Goal: Task Accomplishment & Management: Use online tool/utility

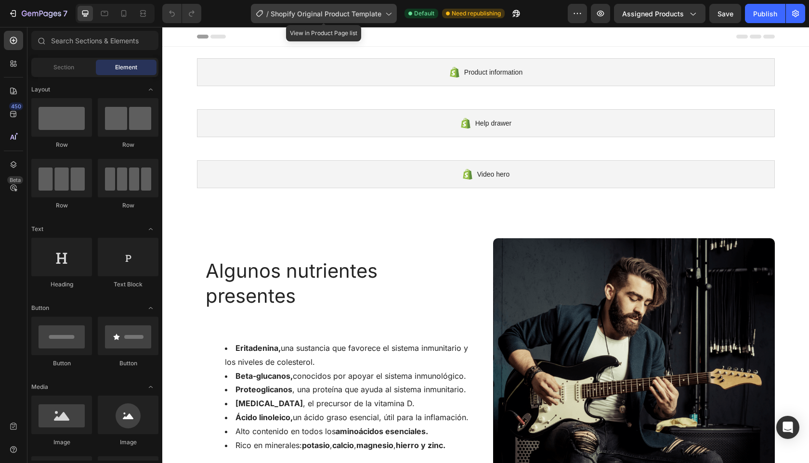
click at [387, 15] on icon at bounding box center [389, 14] width 10 height 10
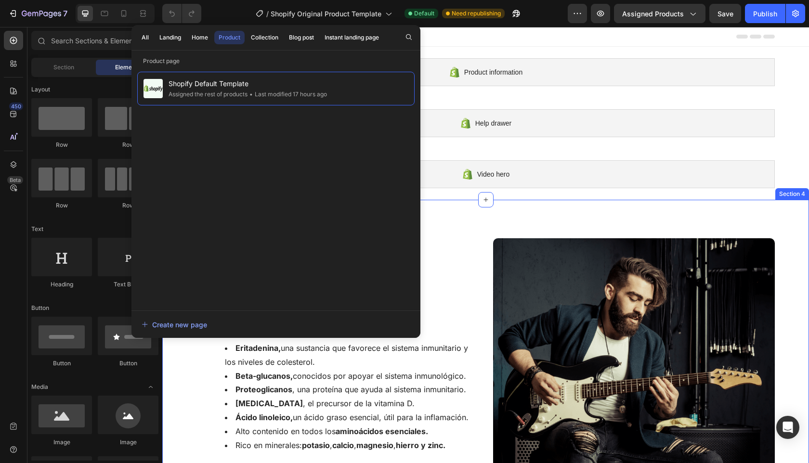
click at [589, 217] on div "Algunos nutrientes presentes Heading Eritadenina, una sustancia que favorece el…" at bounding box center [485, 395] width 647 height 390
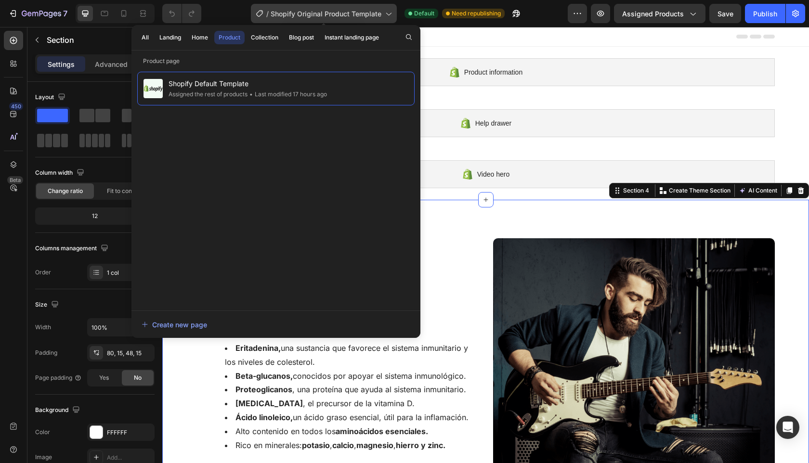
click at [389, 14] on icon at bounding box center [389, 14] width 10 height 10
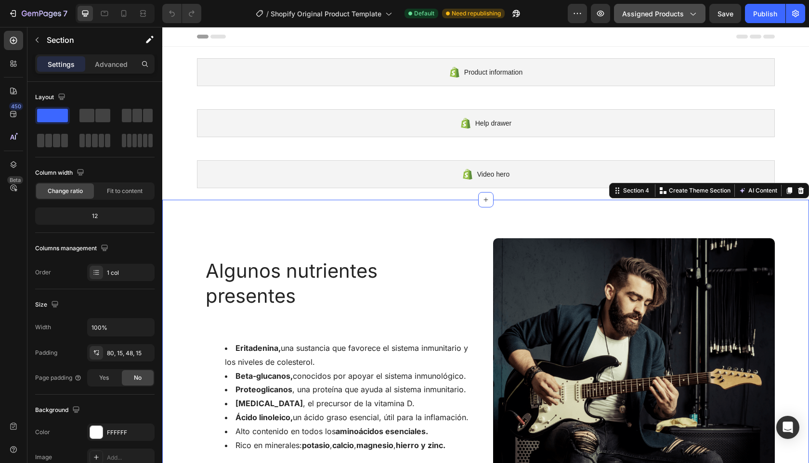
click at [696, 11] on icon "button" at bounding box center [693, 14] width 10 height 10
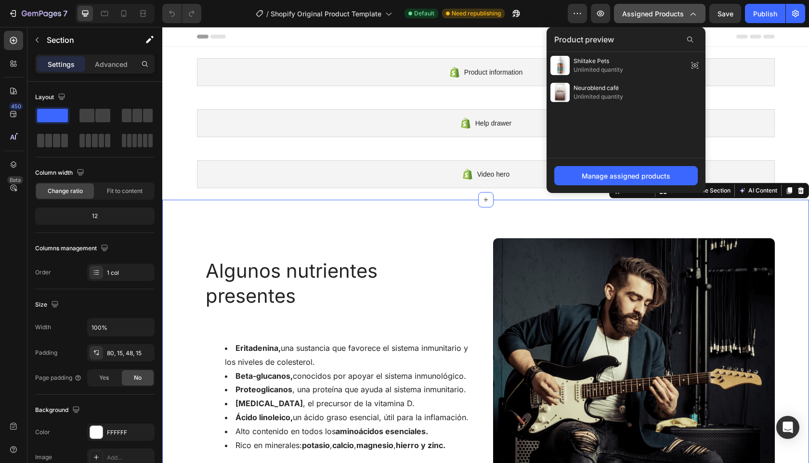
click at [696, 11] on icon "button" at bounding box center [693, 14] width 10 height 10
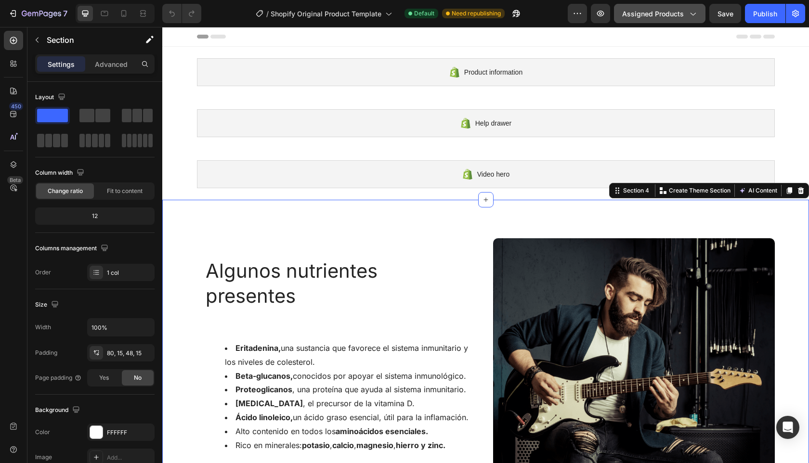
click at [696, 11] on icon "button" at bounding box center [693, 14] width 10 height 10
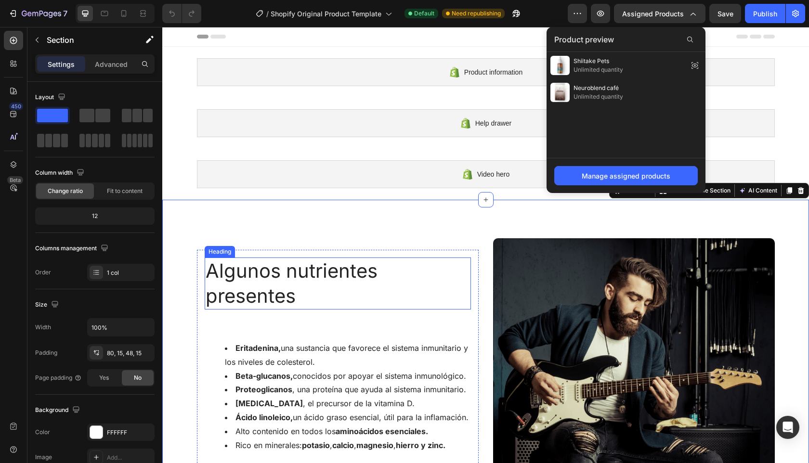
scroll to position [2, 0]
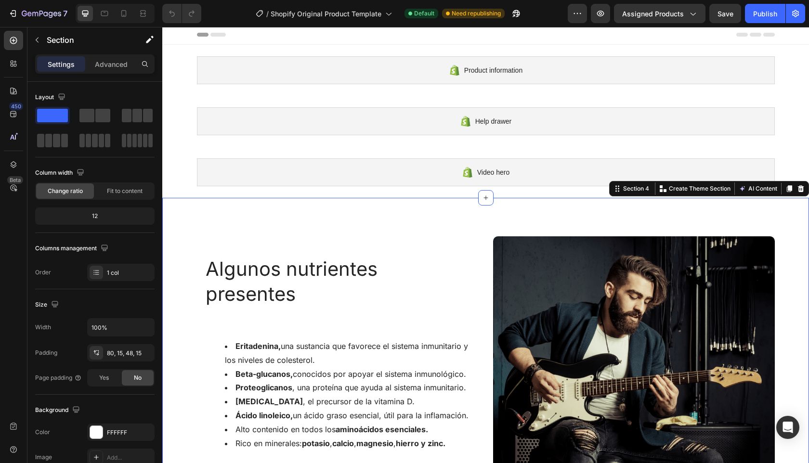
click at [503, 212] on div "Algunos nutrientes presentes Heading Eritadenina, una sustancia que favorece el…" at bounding box center [485, 393] width 647 height 390
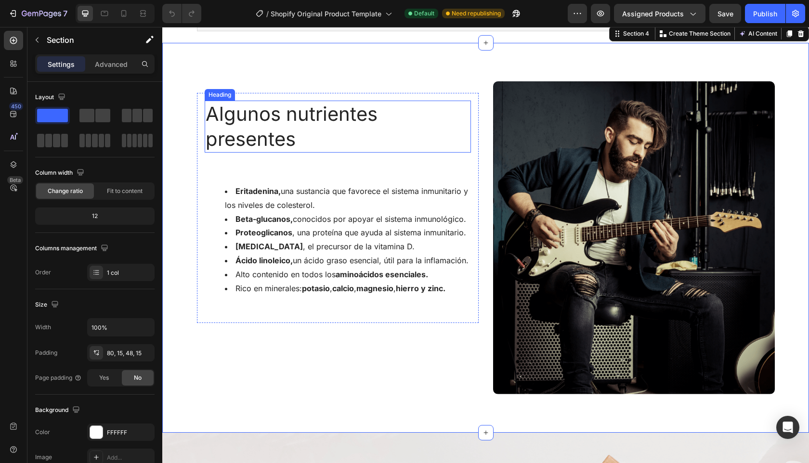
scroll to position [153, 0]
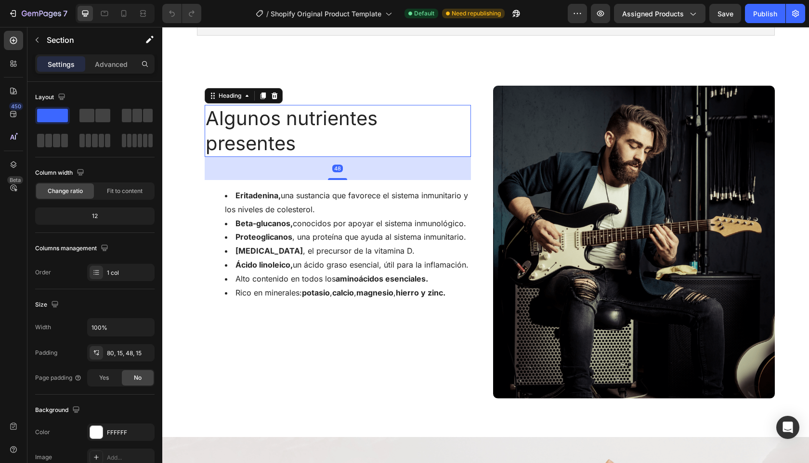
click at [321, 135] on h2 "Algunos nutrientes presentes" at bounding box center [338, 131] width 266 height 52
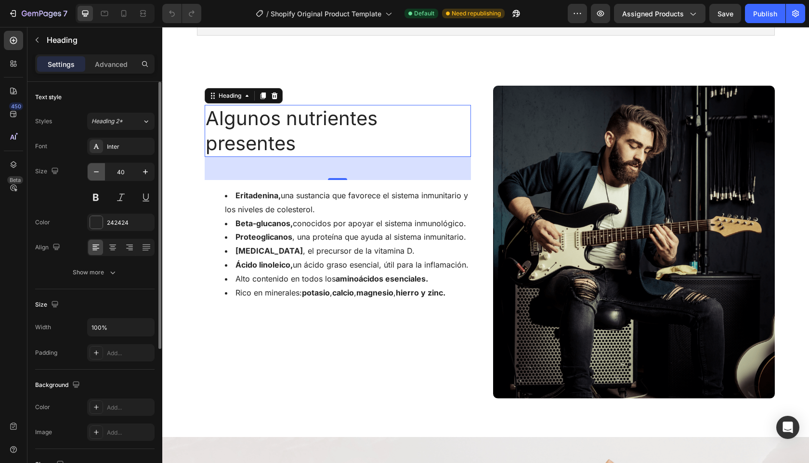
click at [94, 170] on icon "button" at bounding box center [97, 172] width 10 height 10
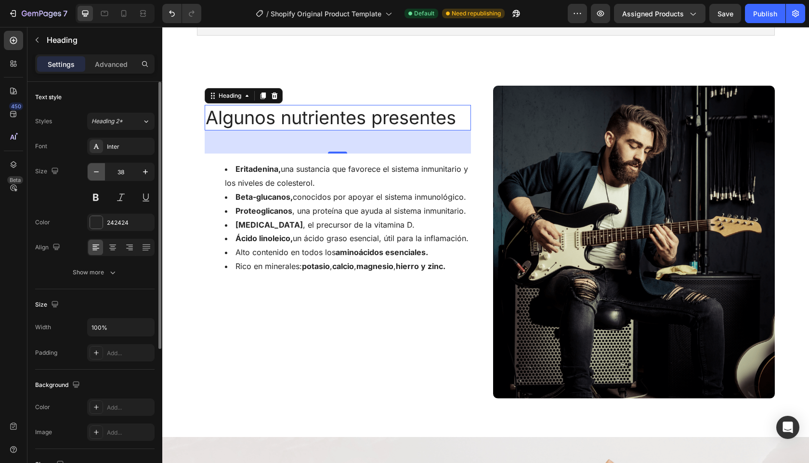
click at [94, 170] on icon "button" at bounding box center [97, 172] width 10 height 10
click at [146, 171] on icon "button" at bounding box center [145, 172] width 5 height 5
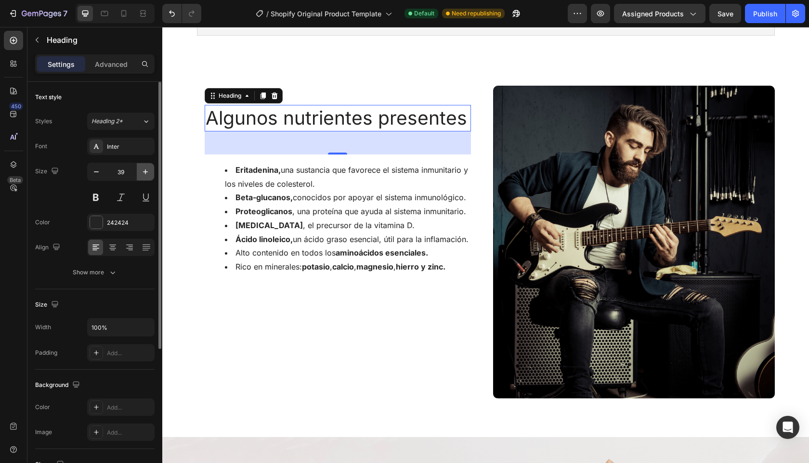
click at [142, 171] on icon "button" at bounding box center [146, 172] width 10 height 10
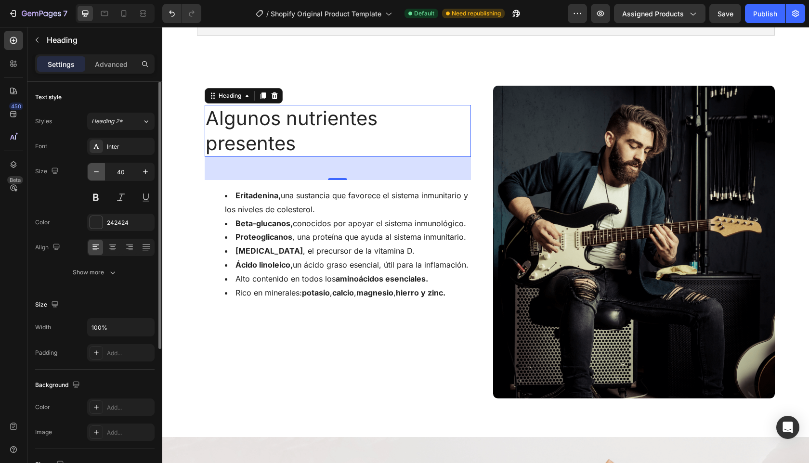
click at [90, 173] on button "button" at bounding box center [96, 171] width 17 height 17
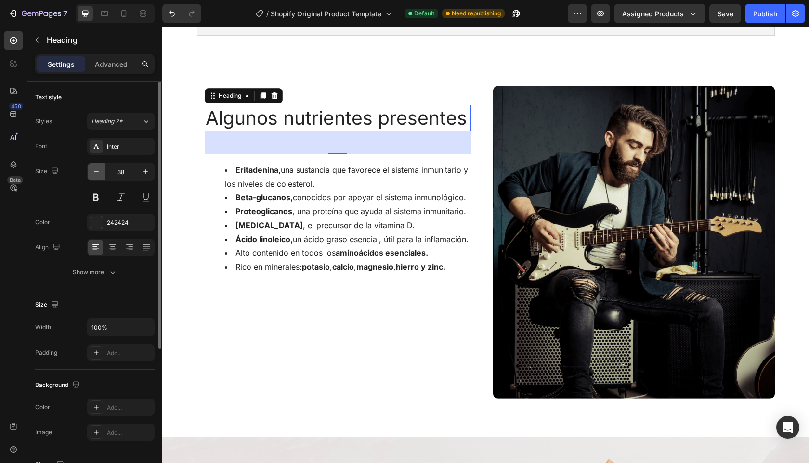
click at [90, 173] on button "button" at bounding box center [96, 171] width 17 height 17
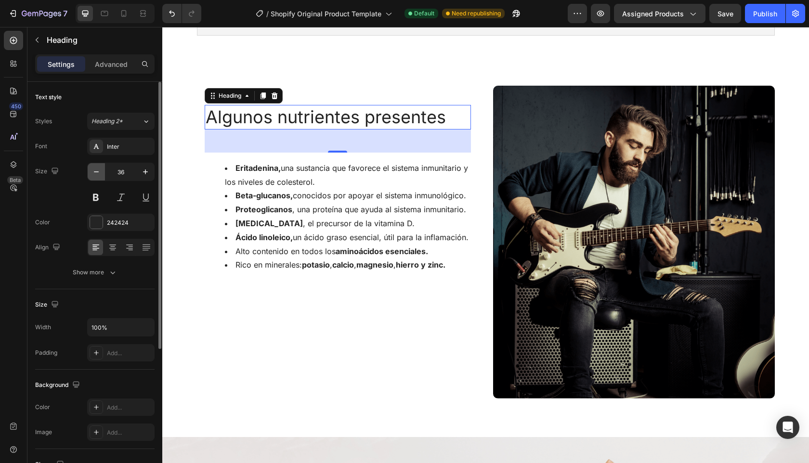
click at [92, 171] on icon "button" at bounding box center [97, 172] width 10 height 10
type input "35"
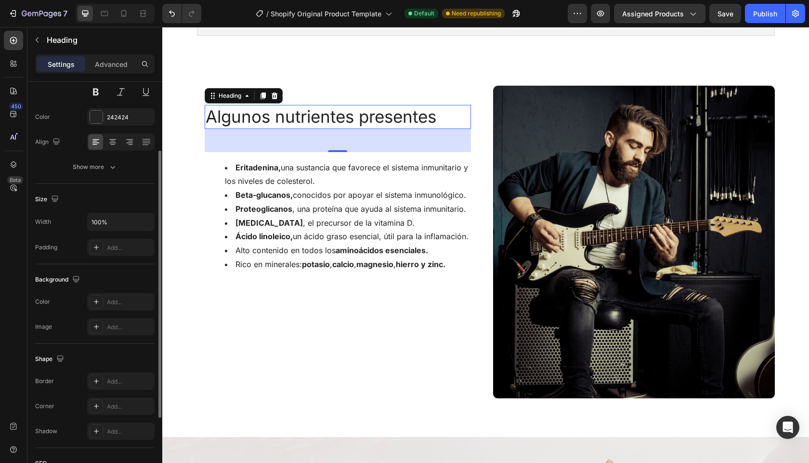
scroll to position [0, 0]
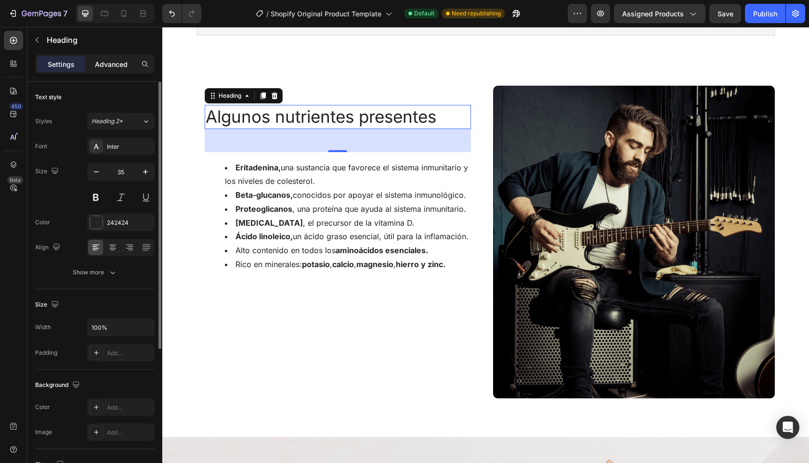
click at [111, 68] on p "Advanced" at bounding box center [111, 64] width 33 height 10
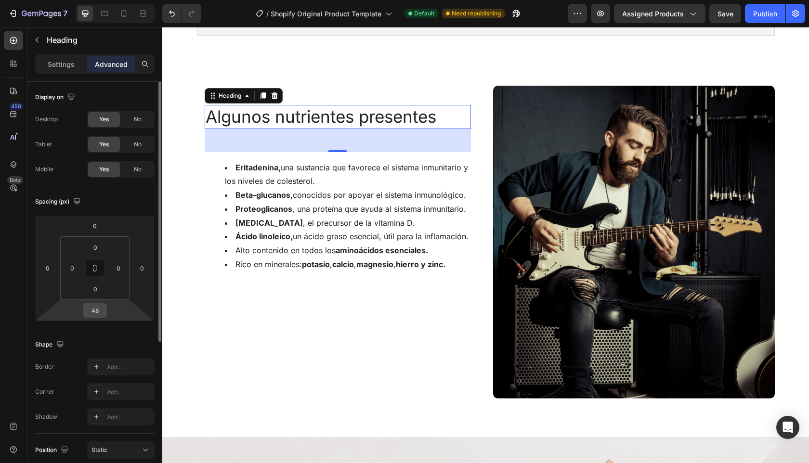
click at [93, 312] on input "48" at bounding box center [94, 311] width 19 height 14
type input "30"
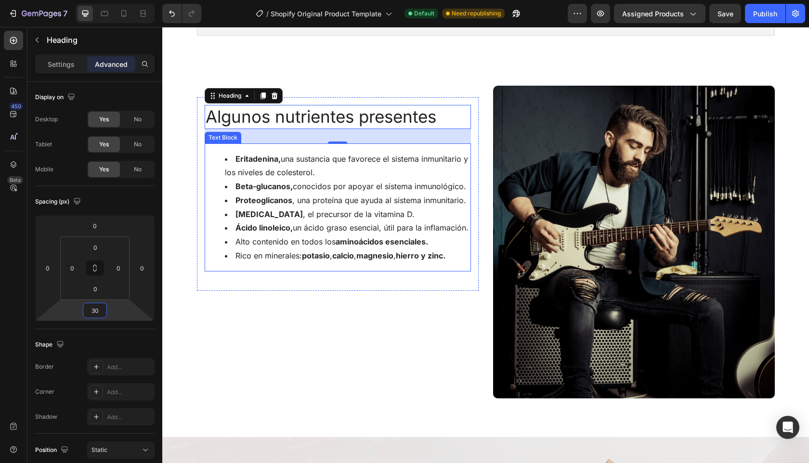
click at [452, 250] on li "Rico en minerales: potasio , calcio , magnesio , hierro y zinc." at bounding box center [347, 256] width 245 height 14
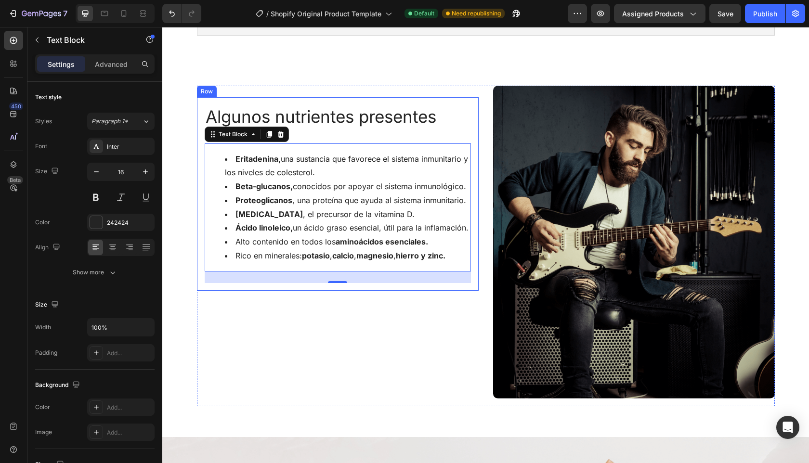
click at [465, 133] on div "Algunos nutrientes presentes Heading Eritadenina, una sustancia que favorece el…" at bounding box center [338, 194] width 266 height 178
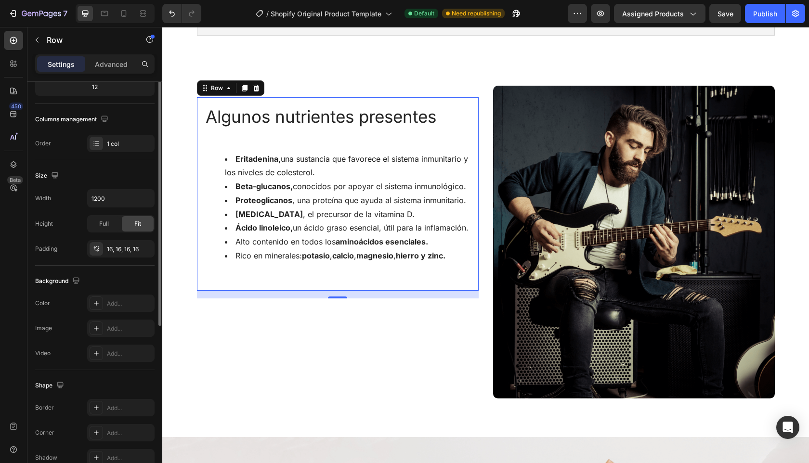
scroll to position [141, 0]
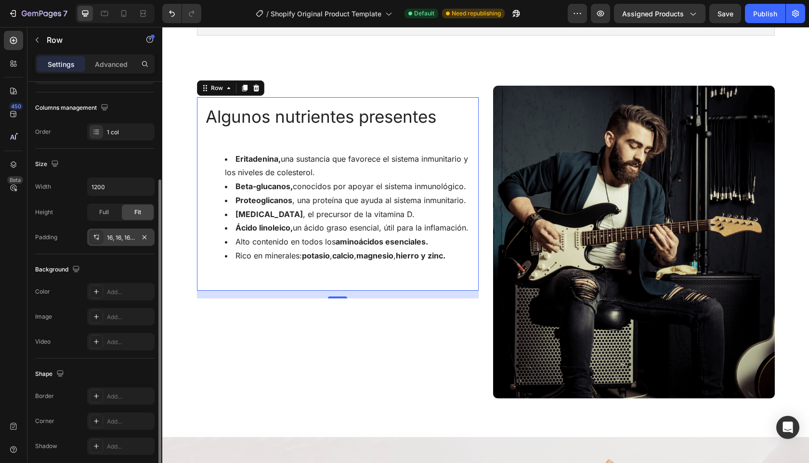
click at [116, 234] on div "16, 16, 16, 16" at bounding box center [121, 238] width 28 height 9
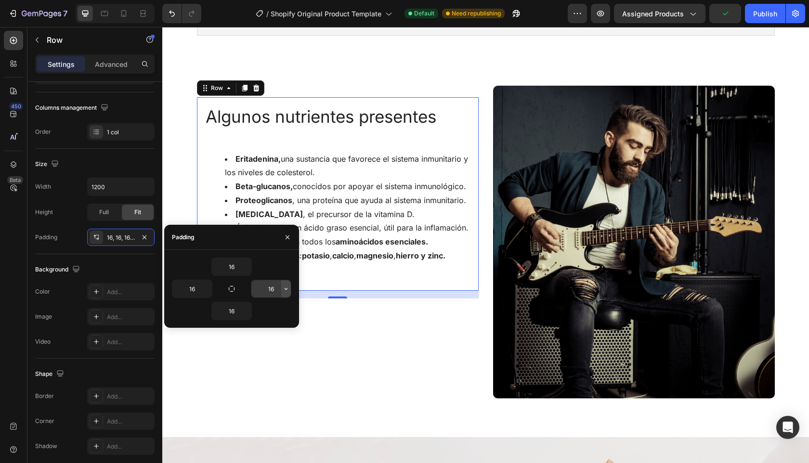
click at [282, 288] on icon "button" at bounding box center [286, 289] width 8 height 8
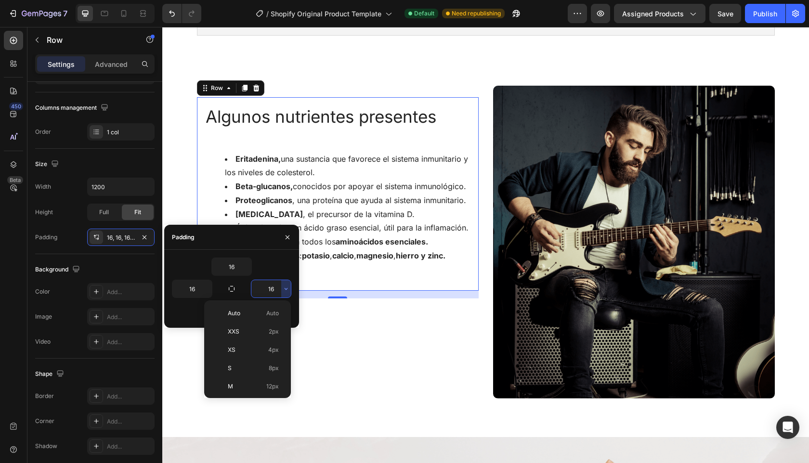
click at [265, 286] on input "16" at bounding box center [271, 288] width 40 height 17
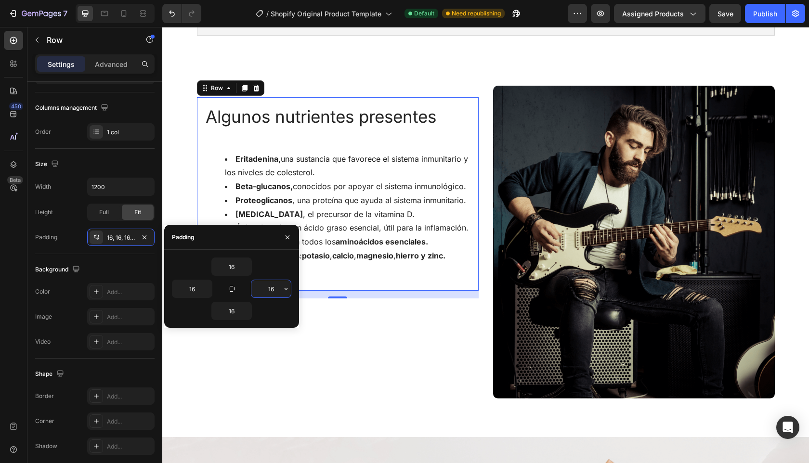
click at [265, 286] on input "16" at bounding box center [271, 288] width 40 height 17
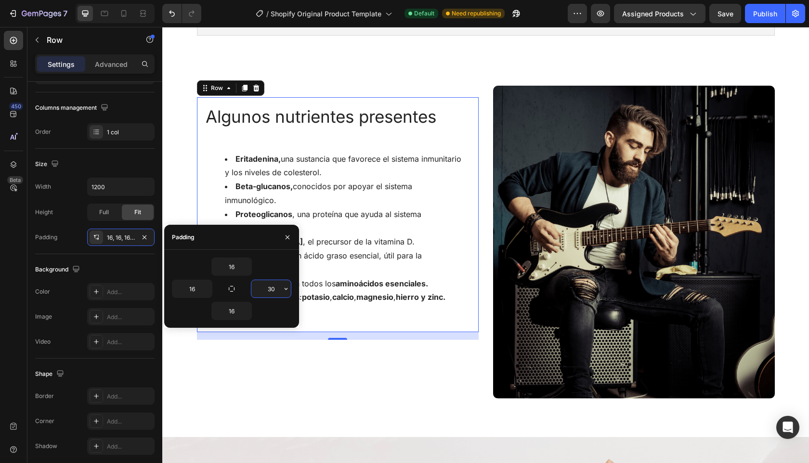
click at [275, 288] on input "30" at bounding box center [271, 288] width 40 height 17
click at [271, 286] on input "40" at bounding box center [271, 288] width 40 height 17
type input "60"
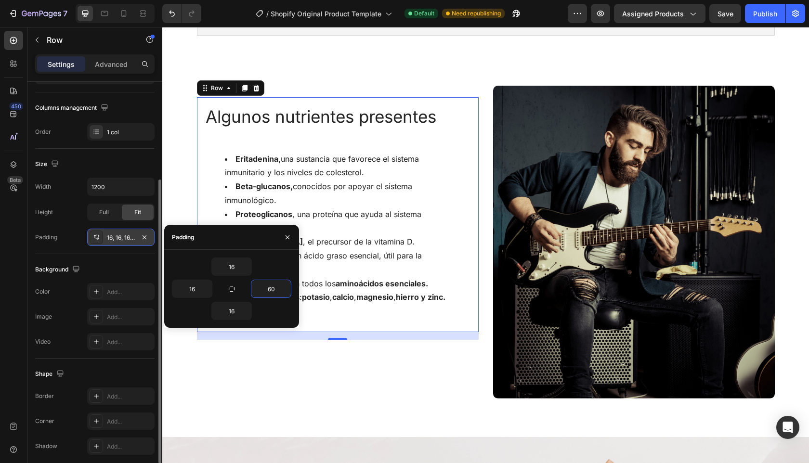
click at [116, 236] on div "16, 16, 16, 16" at bounding box center [121, 238] width 28 height 9
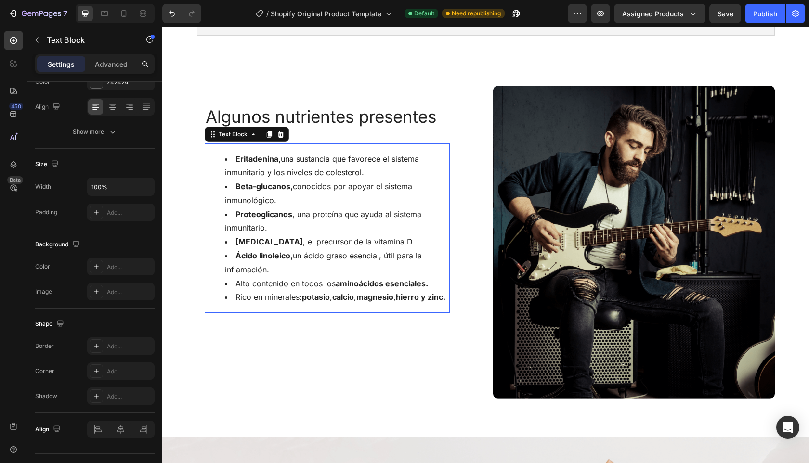
click at [417, 314] on div "Eritadenina, una sustancia que favorece el sistema inmunitario y los niveles de…" at bounding box center [327, 229] width 245 height 170
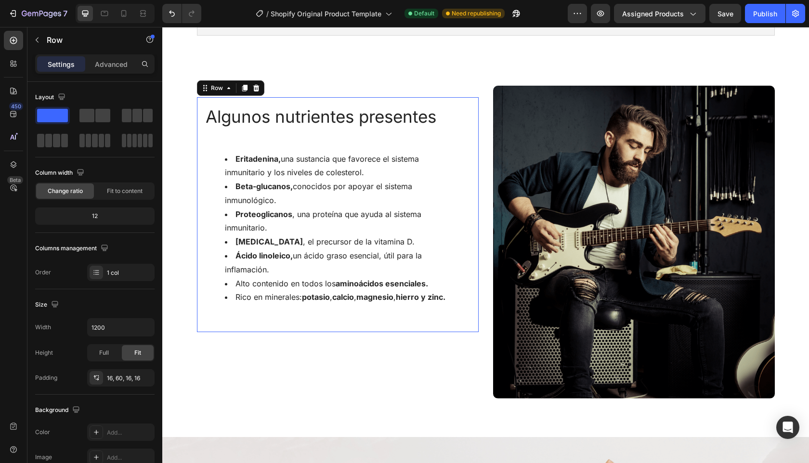
click at [454, 132] on div "Algunos nutrientes presentes Heading Eritadenina, una sustancia que favorece el…" at bounding box center [338, 214] width 282 height 235
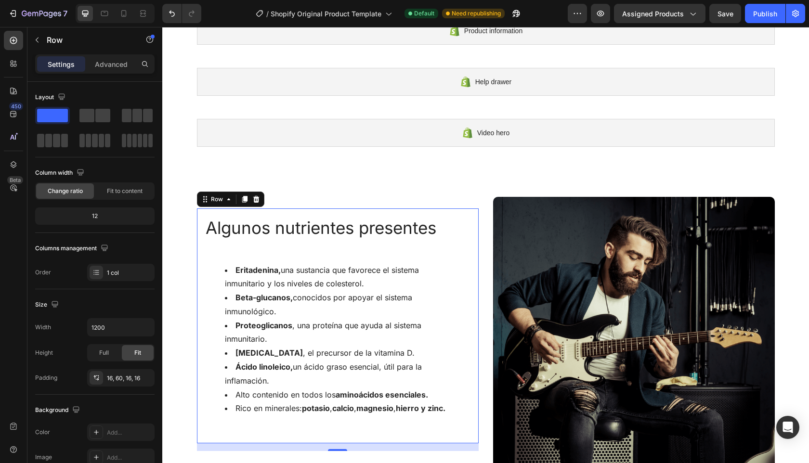
scroll to position [64, 0]
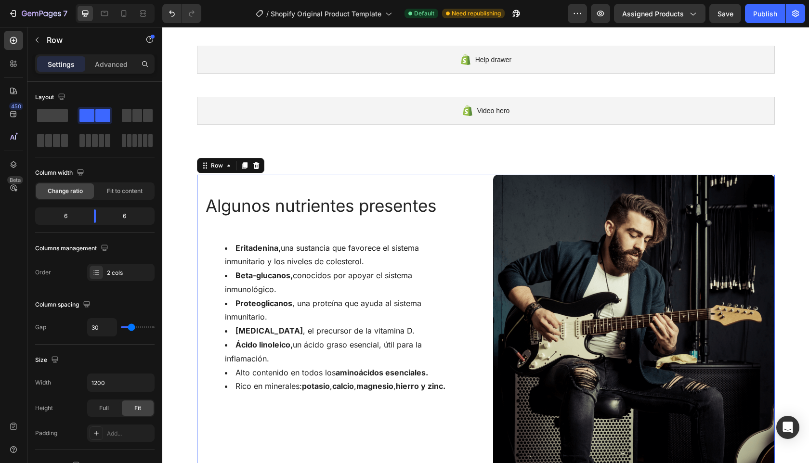
click at [445, 180] on div "Algunos nutrientes presentes Heading Eritadenina, una sustancia que favorece el…" at bounding box center [338, 335] width 282 height 321
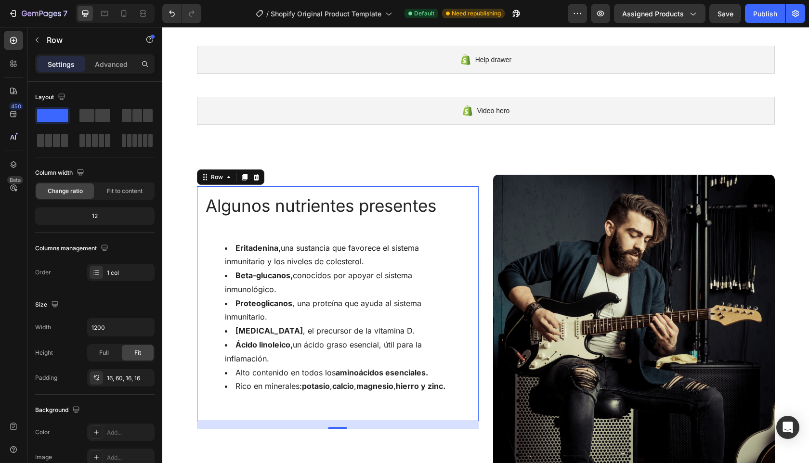
click at [450, 225] on div "Algunos nutrientes presentes Heading Eritadenina, una sustancia que favorece el…" at bounding box center [338, 303] width 282 height 235
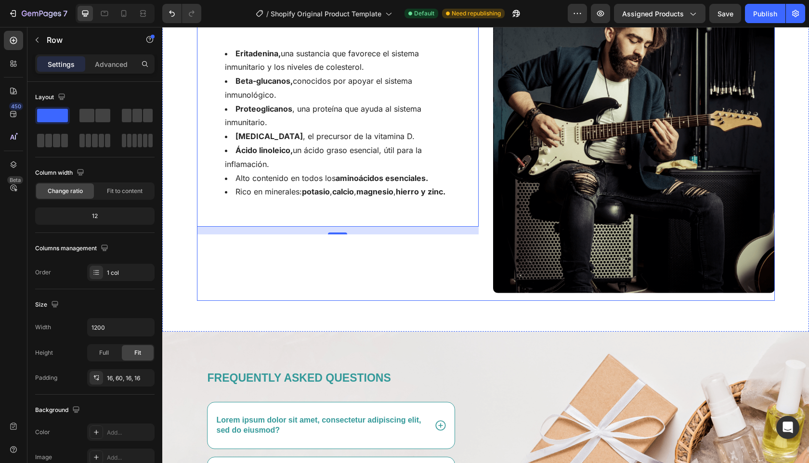
scroll to position [217, 0]
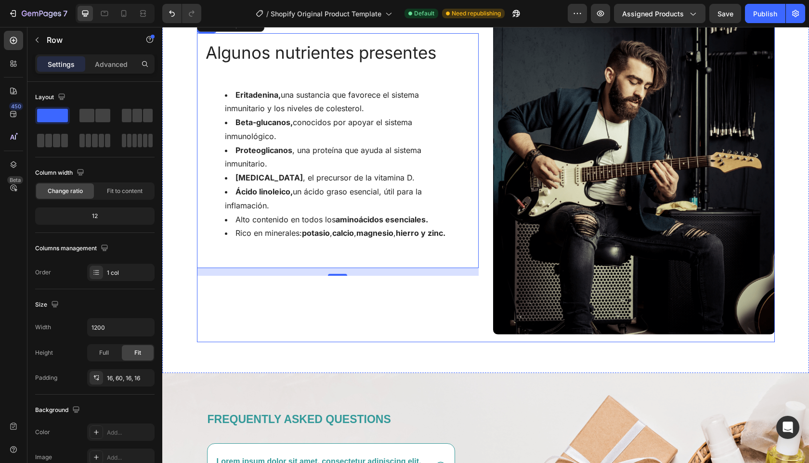
click at [419, 316] on div "Algunos nutrientes presentes Heading Eritadenina, una sustancia que favorece el…" at bounding box center [338, 182] width 282 height 321
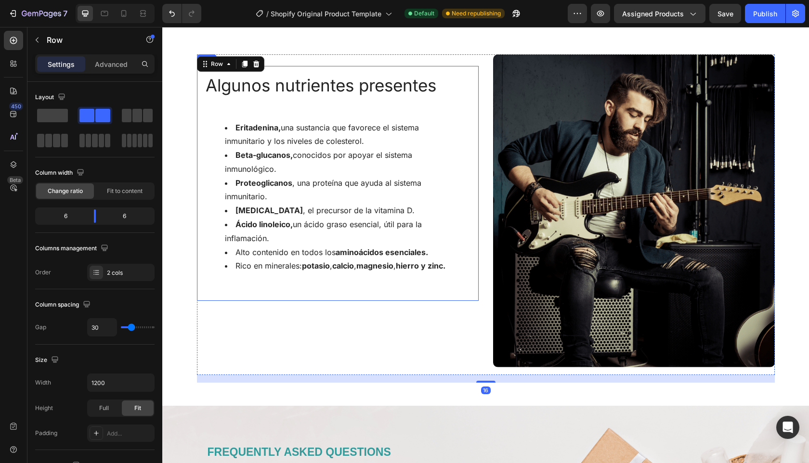
scroll to position [175, 0]
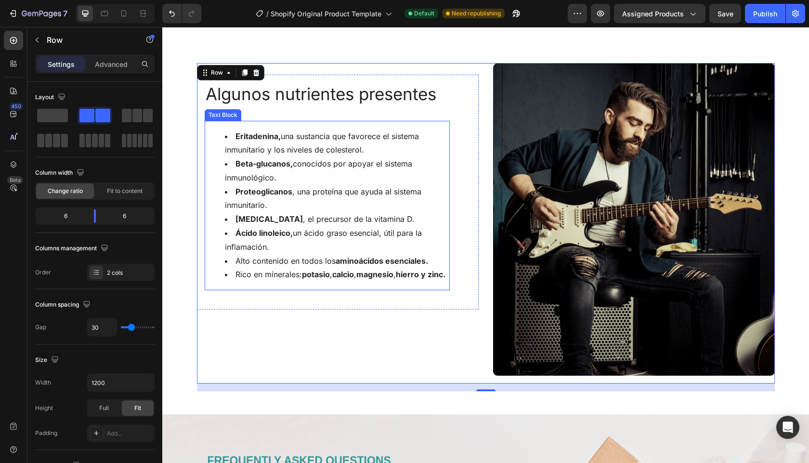
click at [426, 282] on li "Rico en minerales: potasio , calcio , magnesio , hierro y zinc." at bounding box center [337, 275] width 224 height 14
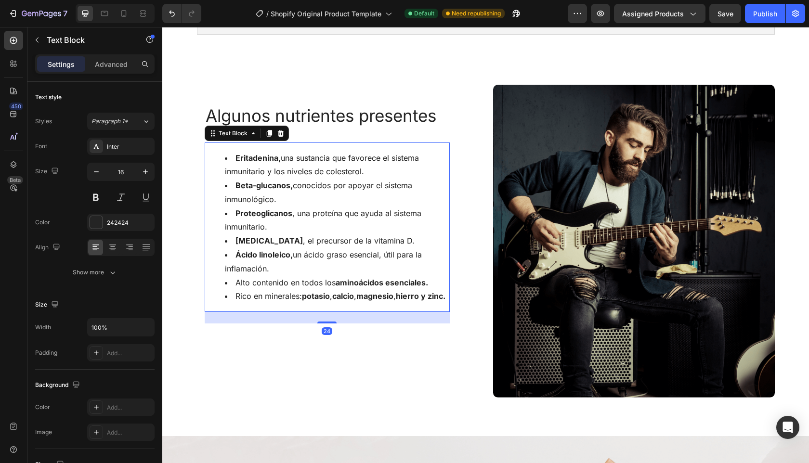
scroll to position [154, 0]
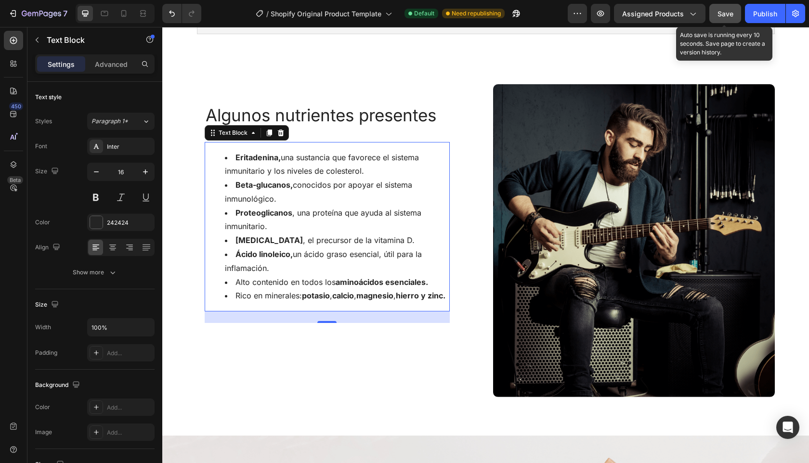
click at [727, 13] on span "Save" at bounding box center [726, 14] width 16 height 8
click at [412, 236] on li "Ergosterol , el precursor de la vitamina D." at bounding box center [337, 241] width 224 height 14
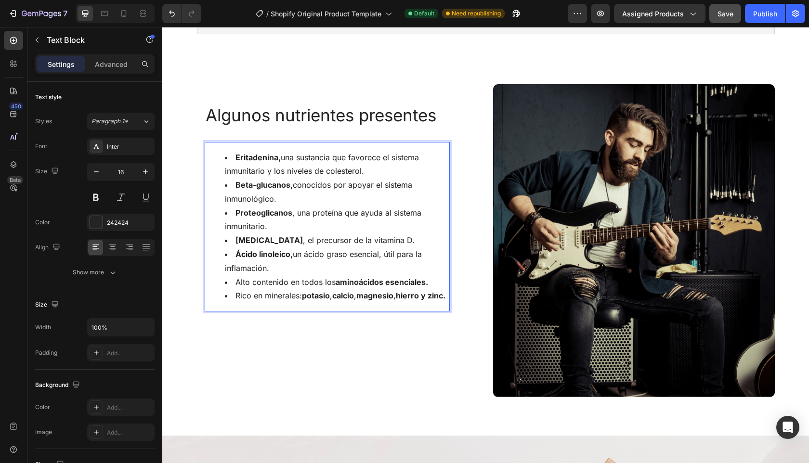
click at [422, 303] on li "Rico en minerales: potasio , calcio , magnesio , hierro y zinc." at bounding box center [337, 296] width 224 height 14
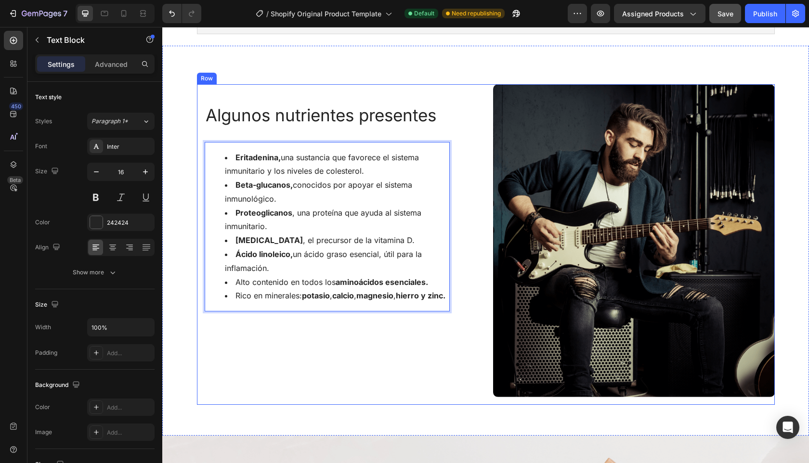
click at [379, 365] on div "Algunos nutrientes presentes Heading Eritadenina, una sustancia que favorece el…" at bounding box center [338, 244] width 282 height 321
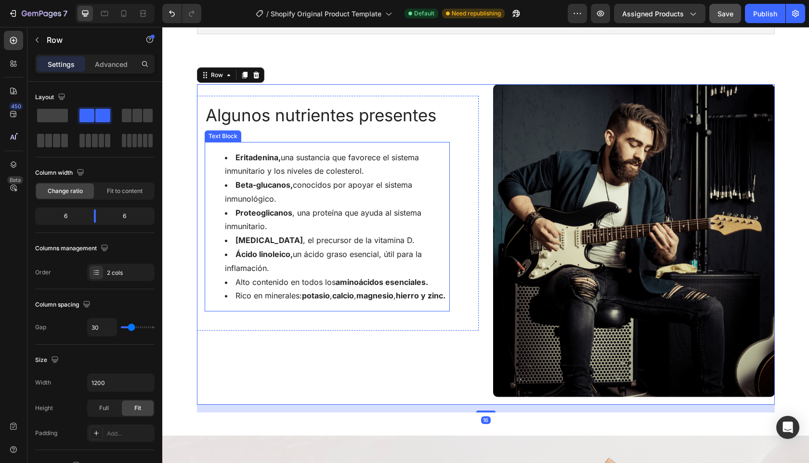
click at [372, 297] on strong "magnesio" at bounding box center [375, 296] width 37 height 10
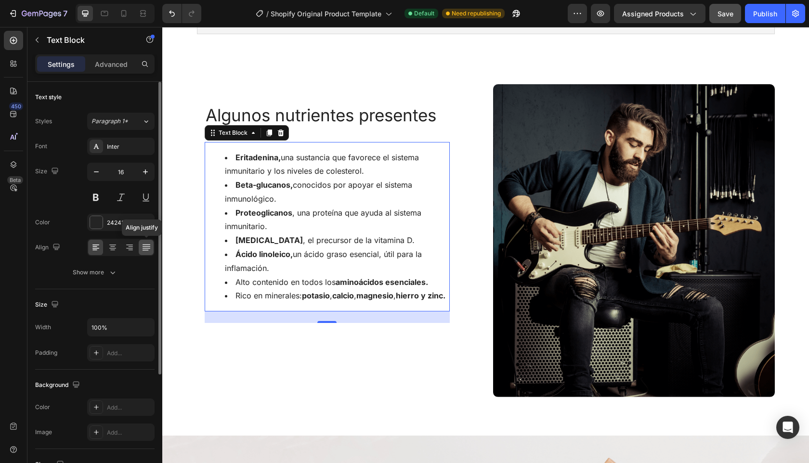
click at [145, 247] on icon at bounding box center [146, 246] width 8 height 0
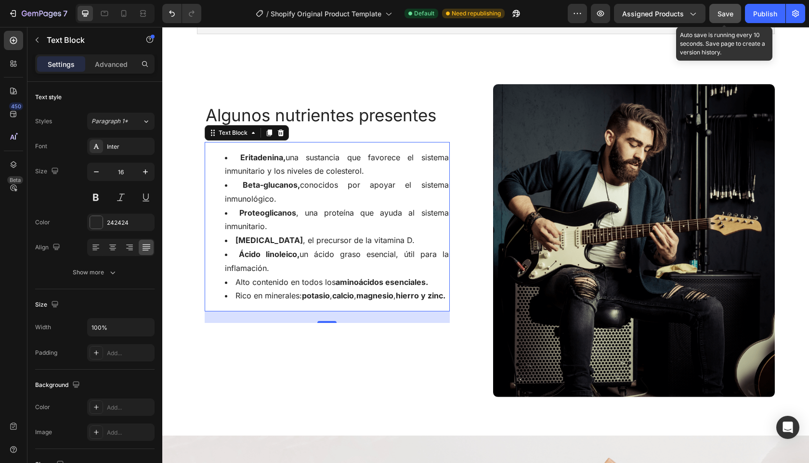
click at [725, 13] on span "Save" at bounding box center [726, 14] width 16 height 8
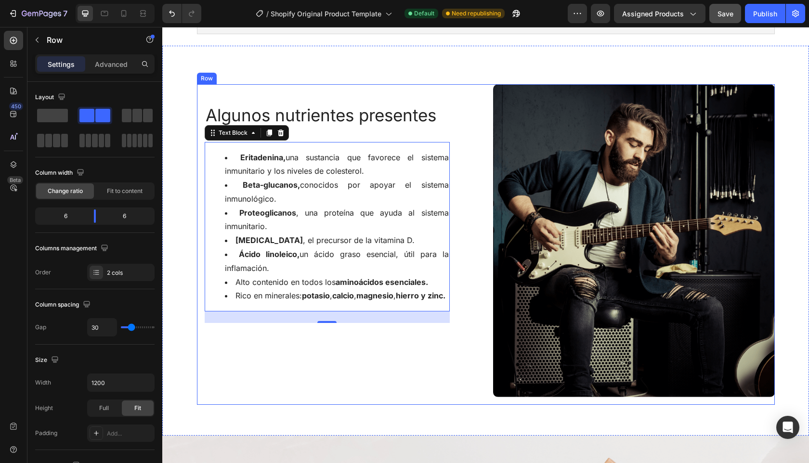
drag, startPoint x: 276, startPoint y: 394, endPoint x: 277, endPoint y: 352, distance: 41.5
click at [276, 392] on div "Algunos nutrientes presentes Heading Eritadenina, una sustancia que favorece el…" at bounding box center [338, 244] width 282 height 321
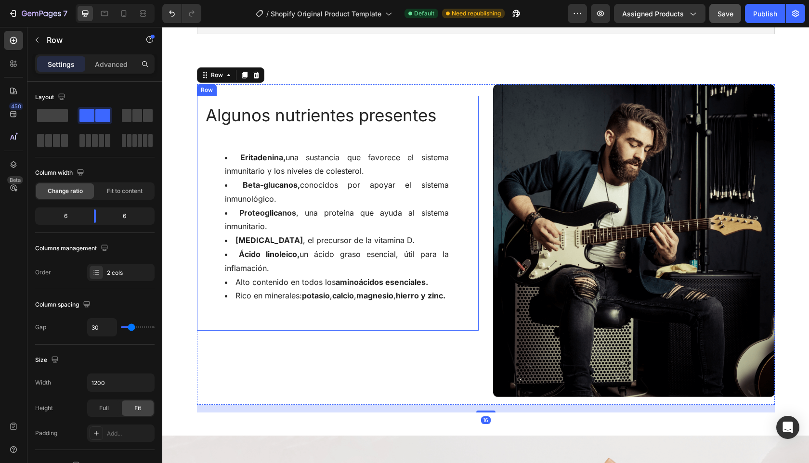
click at [281, 303] on li "Rico en minerales: potasio , calcio , magnesio , hierro y zinc." at bounding box center [337, 296] width 224 height 14
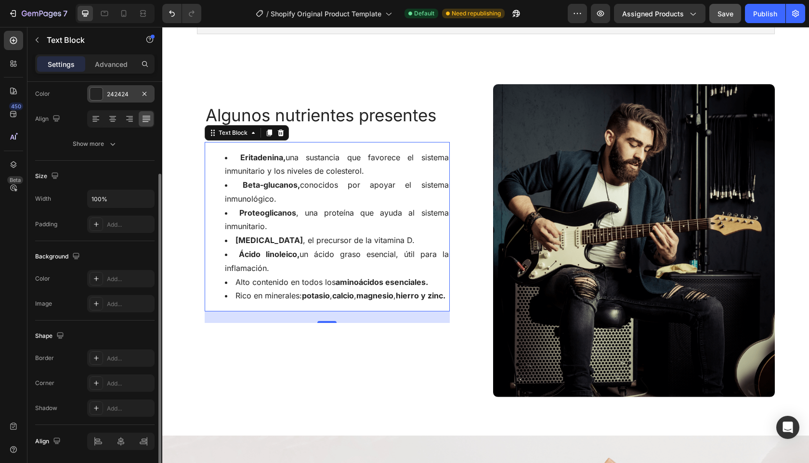
scroll to position [0, 0]
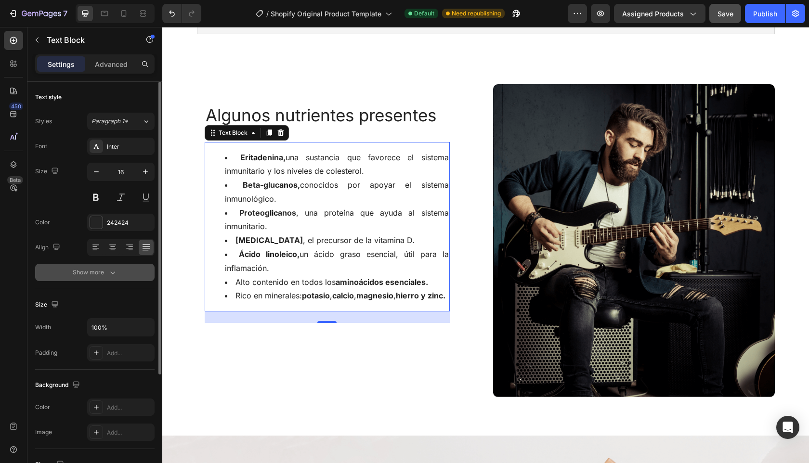
click at [112, 272] on icon "button" at bounding box center [113, 273] width 10 height 10
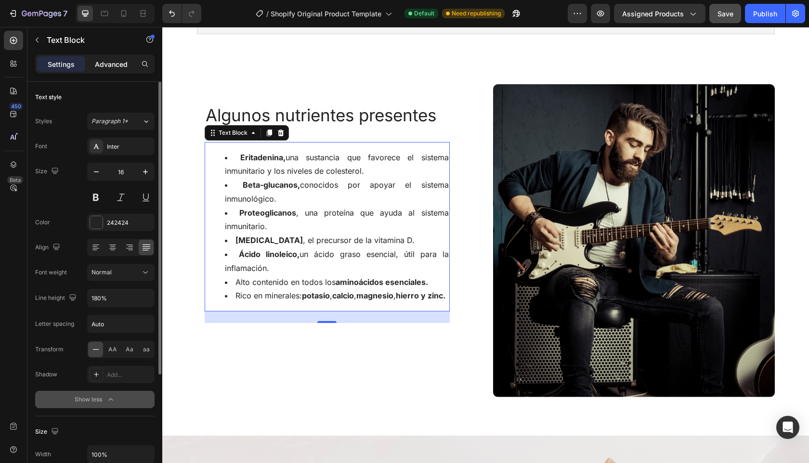
click at [111, 65] on p "Advanced" at bounding box center [111, 64] width 33 height 10
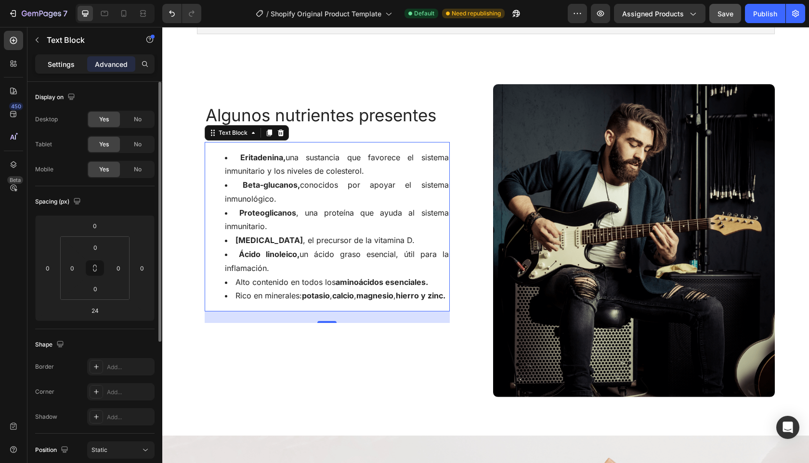
click at [74, 64] on div "Settings" at bounding box center [61, 63] width 48 height 15
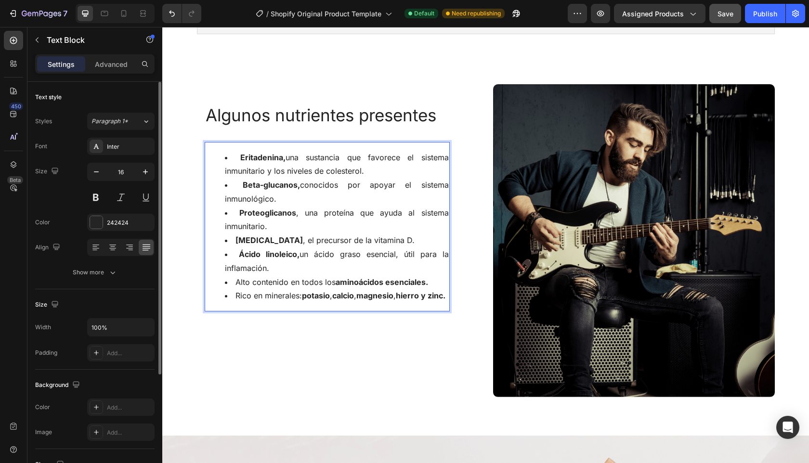
drag, startPoint x: 249, startPoint y: 299, endPoint x: 245, endPoint y: 309, distance: 11.5
click at [249, 299] on li "Rico en minerales: potasio , calcio , magnesio , hierro y zinc." at bounding box center [337, 296] width 224 height 14
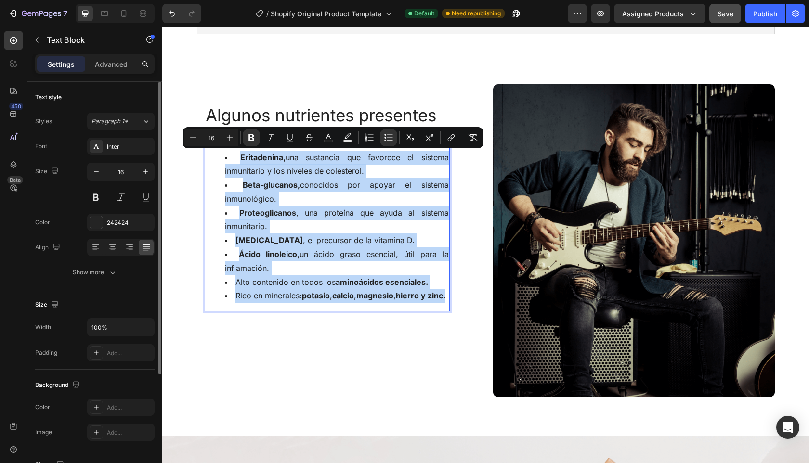
drag, startPoint x: 243, startPoint y: 312, endPoint x: 201, endPoint y: 158, distance: 159.2
click at [205, 158] on div "Eritadenina, una sustancia que favorece el sistema inmunitario y los niveles de…" at bounding box center [327, 227] width 245 height 170
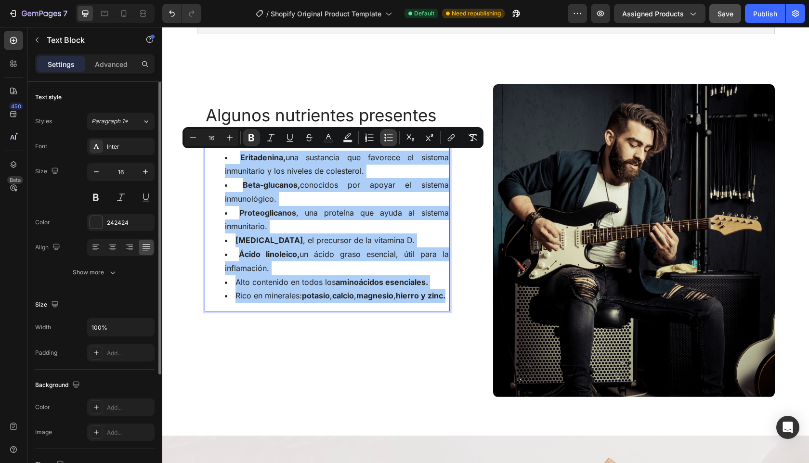
click at [390, 134] on icon "Editor contextual toolbar" at bounding box center [389, 138] width 10 height 10
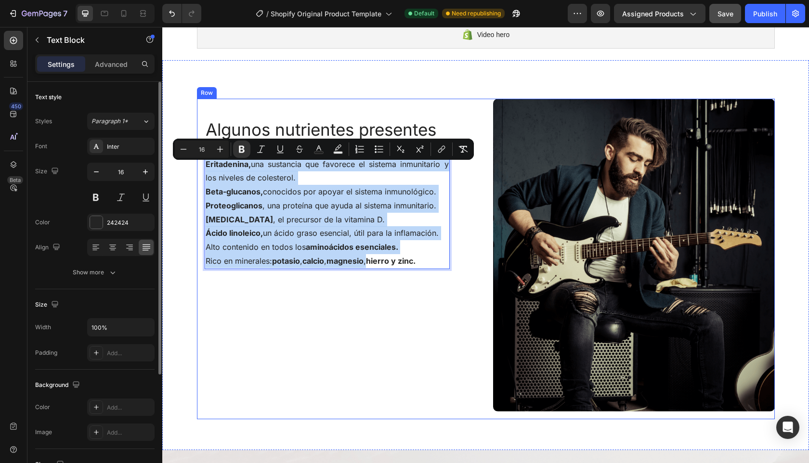
scroll to position [132, 0]
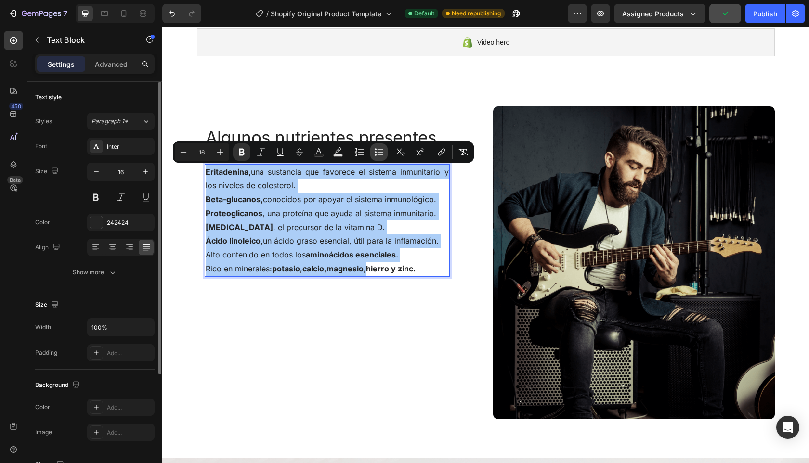
click at [381, 156] on icon "Editor contextual toolbar" at bounding box center [379, 152] width 10 height 10
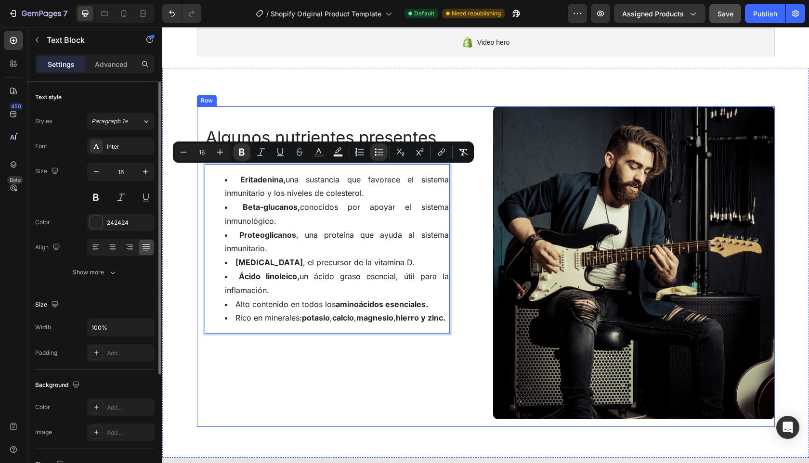
click at [380, 389] on div "Algunos nutrientes presentes Heading Eritadenina, una sustancia que favorece el…" at bounding box center [338, 266] width 282 height 321
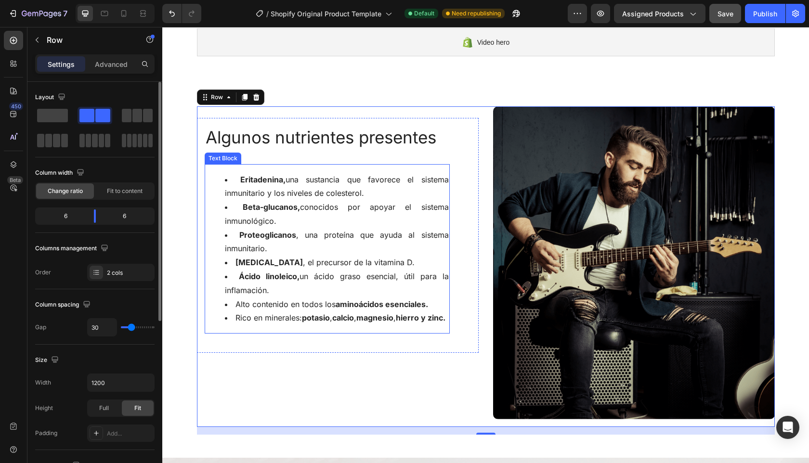
click at [432, 325] on li "Rico en minerales: potasio , calcio , magnesio , hierro y zinc." at bounding box center [337, 318] width 224 height 14
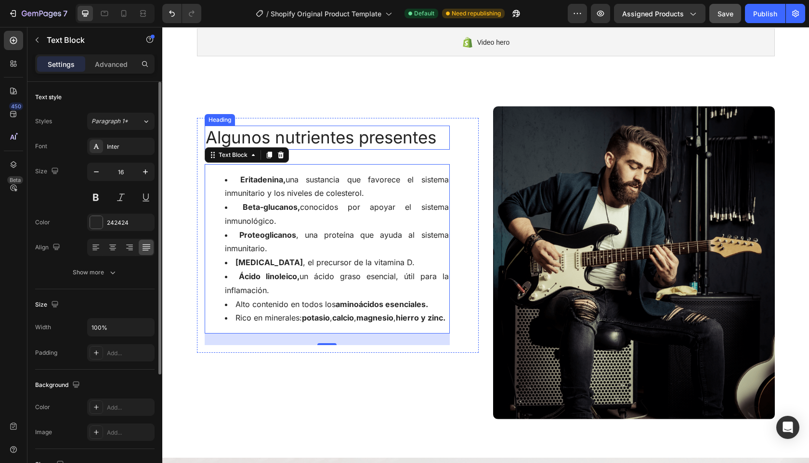
click at [416, 145] on span "presentes" at bounding box center [398, 137] width 78 height 20
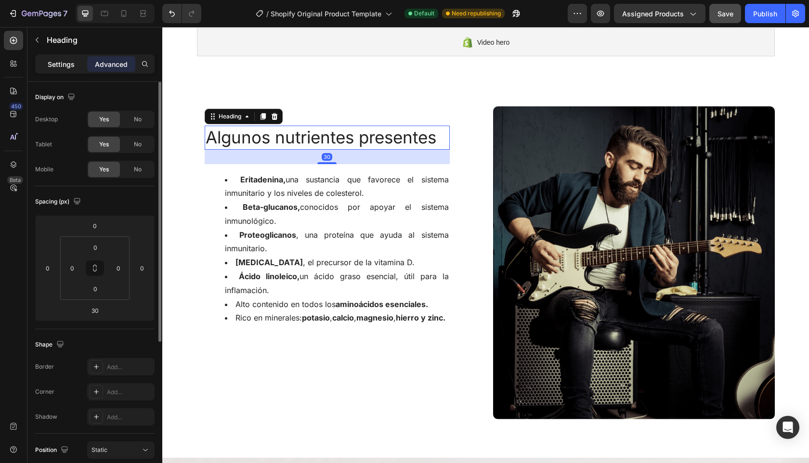
click at [76, 63] on div "Settings" at bounding box center [61, 63] width 48 height 15
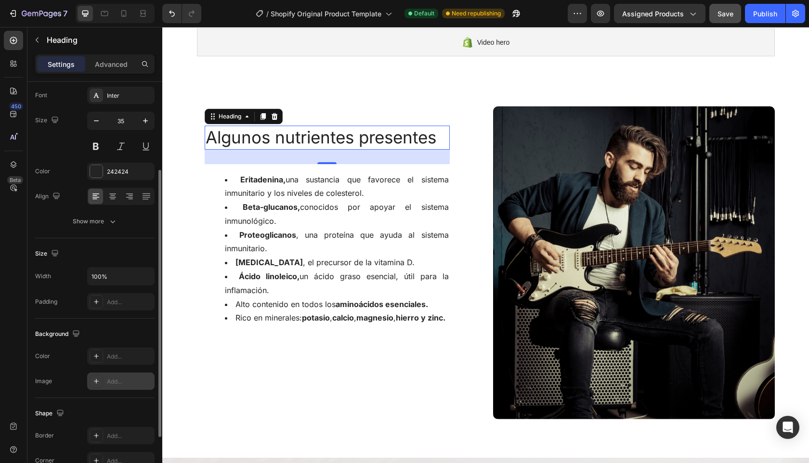
scroll to position [113, 0]
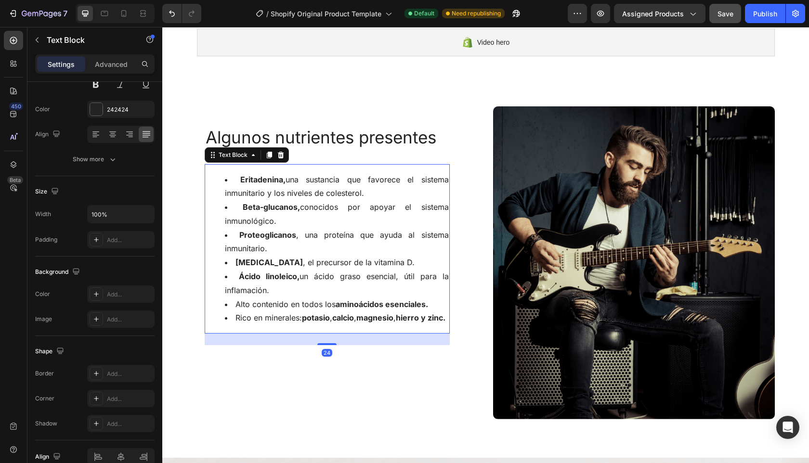
click at [358, 227] on li "Beta-glucanos, conocidos por apoyar el sistema inmunológico." at bounding box center [337, 214] width 224 height 28
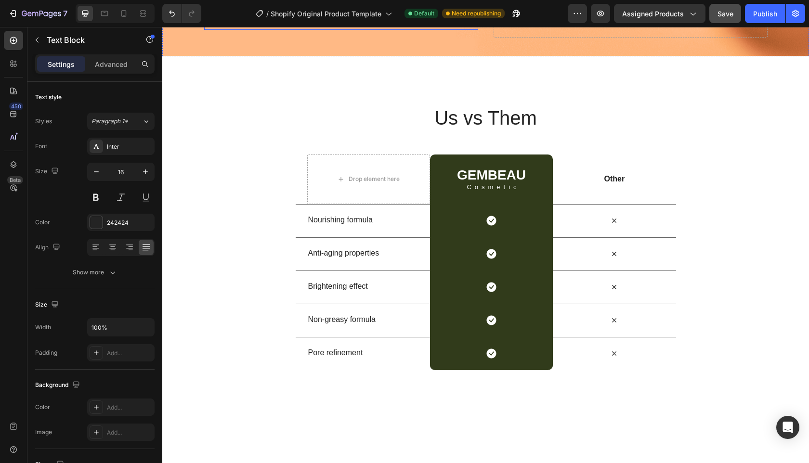
scroll to position [1290, 0]
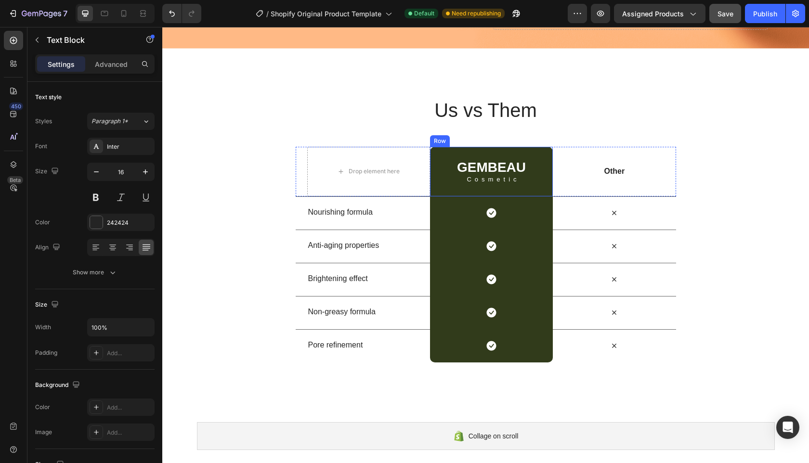
click at [532, 193] on div "GEMBEAU Heading Cosmetic Text Block Row" at bounding box center [491, 172] width 123 height 50
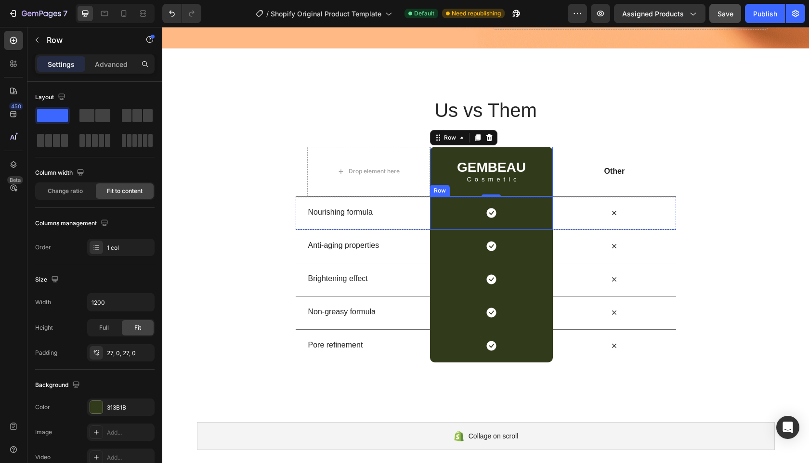
click at [525, 222] on div "Icon Row" at bounding box center [491, 213] width 123 height 33
click at [531, 185] on div "GEMBEAU Heading Cosmetic Text Block Row 0" at bounding box center [491, 172] width 123 height 50
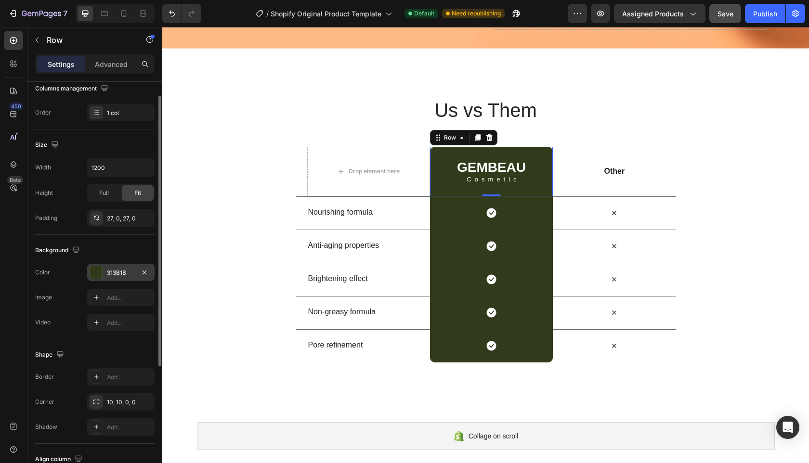
scroll to position [208, 0]
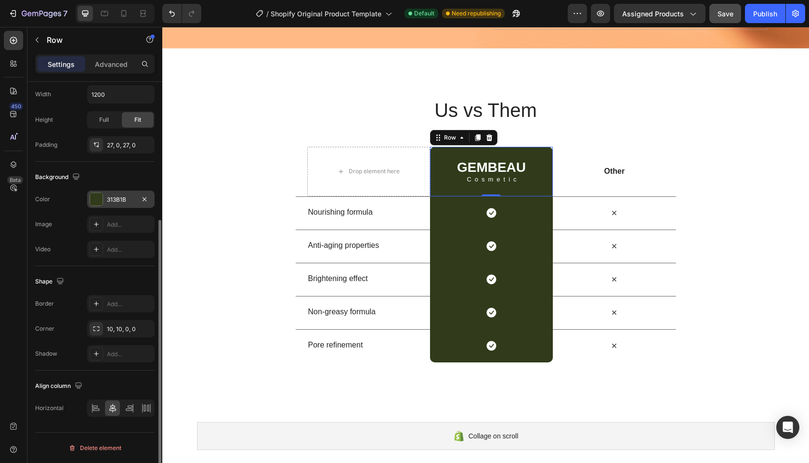
click at [94, 198] on div at bounding box center [96, 199] width 13 height 13
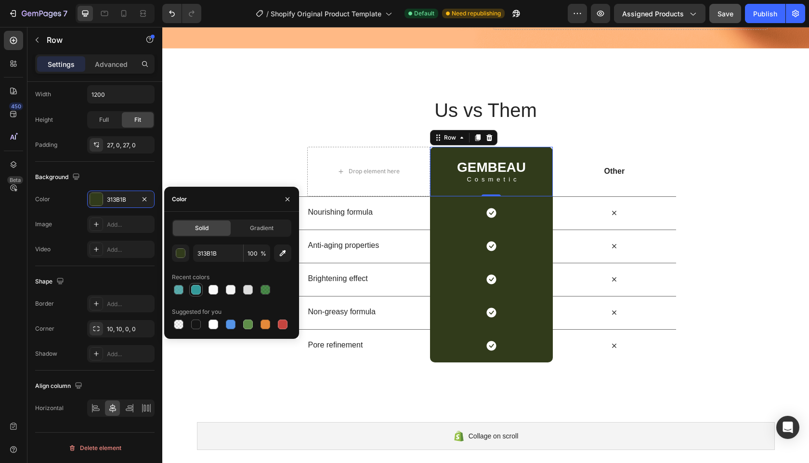
click at [196, 289] on div at bounding box center [196, 290] width 10 height 10
type input "339999"
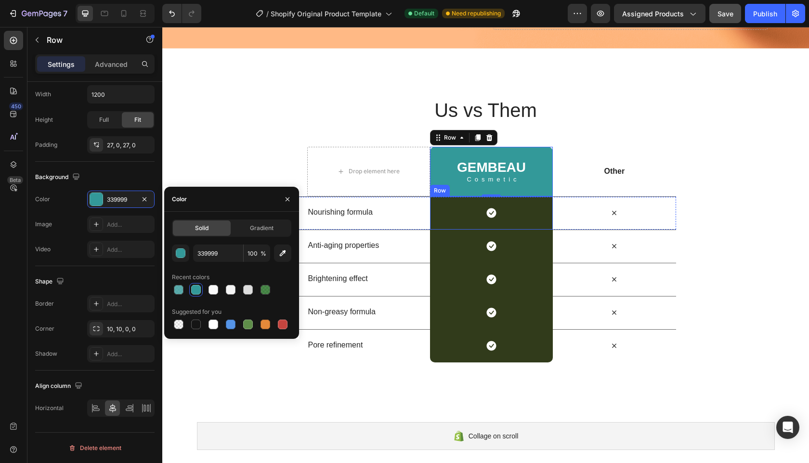
click at [447, 220] on div "Icon Row" at bounding box center [491, 213] width 123 height 33
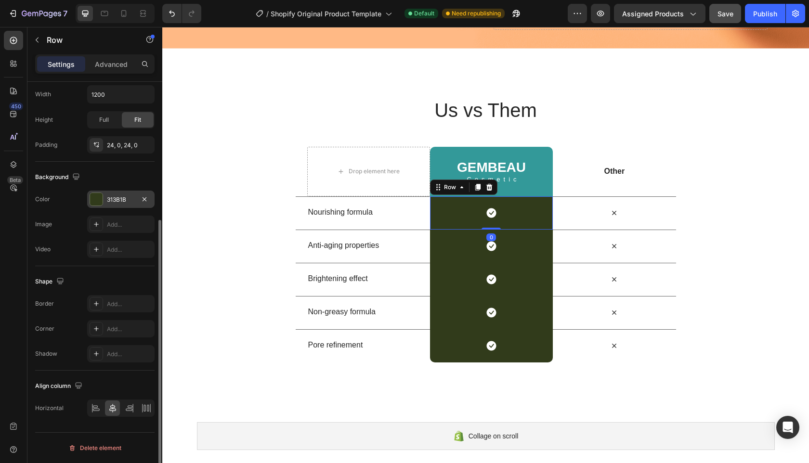
click at [96, 193] on div at bounding box center [96, 199] width 13 height 13
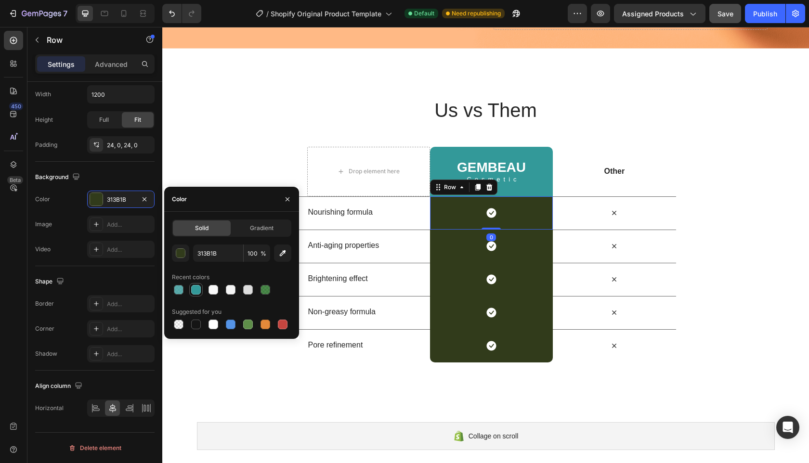
click at [195, 289] on div at bounding box center [196, 290] width 10 height 10
type input "339999"
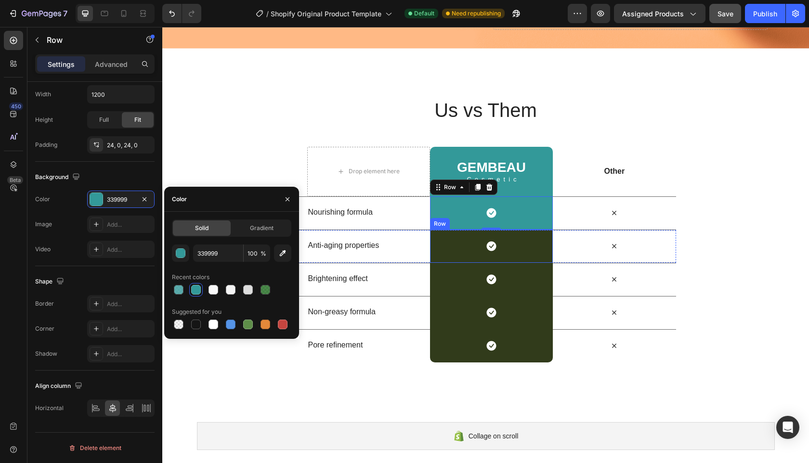
click at [447, 250] on div "Icon Row" at bounding box center [491, 246] width 123 height 33
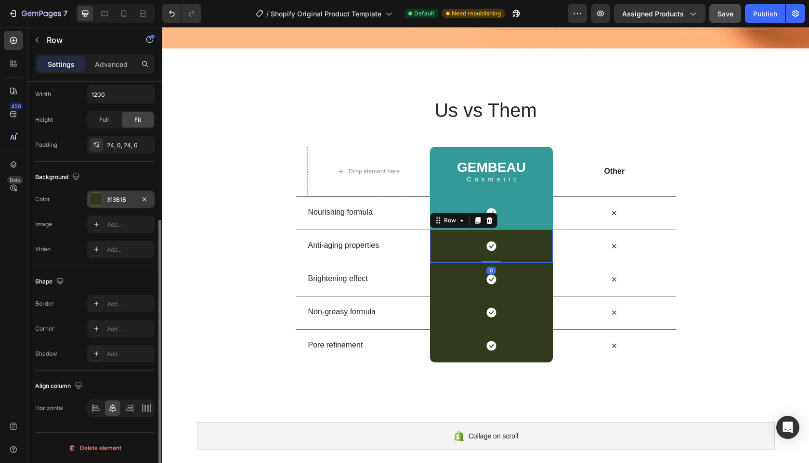
click at [96, 200] on div at bounding box center [96, 199] width 13 height 13
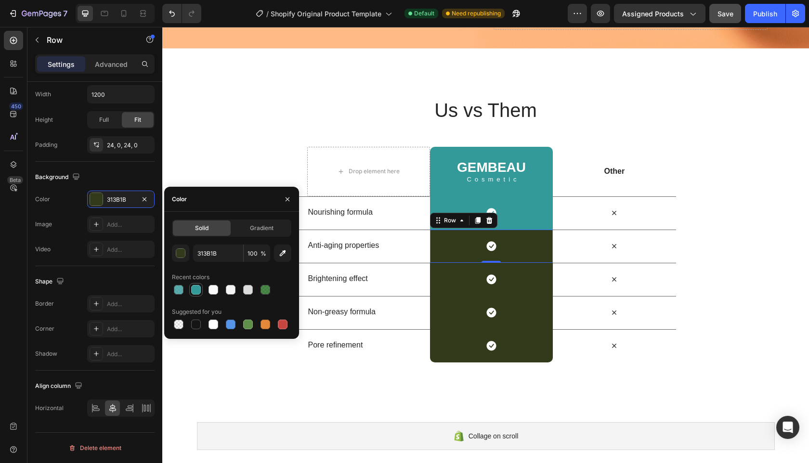
click at [194, 290] on div at bounding box center [196, 290] width 10 height 10
type input "339999"
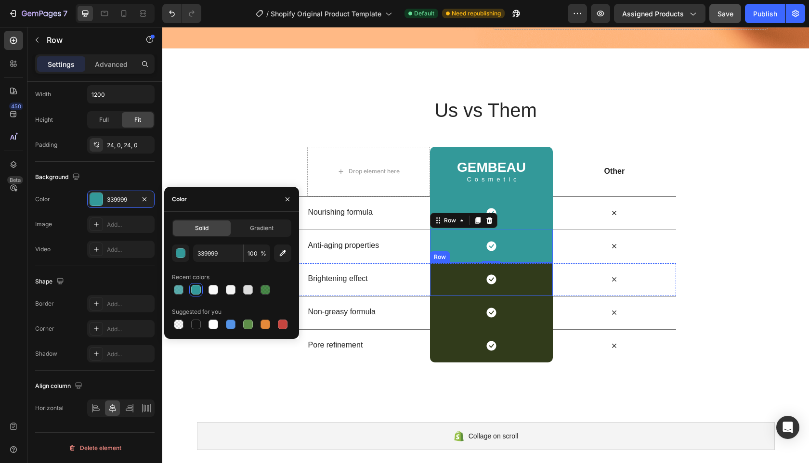
click at [445, 289] on div "Icon Row" at bounding box center [491, 279] width 123 height 33
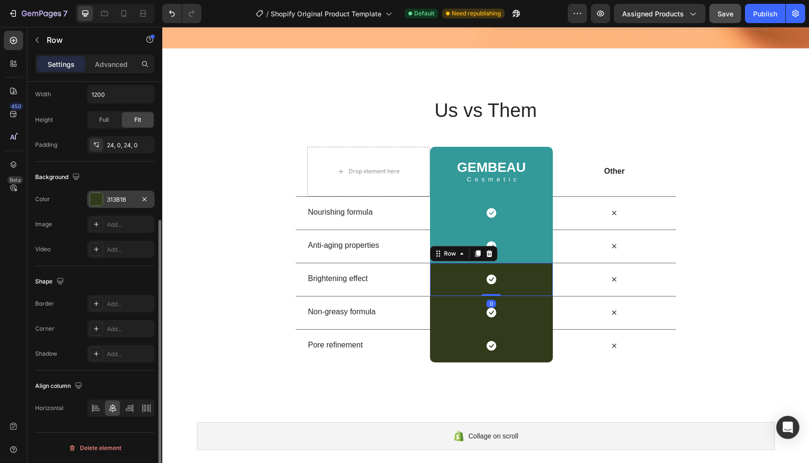
click at [100, 197] on div at bounding box center [96, 199] width 13 height 13
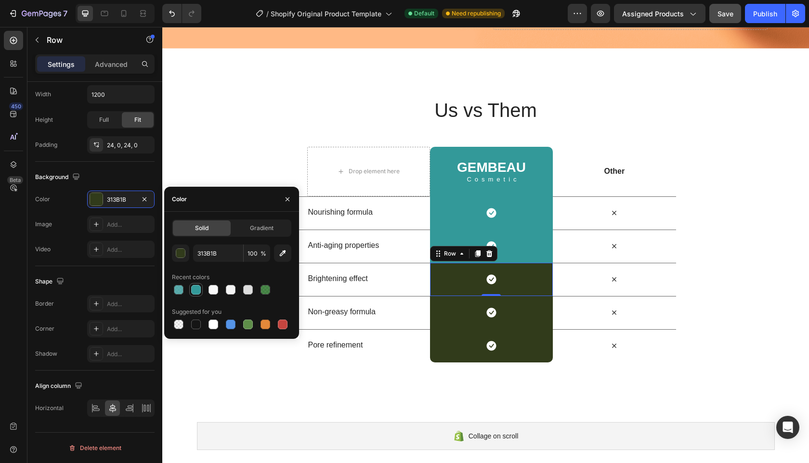
click at [198, 290] on div at bounding box center [196, 290] width 10 height 10
type input "339999"
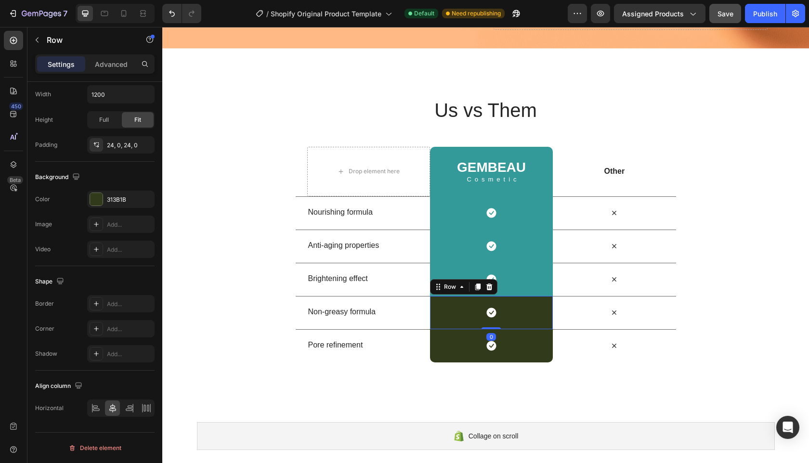
click at [443, 316] on div "Icon Row 0" at bounding box center [491, 312] width 123 height 33
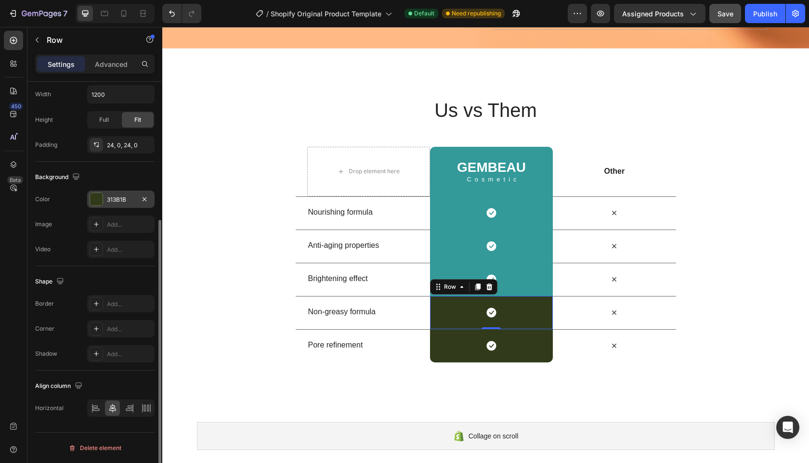
click at [94, 195] on div at bounding box center [96, 199] width 13 height 13
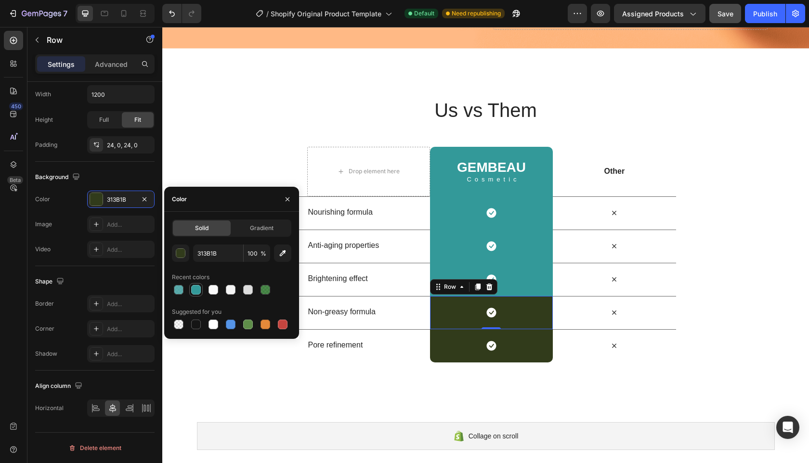
click at [198, 286] on div at bounding box center [196, 290] width 10 height 10
type input "339999"
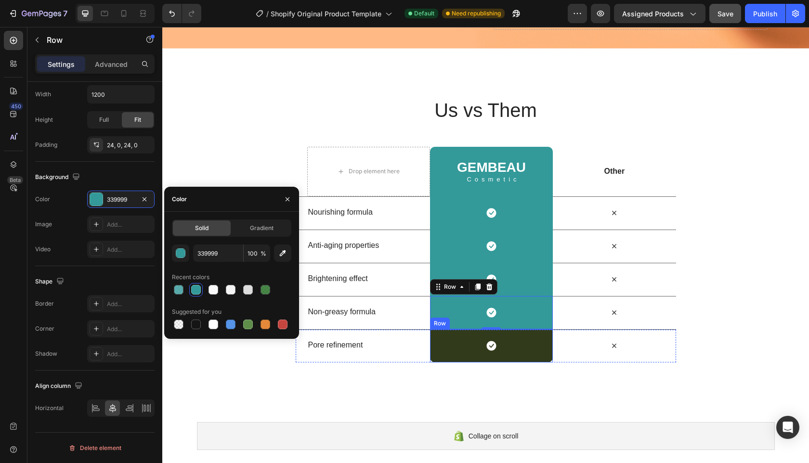
click at [440, 350] on div "Icon Row" at bounding box center [491, 346] width 123 height 33
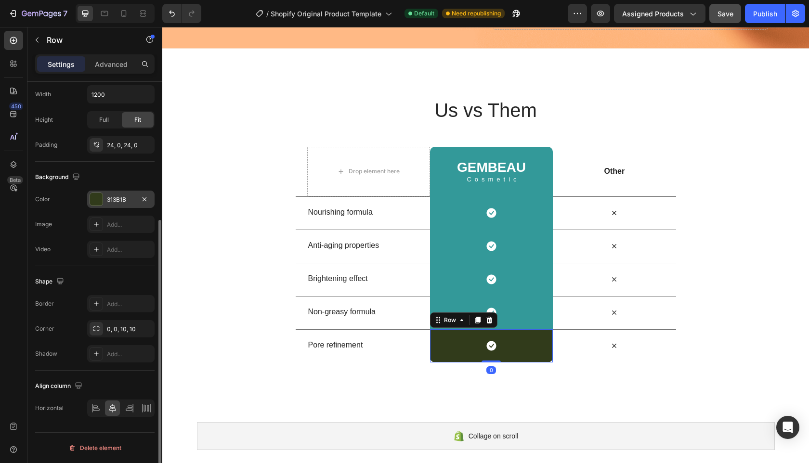
click at [98, 201] on div at bounding box center [96, 199] width 13 height 13
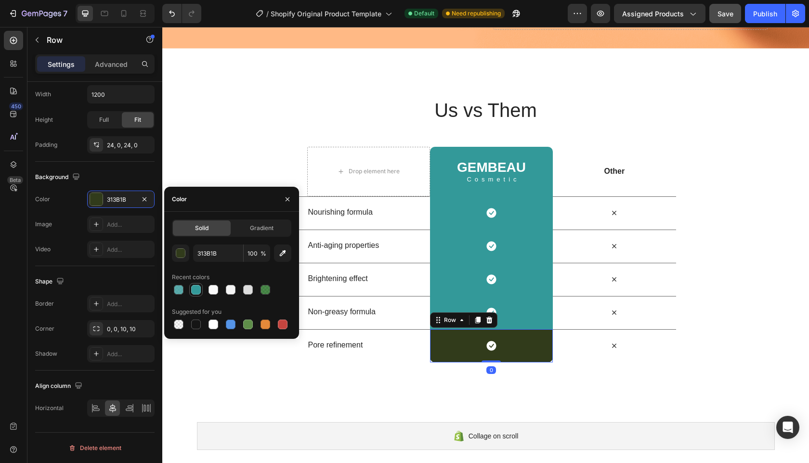
click at [195, 291] on div at bounding box center [196, 290] width 10 height 10
type input "339999"
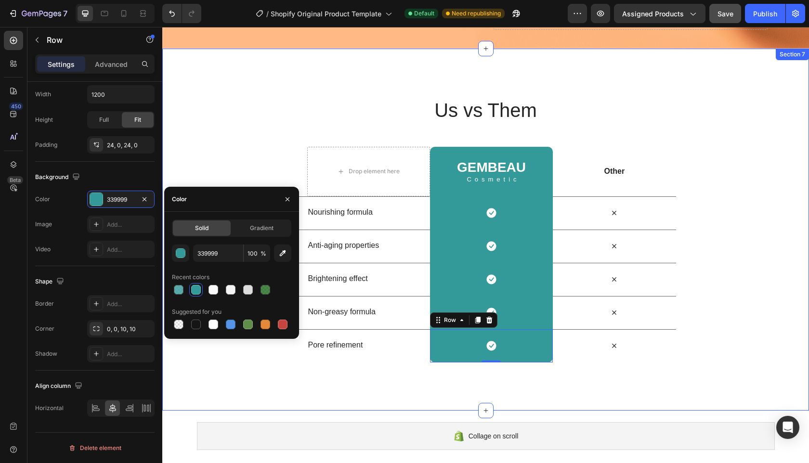
click at [606, 391] on div "Us vs Them Heading Row Drop element here GEMBEAU Heading Cosmetic Text Block Ro…" at bounding box center [485, 230] width 647 height 362
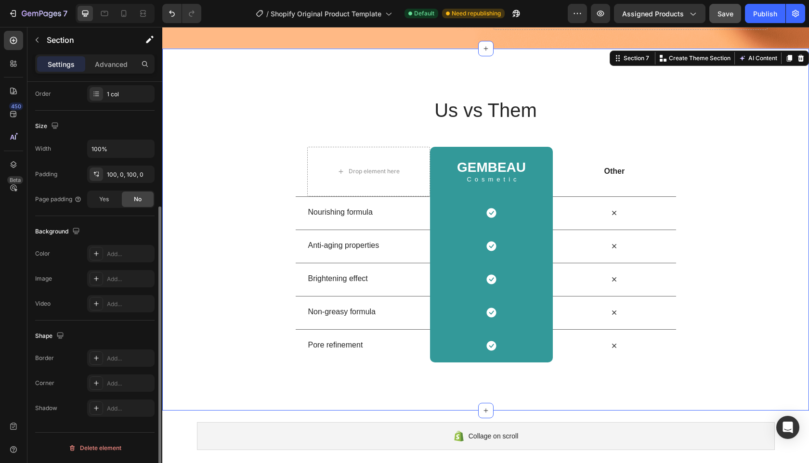
scroll to position [0, 0]
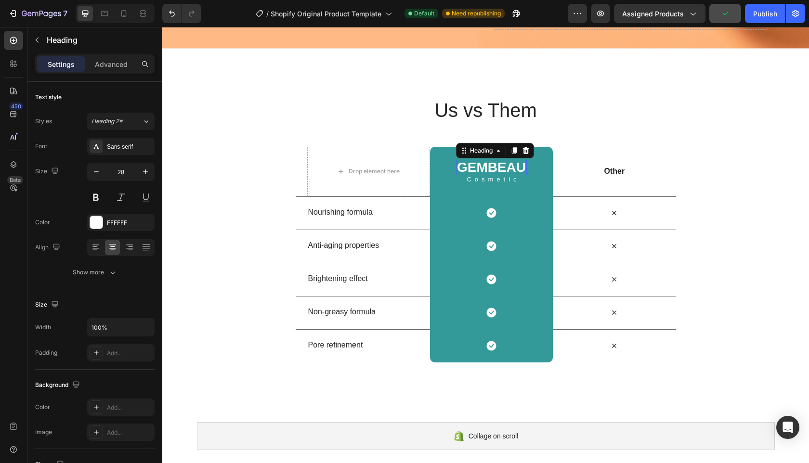
click at [504, 174] on h2 "GEMBEAU" at bounding box center [491, 167] width 71 height 15
click at [497, 167] on h2 "GEMBEAU" at bounding box center [491, 167] width 71 height 15
click at [497, 167] on p "GEMBEAU" at bounding box center [491, 167] width 69 height 13
click at [503, 181] on p "Cosmetic" at bounding box center [493, 179] width 101 height 6
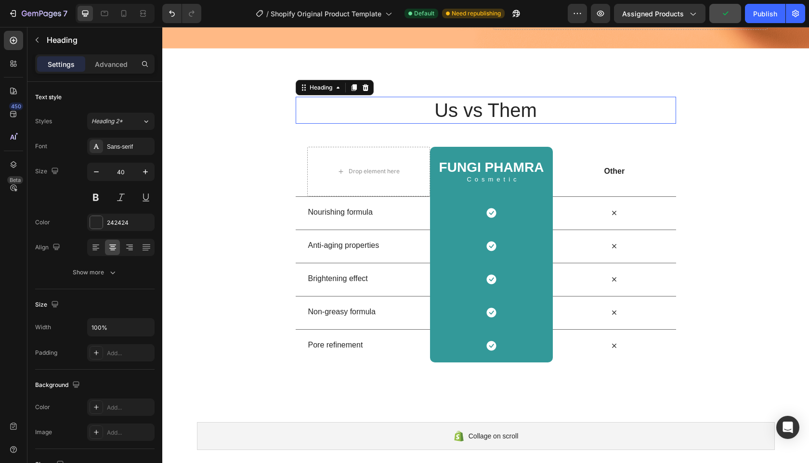
click at [599, 120] on h2 "Us vs Them" at bounding box center [486, 110] width 381 height 27
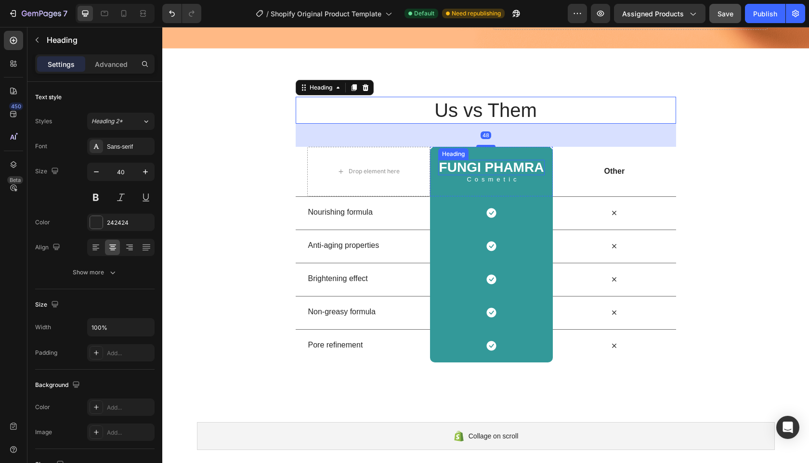
click at [516, 168] on p "FUNGI PHAMRA" at bounding box center [491, 167] width 105 height 13
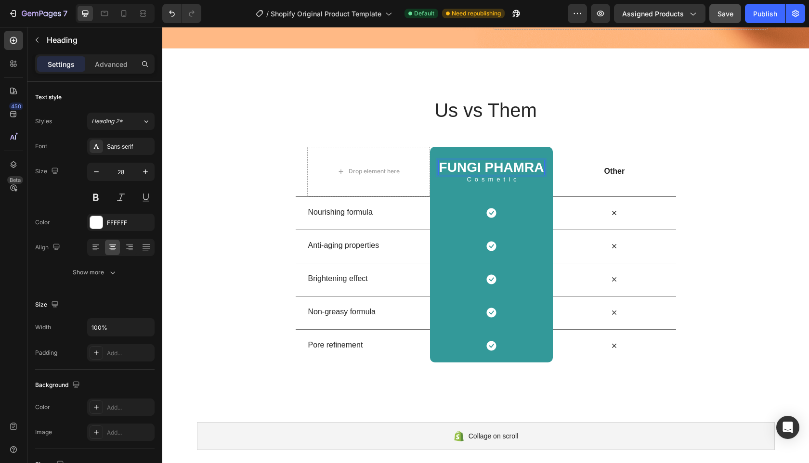
click at [534, 169] on p "FUNGI PHAMRA" at bounding box center [491, 167] width 105 height 13
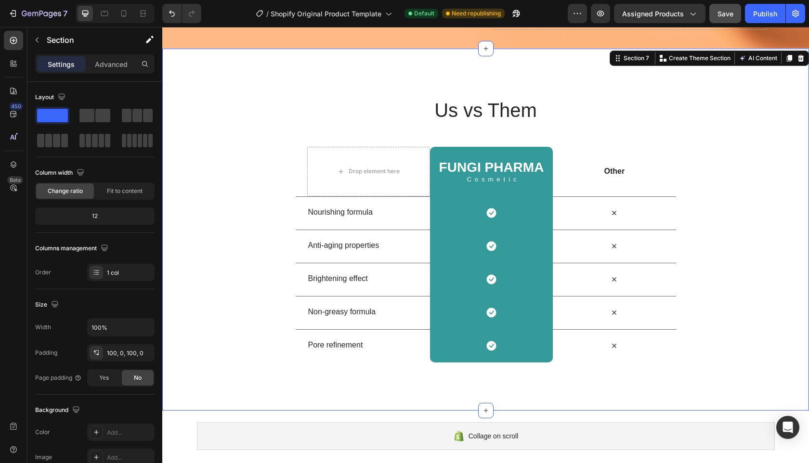
click at [714, 202] on div "Us vs Them Heading Row Drop element here FUNGI PHARMA Heading Cosmetic Text Blo…" at bounding box center [485, 230] width 647 height 266
click at [493, 181] on div "Cosmetic Text Block" at bounding box center [491, 179] width 107 height 8
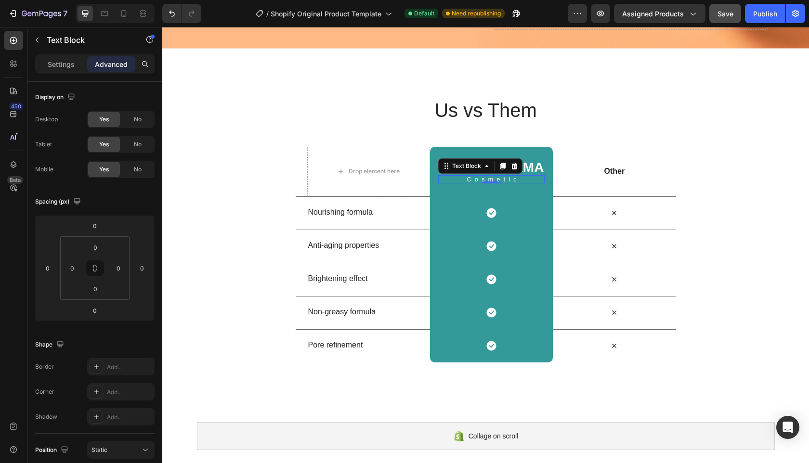
click at [500, 179] on p "Cosmetic" at bounding box center [493, 179] width 101 height 6
click at [59, 61] on p "Settings" at bounding box center [61, 64] width 27 height 10
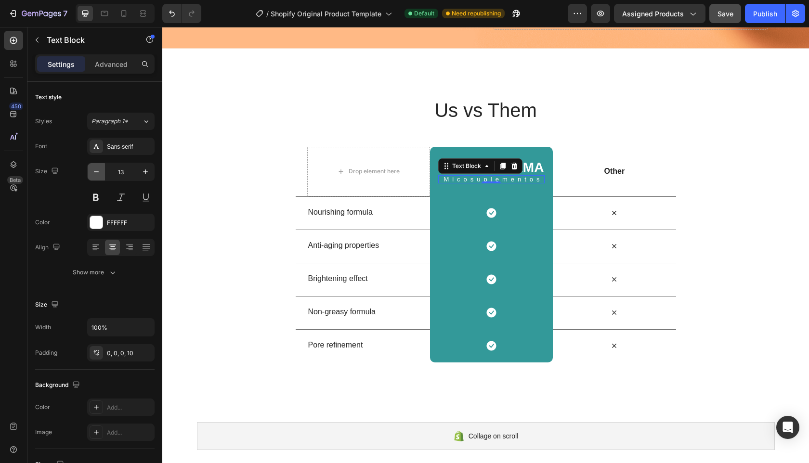
click at [91, 172] on button "button" at bounding box center [96, 171] width 17 height 17
type input "10"
click at [517, 168] on div "Text Block" at bounding box center [480, 166] width 84 height 15
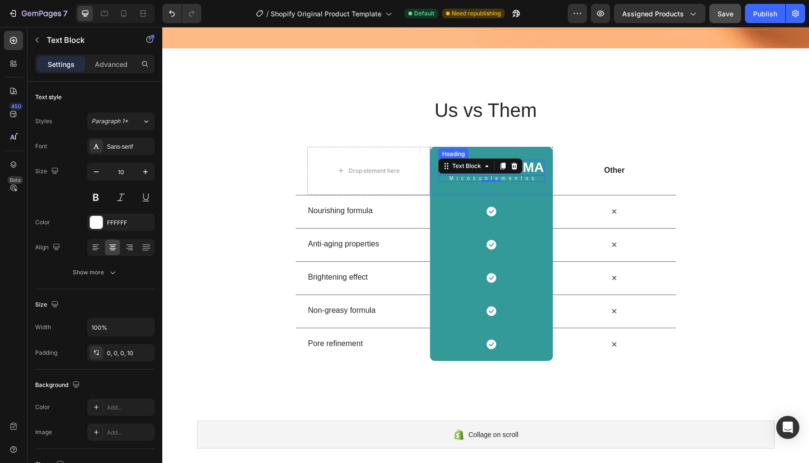
click at [527, 168] on p "FUNGI PHARMA" at bounding box center [491, 167] width 105 height 13
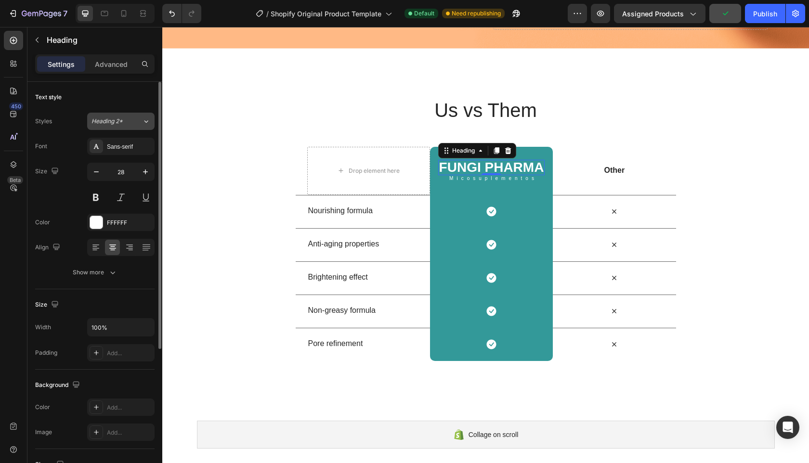
click at [116, 123] on span "Heading 2*" at bounding box center [107, 121] width 31 height 9
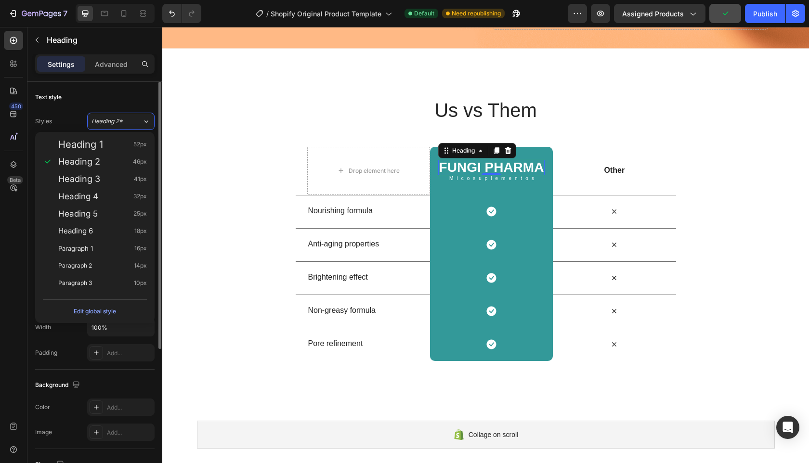
click at [80, 113] on div "Styles Heading 2*" at bounding box center [94, 121] width 119 height 17
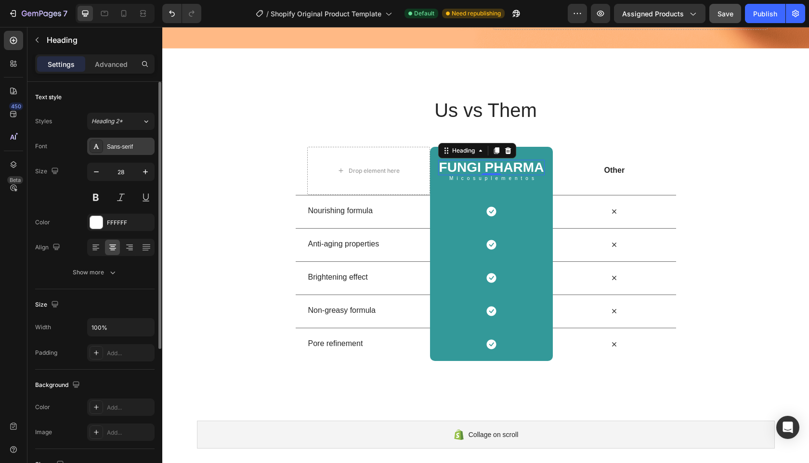
click at [127, 147] on div "Sans-serif" at bounding box center [129, 147] width 45 height 9
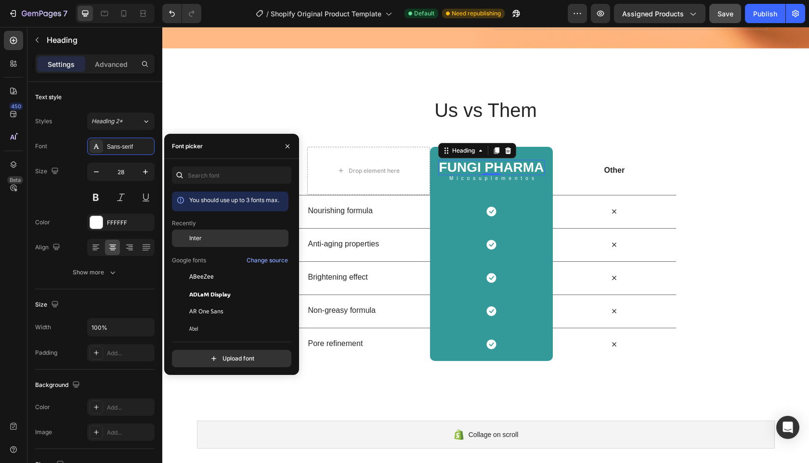
click at [208, 242] on div "Inter" at bounding box center [237, 238] width 97 height 9
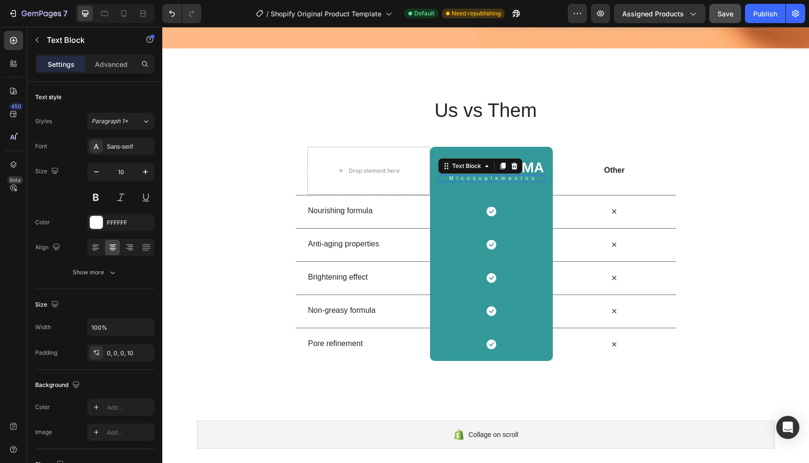
click at [472, 176] on p "Micosuplementos" at bounding box center [493, 178] width 101 height 5
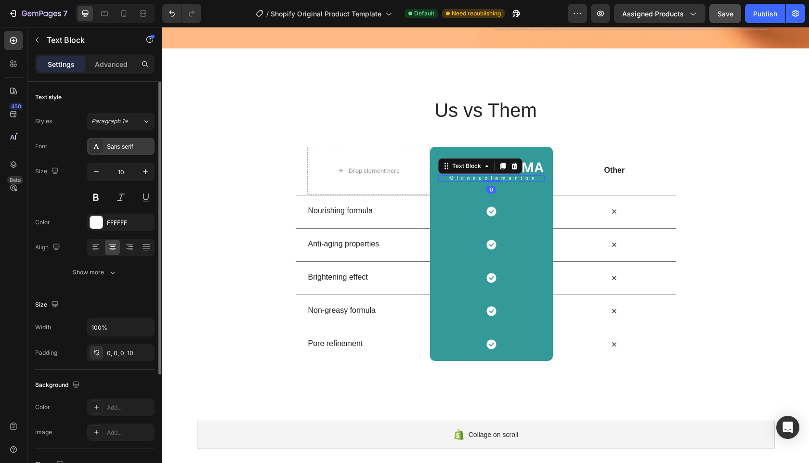
click at [111, 148] on div "Sans-serif" at bounding box center [129, 147] width 45 height 9
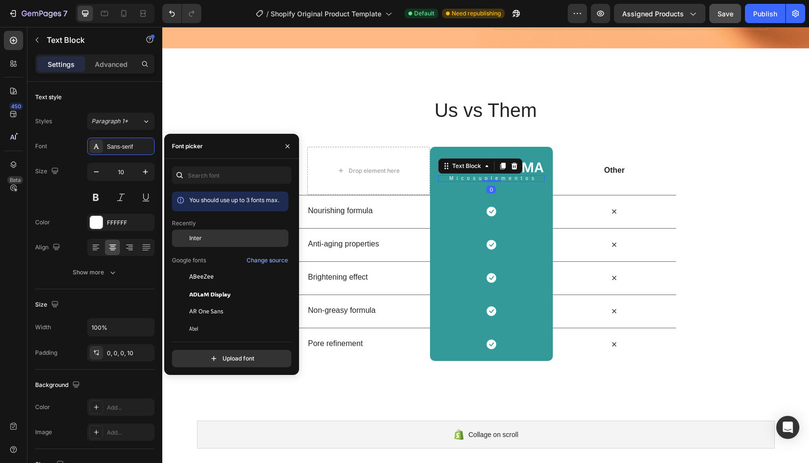
drag, startPoint x: 196, startPoint y: 239, endPoint x: 170, endPoint y: 202, distance: 46.0
click at [196, 239] on span "Inter" at bounding box center [195, 238] width 13 height 9
click at [530, 166] on p "FUNGI PHARMA" at bounding box center [491, 167] width 105 height 13
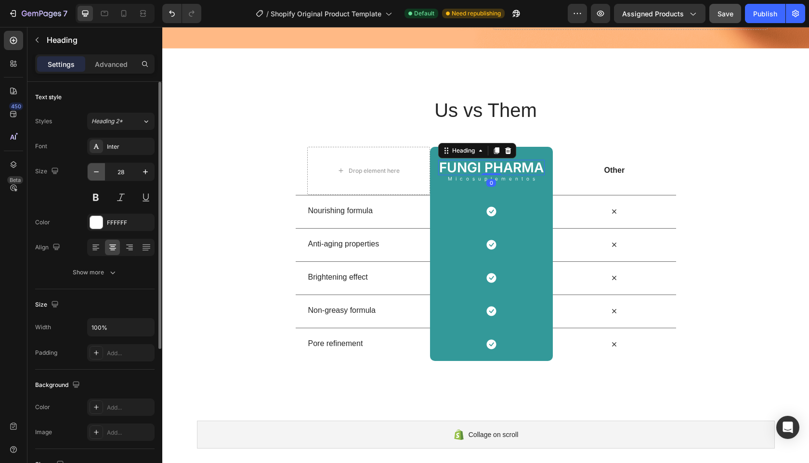
click at [95, 175] on icon "button" at bounding box center [97, 172] width 10 height 10
click at [97, 174] on icon "button" at bounding box center [97, 172] width 10 height 10
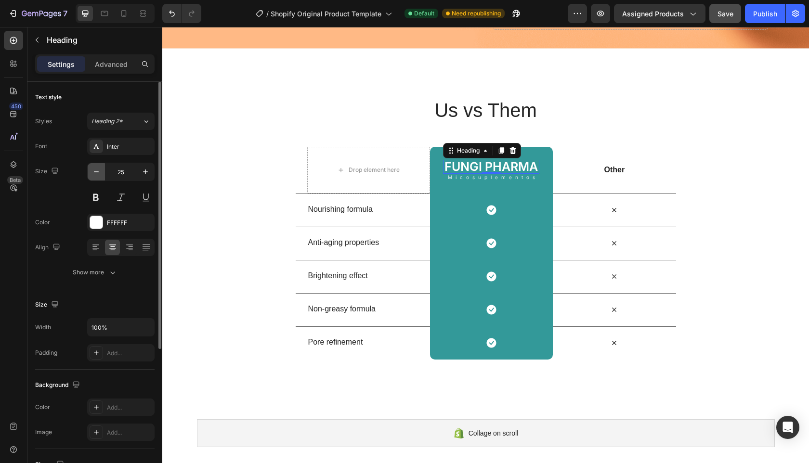
click at [97, 174] on icon "button" at bounding box center [97, 172] width 10 height 10
type input "24"
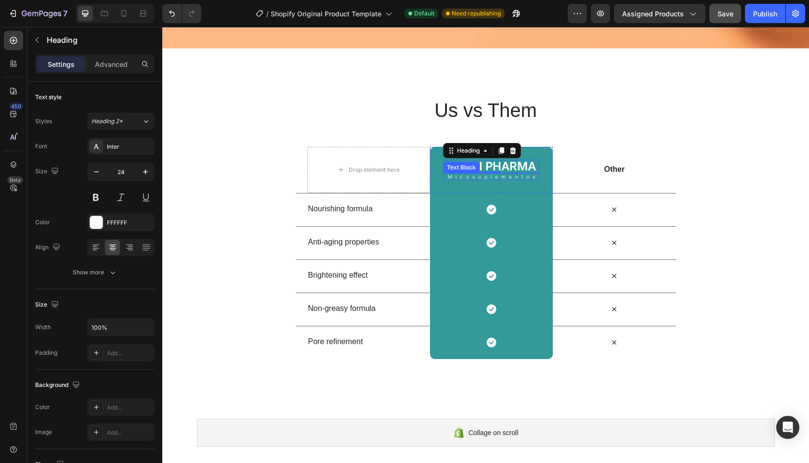
click at [469, 178] on p "Micosuplementos" at bounding box center [493, 176] width 91 height 5
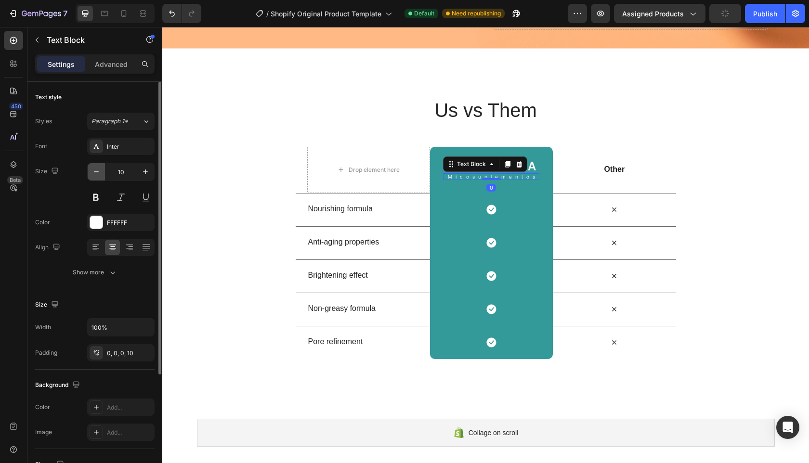
click at [98, 173] on icon "button" at bounding box center [97, 172] width 10 height 10
click at [98, 172] on icon "button" at bounding box center [97, 172] width 10 height 10
click at [145, 173] on icon "button" at bounding box center [146, 172] width 10 height 10
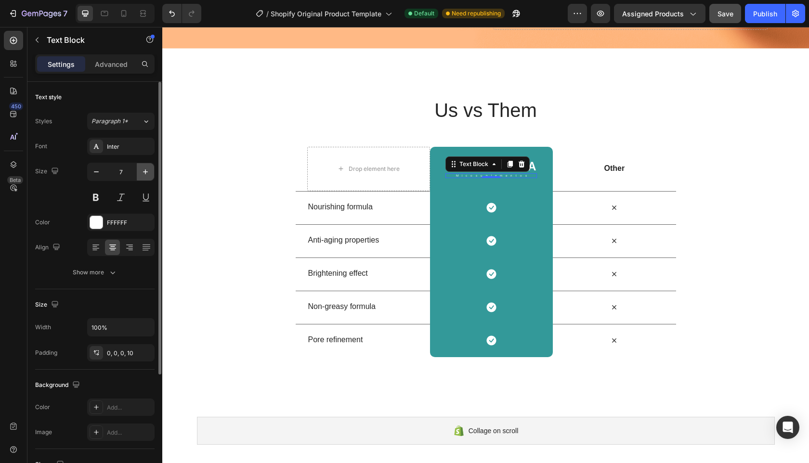
click at [145, 173] on icon "button" at bounding box center [146, 172] width 10 height 10
type input "8"
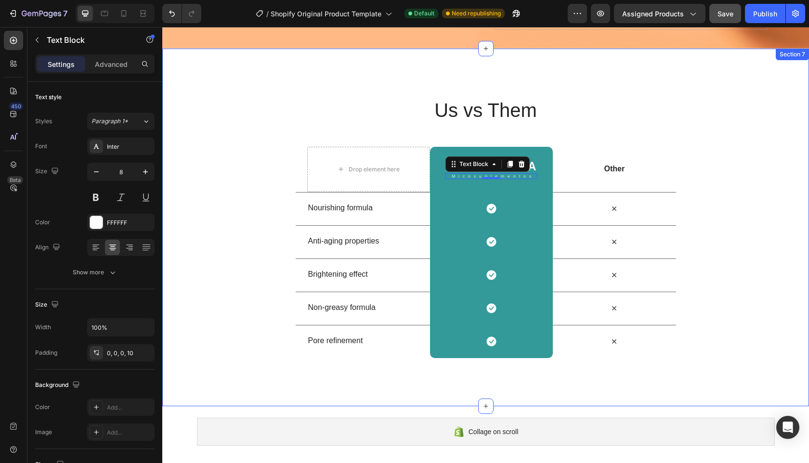
click at [734, 190] on div "Us vs Them Heading Row Drop element here FUNGI PHARMA Heading Micosuplementos T…" at bounding box center [485, 228] width 647 height 262
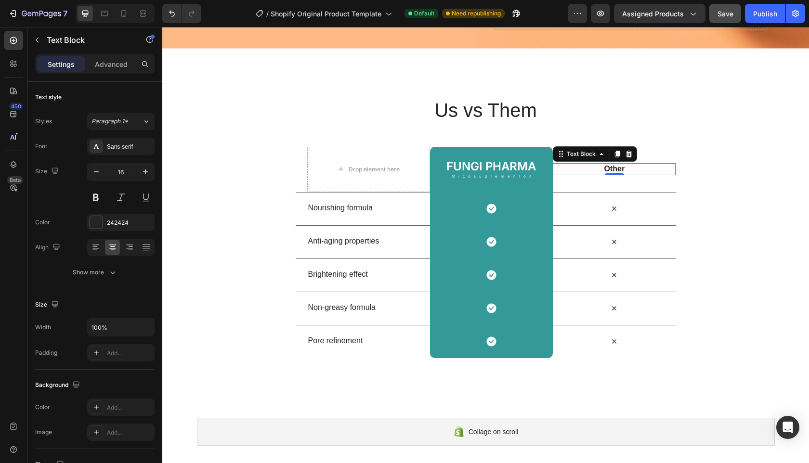
click at [612, 170] on p "Other" at bounding box center [614, 169] width 121 height 10
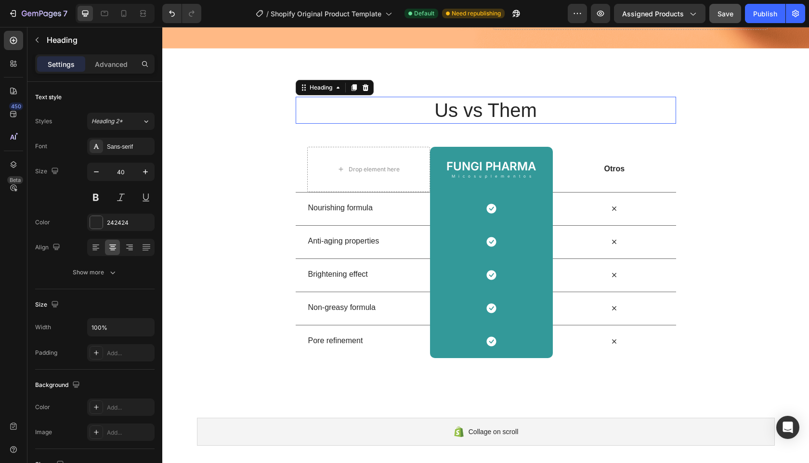
click at [473, 107] on h2 "Us vs Them" at bounding box center [486, 110] width 381 height 27
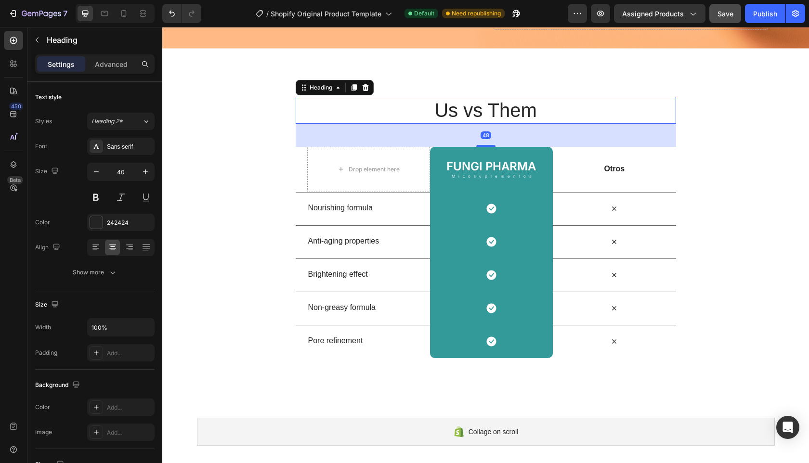
click at [444, 110] on h2 "Us vs Them" at bounding box center [486, 110] width 381 height 27
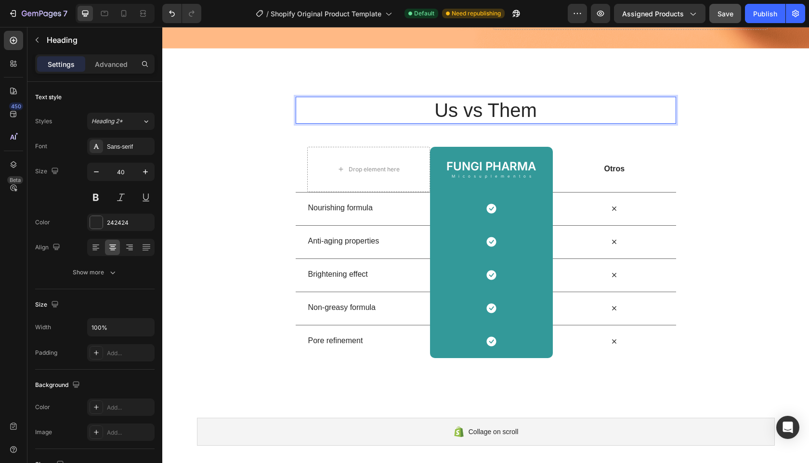
click at [444, 111] on p "Us vs Them" at bounding box center [486, 110] width 379 height 25
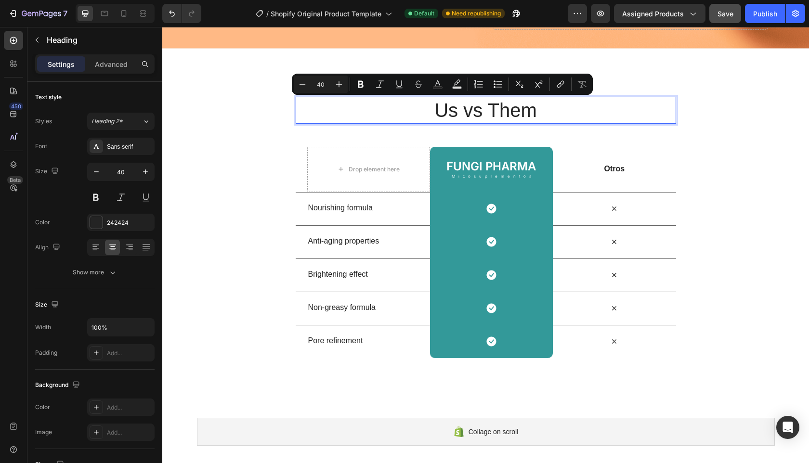
click at [536, 114] on p "Us vs Them" at bounding box center [486, 110] width 379 height 25
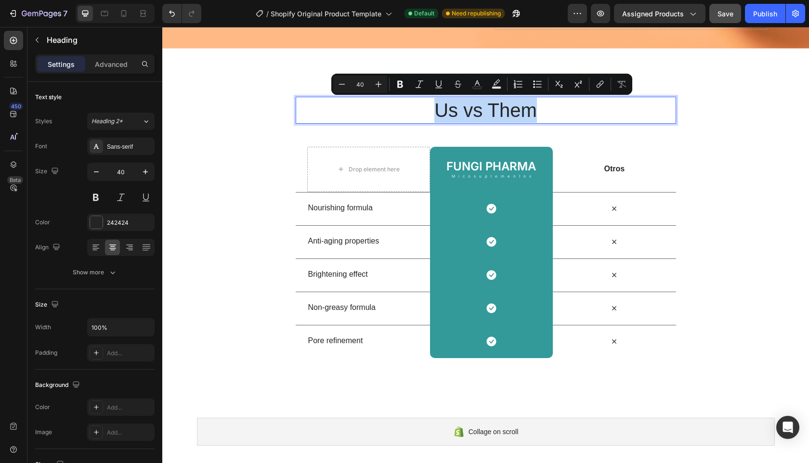
drag, startPoint x: 516, startPoint y: 111, endPoint x: 393, endPoint y: 106, distance: 122.5
click at [393, 106] on p "Us vs Them" at bounding box center [486, 110] width 379 height 25
copy p "Us vs Them"
click at [455, 117] on p "Us vs Them" at bounding box center [486, 110] width 379 height 25
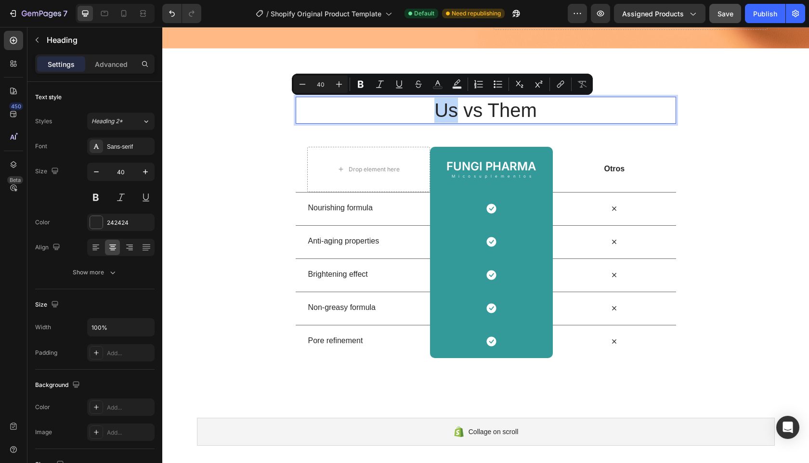
drag, startPoint x: 453, startPoint y: 109, endPoint x: 437, endPoint y: 113, distance: 16.3
click at [437, 113] on p "Us vs Them" at bounding box center [486, 110] width 379 height 25
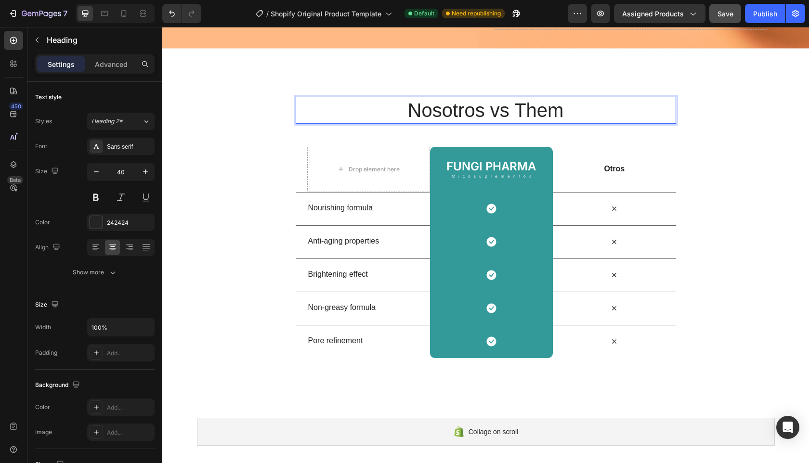
click at [538, 109] on p "Nosotros vs Them" at bounding box center [486, 110] width 379 height 25
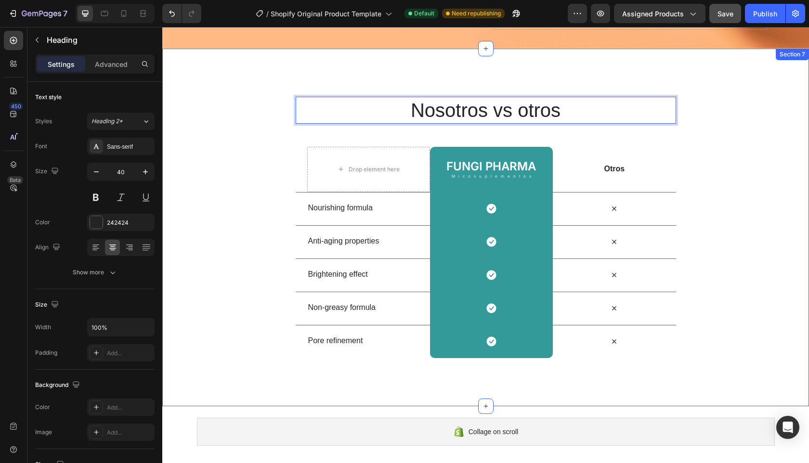
click at [726, 220] on div "Nosotros vs otros Heading 48 Row Drop element here FUNGI PHARMA Heading Micosup…" at bounding box center [485, 228] width 647 height 262
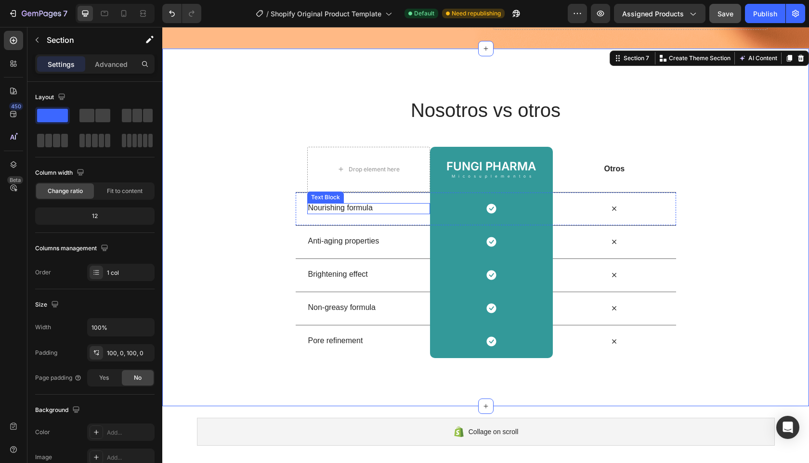
click at [346, 209] on p "Nourishing formula" at bounding box center [368, 208] width 121 height 10
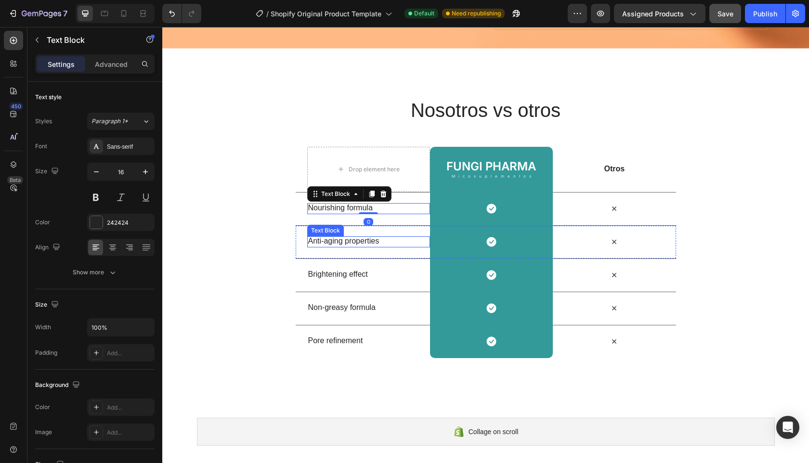
click at [328, 240] on p "Anti-aging properties" at bounding box center [368, 242] width 121 height 10
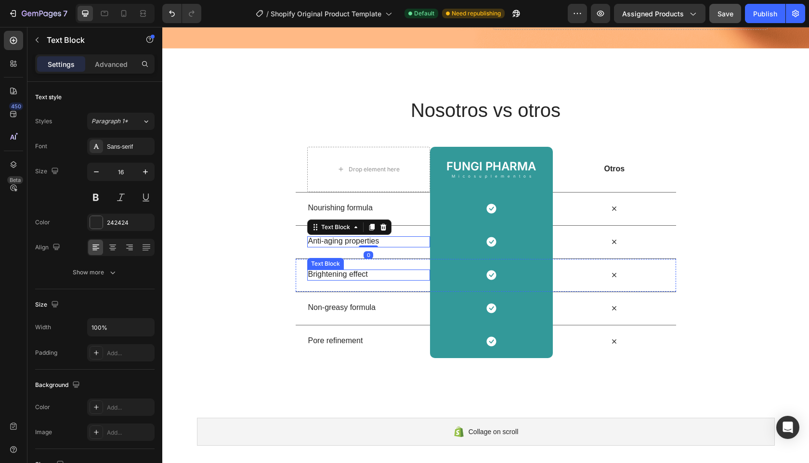
click at [331, 273] on p "Brightening effect" at bounding box center [368, 275] width 121 height 10
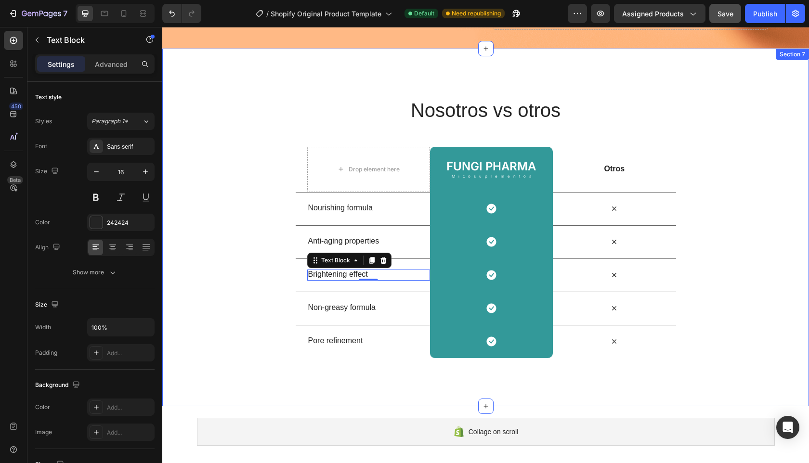
click at [225, 149] on div "Nosotros vs otros Heading Row Drop element here FUNGI PHARMA Heading Micosuplem…" at bounding box center [485, 228] width 647 height 262
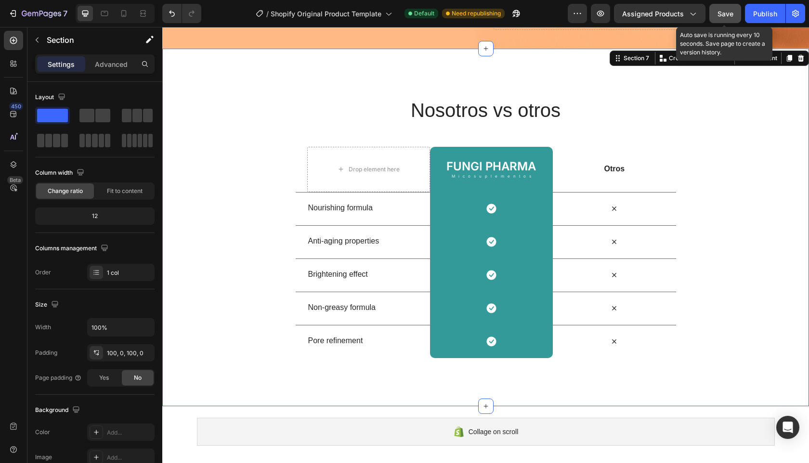
click at [726, 10] on span "Save" at bounding box center [726, 14] width 16 height 8
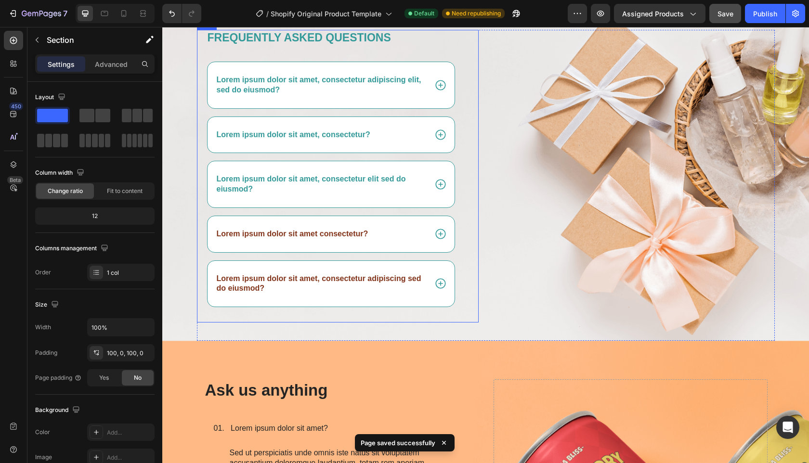
scroll to position [791, 0]
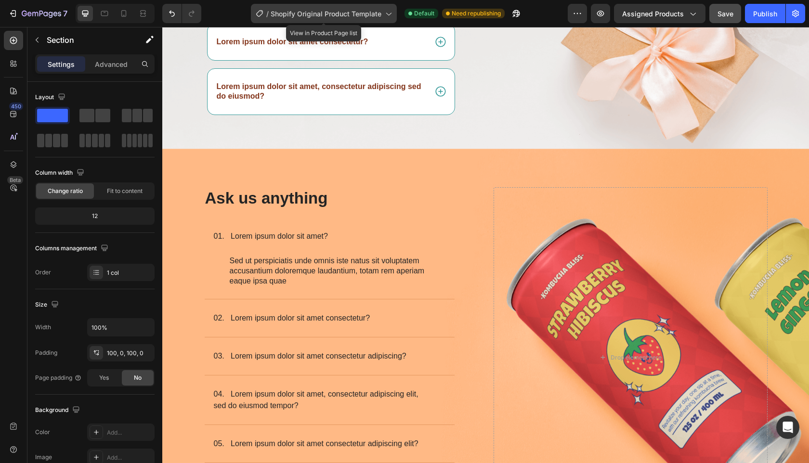
click at [389, 16] on icon at bounding box center [389, 14] width 10 height 10
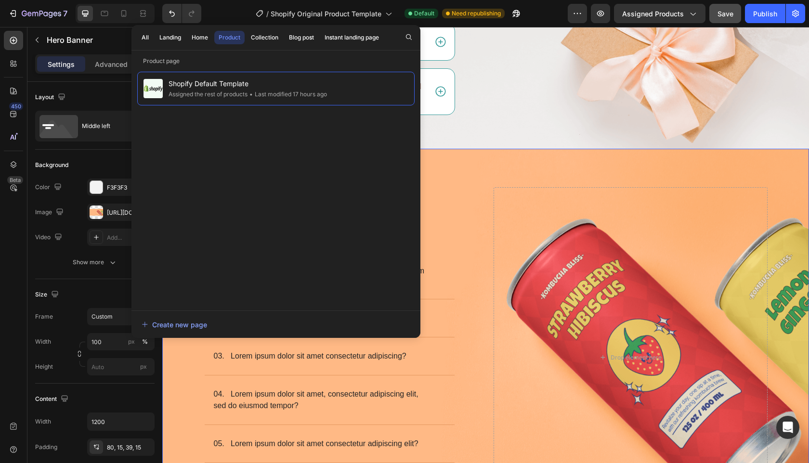
click at [664, 171] on div "Image Ask us anything Heading 01. Lorem ipsum dolor sit amet? Sed ut perspiciat…" at bounding box center [486, 348] width 578 height 398
click at [385, 17] on icon at bounding box center [389, 14] width 10 height 10
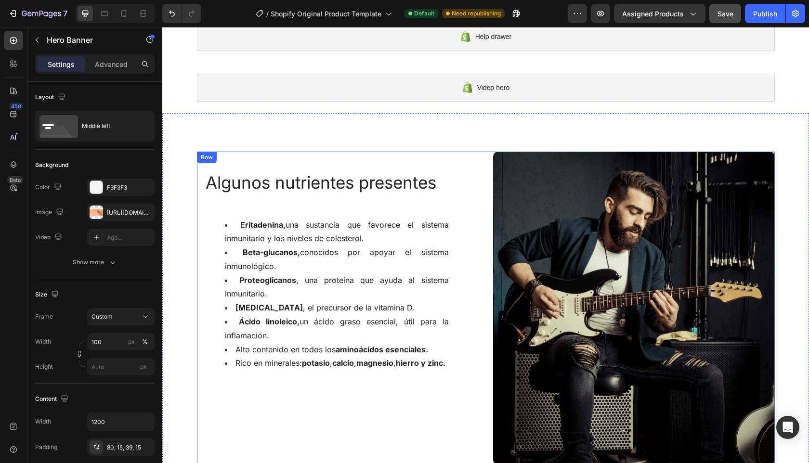
scroll to position [0, 0]
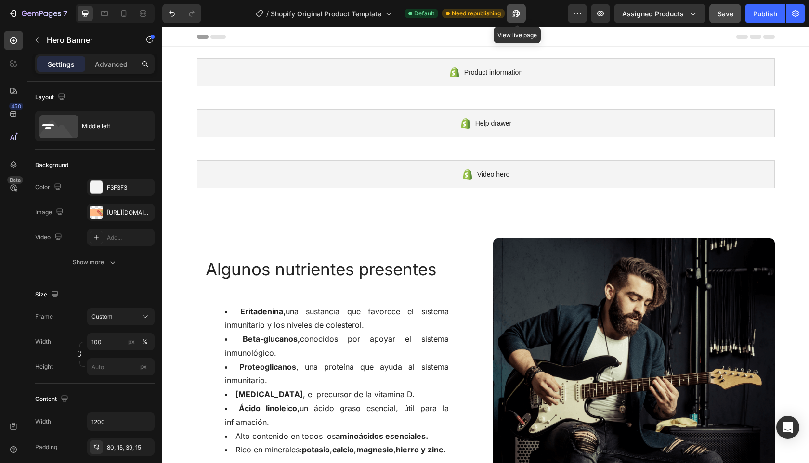
click at [516, 14] on icon "button" at bounding box center [514, 15] width 2 height 2
click at [769, 11] on div "Publish" at bounding box center [766, 14] width 24 height 10
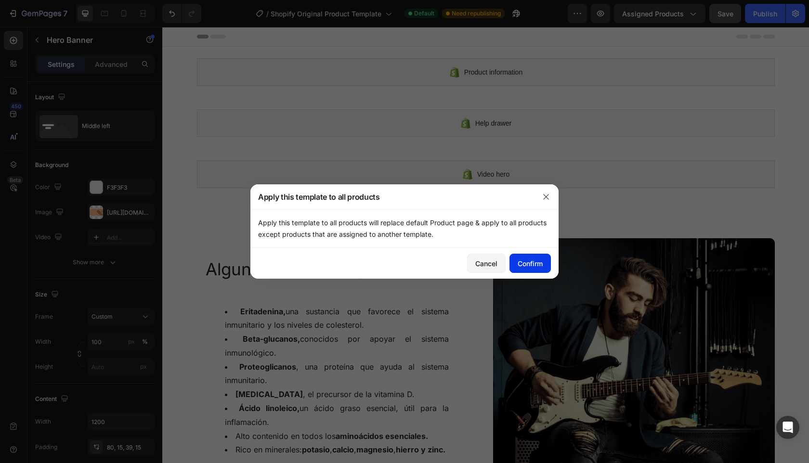
click at [534, 264] on div "Confirm" at bounding box center [530, 264] width 25 height 10
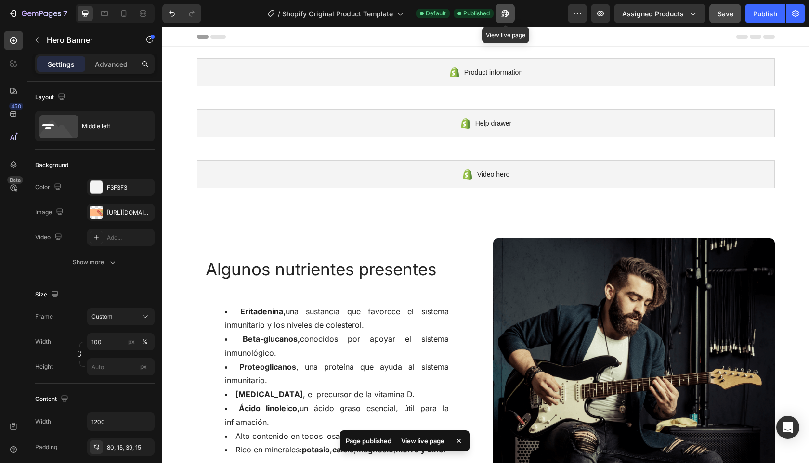
click at [501, 15] on icon "button" at bounding box center [506, 14] width 10 height 10
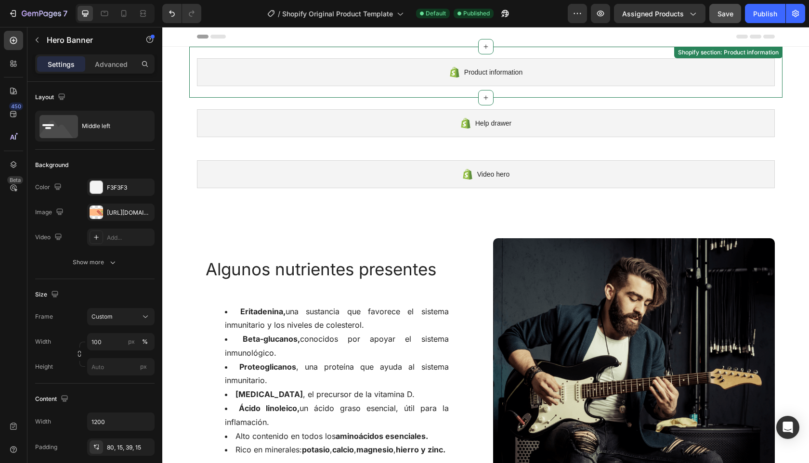
click at [639, 71] on div "Product information" at bounding box center [486, 72] width 578 height 28
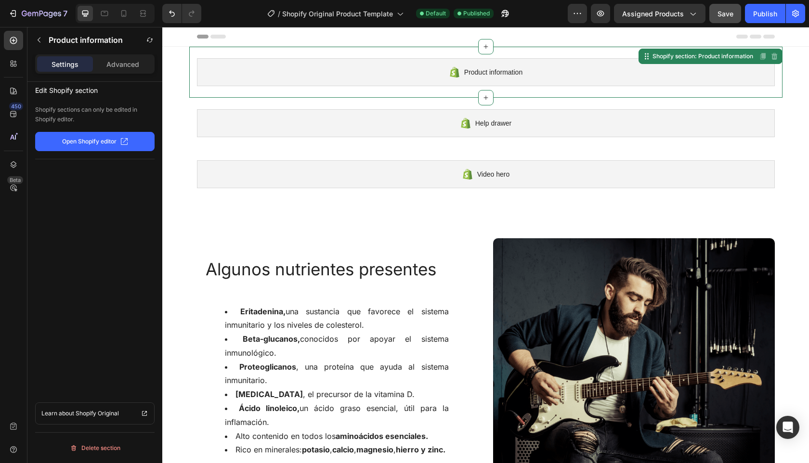
click at [84, 144] on p "Open Shopify editor" at bounding box center [89, 141] width 54 height 9
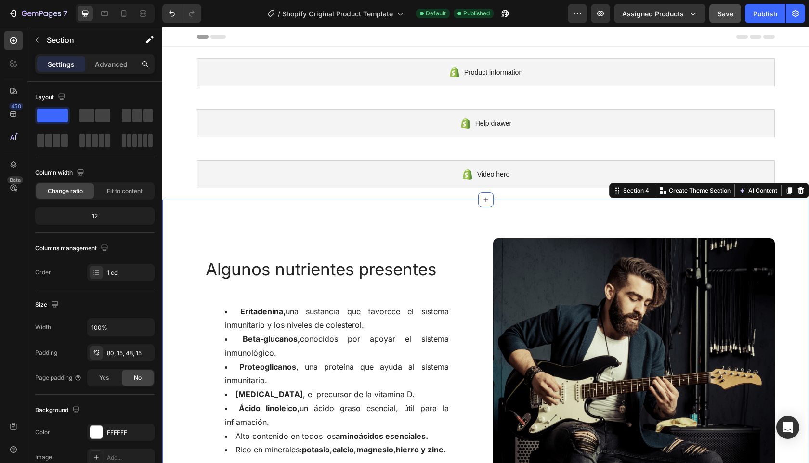
click at [376, 213] on div "Algunos nutrientes presentes Heading Eritadenina, una sustancia que favorece el…" at bounding box center [485, 395] width 647 height 390
click at [798, 190] on icon at bounding box center [801, 190] width 6 height 7
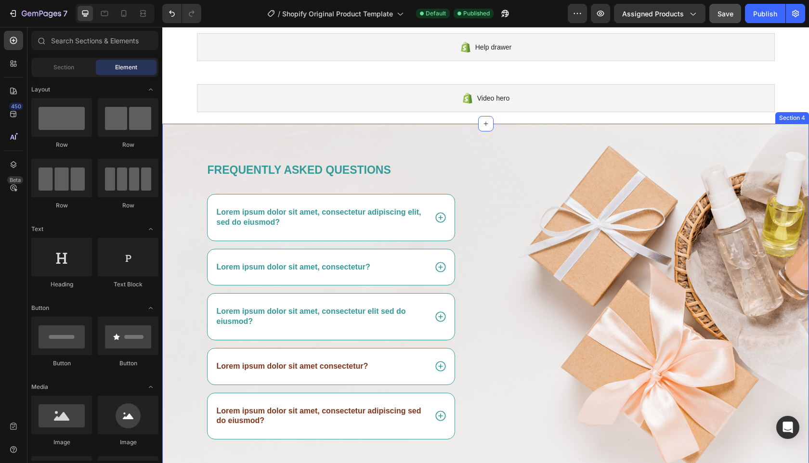
scroll to position [108, 0]
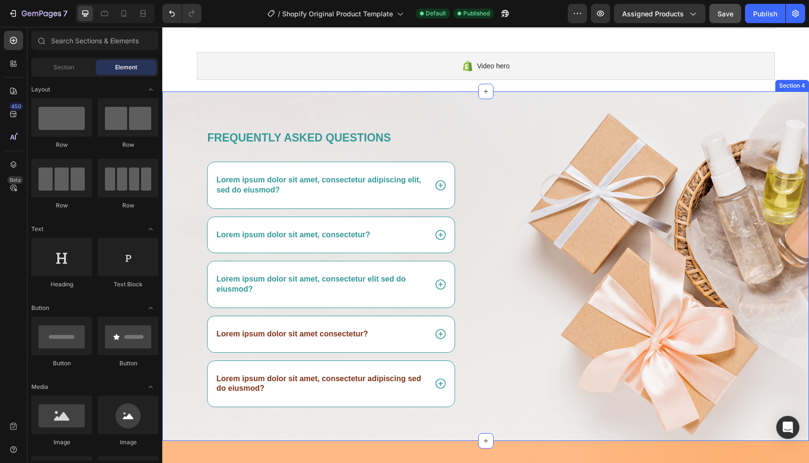
click at [765, 111] on div "Frequently asked questions Heading Lorem ipsum dolor sit amet, consectetur adip…" at bounding box center [485, 267] width 647 height 350
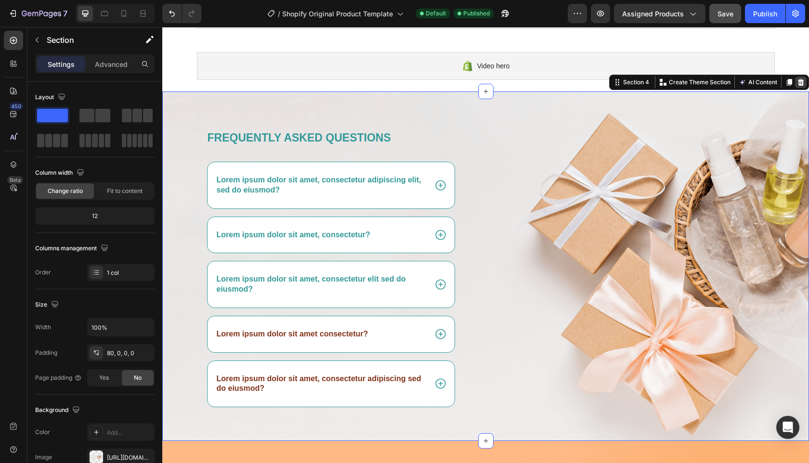
click at [797, 82] on icon at bounding box center [801, 83] width 8 height 8
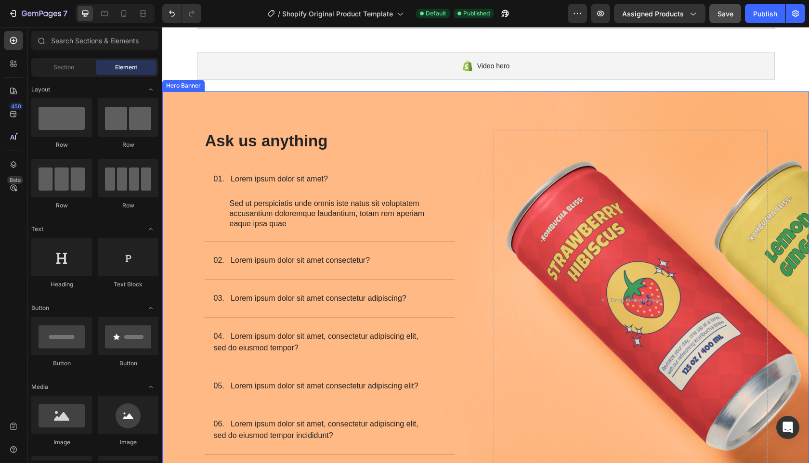
click at [781, 117] on div "Background Image" at bounding box center [485, 291] width 647 height 398
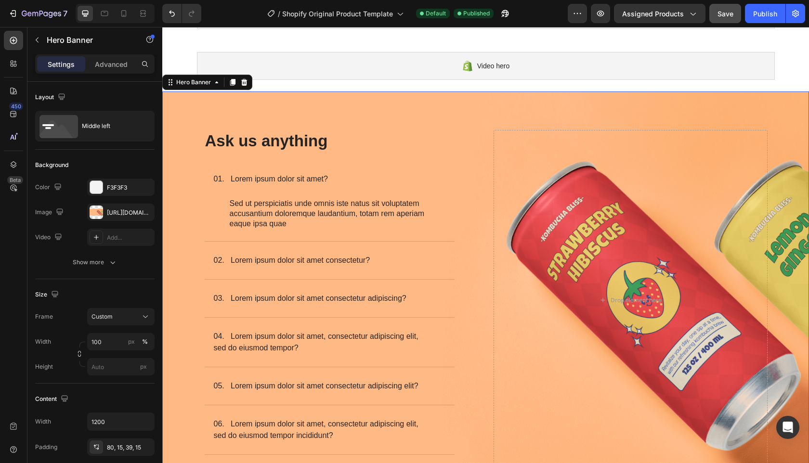
click at [787, 106] on div "Background Image" at bounding box center [485, 291] width 647 height 398
click at [245, 82] on icon at bounding box center [244, 82] width 6 height 7
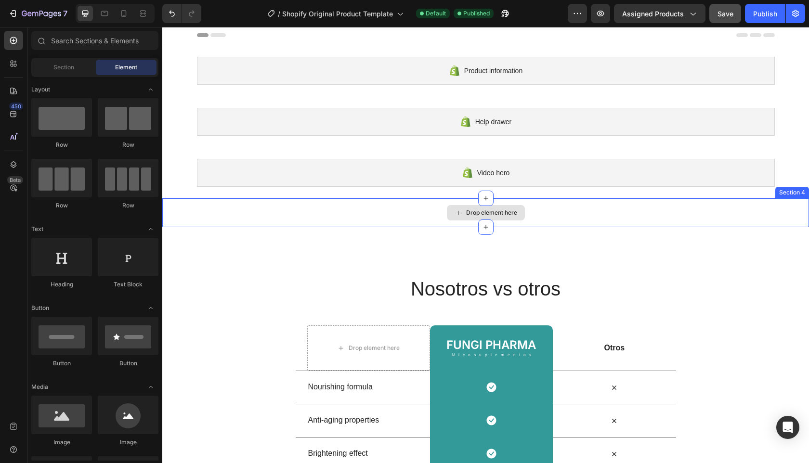
scroll to position [2, 0]
click at [729, 212] on div "Drop element here" at bounding box center [485, 212] width 647 height 29
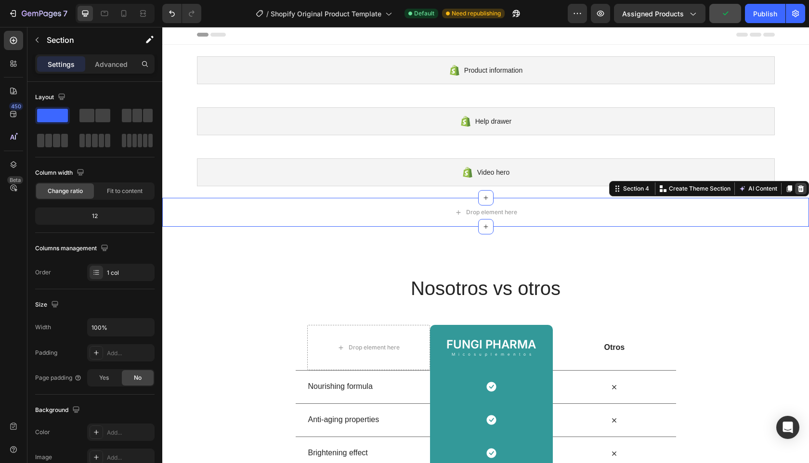
click at [798, 188] on icon at bounding box center [801, 188] width 6 height 7
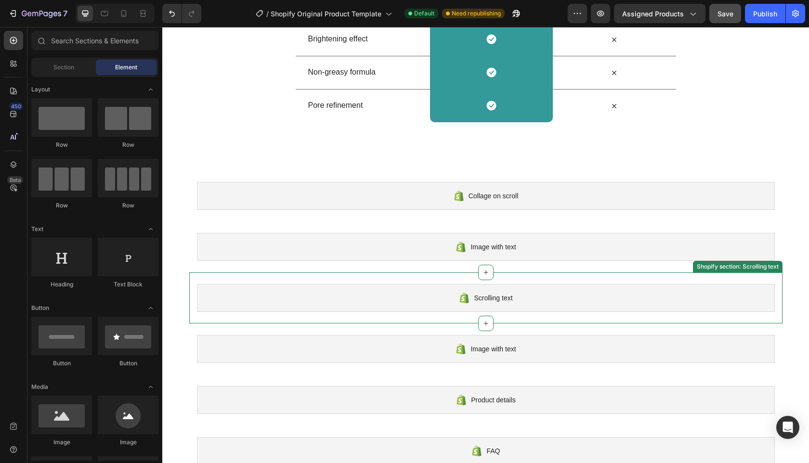
scroll to position [0, 0]
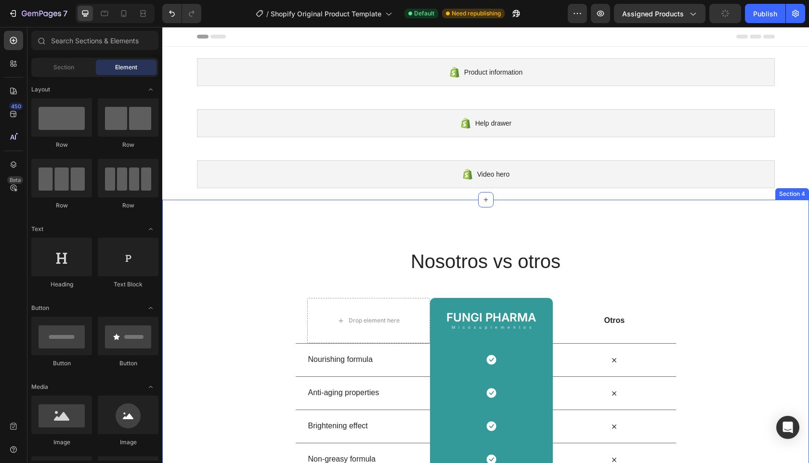
click at [746, 231] on div "Nosotros vs otros Heading Row Drop element here FUNGI PHARMA Heading Micosuplem…" at bounding box center [485, 379] width 647 height 358
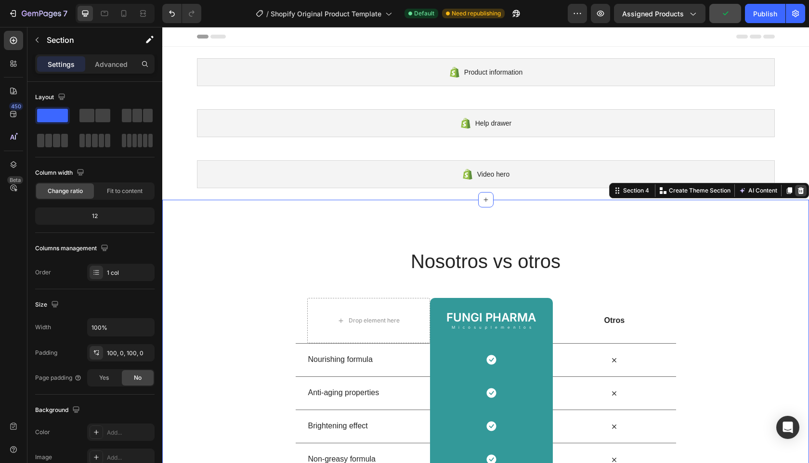
click at [798, 189] on icon at bounding box center [801, 190] width 6 height 7
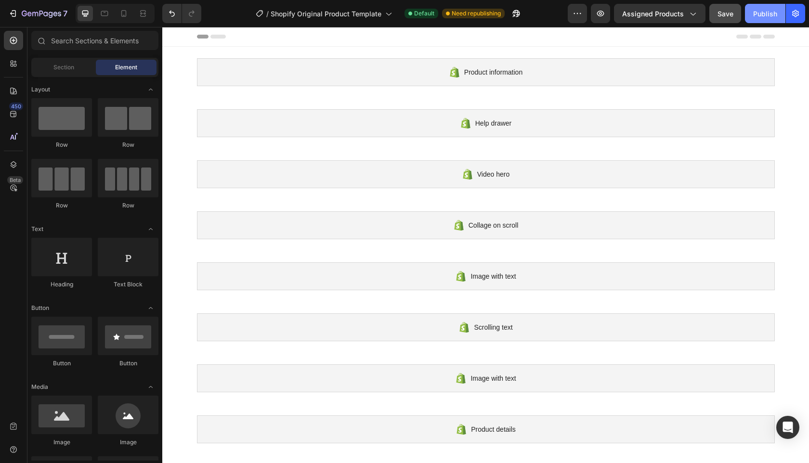
click at [770, 13] on div "Publish" at bounding box center [766, 14] width 24 height 10
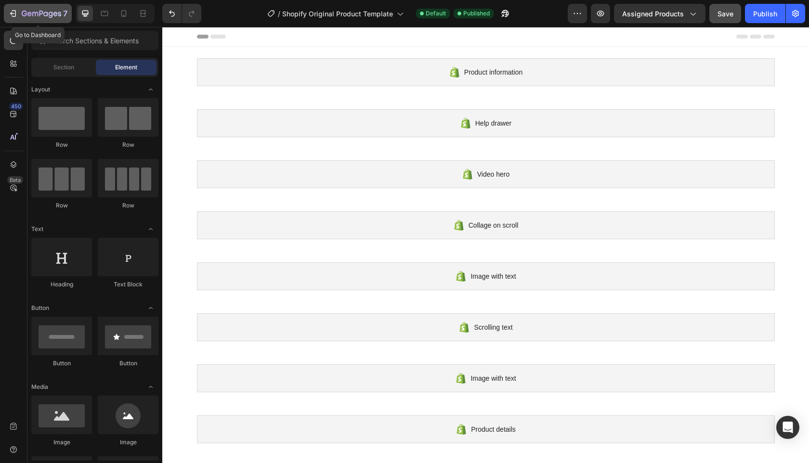
click at [21, 13] on div "7" at bounding box center [37, 14] width 59 height 12
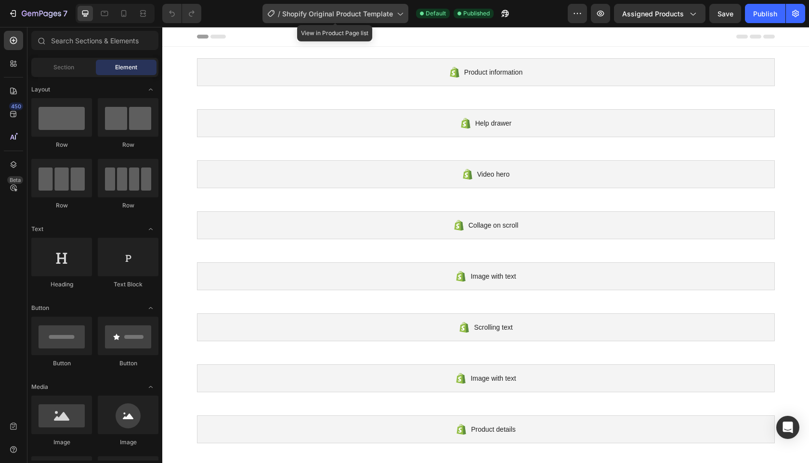
click at [391, 13] on span "Shopify Original Product Template" at bounding box center [337, 14] width 111 height 10
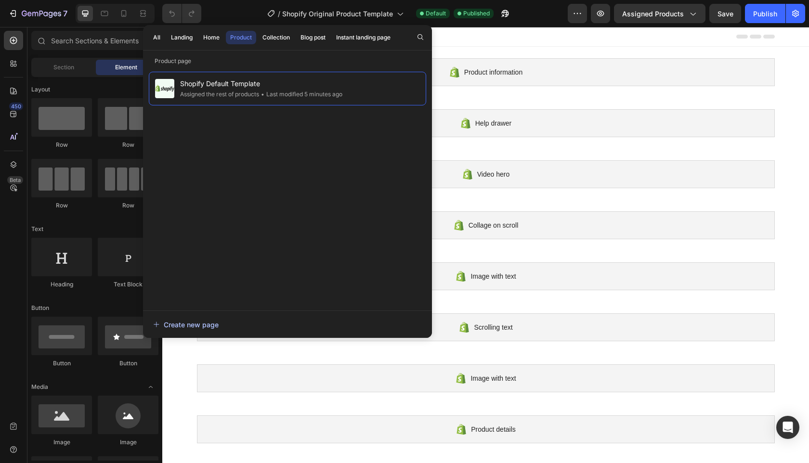
click at [180, 323] on div "Create new page" at bounding box center [186, 325] width 66 height 10
click at [403, 17] on icon at bounding box center [400, 14] width 10 height 10
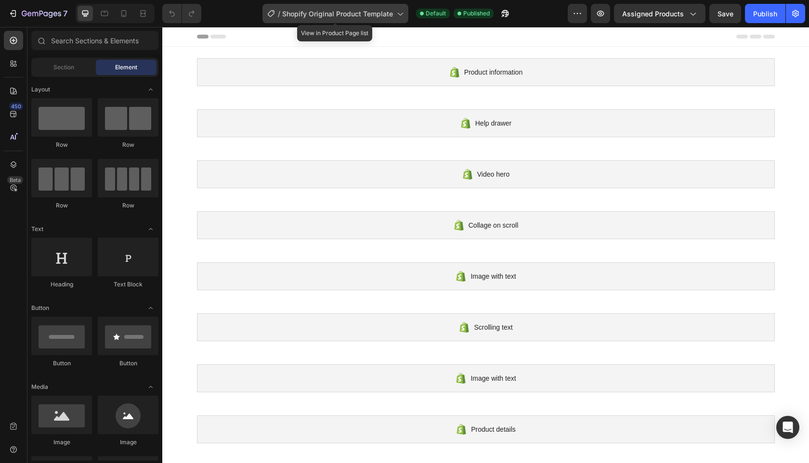
click at [401, 16] on icon at bounding box center [400, 14] width 10 height 10
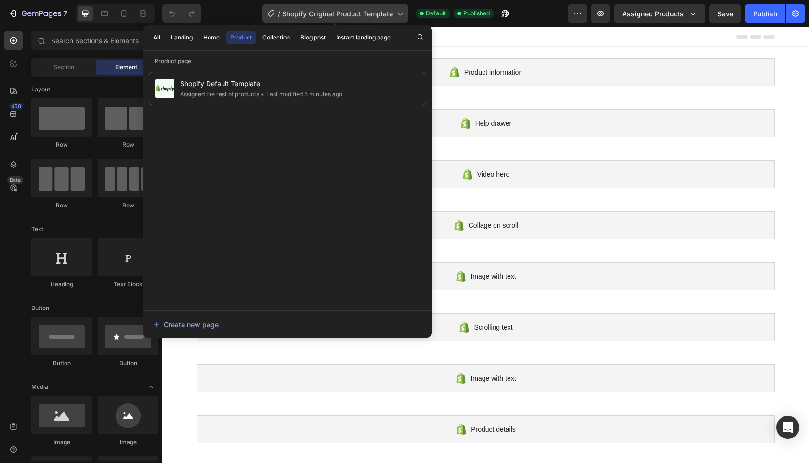
click at [406, 14] on div "/ Shopify Original Product Template" at bounding box center [336, 13] width 146 height 19
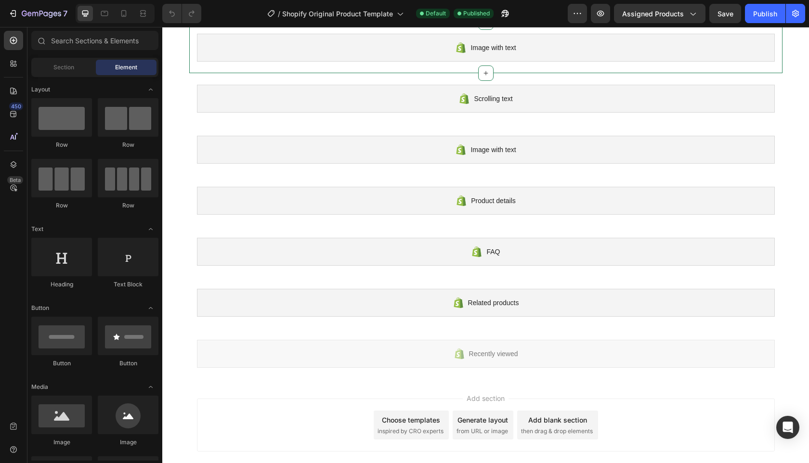
scroll to position [261, 0]
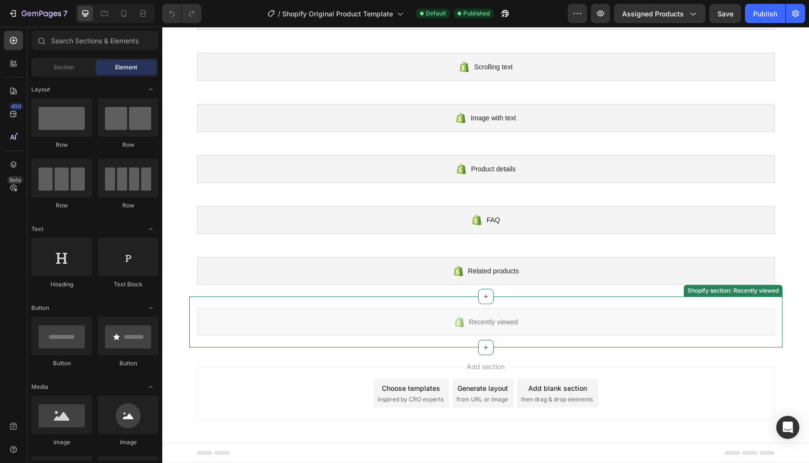
click at [397, 312] on div "Recently viewed" at bounding box center [486, 322] width 578 height 28
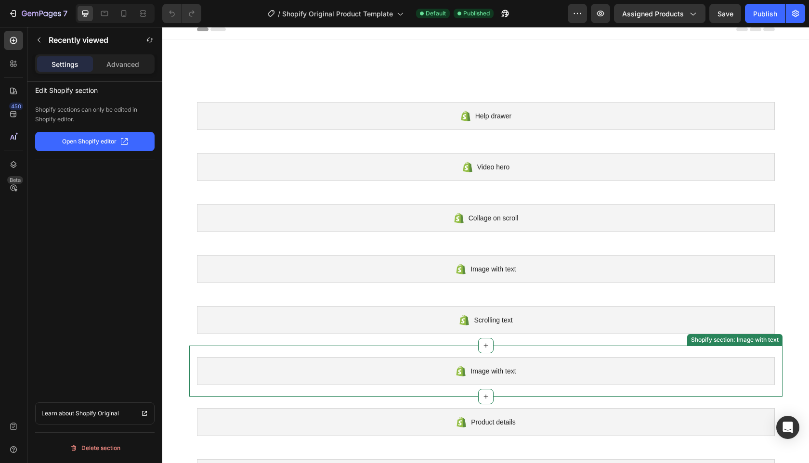
scroll to position [0, 0]
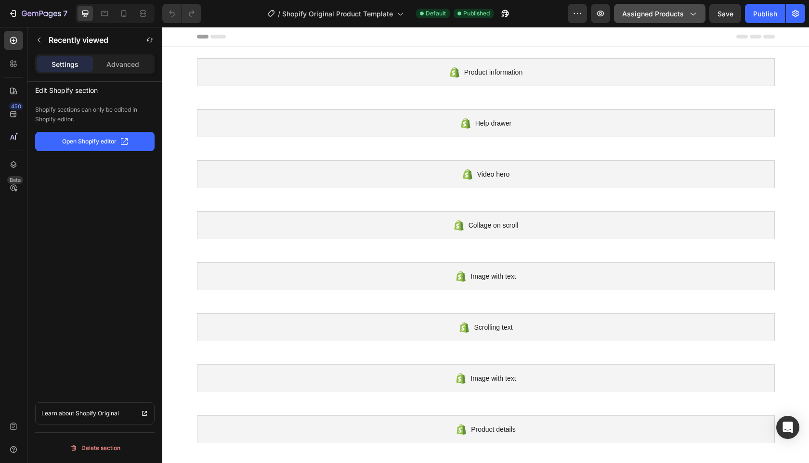
click at [693, 13] on icon "button" at bounding box center [693, 14] width 10 height 10
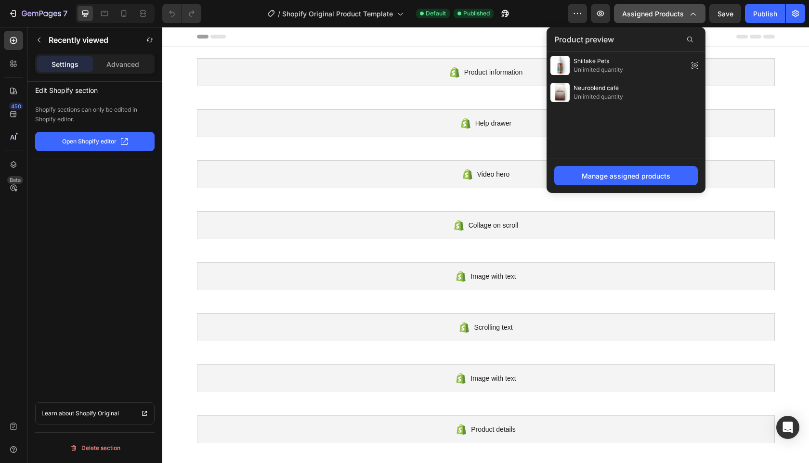
click at [693, 13] on icon "button" at bounding box center [693, 14] width 10 height 10
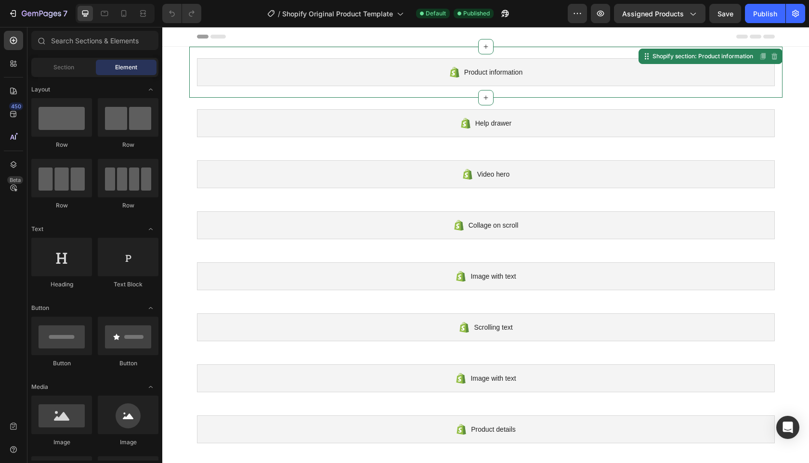
click at [379, 76] on div "Product information" at bounding box center [486, 72] width 578 height 28
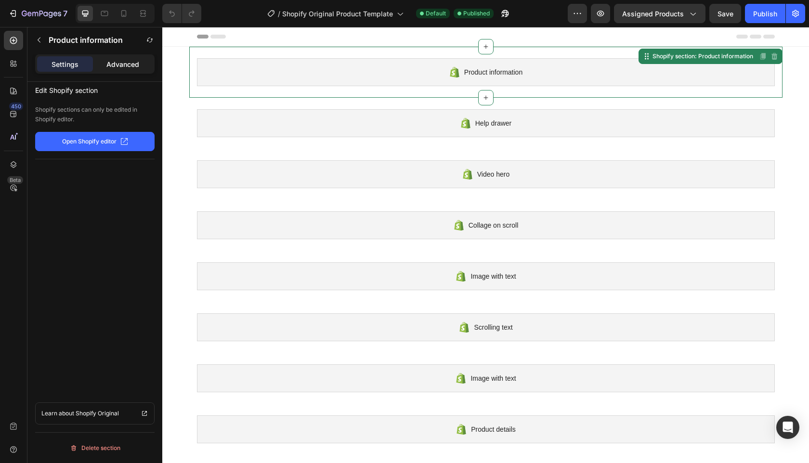
click at [129, 66] on p "Advanced" at bounding box center [122, 64] width 33 height 10
click at [59, 64] on p "Settings" at bounding box center [65, 64] width 27 height 10
click at [50, 15] on icon "button" at bounding box center [51, 15] width 4 height 6
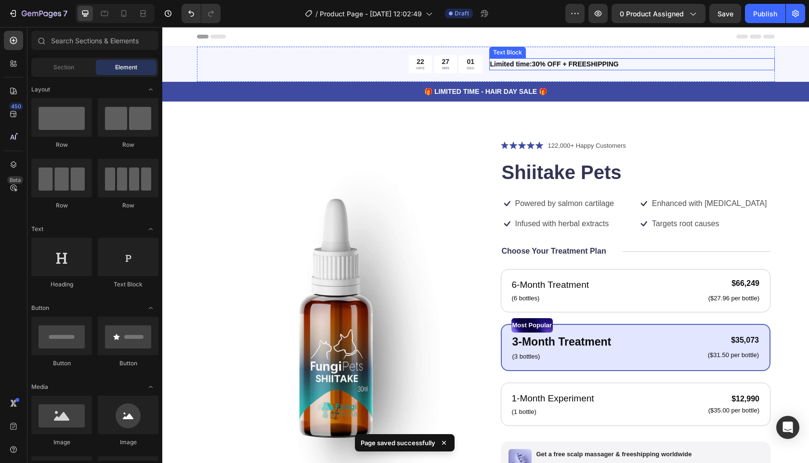
click at [688, 66] on p "Limited time:30% OFF + FREESHIPPING" at bounding box center [632, 64] width 284 height 10
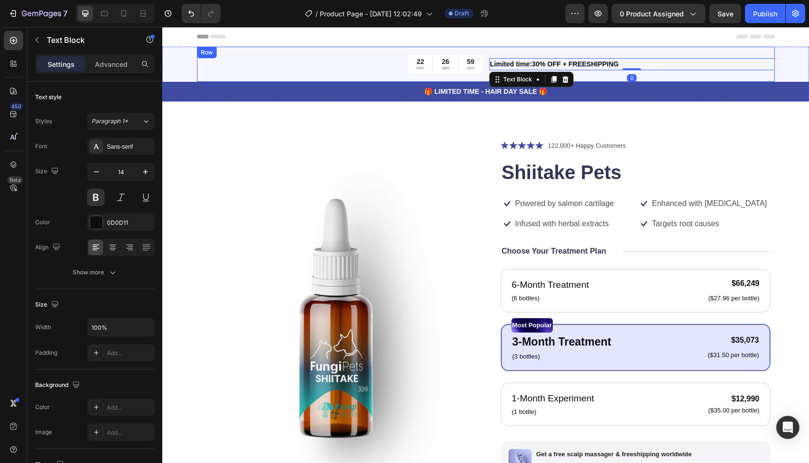
click at [331, 75] on div "22 HRS 26 MIN 59 SEC Countdown Timer Limited time:30% OFF + FREESHIPPING Text B…" at bounding box center [486, 64] width 578 height 35
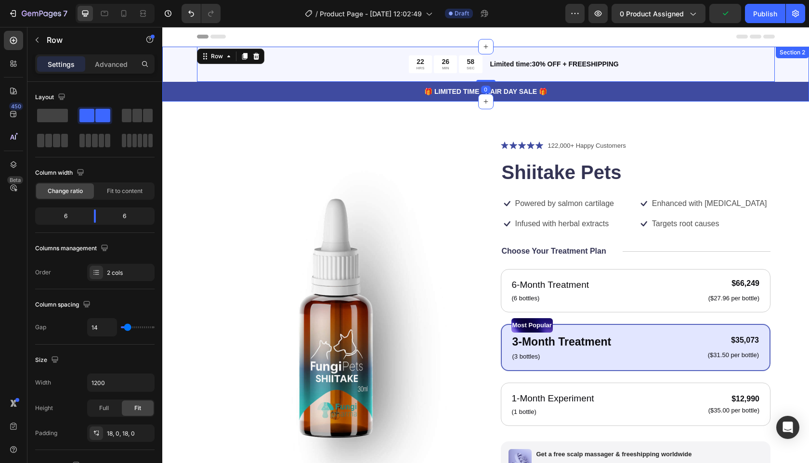
click at [169, 61] on div "22 HRS 26 MIN 58 SEC Countdown Timer Limited time:30% OFF + FREESHIPPING Text B…" at bounding box center [485, 74] width 647 height 55
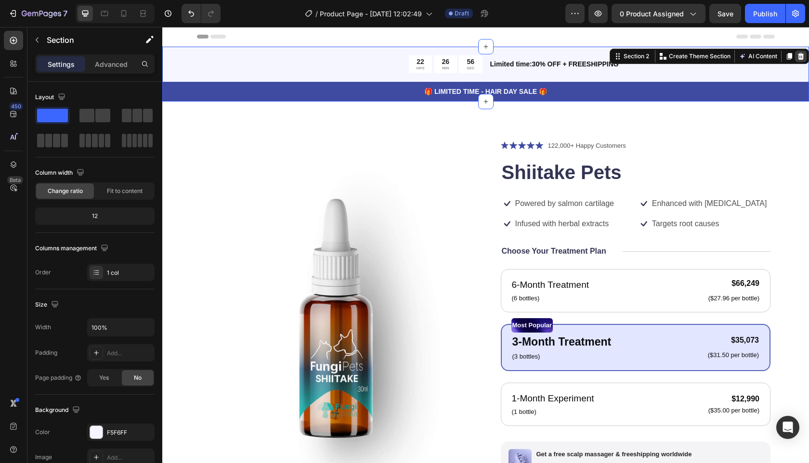
click at [798, 54] on icon at bounding box center [801, 56] width 6 height 7
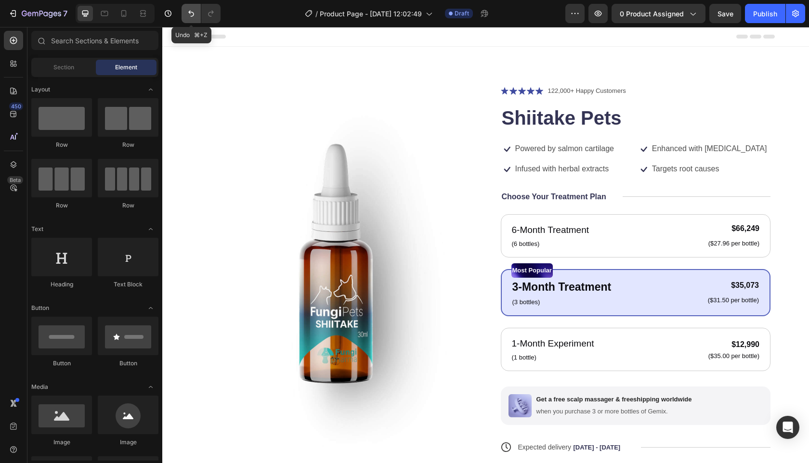
click at [185, 11] on button "Undo/Redo" at bounding box center [191, 13] width 19 height 19
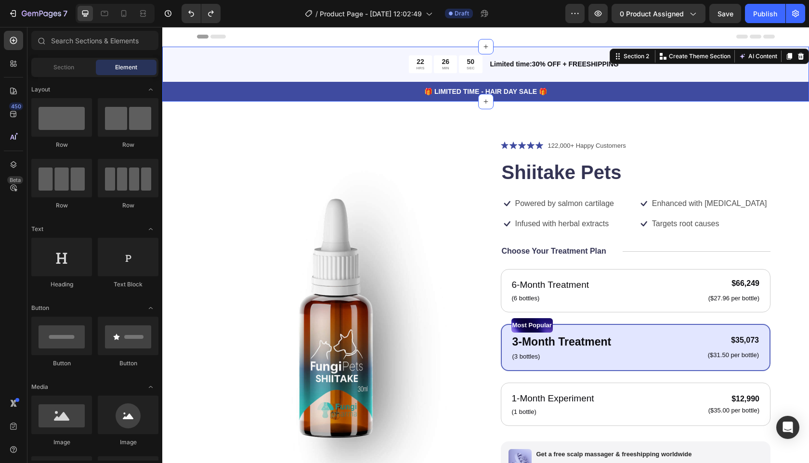
click at [173, 67] on div "22 HRS 26 MIN 50 SEC Countdown Timer Limited time:30% OFF + FREESHIPPING Text B…" at bounding box center [485, 74] width 647 height 55
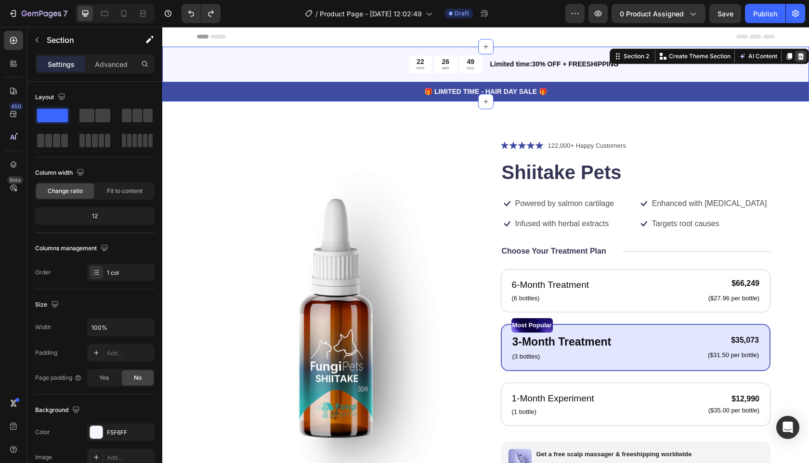
click at [798, 55] on icon at bounding box center [801, 56] width 6 height 7
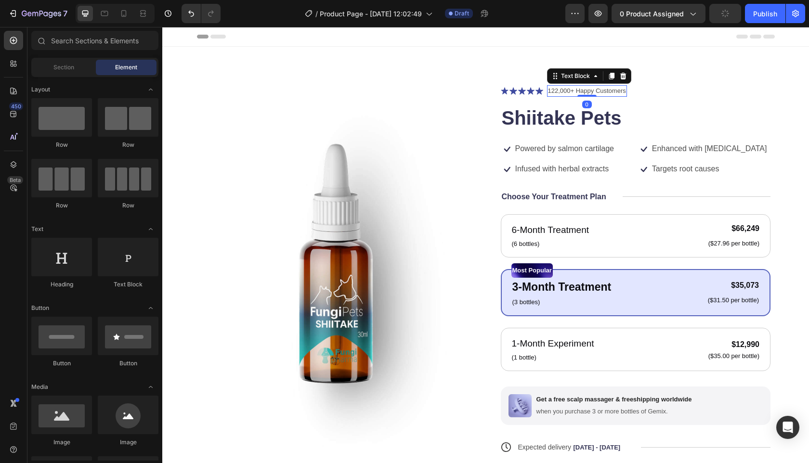
click at [559, 89] on p "122,000+ Happy Customers" at bounding box center [587, 91] width 78 height 10
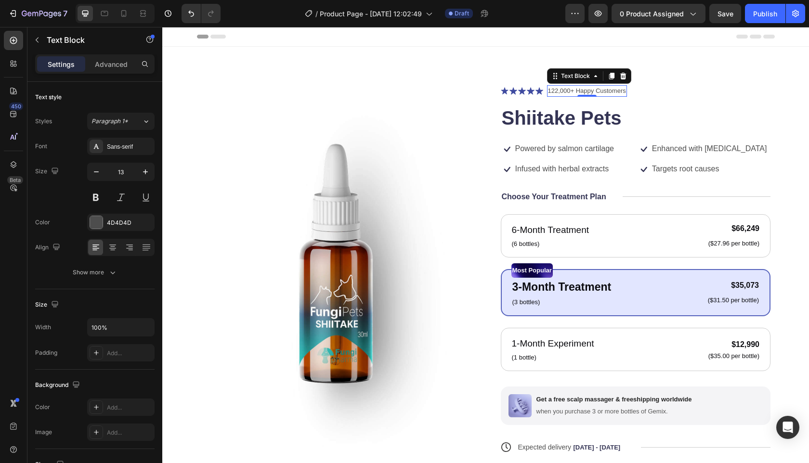
click at [591, 92] on p "122,000+ Happy Customers" at bounding box center [587, 91] width 78 height 10
click at [575, 92] on p "122,000+ Happy Customers" at bounding box center [587, 91] width 78 height 10
click at [505, 92] on div "Icon Icon Icon Icon Icon" at bounding box center [522, 91] width 42 height 8
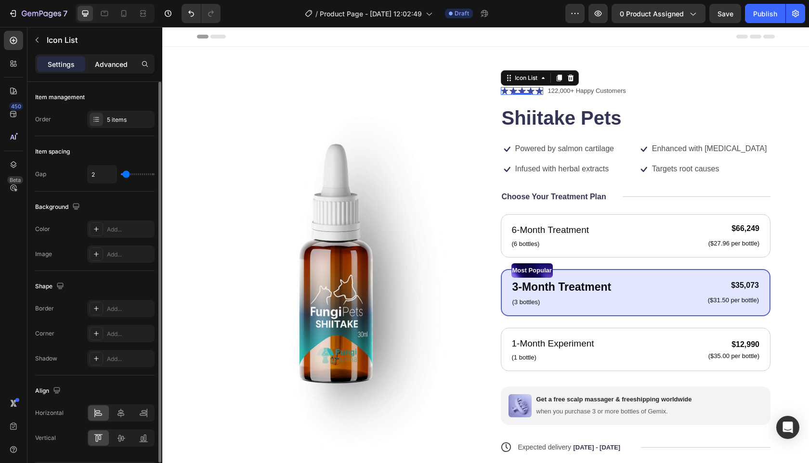
click at [116, 66] on p "Advanced" at bounding box center [111, 64] width 33 height 10
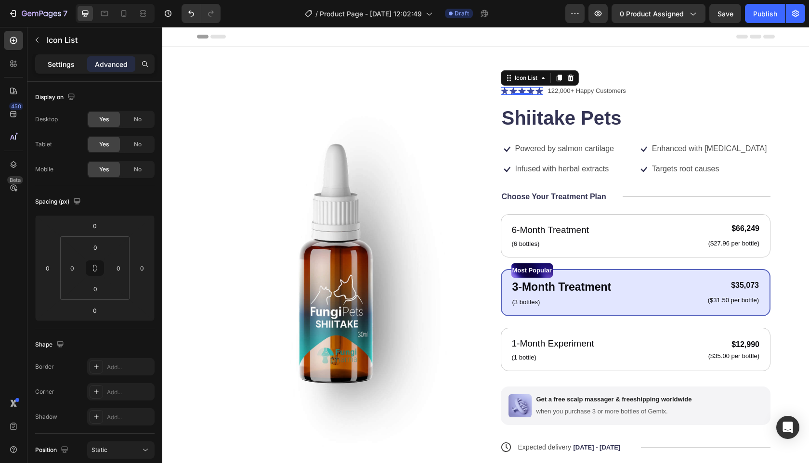
click at [68, 72] on div "Settings Advanced" at bounding box center [94, 63] width 119 height 19
click at [63, 67] on p "Settings" at bounding box center [61, 64] width 27 height 10
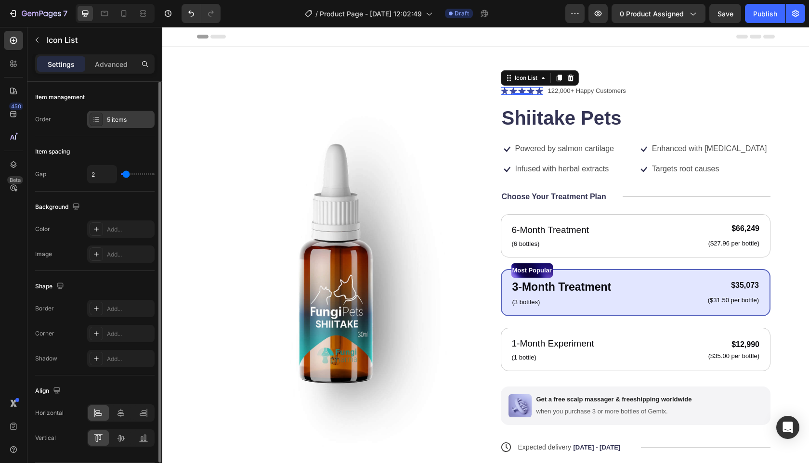
click at [119, 121] on div "5 items" at bounding box center [129, 120] width 45 height 9
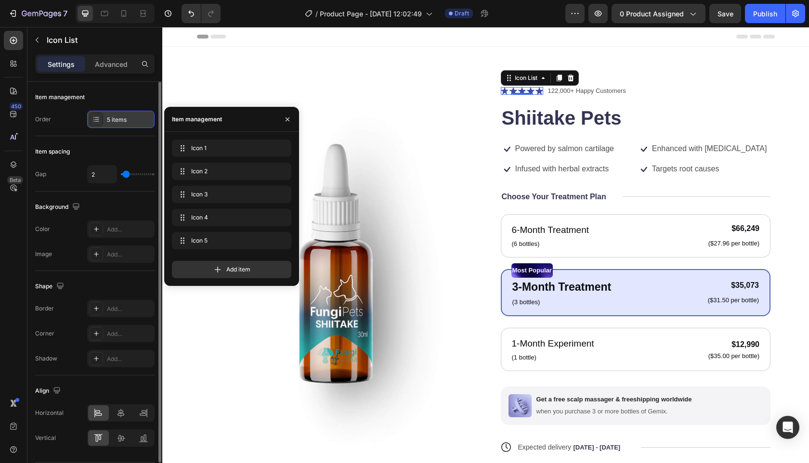
click at [119, 121] on div "5 items" at bounding box center [129, 120] width 45 height 9
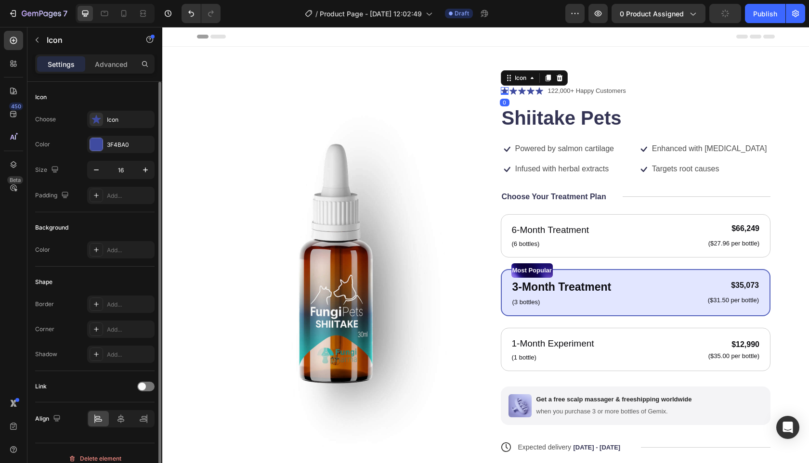
click at [502, 91] on icon at bounding box center [504, 90] width 7 height 7
click at [98, 145] on div at bounding box center [96, 144] width 13 height 13
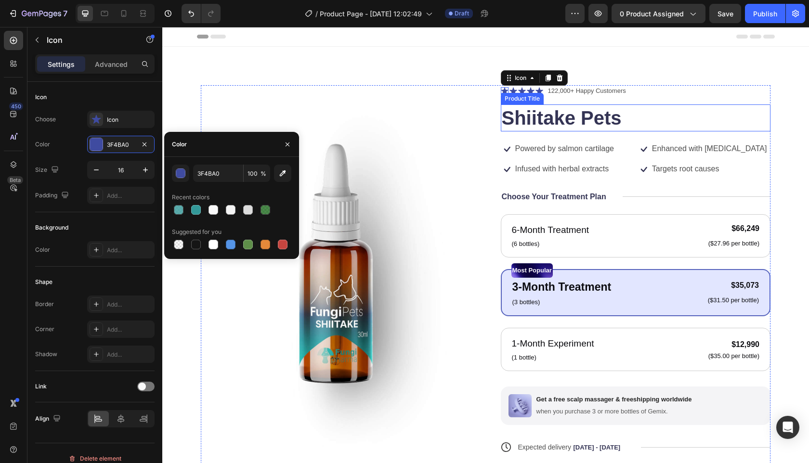
click at [736, 128] on h1 "Shiitake Pets" at bounding box center [636, 118] width 270 height 27
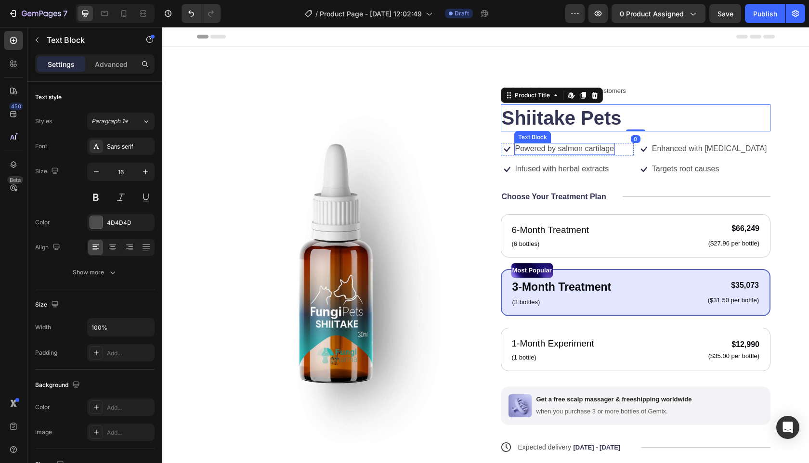
click at [563, 152] on p "Powered by salmon cartilage" at bounding box center [565, 149] width 99 height 10
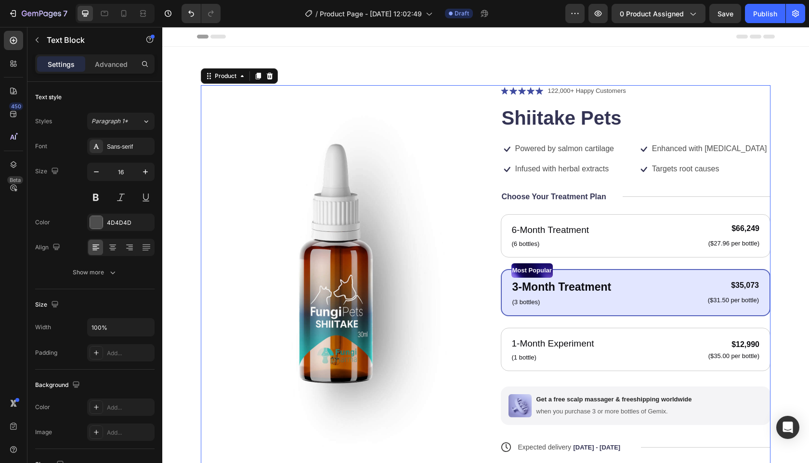
click at [580, 182] on div "Icon Icon Icon Icon Icon Icon List 122,000+ Happy Customers Text Block Row Shii…" at bounding box center [636, 322] width 270 height 475
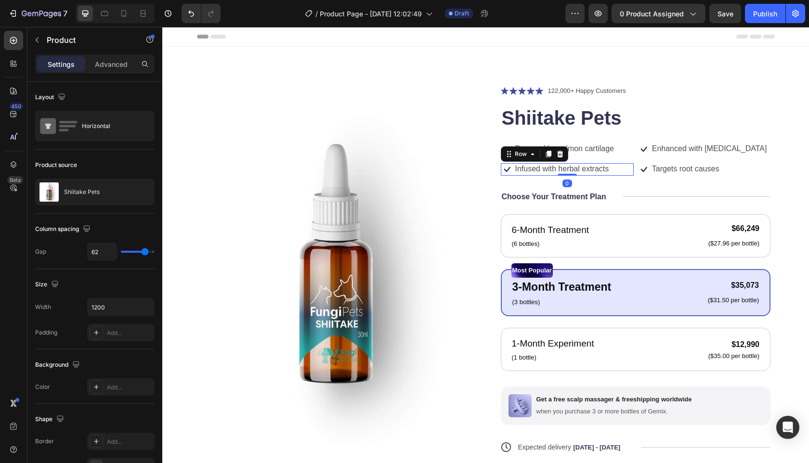
click at [611, 170] on div "Icon Infused with herbal extracts Text Block Row 0" at bounding box center [567, 169] width 133 height 13
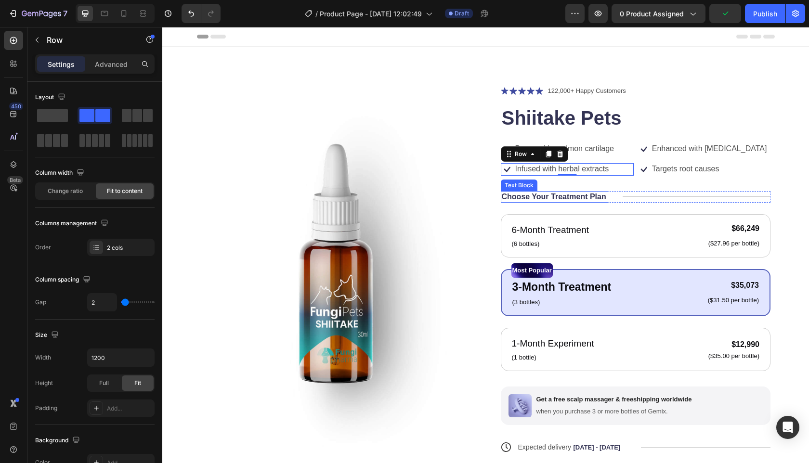
drag, startPoint x: 216, startPoint y: 141, endPoint x: 489, endPoint y: 190, distance: 278.0
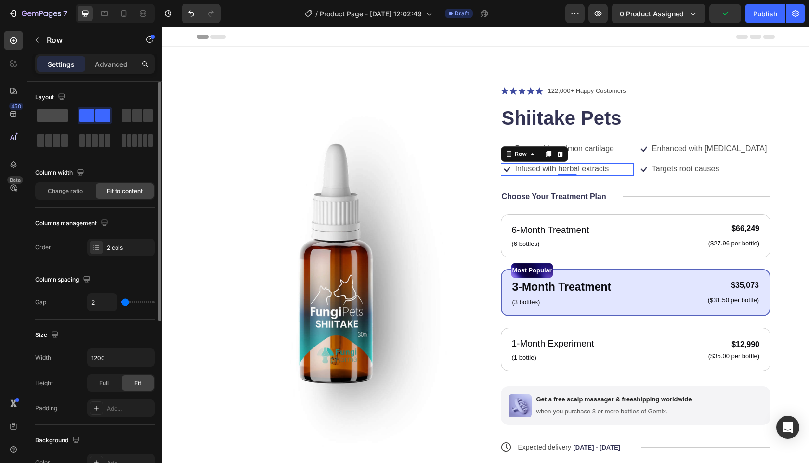
click at [49, 118] on span at bounding box center [52, 115] width 31 height 13
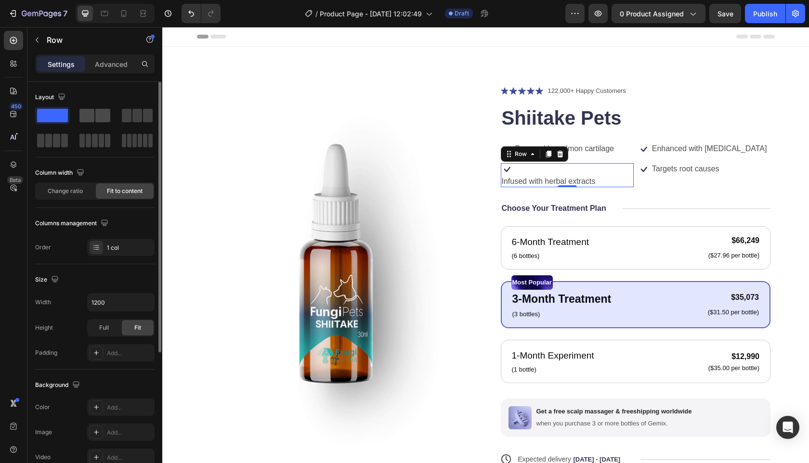
click at [96, 115] on span at bounding box center [102, 115] width 15 height 13
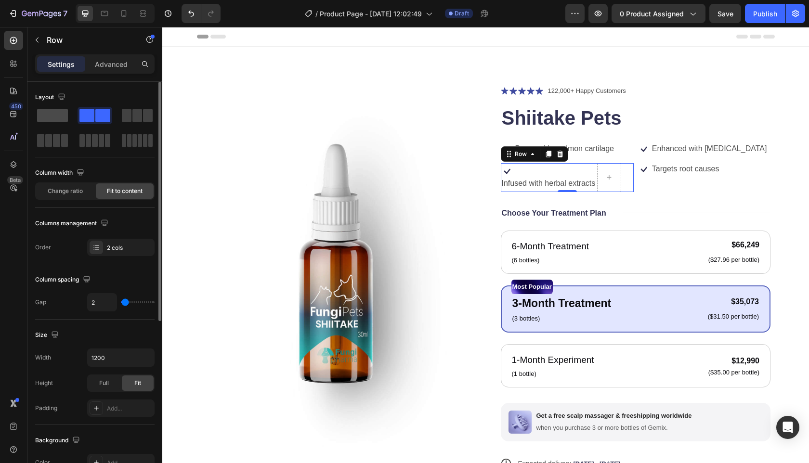
click at [57, 112] on span at bounding box center [52, 115] width 31 height 13
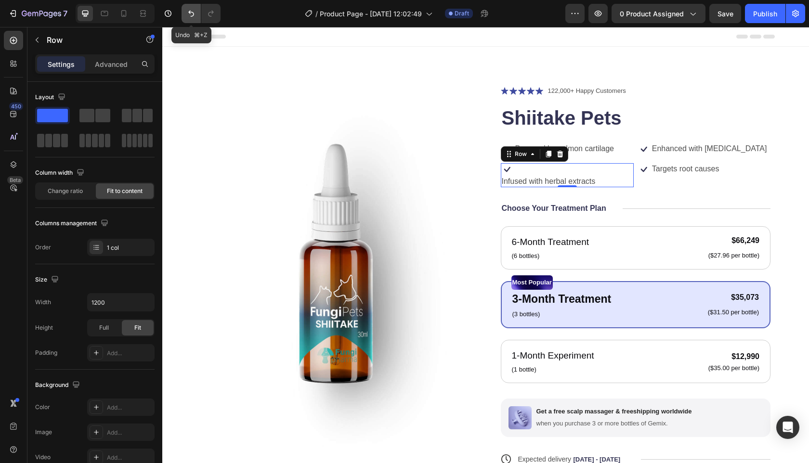
click at [190, 14] on icon "Undo/Redo" at bounding box center [191, 14] width 10 height 10
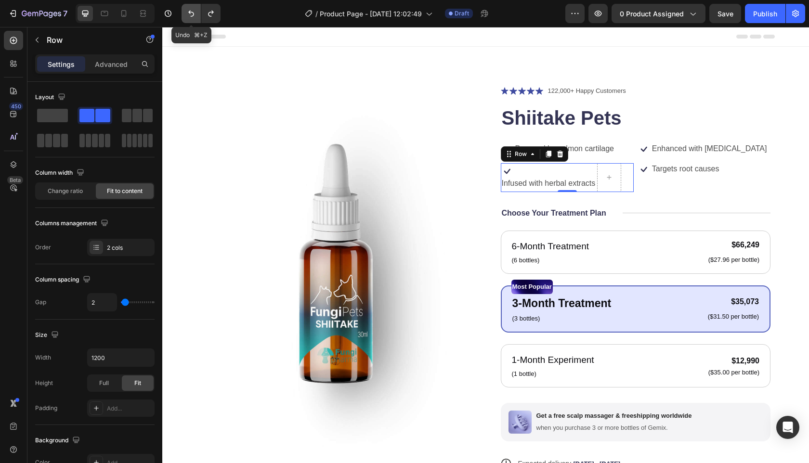
click at [190, 14] on icon "Undo/Redo" at bounding box center [191, 14] width 10 height 10
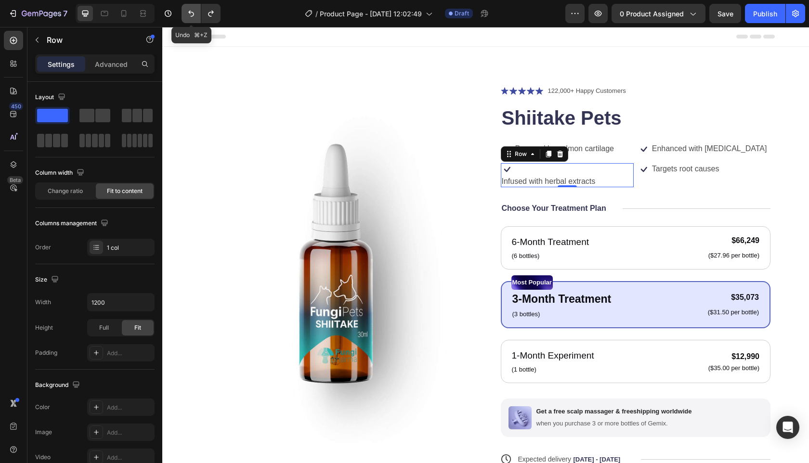
click at [190, 14] on icon "Undo/Redo" at bounding box center [191, 14] width 10 height 10
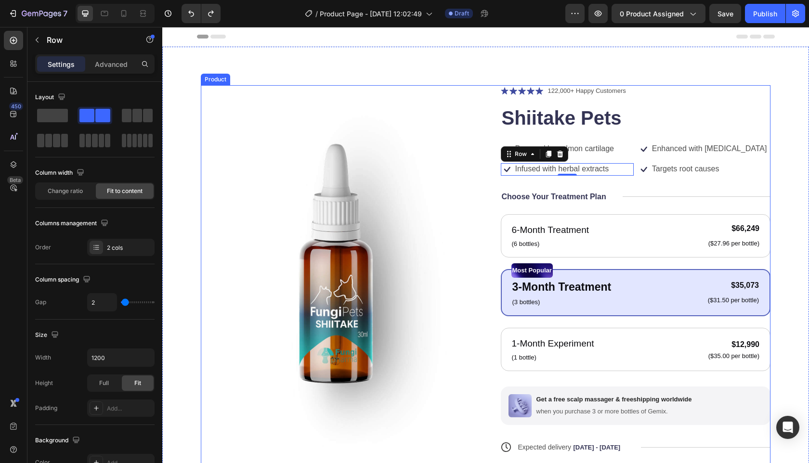
click at [637, 186] on div "Icon Icon Icon Icon Icon Icon List 122,000+ Happy Customers Text Block Row Shii…" at bounding box center [636, 322] width 270 height 475
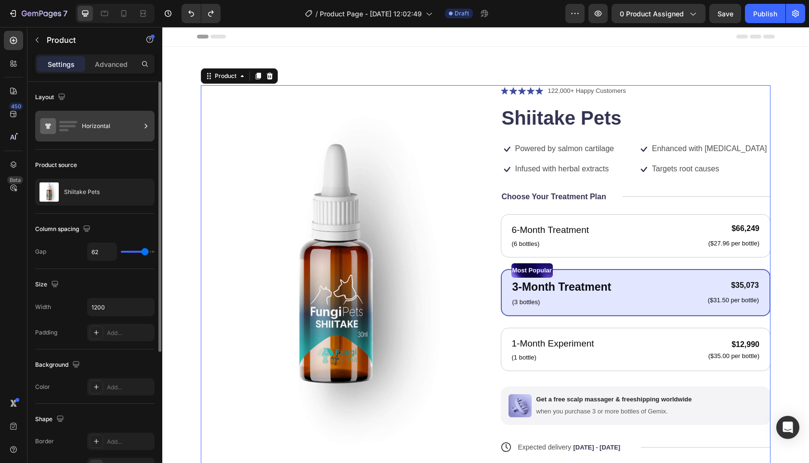
click at [146, 127] on icon at bounding box center [146, 126] width 2 height 4
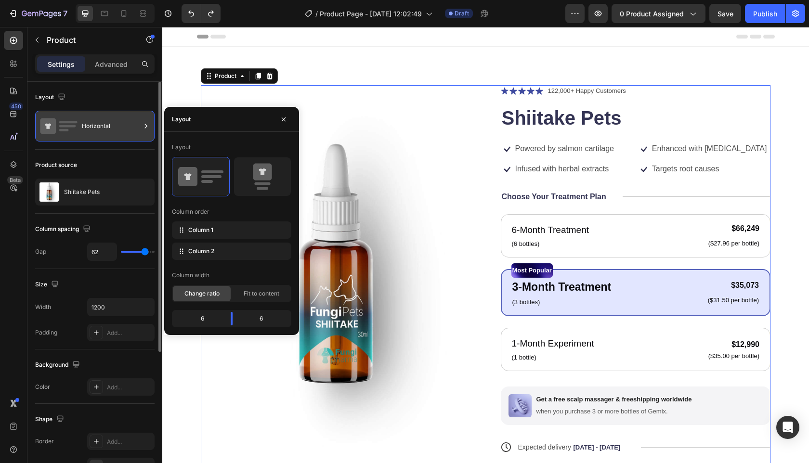
click at [150, 121] on icon at bounding box center [146, 126] width 10 height 10
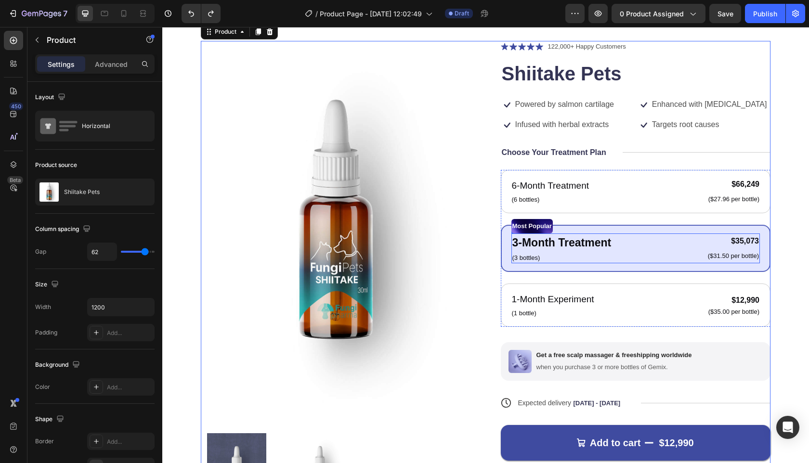
scroll to position [52, 0]
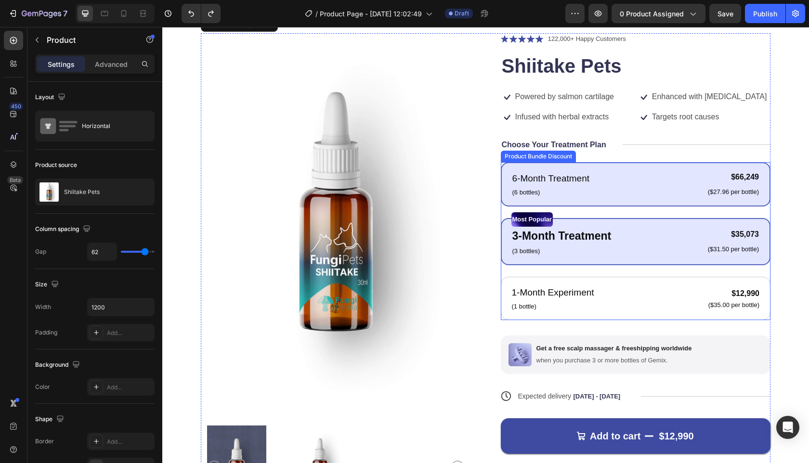
click at [568, 169] on div "6-Month Treatment Text Block (6 bottles) Text Block $66,249 Product Price Produ…" at bounding box center [636, 184] width 270 height 44
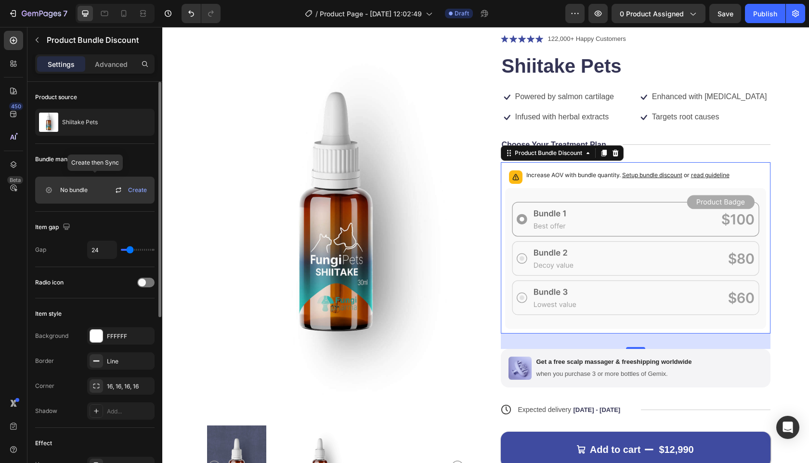
click at [134, 189] on span "Create" at bounding box center [137, 190] width 19 height 9
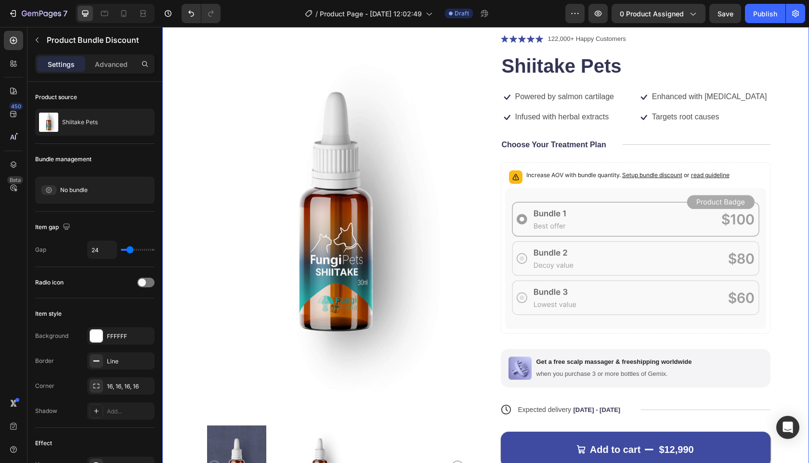
click at [778, 167] on div "Product Images Icon Icon Icon Icon Icon Icon List 122,000+ Happy Customers Text…" at bounding box center [485, 276] width 647 height 562
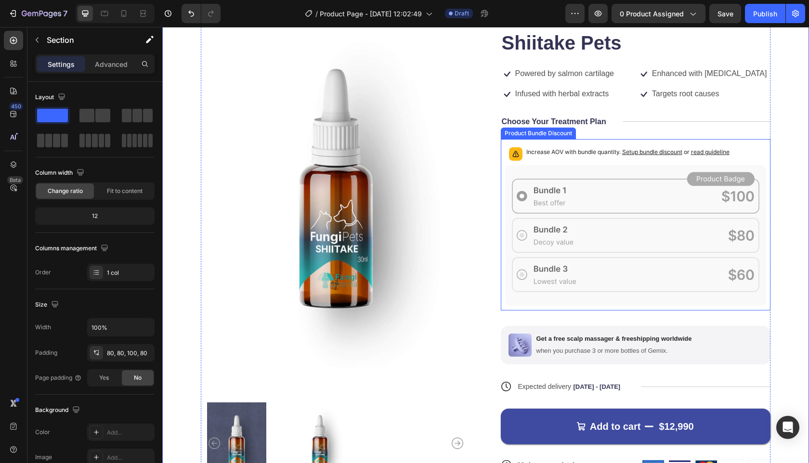
scroll to position [69, 0]
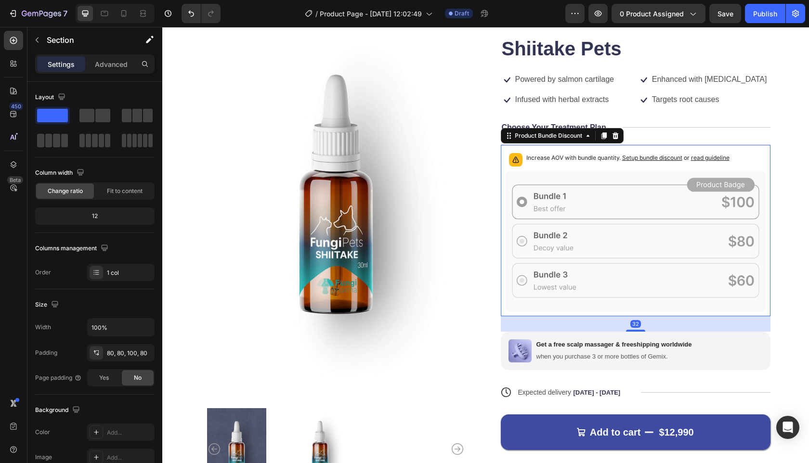
click at [505, 169] on div "Increase AOV with bundle quantity. Setup bundle discount or read guideline" at bounding box center [636, 159] width 262 height 21
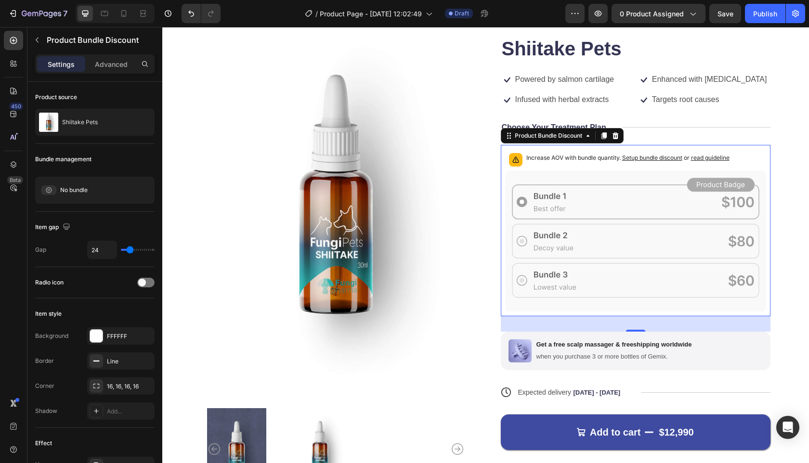
click at [622, 174] on icon at bounding box center [635, 241] width 261 height 141
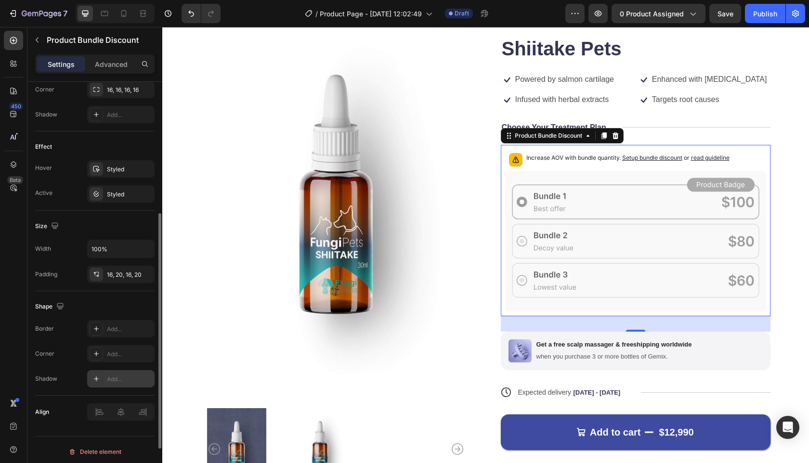
scroll to position [301, 0]
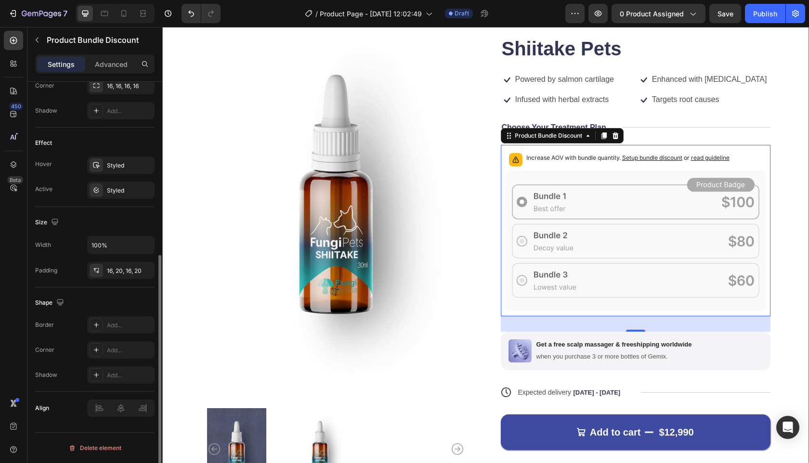
click at [769, 180] on div "Product Images Icon Icon Icon Icon Icon Icon List 122,000+ Happy Customers Text…" at bounding box center [485, 260] width 647 height 566
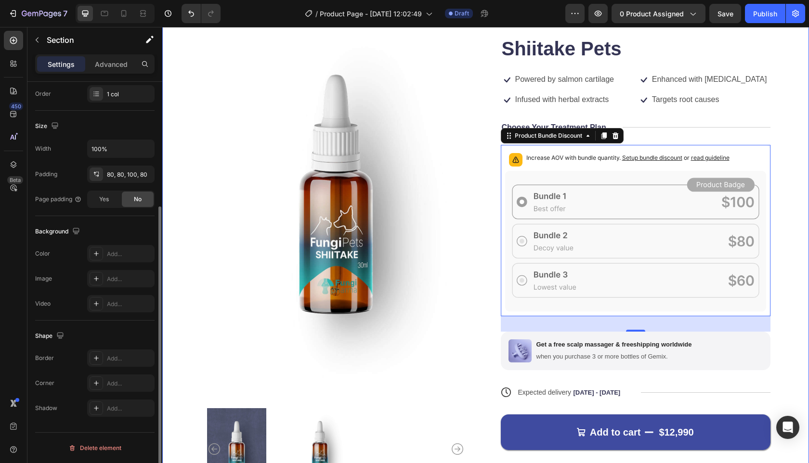
scroll to position [0, 0]
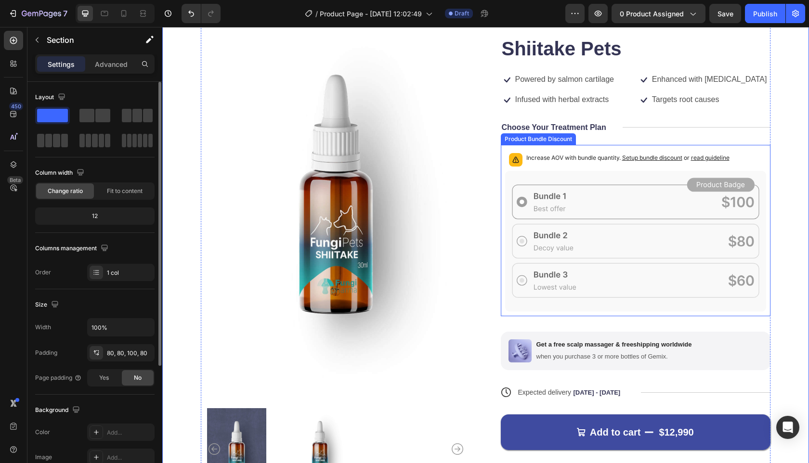
click at [576, 195] on icon at bounding box center [635, 241] width 261 height 141
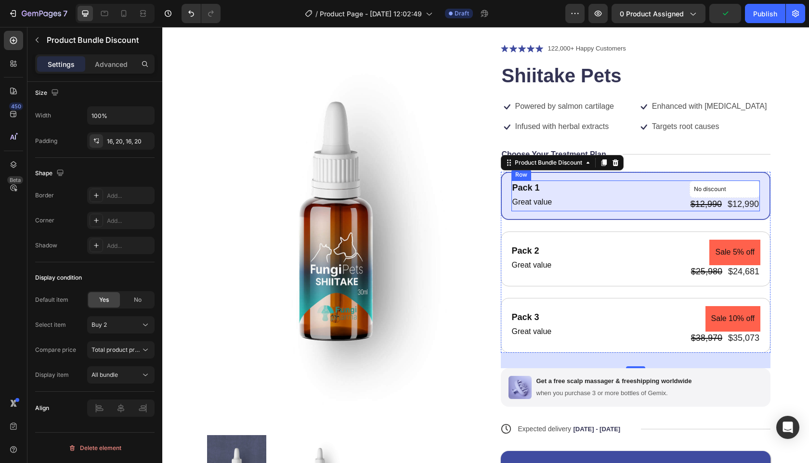
scroll to position [44, 0]
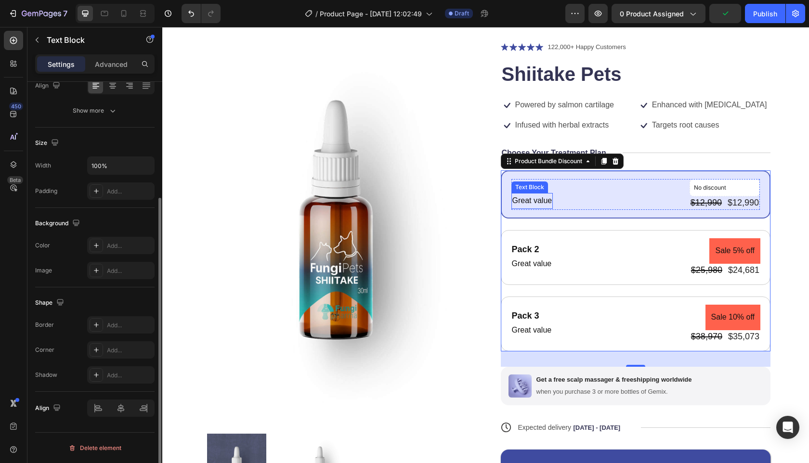
click at [534, 203] on p "Great value" at bounding box center [533, 201] width 40 height 14
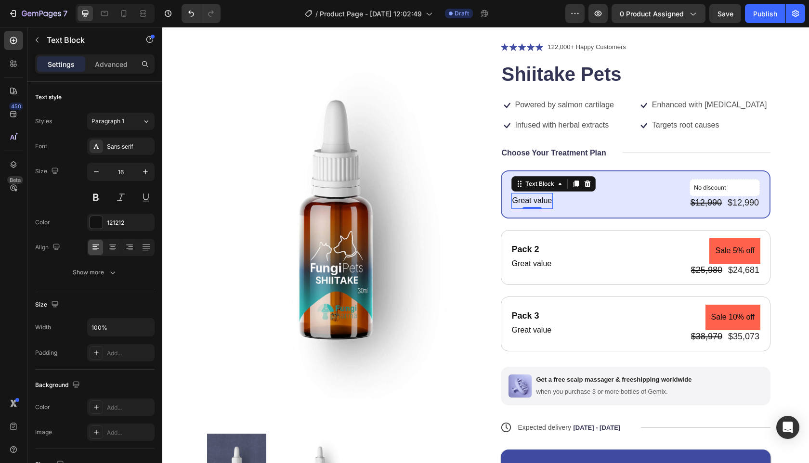
click at [529, 202] on p "Great value" at bounding box center [533, 201] width 40 height 14
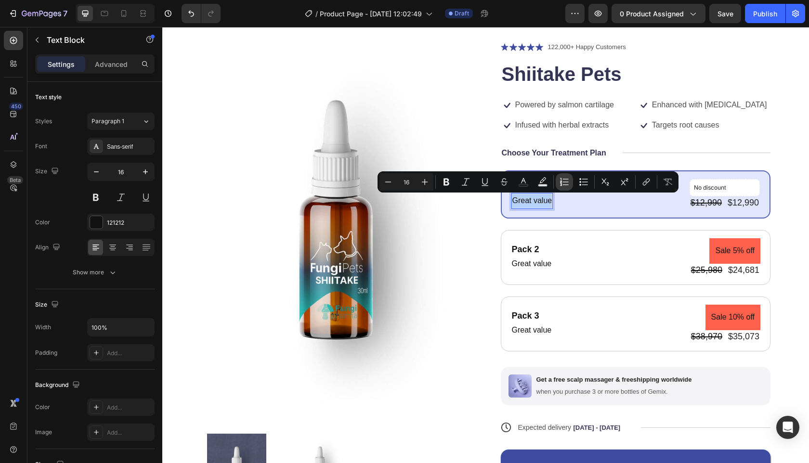
copy p "Great value"
click at [535, 208] on p "Great value" at bounding box center [533, 201] width 40 height 14
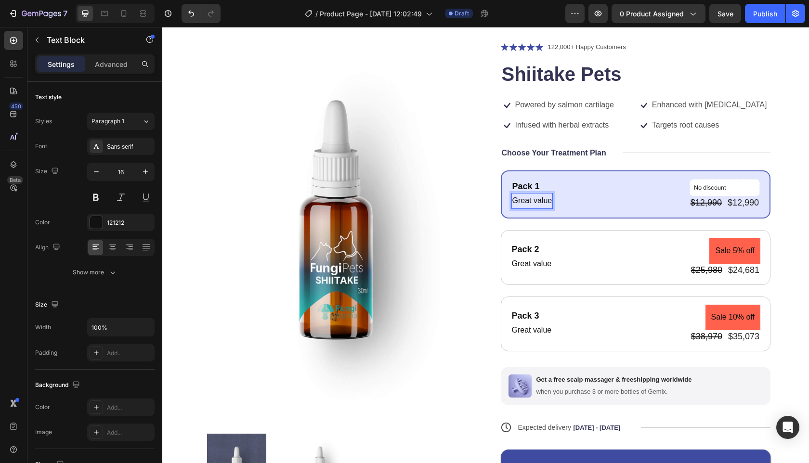
click at [541, 202] on p "Great value" at bounding box center [533, 201] width 40 height 14
click at [526, 187] on div "Pack 1" at bounding box center [531, 186] width 38 height 13
click at [520, 184] on div "Pack 1" at bounding box center [531, 186] width 38 height 13
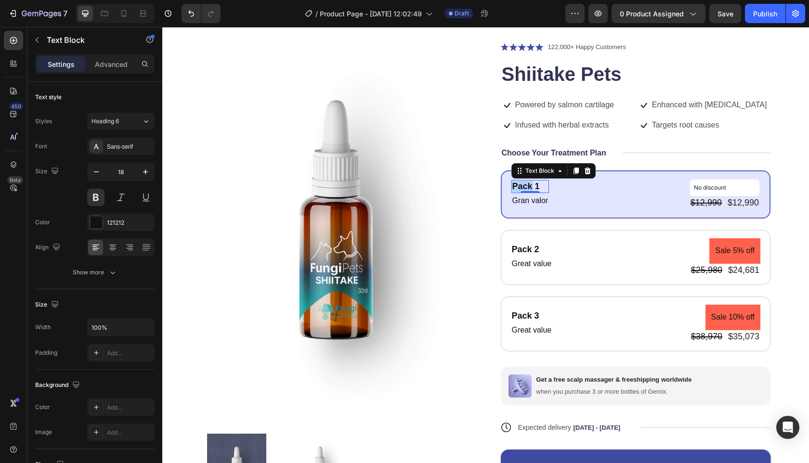
click at [520, 184] on p "Pack 1" at bounding box center [531, 186] width 36 height 11
click at [533, 185] on p "LLeva uno" at bounding box center [534, 186] width 43 height 11
click at [545, 188] on p "LLeva uno" at bounding box center [534, 186] width 43 height 11
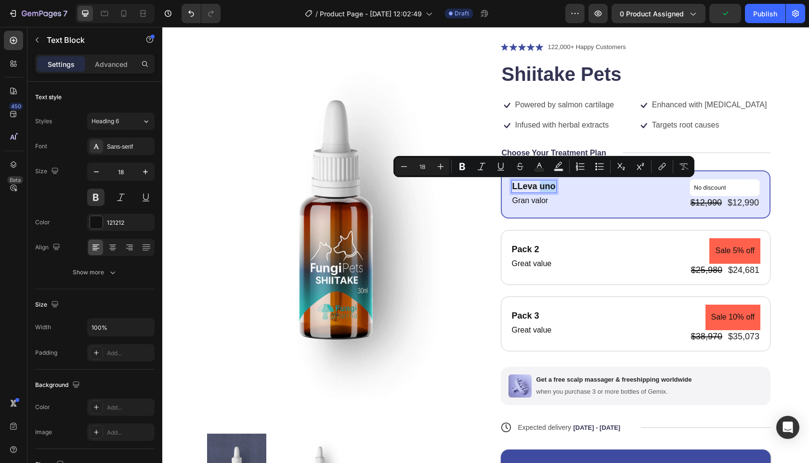
click at [545, 188] on p "LLeva uno" at bounding box center [534, 186] width 43 height 11
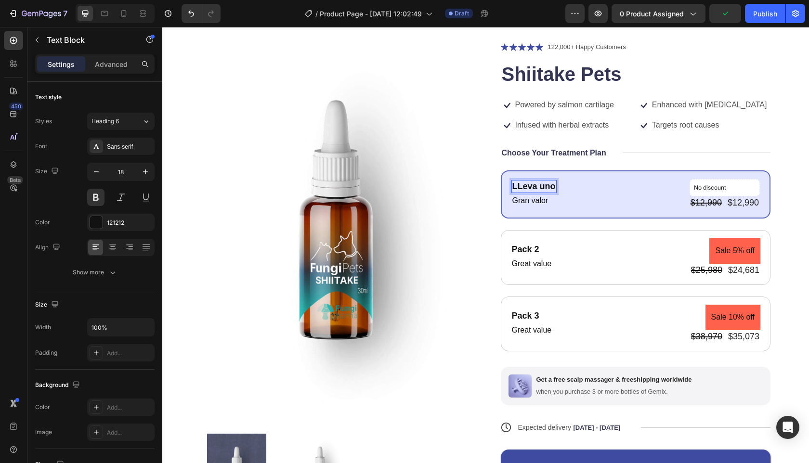
click at [545, 188] on p "LLeva uno" at bounding box center [534, 186] width 43 height 11
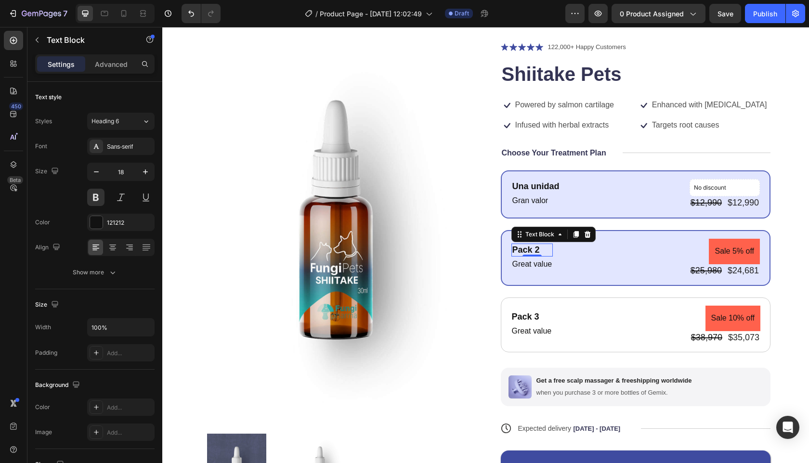
click at [527, 249] on div "Pack 2" at bounding box center [533, 250] width 42 height 13
click at [528, 249] on div "Pack 2" at bounding box center [533, 250] width 42 height 13
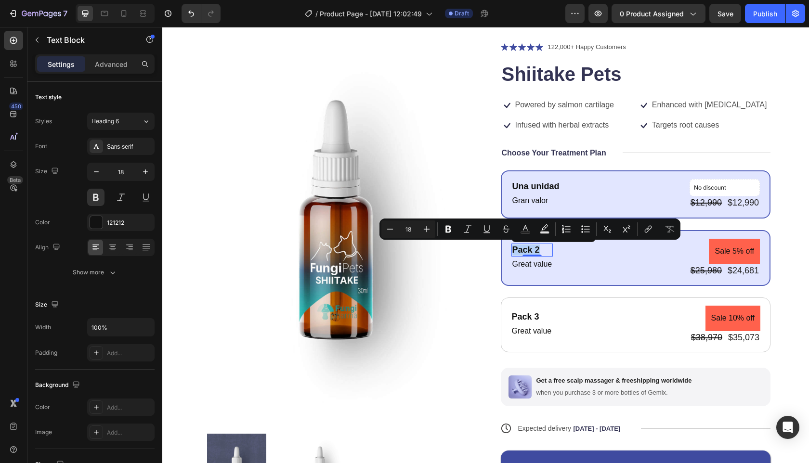
click at [528, 248] on p "Pack 2" at bounding box center [533, 250] width 40 height 11
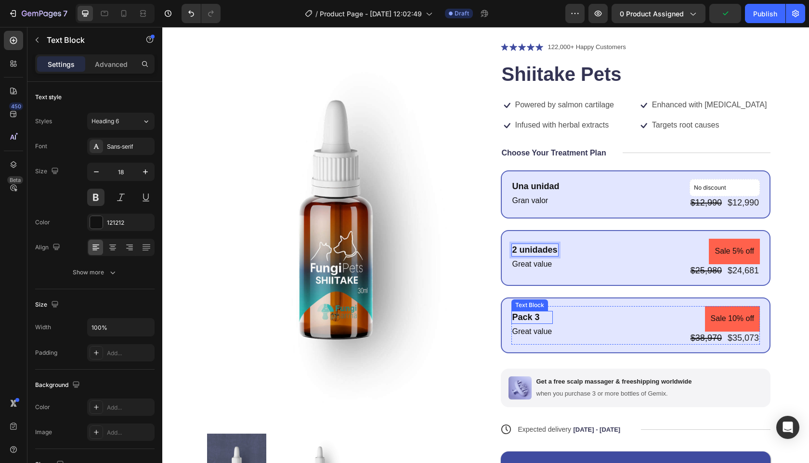
click at [526, 314] on div "Pack 3" at bounding box center [533, 317] width 42 height 13
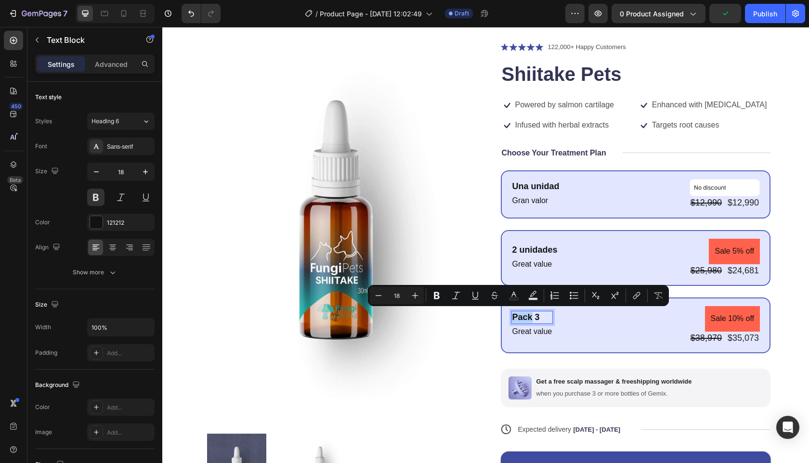
click at [526, 314] on p "Pack 3" at bounding box center [533, 317] width 40 height 11
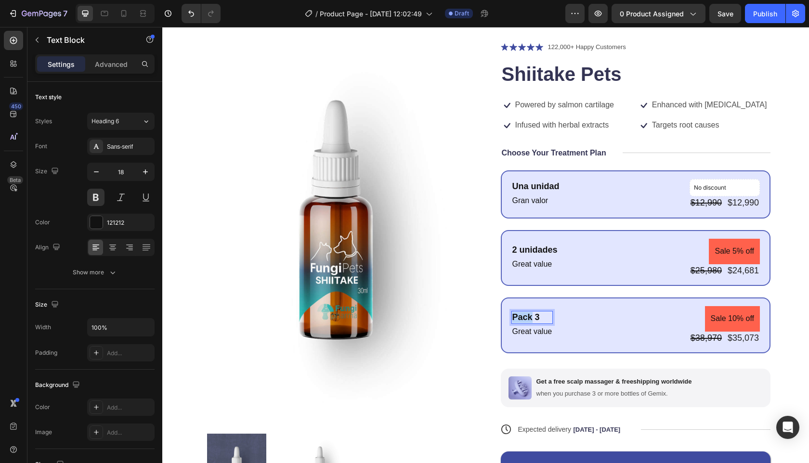
click at [526, 314] on p "Pack 3" at bounding box center [533, 317] width 40 height 11
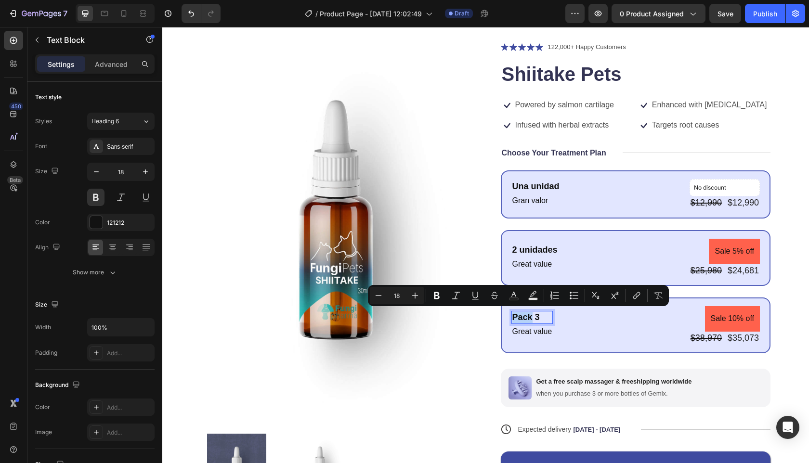
click at [526, 314] on p "Pack 3" at bounding box center [533, 317] width 40 height 11
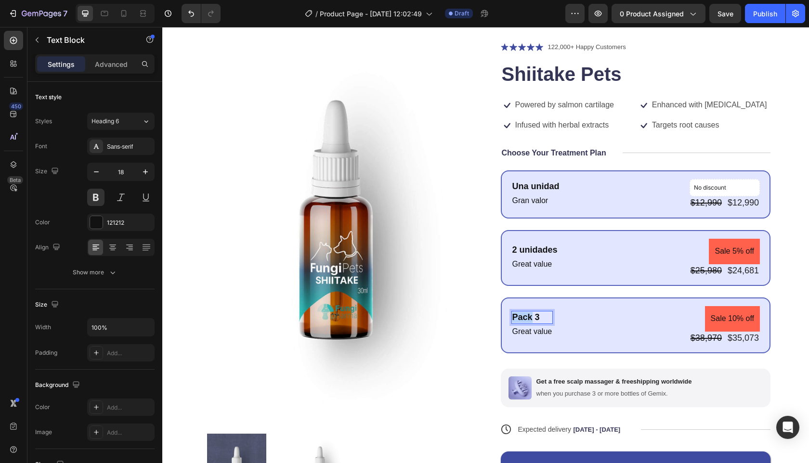
click at [526, 314] on p "Pack 3" at bounding box center [533, 317] width 40 height 11
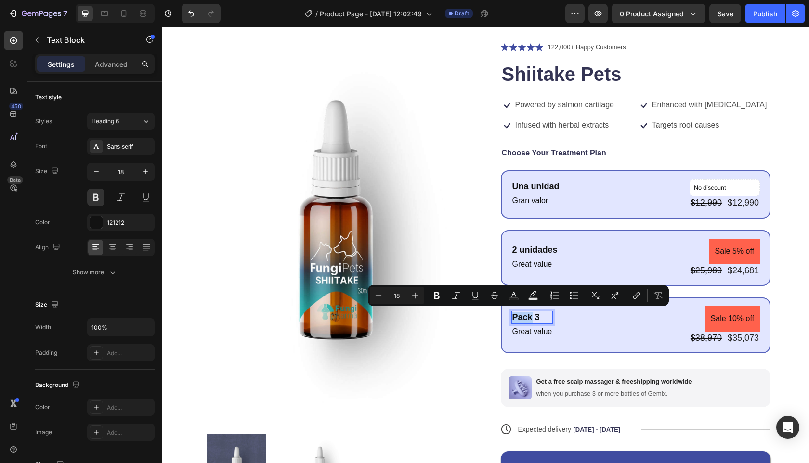
click at [526, 314] on p "Pack 3" at bounding box center [533, 317] width 40 height 11
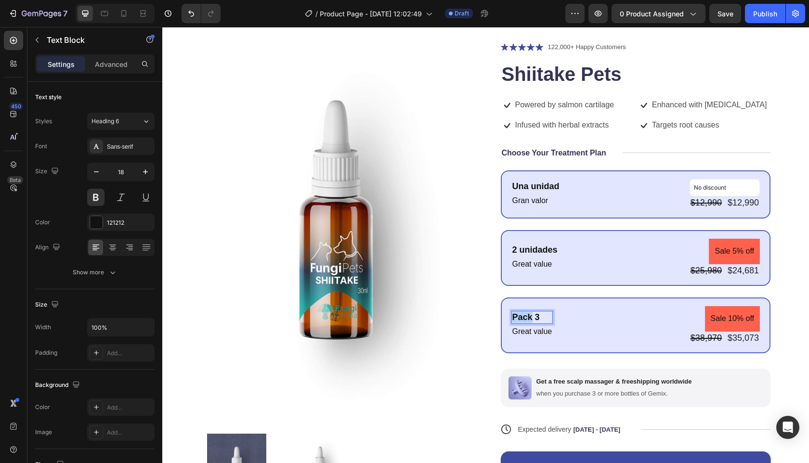
click at [526, 314] on p "Pack 3" at bounding box center [533, 317] width 40 height 11
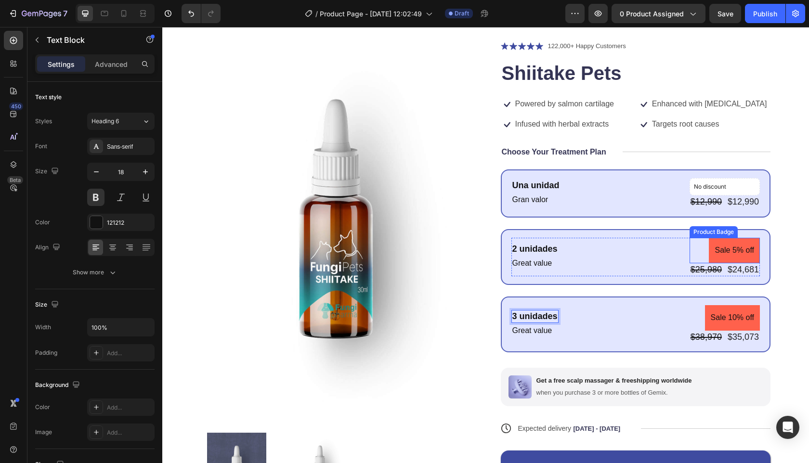
scroll to position [44, 0]
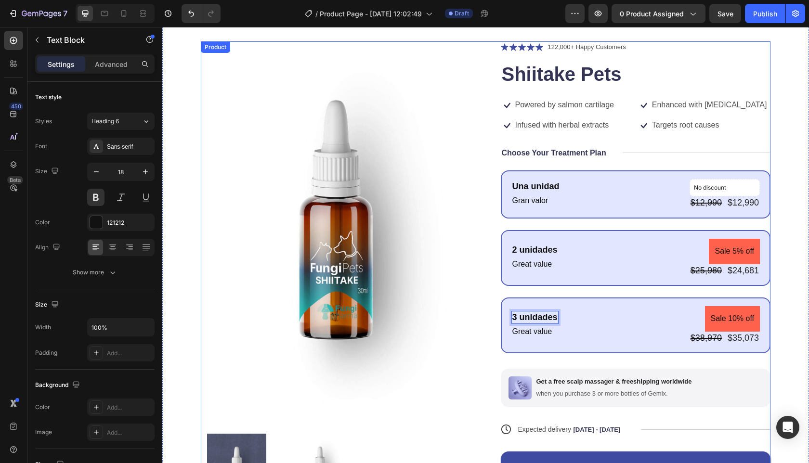
click at [573, 147] on div "Choose Your Treatment Plan" at bounding box center [554, 153] width 106 height 12
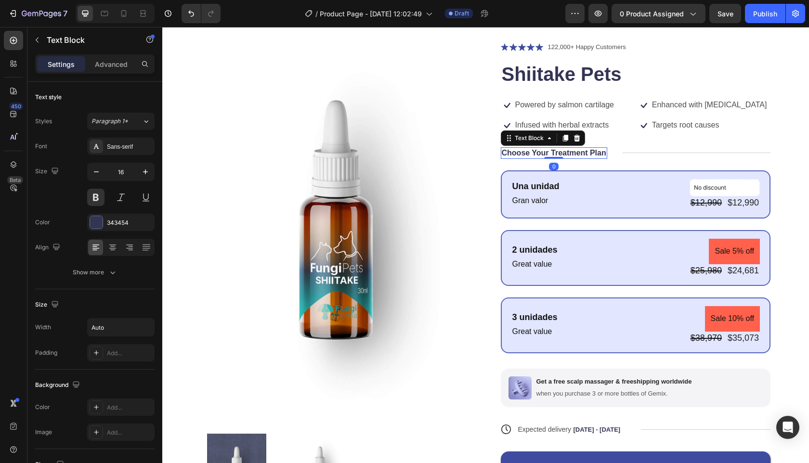
click at [566, 153] on p "Choose Your Treatment Plan" at bounding box center [554, 153] width 105 height 10
click at [537, 151] on p "Choose Your Treatment Plan" at bounding box center [554, 153] width 105 height 10
click at [538, 151] on p "Choose Your Treatment Plan" at bounding box center [554, 153] width 105 height 10
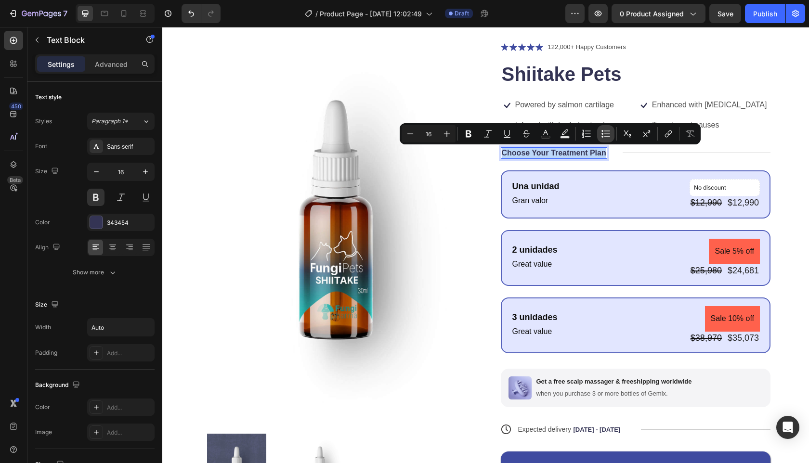
copy p "Choose Your Treatment Plan"
drag, startPoint x: 596, startPoint y: 152, endPoint x: 502, endPoint y: 148, distance: 94.0
click at [502, 148] on p "Elija su plan de tratamiento" at bounding box center [552, 153] width 100 height 10
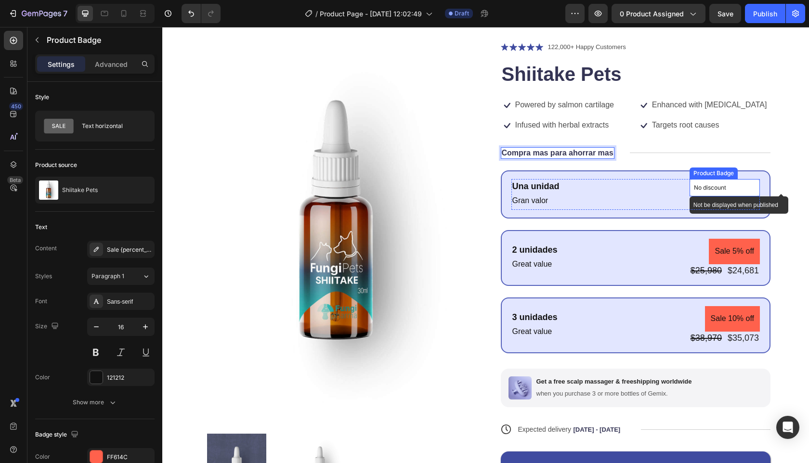
click at [716, 184] on p "No discount" at bounding box center [725, 188] width 62 height 9
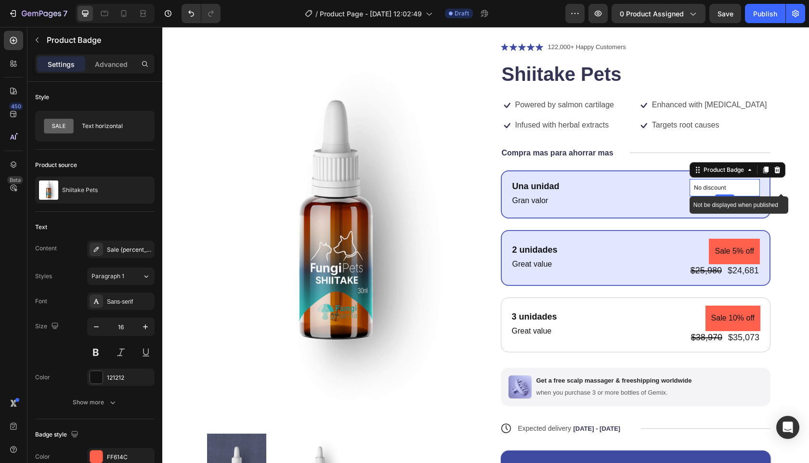
click at [709, 185] on p "No discount" at bounding box center [725, 188] width 62 height 9
click at [709, 187] on p "No discount" at bounding box center [725, 188] width 62 height 9
click at [696, 187] on p "No discount" at bounding box center [725, 188] width 62 height 9
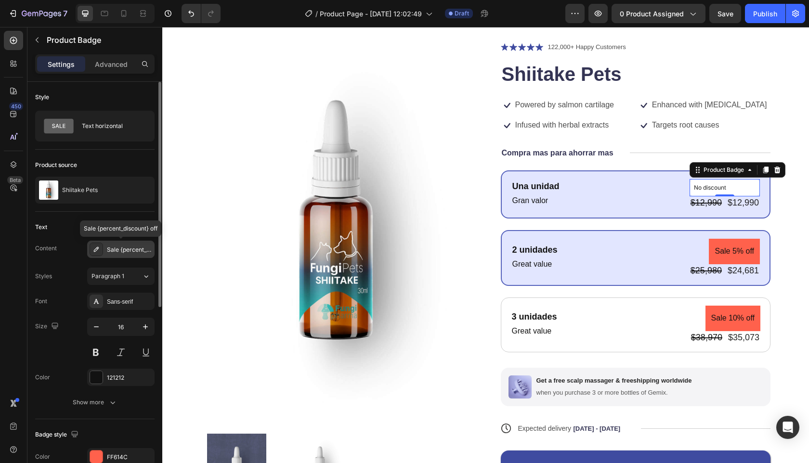
click at [140, 253] on div "Sale {percent_discount} off" at bounding box center [129, 250] width 45 height 9
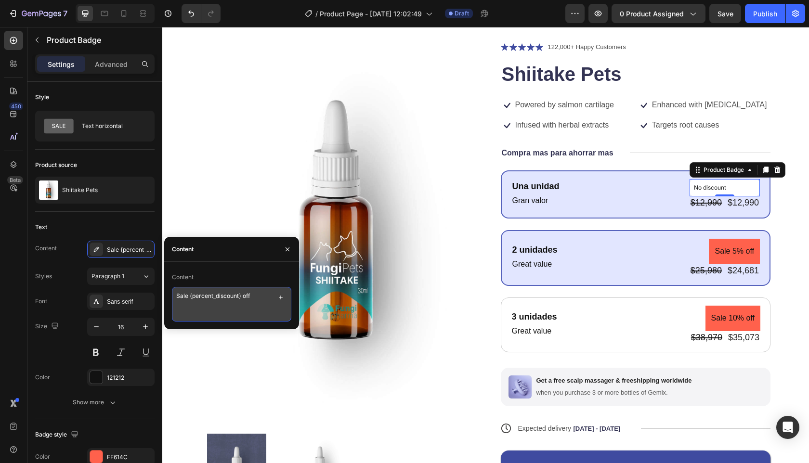
click at [202, 294] on textarea "Sale {percent_discount} off" at bounding box center [231, 304] width 119 height 35
click at [184, 294] on textarea "Sale {percent_discount} off" at bounding box center [231, 304] width 119 height 35
click at [185, 294] on textarea "Sale {percent_discount} off" at bounding box center [231, 304] width 119 height 35
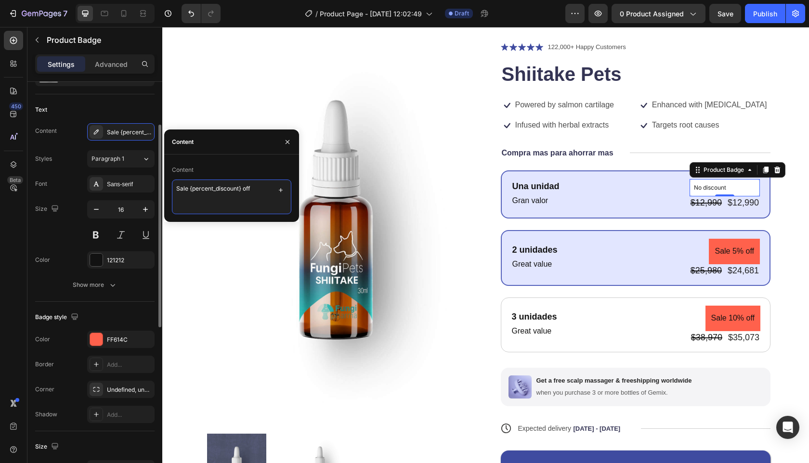
scroll to position [125, 0]
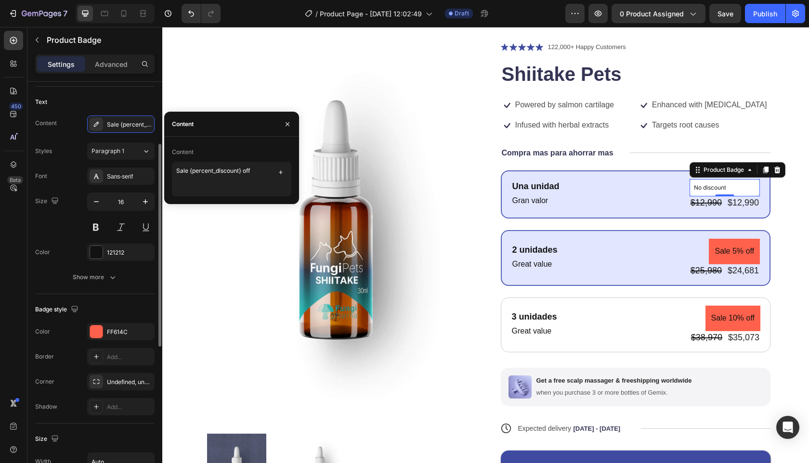
click at [203, 151] on div "Content" at bounding box center [231, 152] width 119 height 15
click at [219, 178] on textarea "Sale {percent_discount} off" at bounding box center [231, 179] width 119 height 35
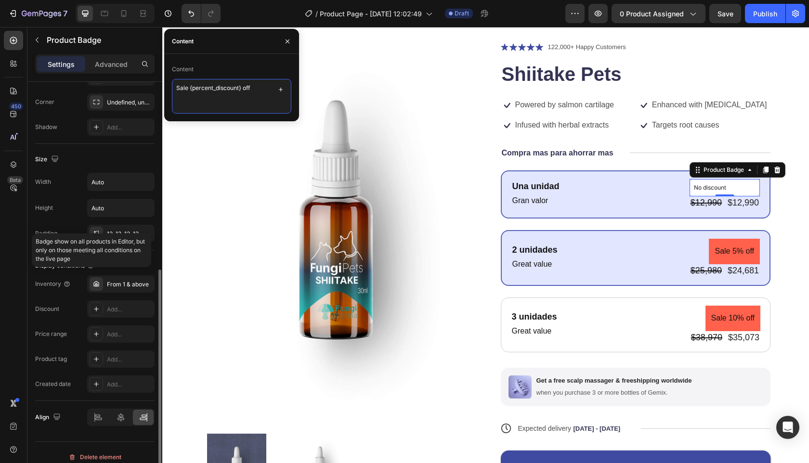
scroll to position [414, 0]
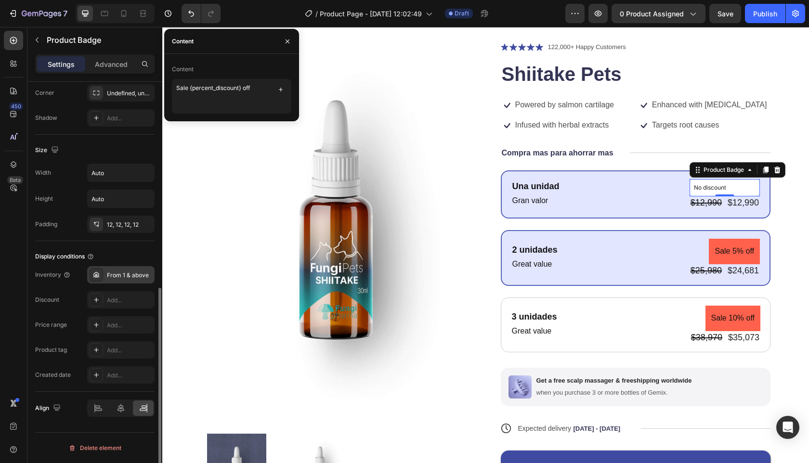
click at [129, 276] on div "From 1 & above" at bounding box center [129, 275] width 45 height 9
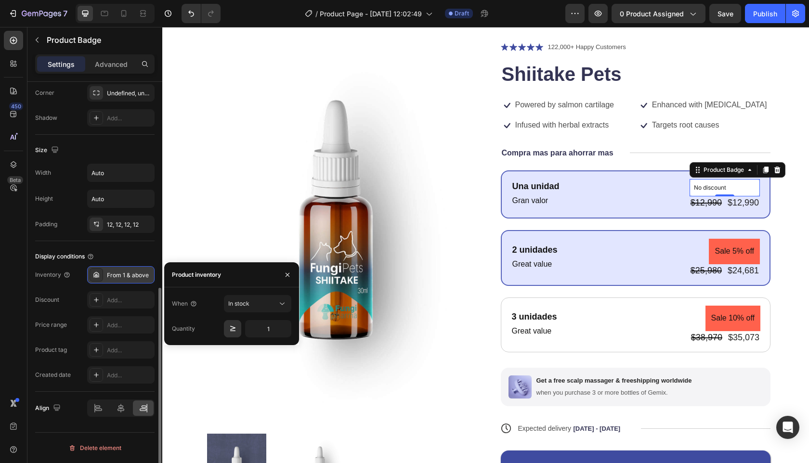
click at [129, 276] on div "From 1 & above" at bounding box center [129, 275] width 45 height 9
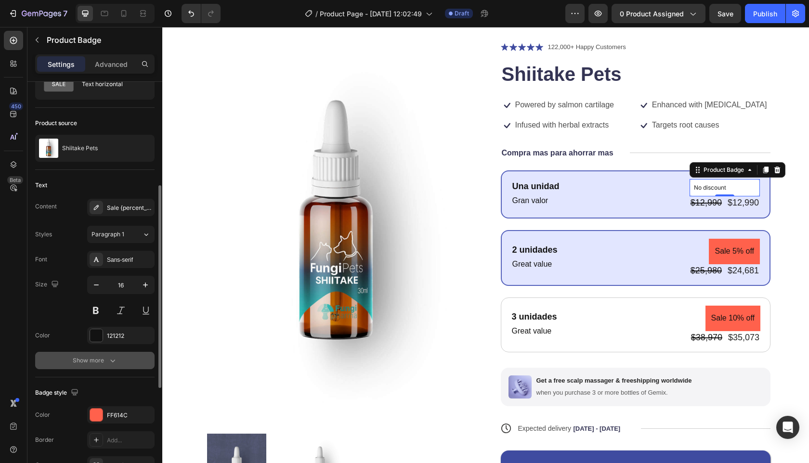
scroll to position [105, 0]
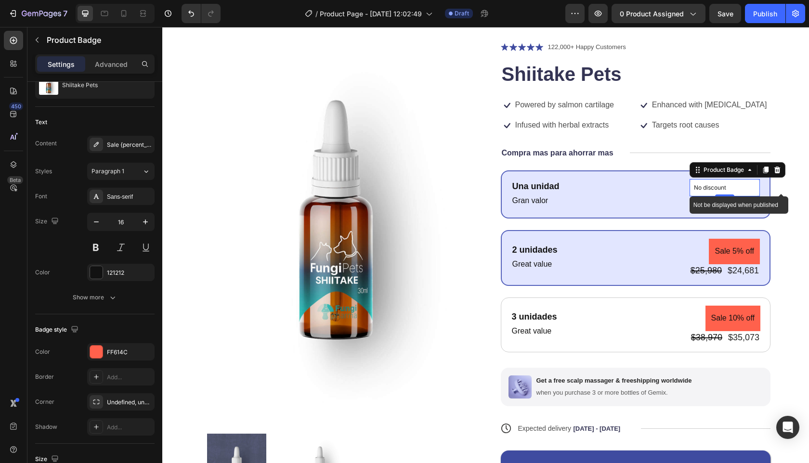
click at [733, 190] on p "No discount" at bounding box center [725, 188] width 62 height 9
click at [714, 188] on p "No discount" at bounding box center [725, 188] width 62 height 9
click at [724, 249] on pre "Sale 5% off" at bounding box center [734, 252] width 51 height 26
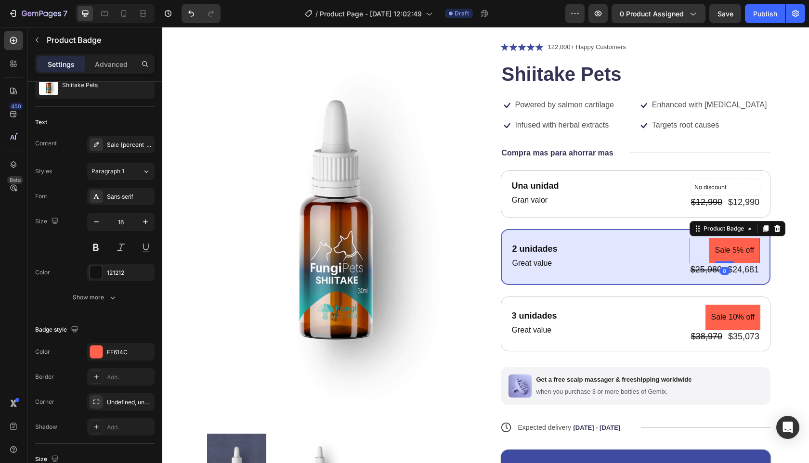
drag, startPoint x: 716, startPoint y: 262, endPoint x: 720, endPoint y: 249, distance: 14.0
click at [721, 249] on div "Sale 5% off Product Badge 0" at bounding box center [725, 251] width 70 height 26
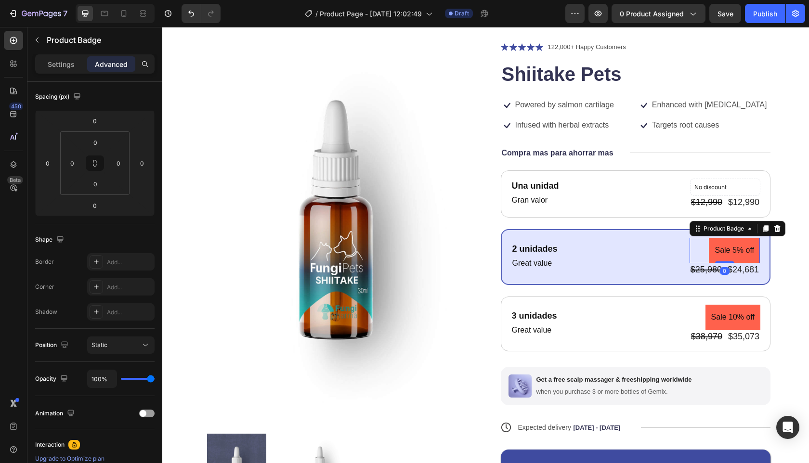
click at [714, 241] on pre "Sale 5% off" at bounding box center [734, 251] width 51 height 26
click at [65, 60] on p "Settings" at bounding box center [61, 64] width 27 height 10
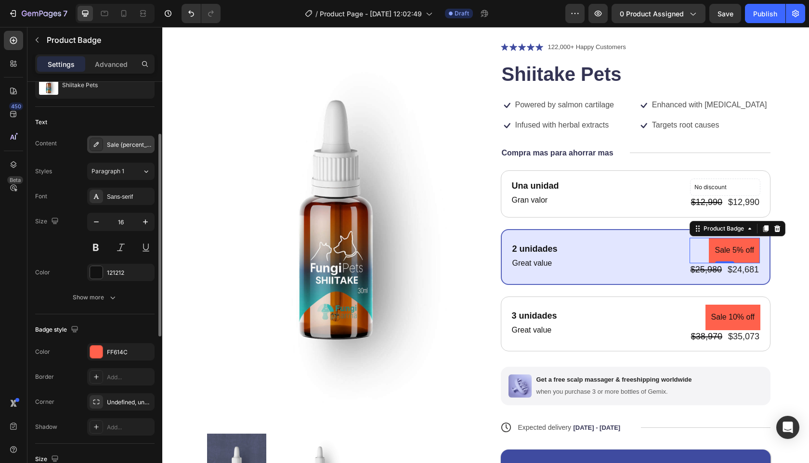
click at [130, 146] on div "Sale {percent_discount} off" at bounding box center [129, 145] width 45 height 9
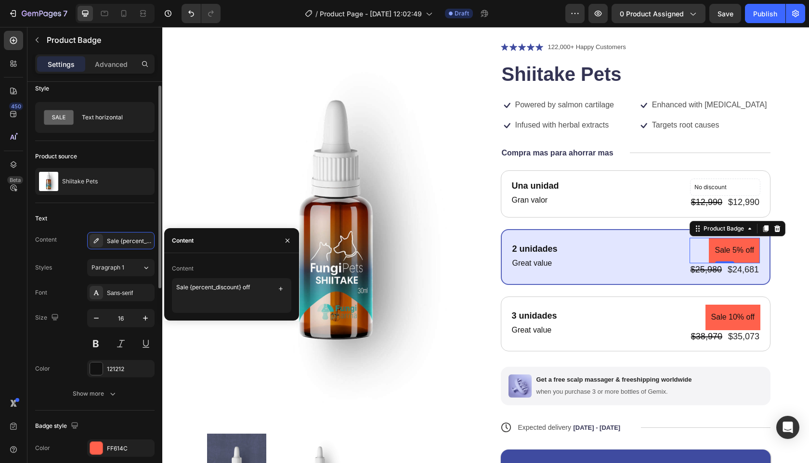
scroll to position [0, 0]
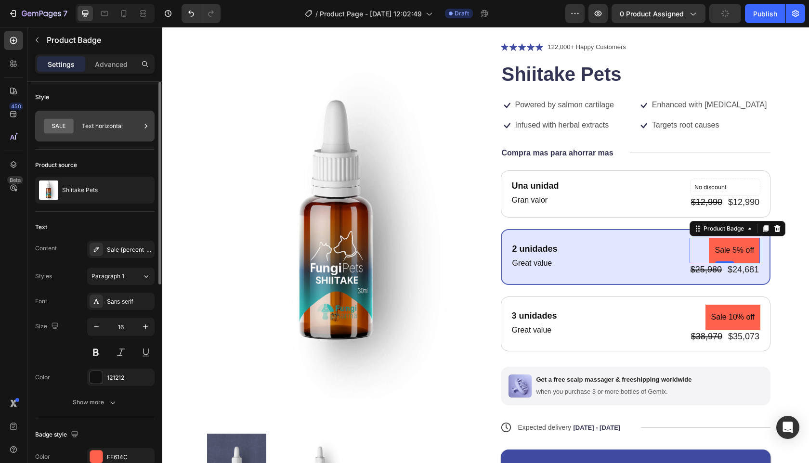
click at [107, 127] on div "Text horizontal" at bounding box center [111, 126] width 59 height 22
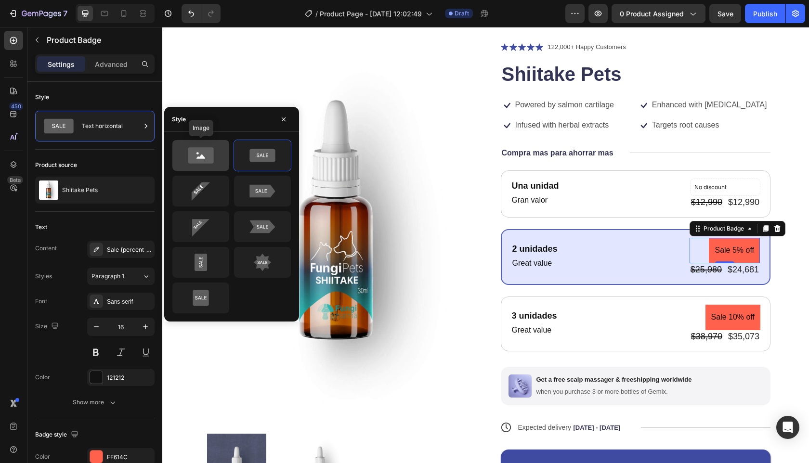
click at [194, 150] on icon at bounding box center [201, 155] width 26 height 16
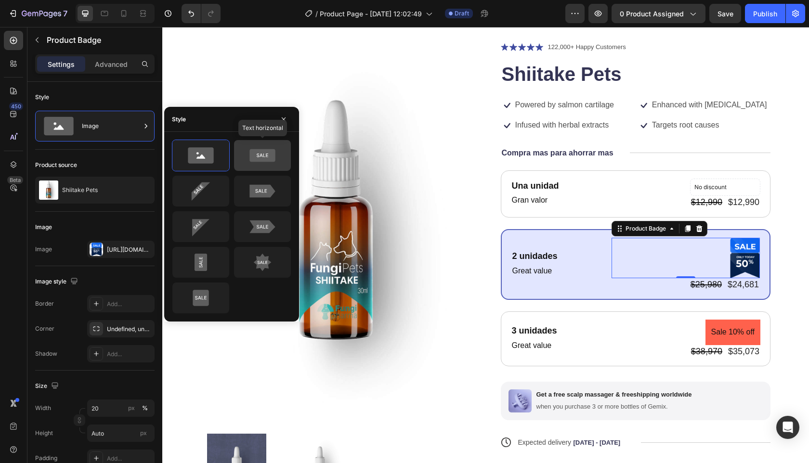
click at [268, 155] on icon at bounding box center [263, 155] width 26 height 13
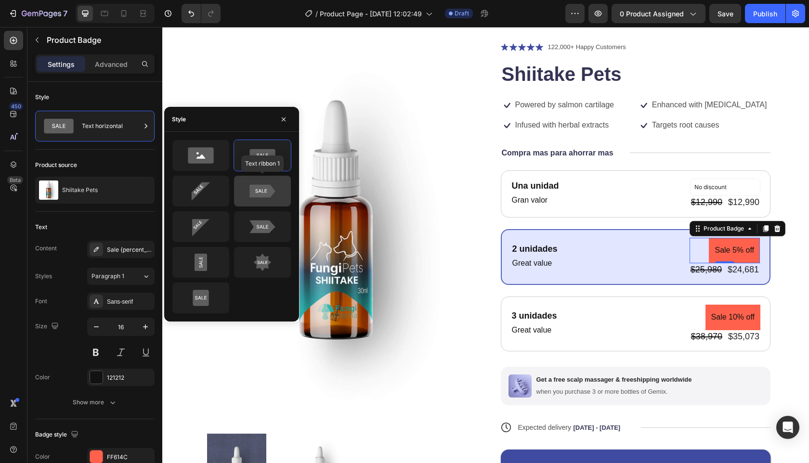
click at [262, 192] on icon at bounding box center [263, 191] width 26 height 13
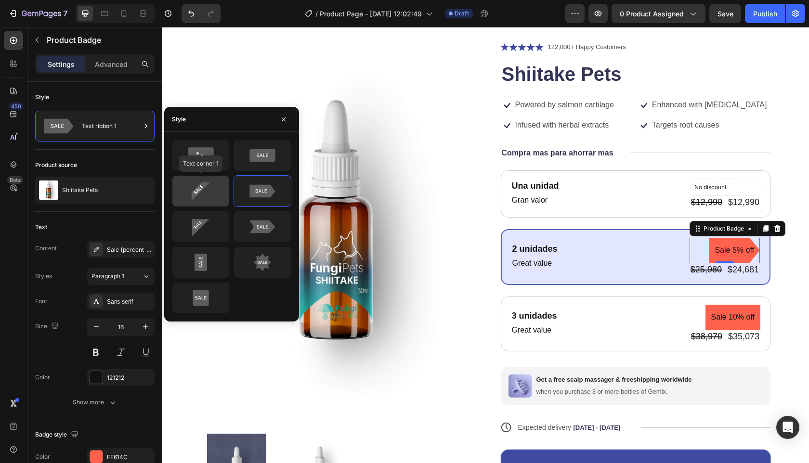
click at [208, 187] on icon at bounding box center [200, 191] width 45 height 19
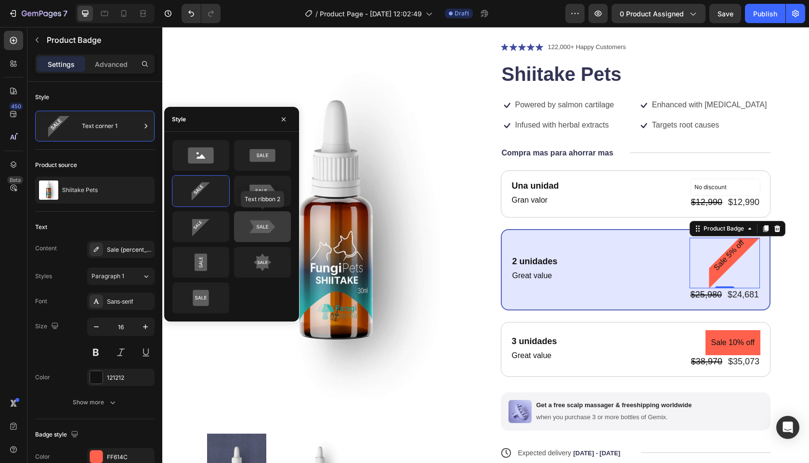
click at [266, 228] on icon at bounding box center [263, 227] width 26 height 13
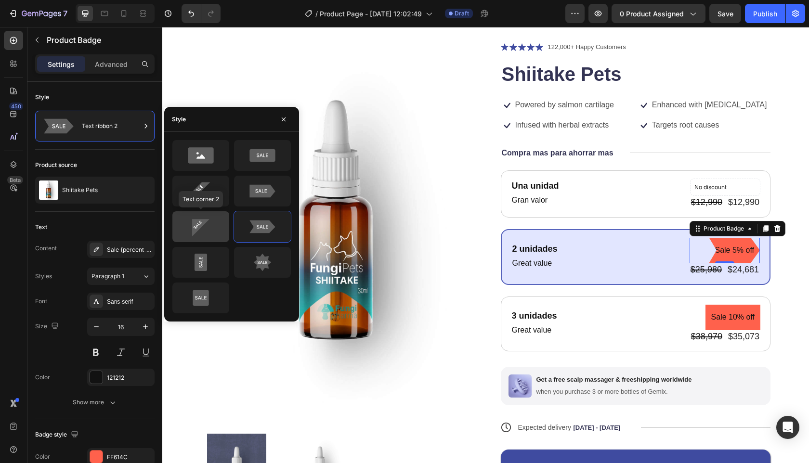
click at [195, 226] on icon at bounding box center [200, 227] width 17 height 17
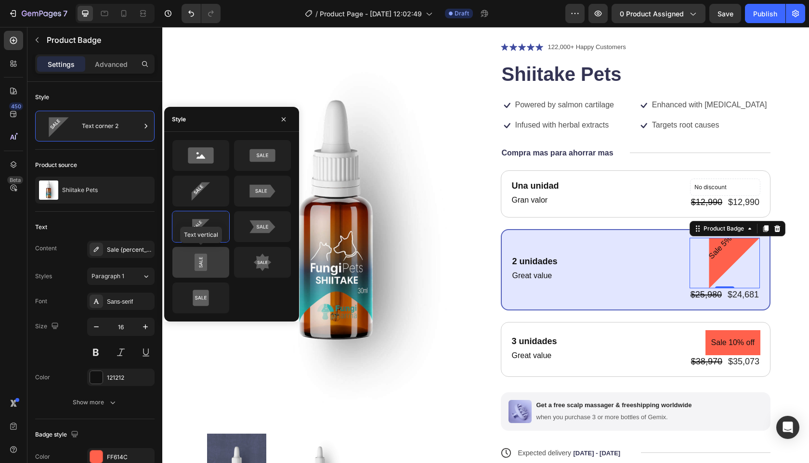
click at [193, 263] on icon at bounding box center [200, 262] width 45 height 19
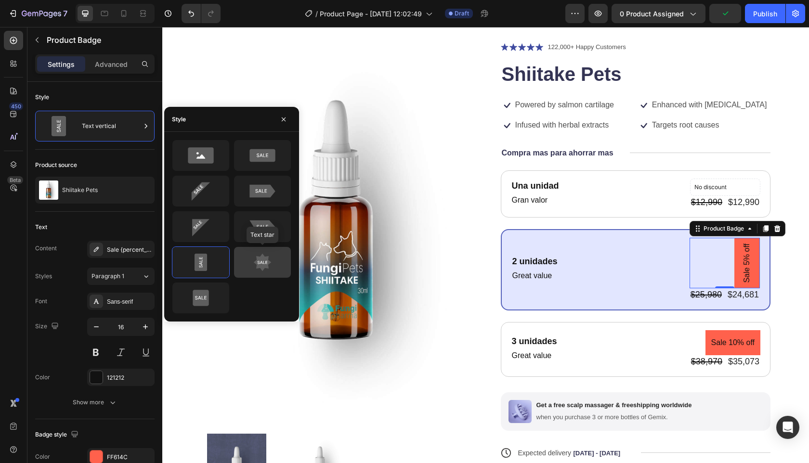
click at [279, 265] on icon at bounding box center [262, 262] width 45 height 19
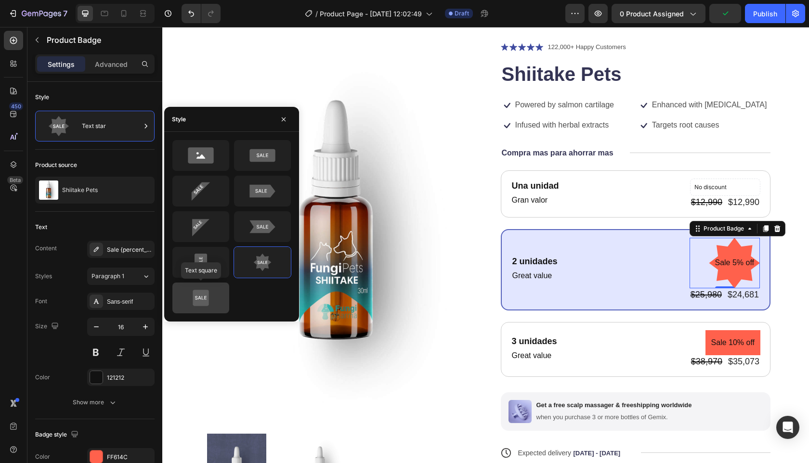
click at [198, 299] on icon at bounding box center [201, 298] width 16 height 16
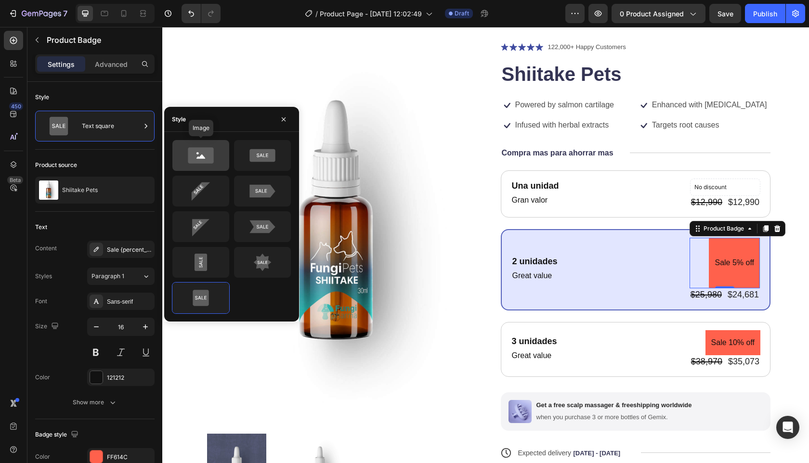
click at [199, 157] on icon at bounding box center [201, 157] width 9 height 4
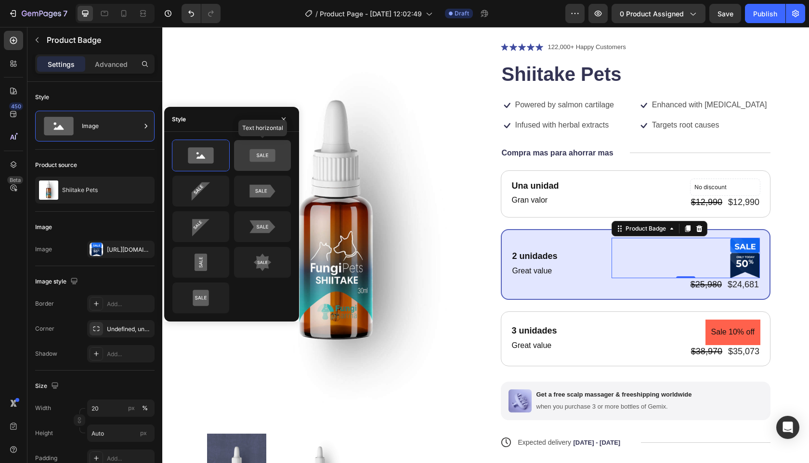
click at [267, 156] on icon at bounding box center [263, 155] width 12 height 3
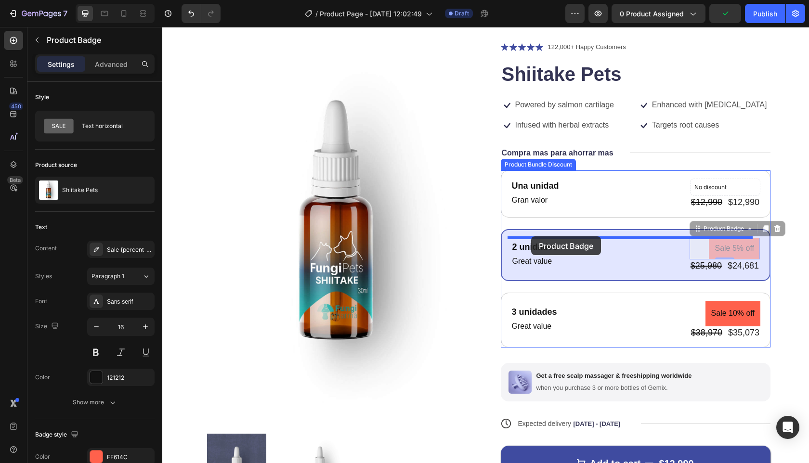
drag, startPoint x: 706, startPoint y: 252, endPoint x: 531, endPoint y: 237, distance: 175.1
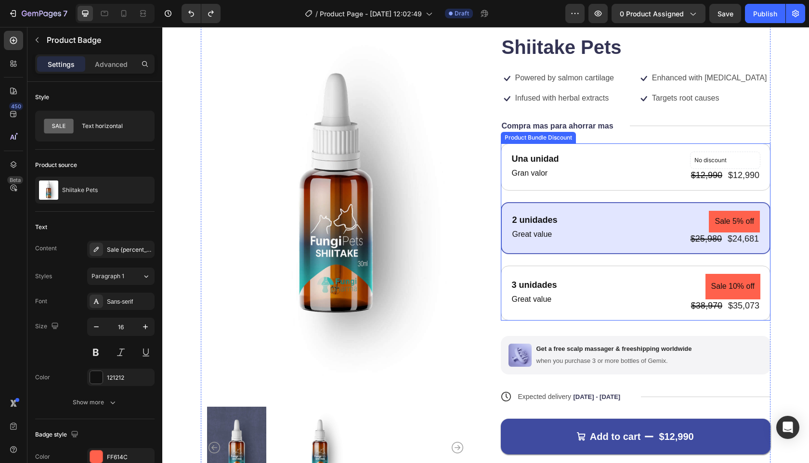
scroll to position [102, 0]
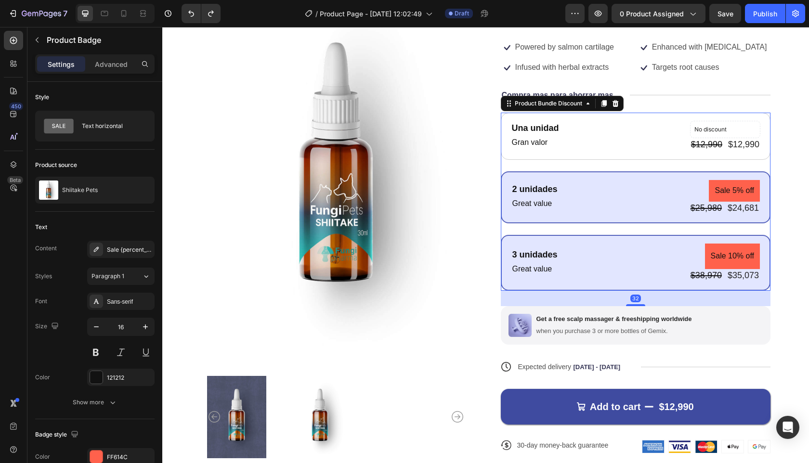
click at [665, 242] on div "3 unidades Text Block Great value Text Block Sale 10% off Product Badge $38,970…" at bounding box center [636, 263] width 270 height 56
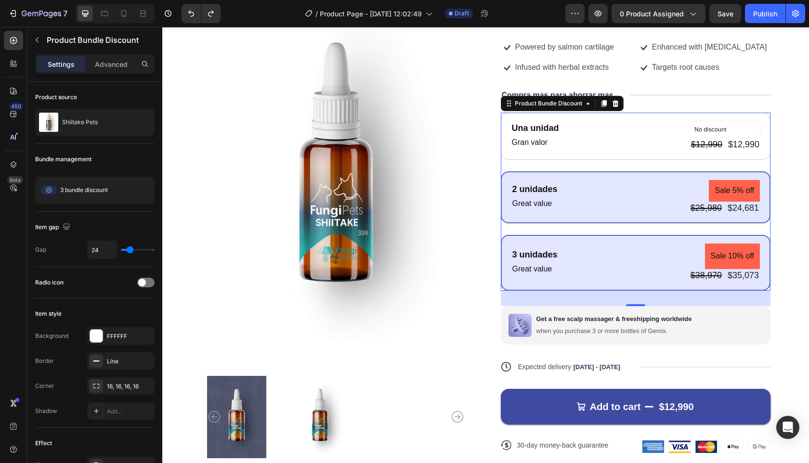
click at [630, 178] on div "2 unidades Text Block Great value Text Block Sale 5% off Product Badge $25,980 …" at bounding box center [636, 198] width 270 height 52
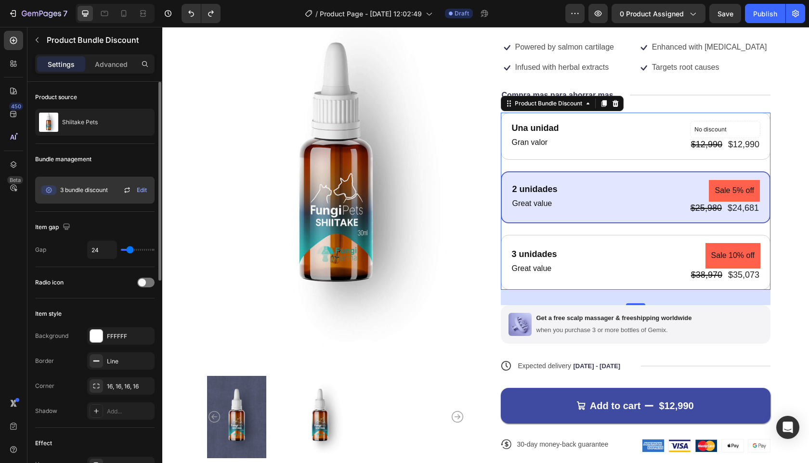
click at [79, 190] on span "3 bundle discount" at bounding box center [84, 190] width 48 height 9
click at [46, 188] on icon at bounding box center [49, 190] width 6 height 6
click at [141, 190] on span "Edit" at bounding box center [142, 190] width 10 height 9
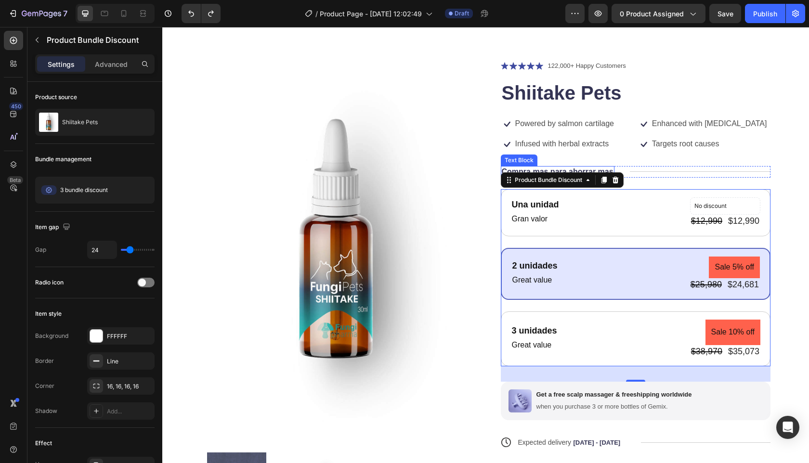
scroll to position [0, 0]
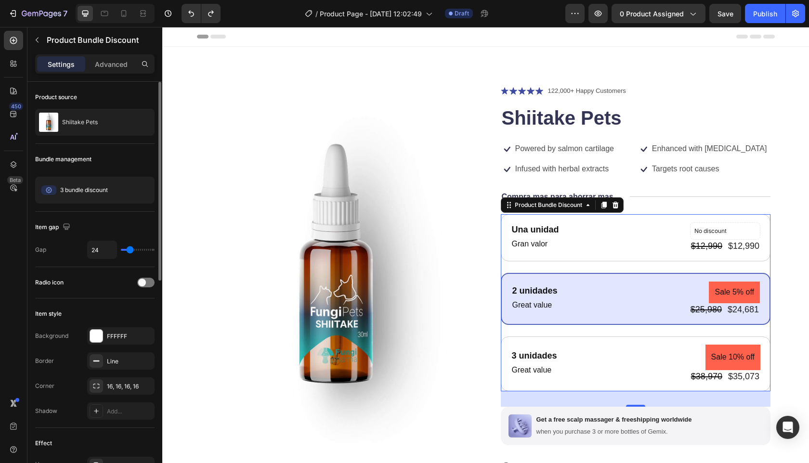
type input "4"
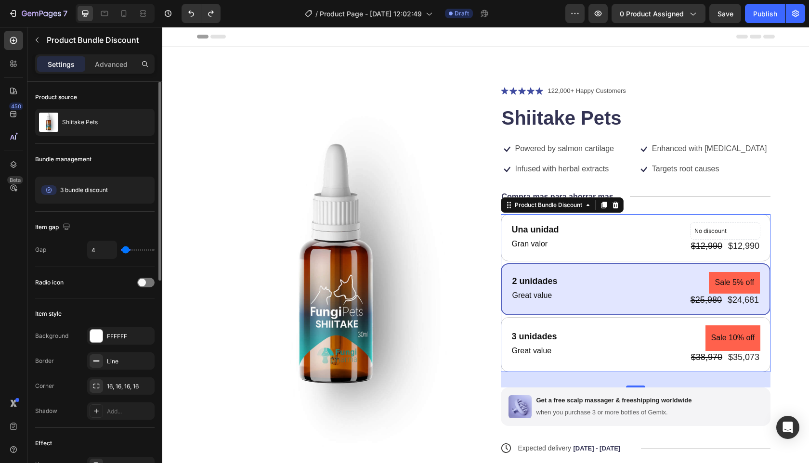
type input "3"
type input "0"
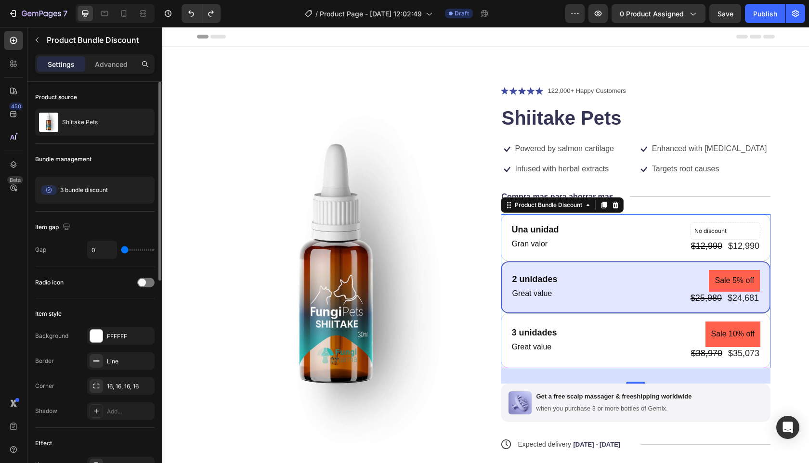
type input "6"
type input "7"
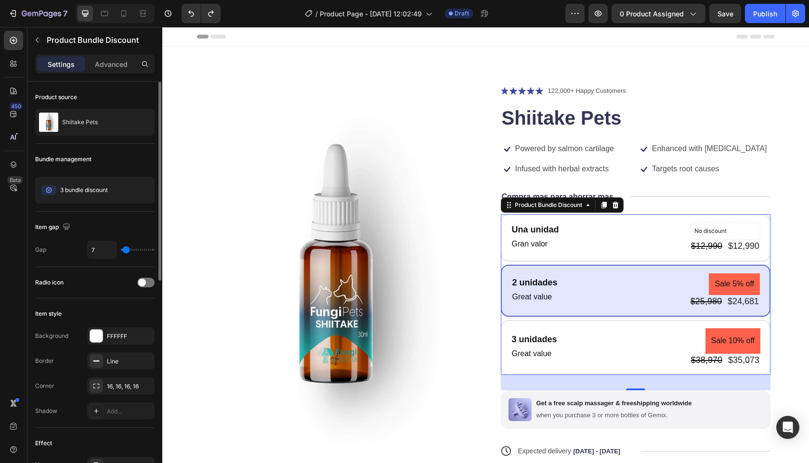
type input "7"
click at [126, 249] on input "range" at bounding box center [138, 250] width 34 height 2
click at [659, 301] on div "2 unidades Text Block Great value Text Block Sale 5% off Product Badge $25,980 …" at bounding box center [636, 291] width 249 height 35
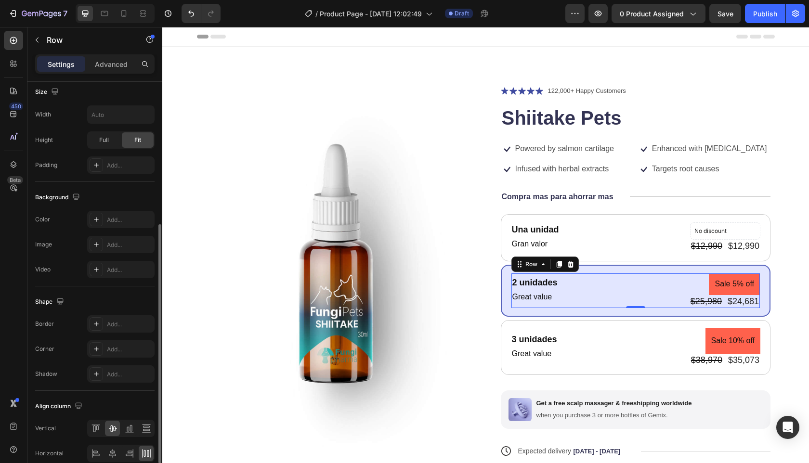
scroll to position [289, 0]
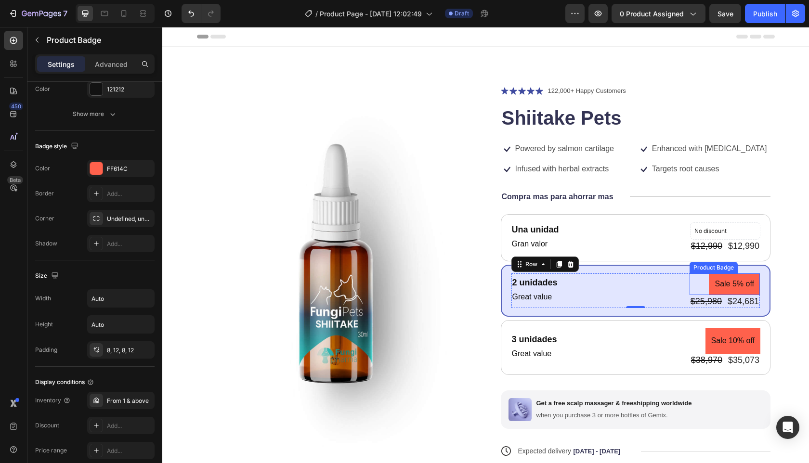
click at [718, 288] on pre "Sale 5% off" at bounding box center [734, 285] width 51 height 22
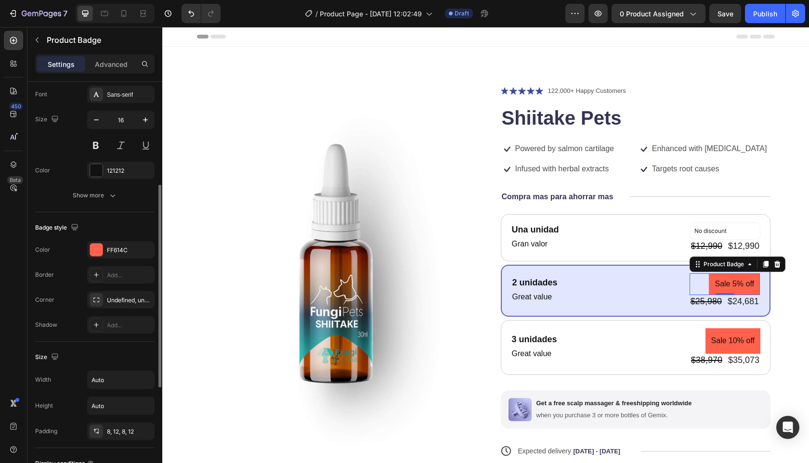
scroll to position [414, 0]
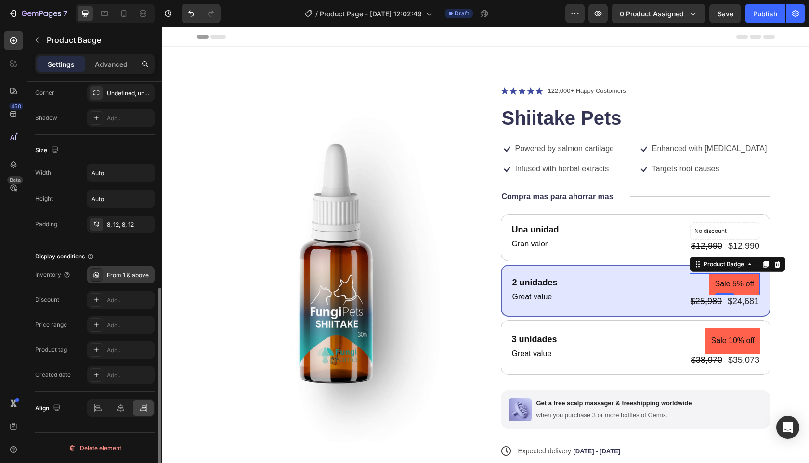
click at [120, 278] on div "From 1 & above" at bounding box center [129, 275] width 45 height 9
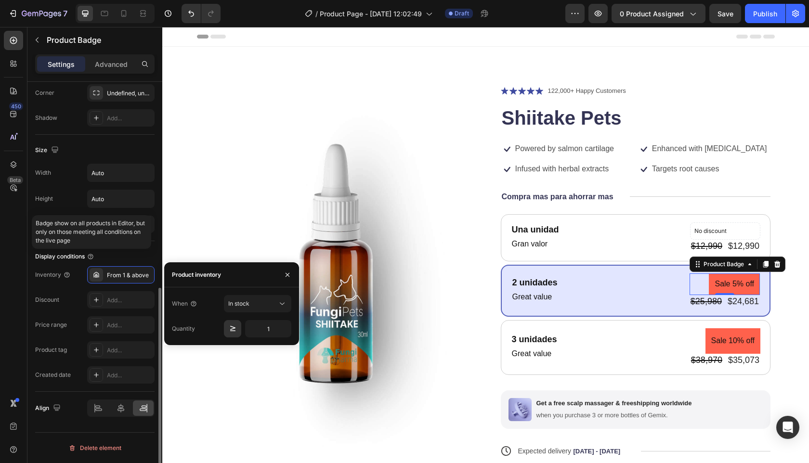
click at [87, 252] on div "Display conditions" at bounding box center [94, 256] width 119 height 15
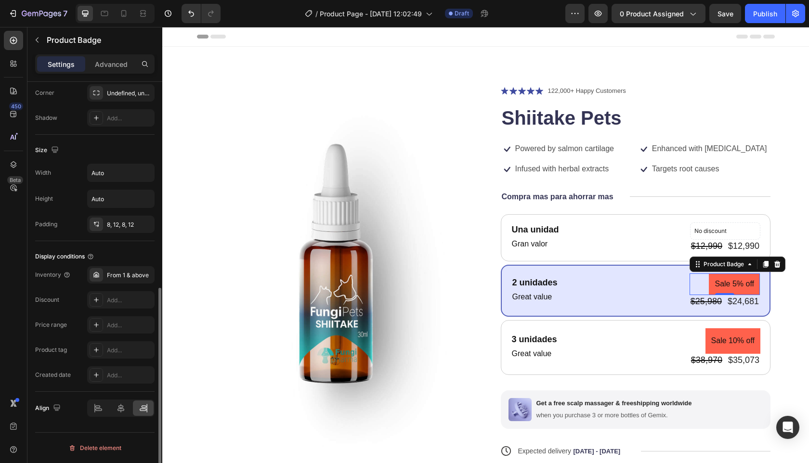
scroll to position [313, 0]
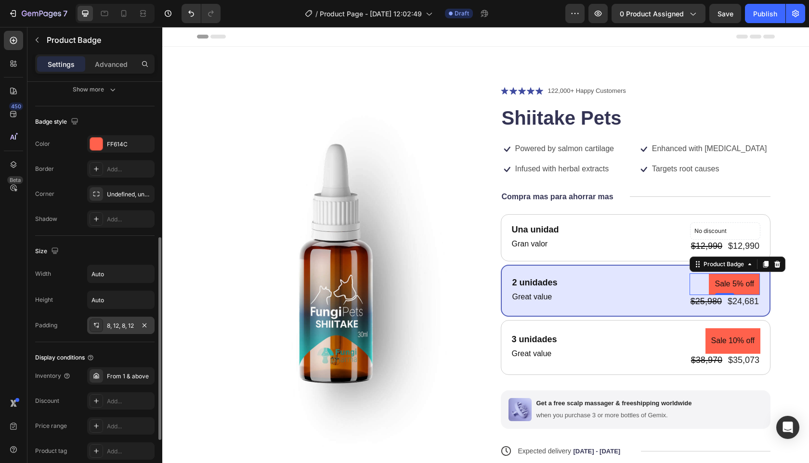
click at [123, 326] on div "8, 12, 8, 12" at bounding box center [121, 326] width 28 height 9
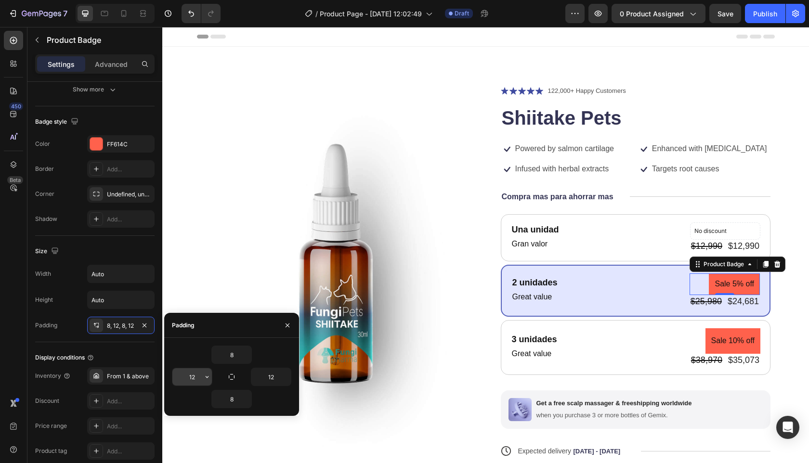
click at [191, 380] on input "12" at bounding box center [192, 377] width 40 height 17
type input "8"
click at [268, 376] on input "12" at bounding box center [271, 377] width 40 height 17
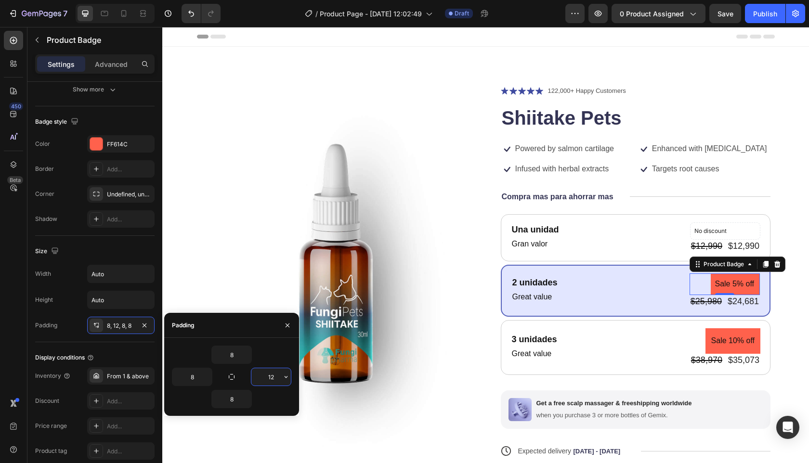
type input "8"
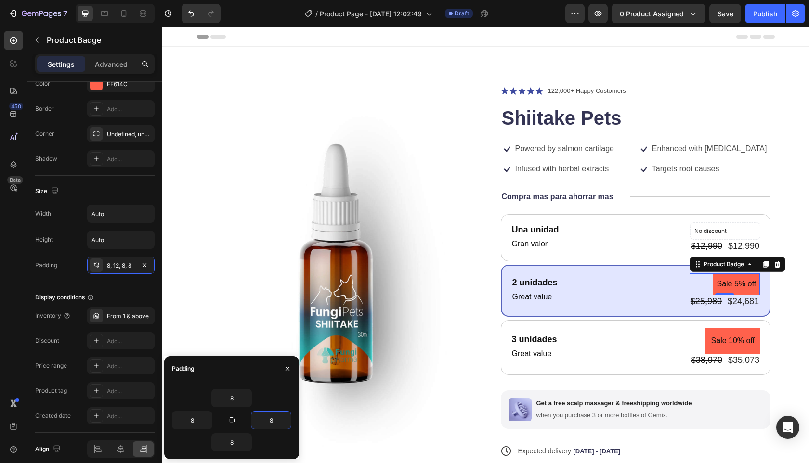
scroll to position [85, 0]
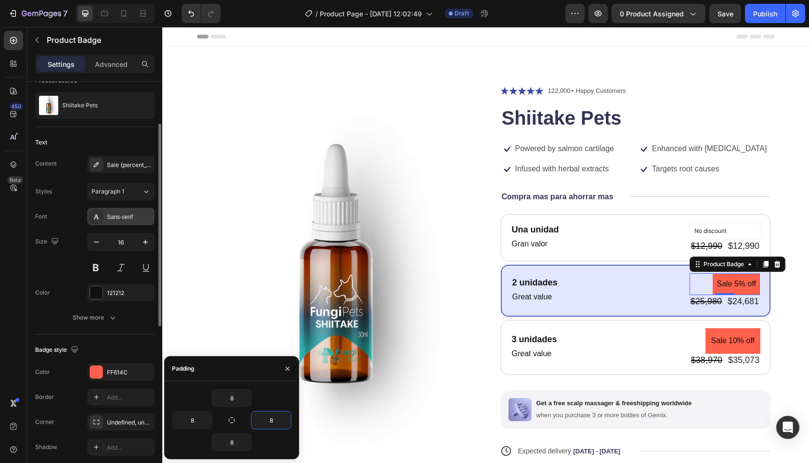
click at [119, 212] on div "Sans-serif" at bounding box center [120, 216] width 67 height 17
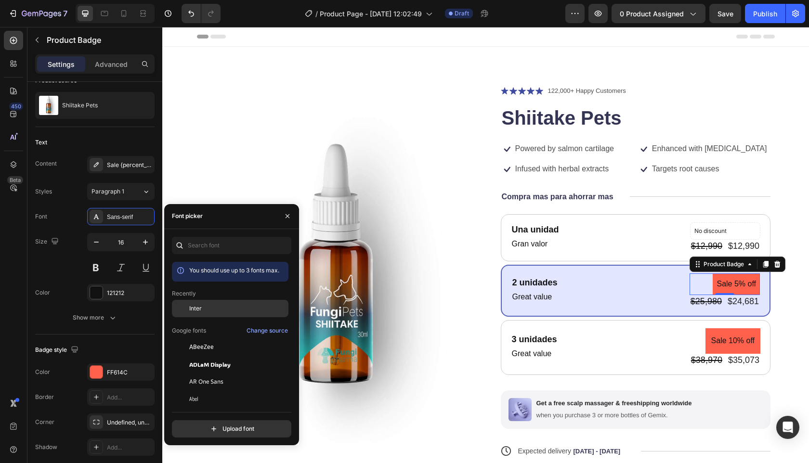
click at [197, 310] on span "Inter" at bounding box center [195, 308] width 13 height 9
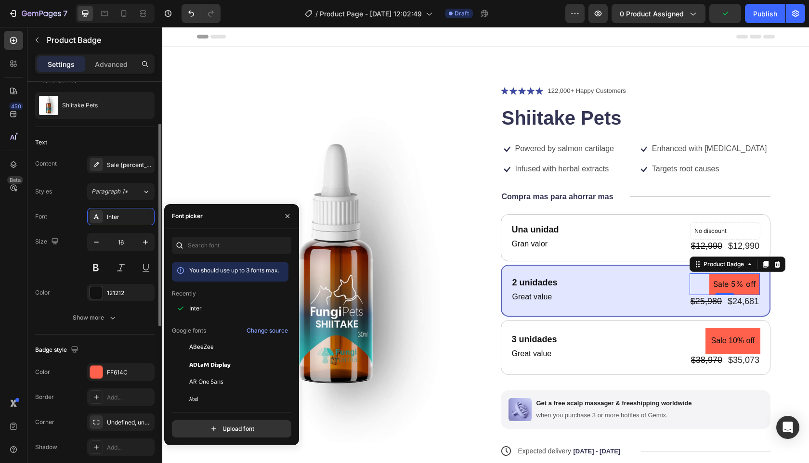
click at [119, 146] on div "Text" at bounding box center [94, 142] width 119 height 15
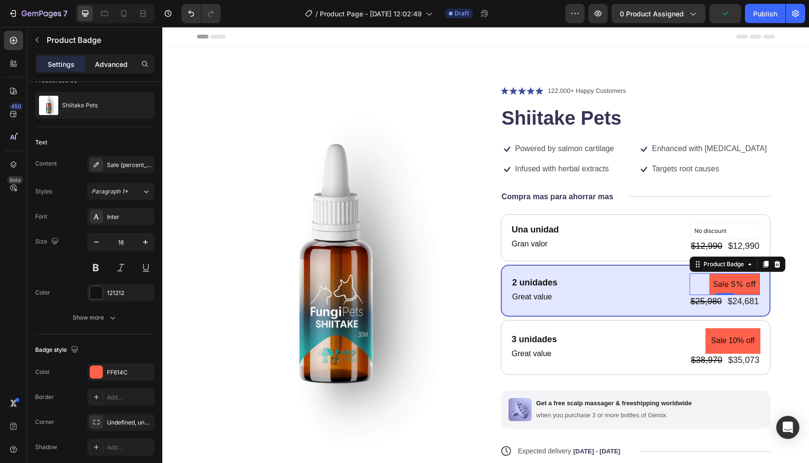
click at [114, 58] on div "Advanced" at bounding box center [111, 63] width 48 height 15
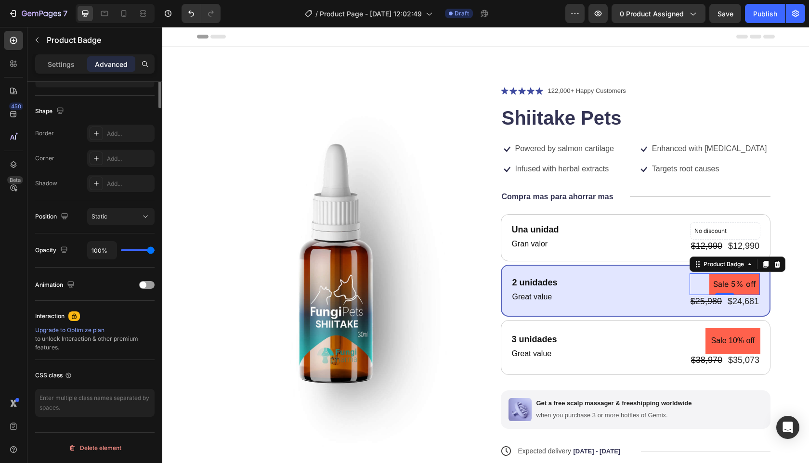
scroll to position [0, 0]
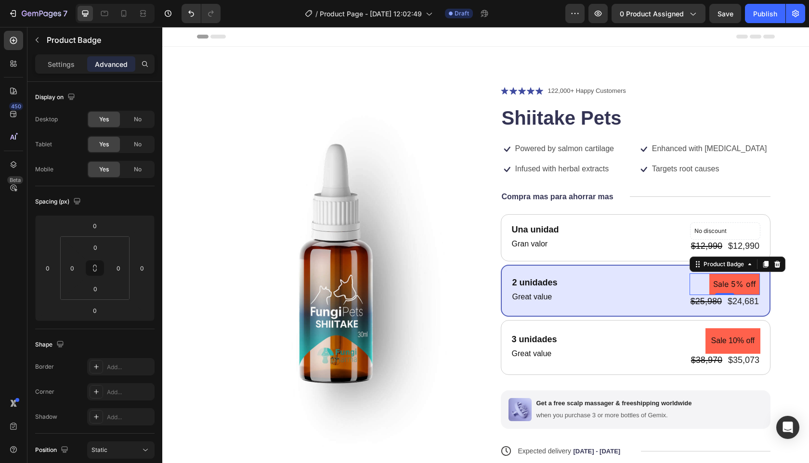
click at [691, 285] on div "Sale 5% off" at bounding box center [725, 285] width 70 height 22
click at [728, 278] on pre "Sale 5% off" at bounding box center [735, 285] width 51 height 22
click at [736, 263] on div "Product Badge" at bounding box center [724, 264] width 44 height 9
click at [716, 281] on pre "Sale 5% off" at bounding box center [735, 285] width 51 height 22
click at [661, 303] on div "2 unidades Text Block Great value Text Block Sale 5% off Product Badge Row 2 co…" at bounding box center [636, 291] width 249 height 35
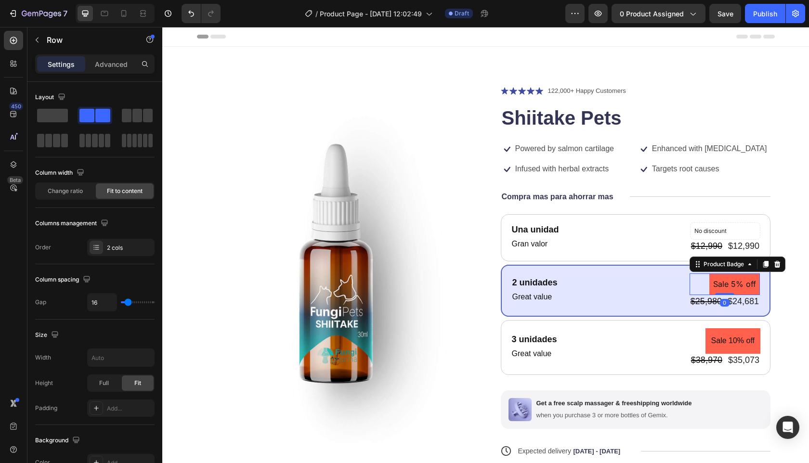
click at [735, 291] on pre "Sale 5% off" at bounding box center [735, 285] width 51 height 22
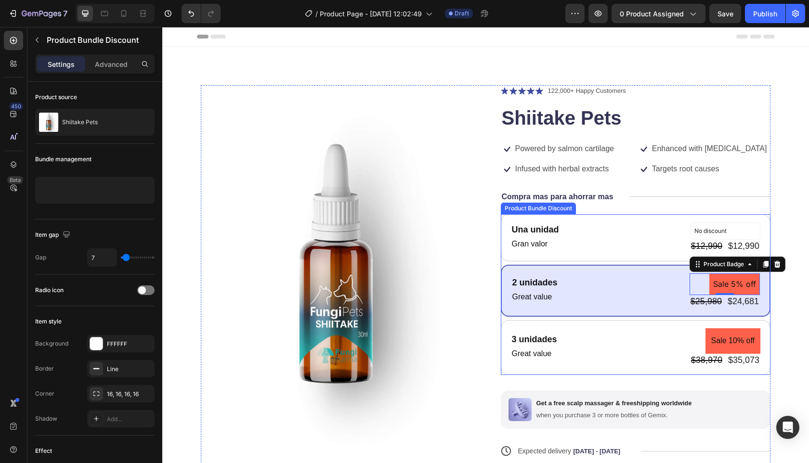
click at [530, 211] on div "Product Bundle Discount" at bounding box center [538, 208] width 71 height 9
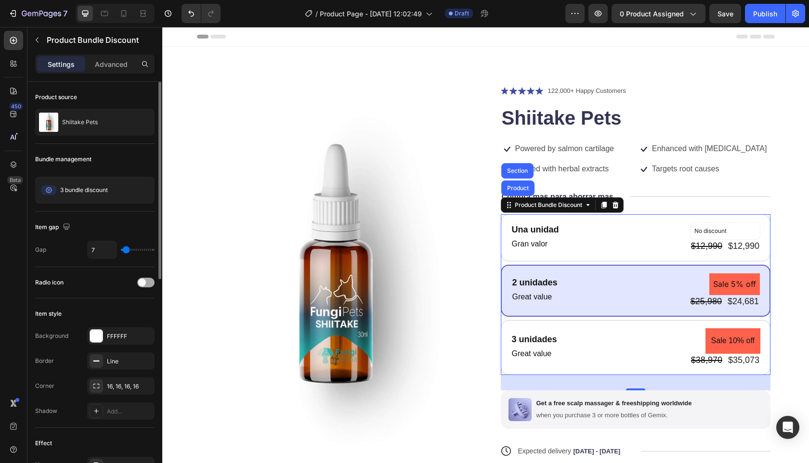
click at [153, 283] on div at bounding box center [145, 283] width 17 height 10
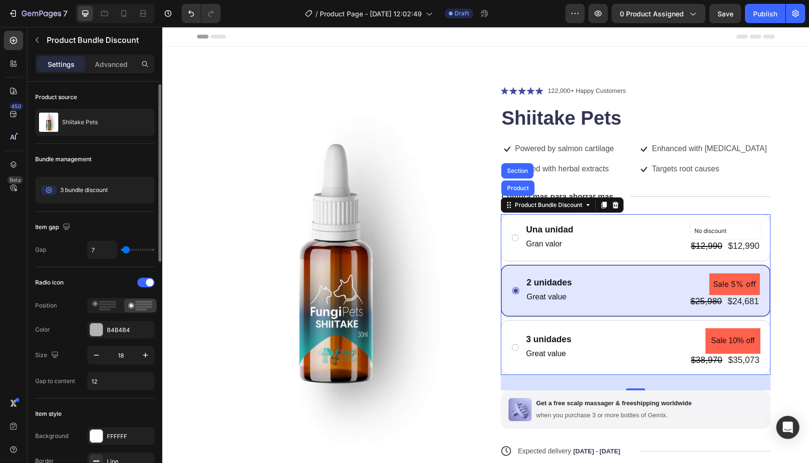
scroll to position [13, 0]
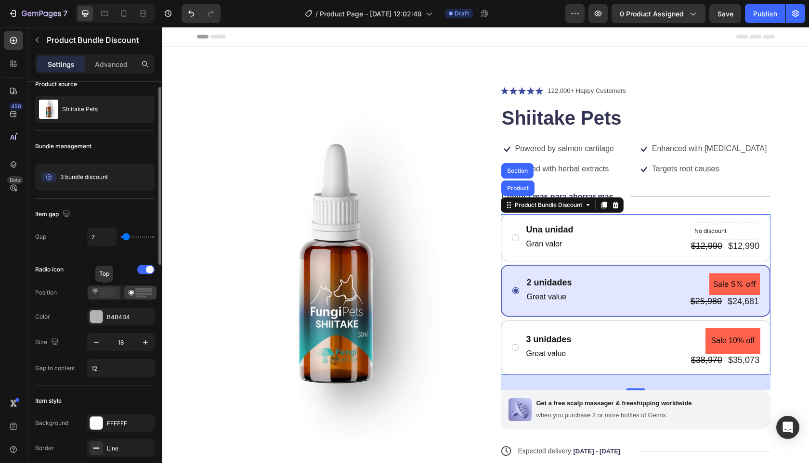
click at [113, 296] on icon at bounding box center [104, 293] width 25 height 10
click at [152, 290] on icon at bounding box center [140, 293] width 25 height 10
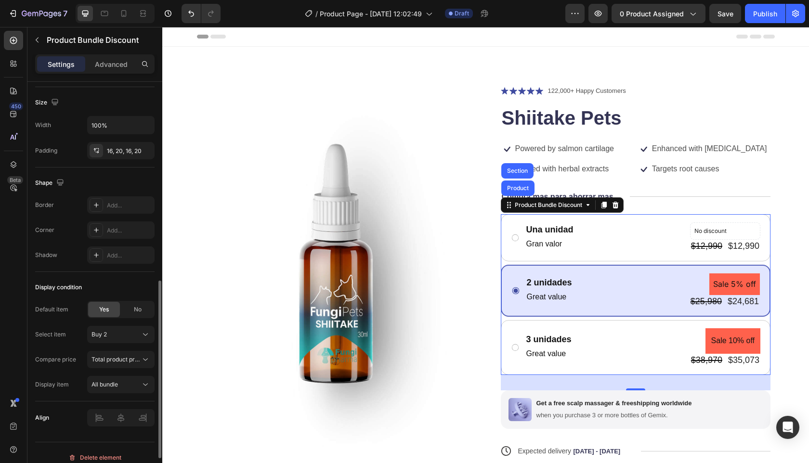
scroll to position [530, 0]
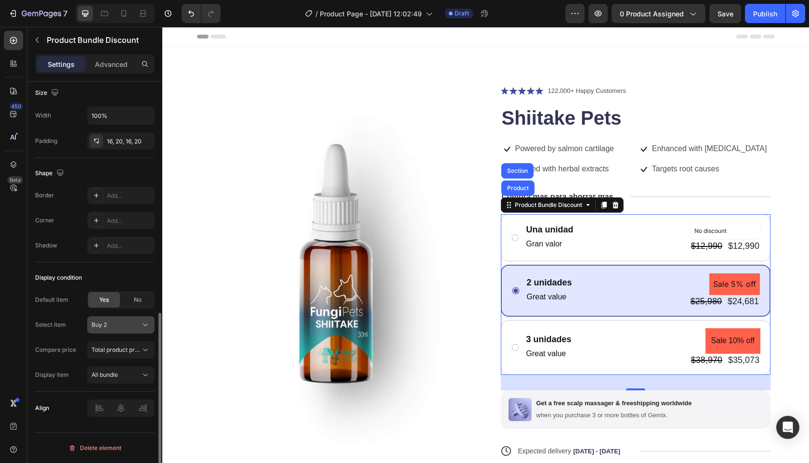
click at [139, 327] on div "Buy 2" at bounding box center [121, 325] width 59 height 10
click at [125, 347] on div "Buy 1" at bounding box center [119, 348] width 56 height 9
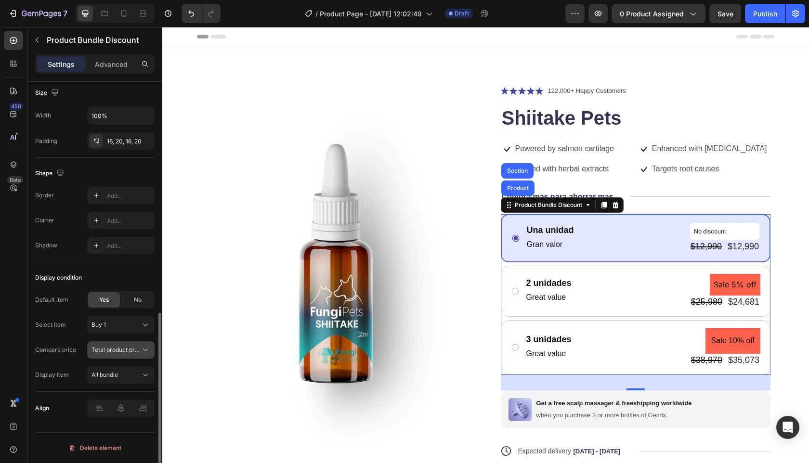
click at [144, 355] on button "Total product price" at bounding box center [120, 350] width 67 height 17
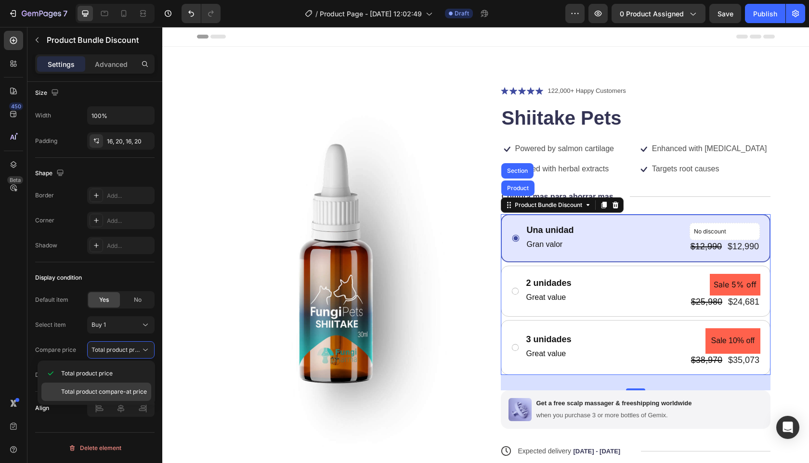
click at [82, 392] on span "Total product compare-at price" at bounding box center [104, 392] width 86 height 9
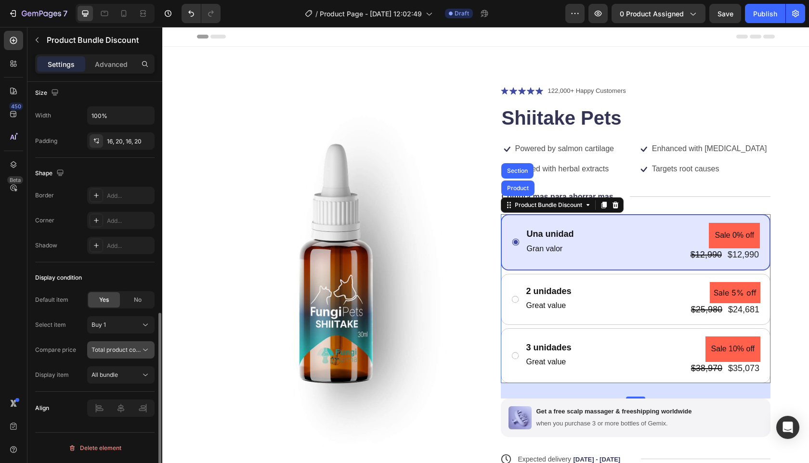
click at [130, 353] on span "Total product compare-at price" at bounding box center [135, 349] width 86 height 7
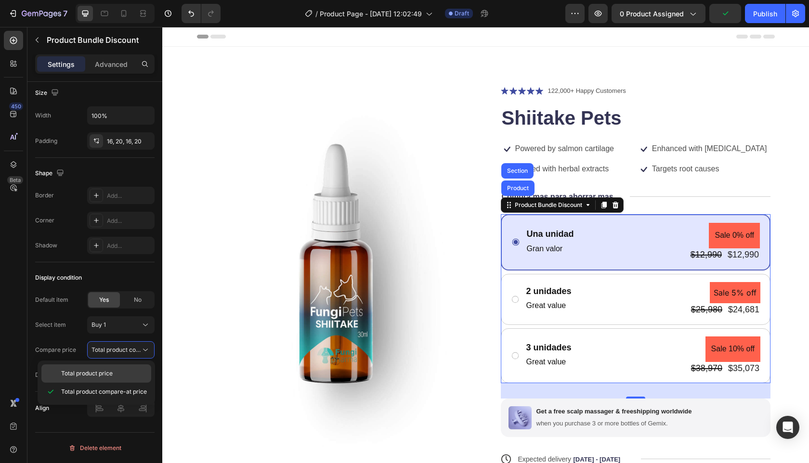
click at [88, 377] on span "Total product price" at bounding box center [87, 374] width 52 height 9
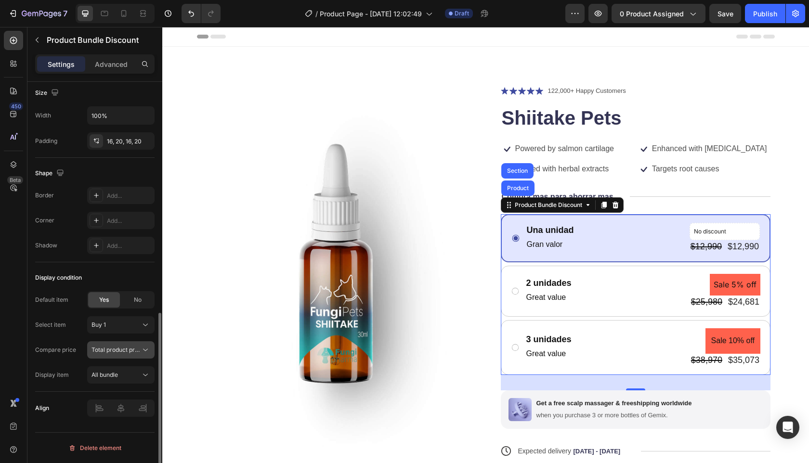
click at [115, 344] on button "Total product price" at bounding box center [120, 350] width 67 height 17
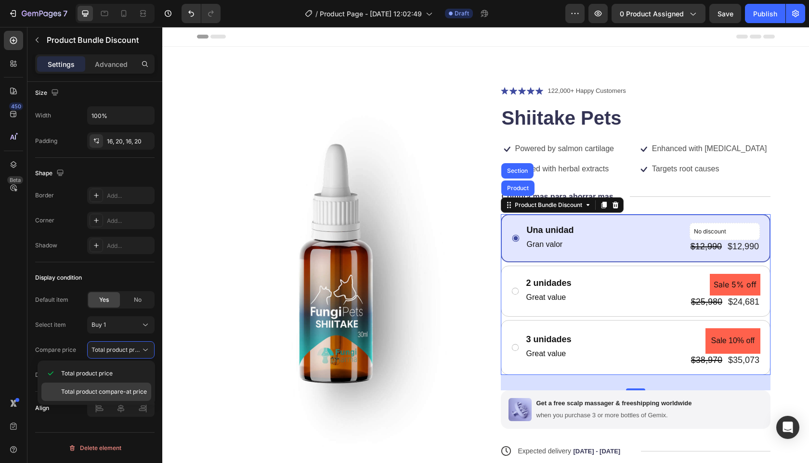
click at [97, 386] on div "Total product compare-at price" at bounding box center [96, 392] width 110 height 18
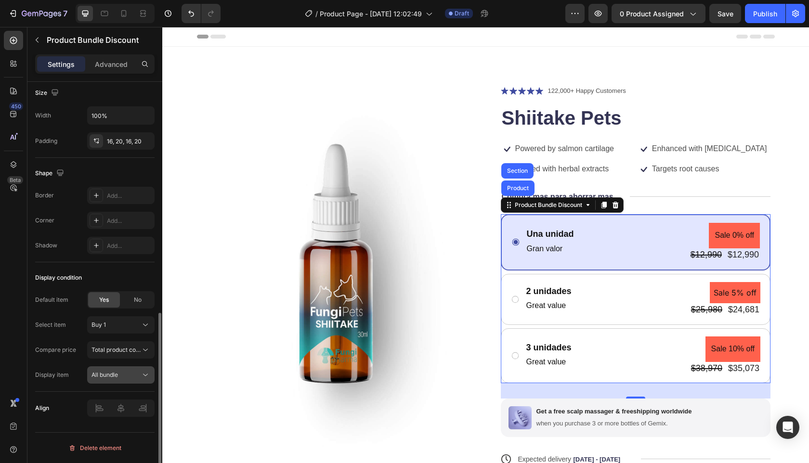
click at [122, 376] on div "All bundle" at bounding box center [116, 375] width 49 height 9
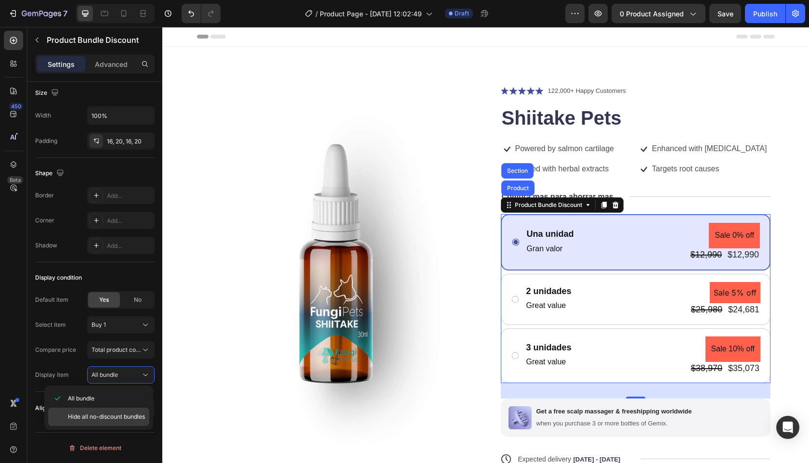
click at [90, 416] on span "Hide all no-discount bundles" at bounding box center [106, 417] width 77 height 9
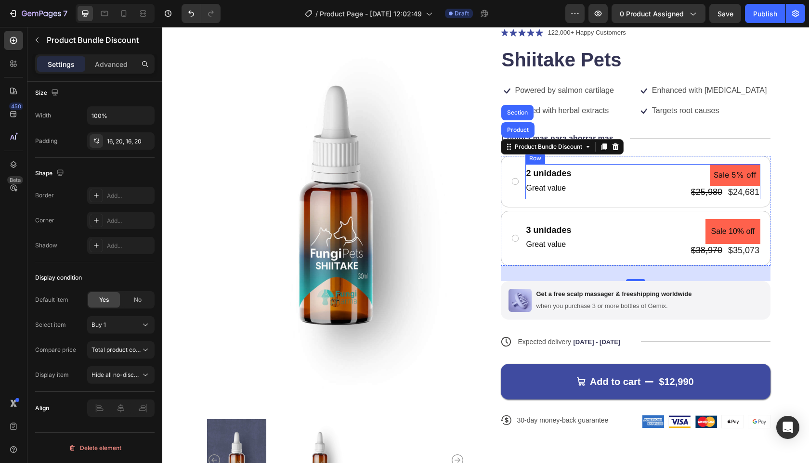
scroll to position [53, 0]
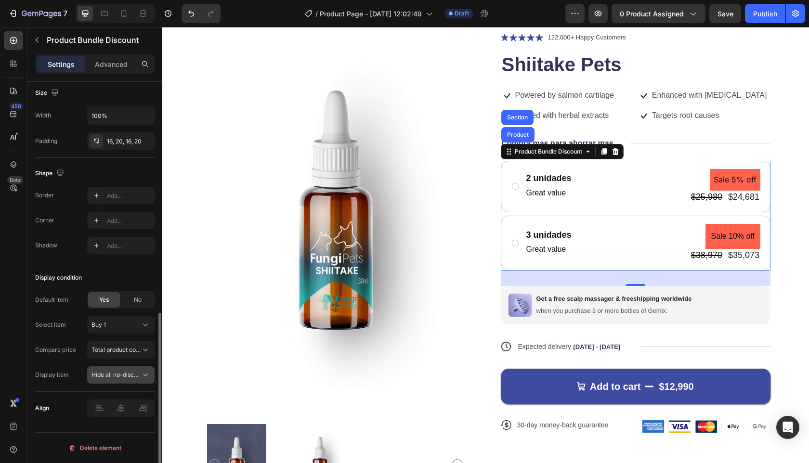
click at [143, 367] on button "Hide all no-discount bundles" at bounding box center [120, 375] width 67 height 17
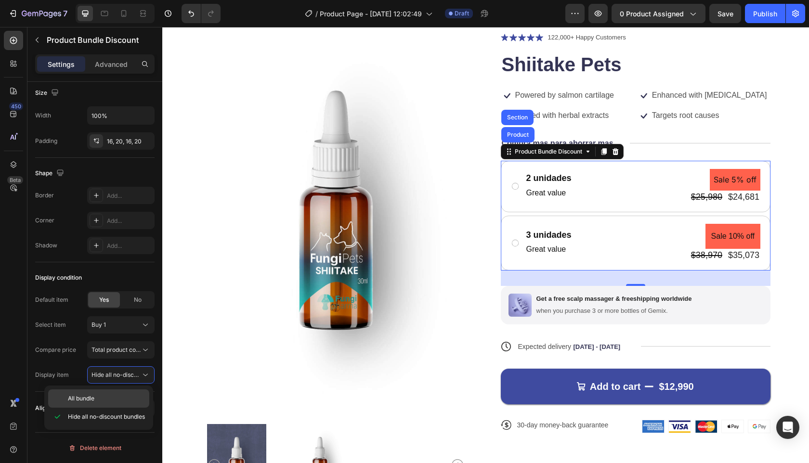
click at [92, 400] on span "All bundle" at bounding box center [81, 399] width 26 height 9
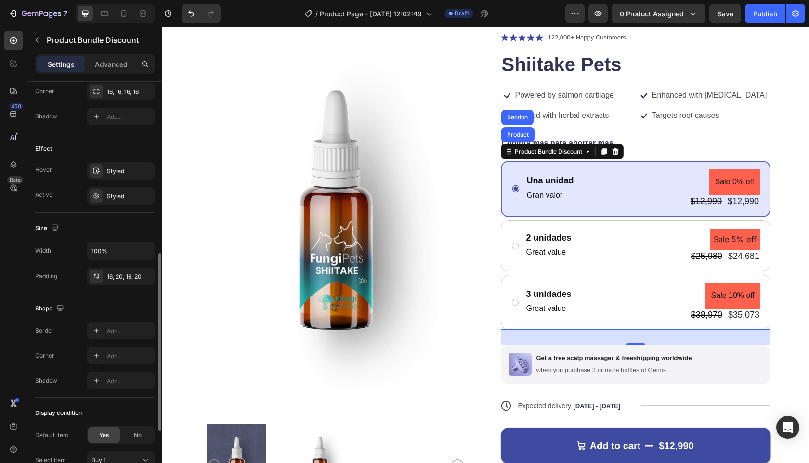
scroll to position [377, 0]
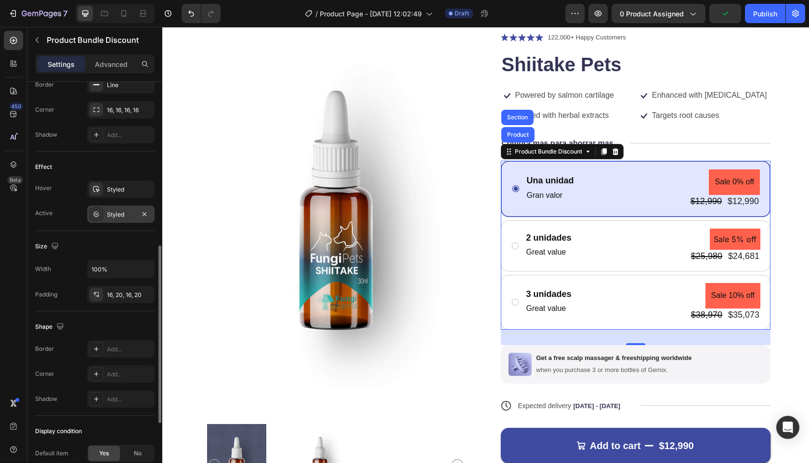
click at [120, 214] on div "Styled" at bounding box center [121, 215] width 28 height 9
click at [64, 221] on div "Active Styled" at bounding box center [94, 214] width 119 height 17
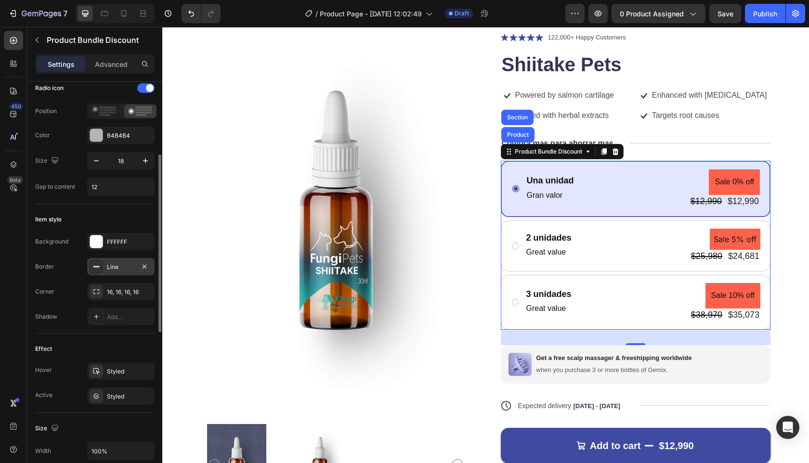
scroll to position [179, 0]
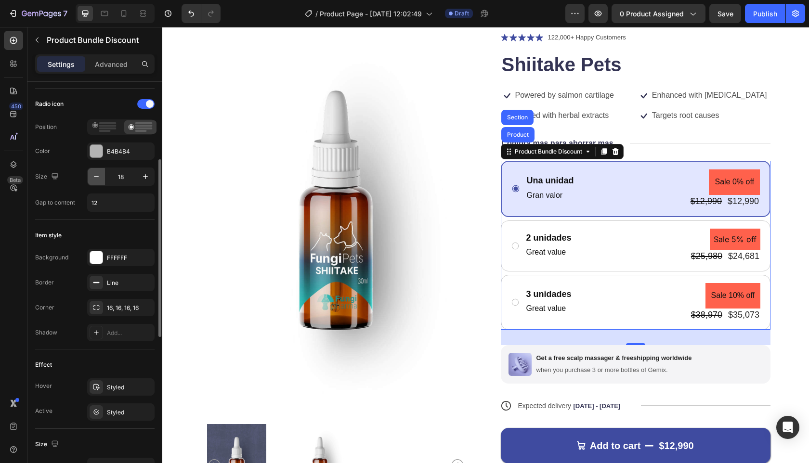
click at [95, 179] on icon "button" at bounding box center [97, 177] width 10 height 10
click at [147, 176] on icon "button" at bounding box center [146, 177] width 10 height 10
type input "18"
click at [139, 199] on button "button" at bounding box center [145, 202] width 17 height 17
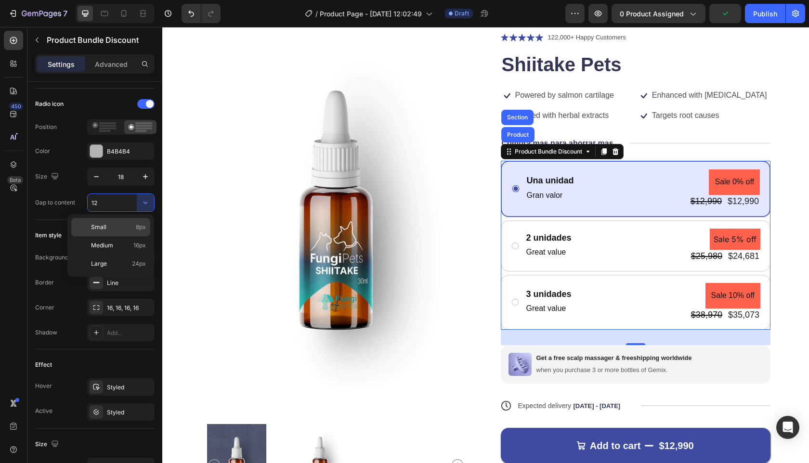
click at [114, 231] on p "Small 8px" at bounding box center [118, 227] width 55 height 9
type input "8"
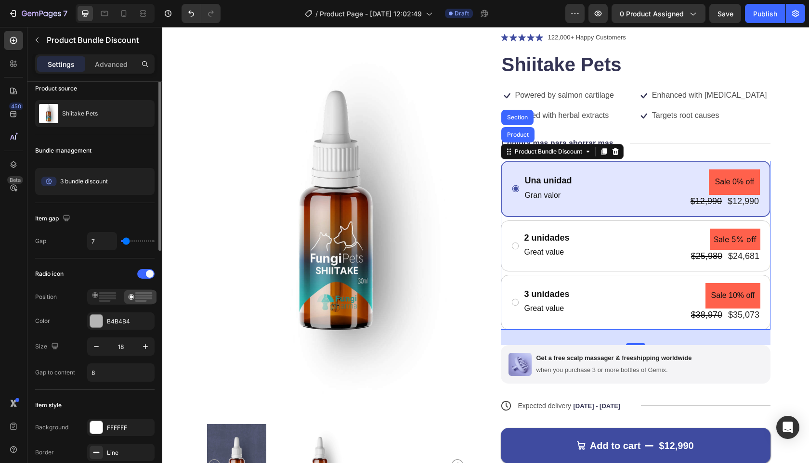
scroll to position [0, 0]
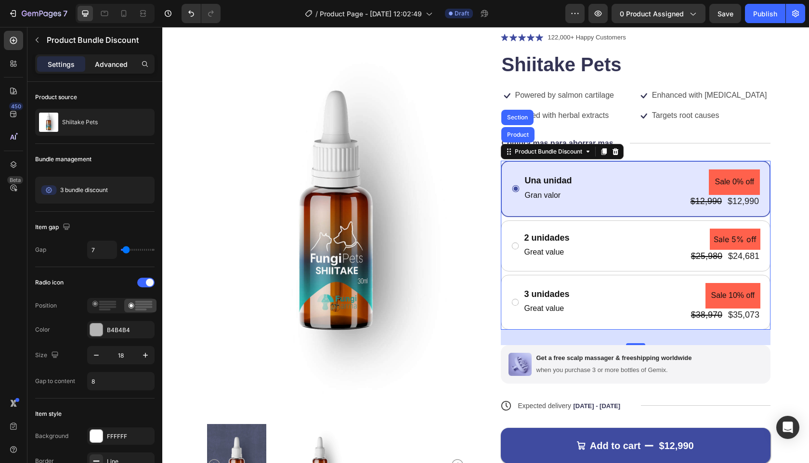
click at [116, 57] on div "Advanced" at bounding box center [111, 63] width 48 height 15
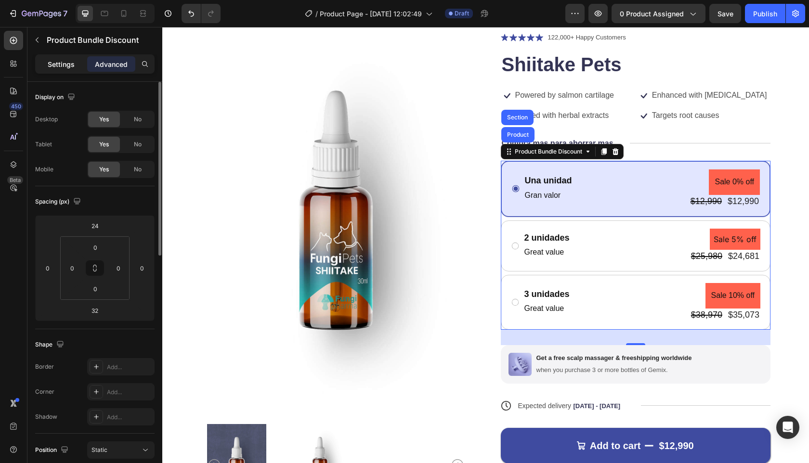
click at [60, 63] on p "Settings" at bounding box center [61, 64] width 27 height 10
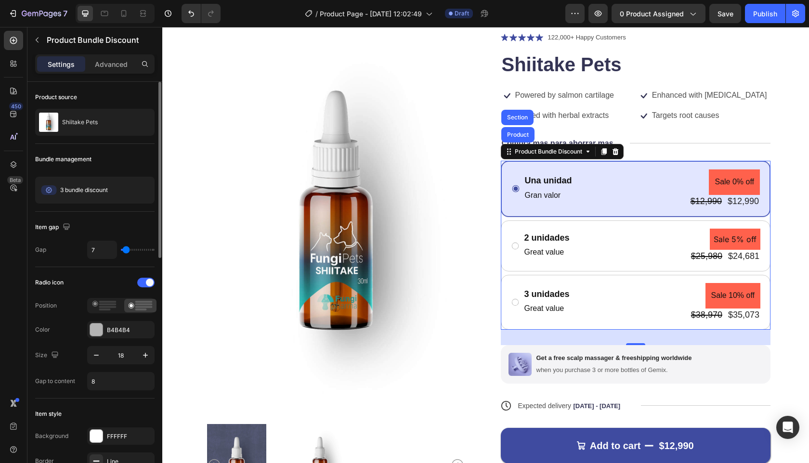
scroll to position [24, 0]
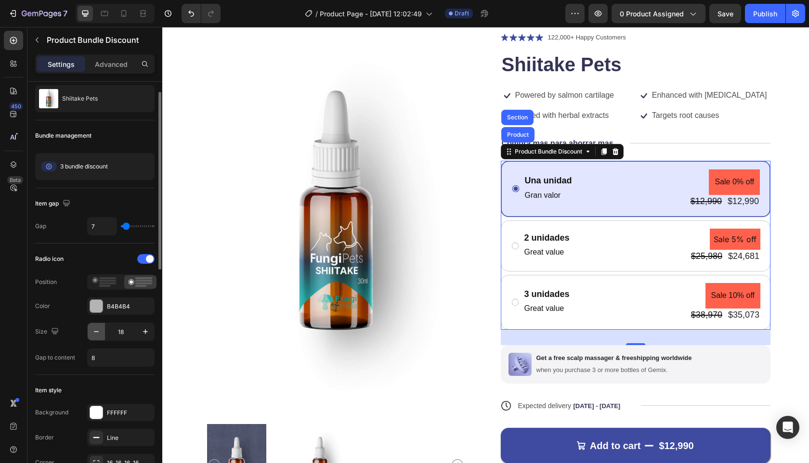
click at [98, 331] on icon "button" at bounding box center [96, 331] width 5 height 1
type input "17"
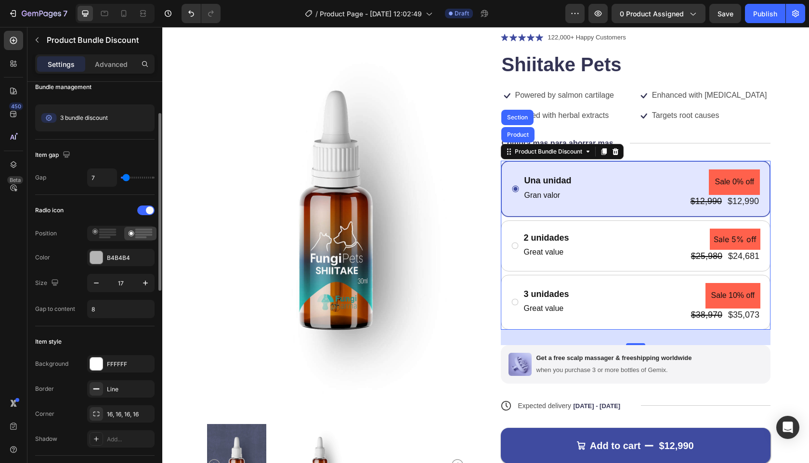
scroll to position [171, 0]
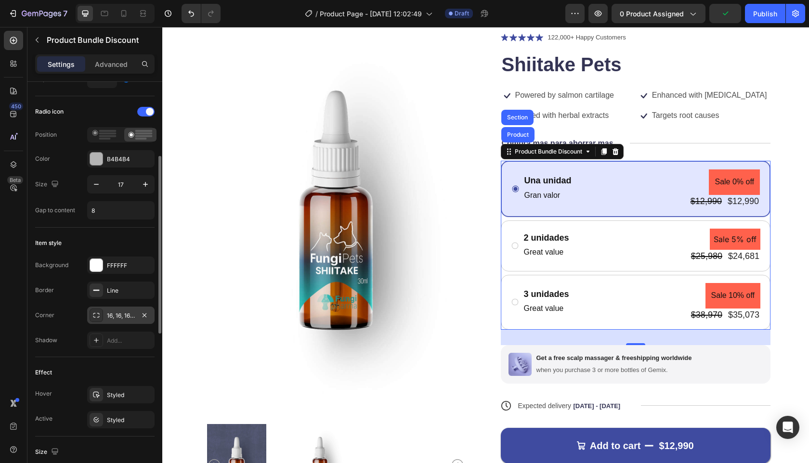
click at [124, 318] on div "16, 16, 16, 16" at bounding box center [121, 316] width 28 height 9
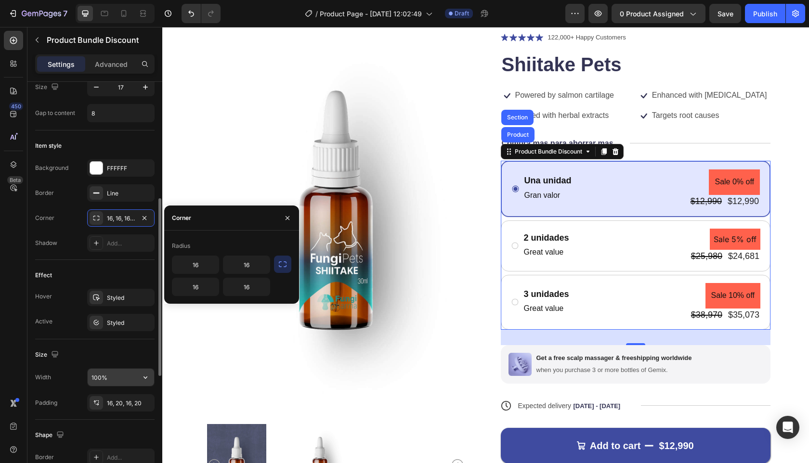
scroll to position [270, 0]
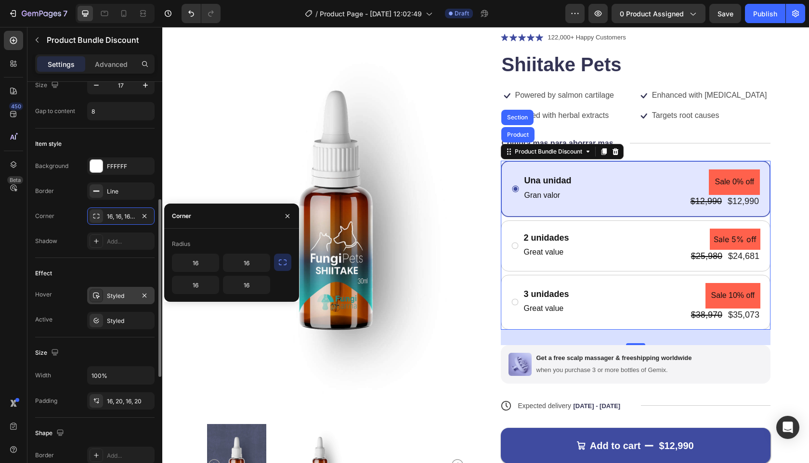
click at [121, 295] on div "Styled" at bounding box center [121, 296] width 28 height 9
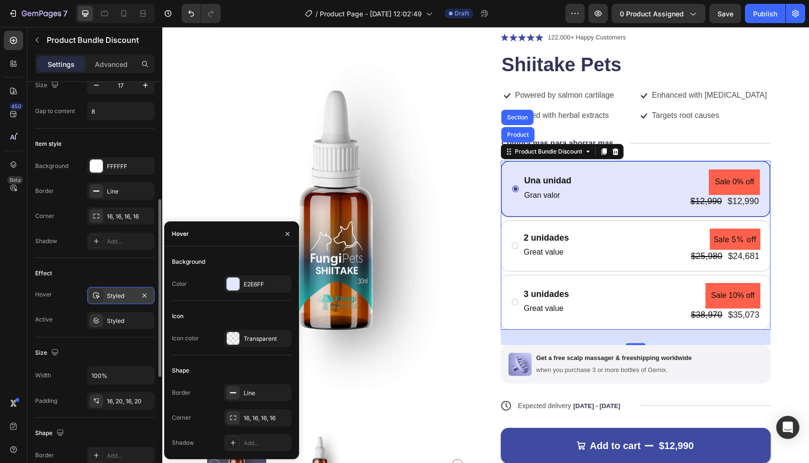
click at [121, 295] on div "Styled" at bounding box center [121, 296] width 28 height 9
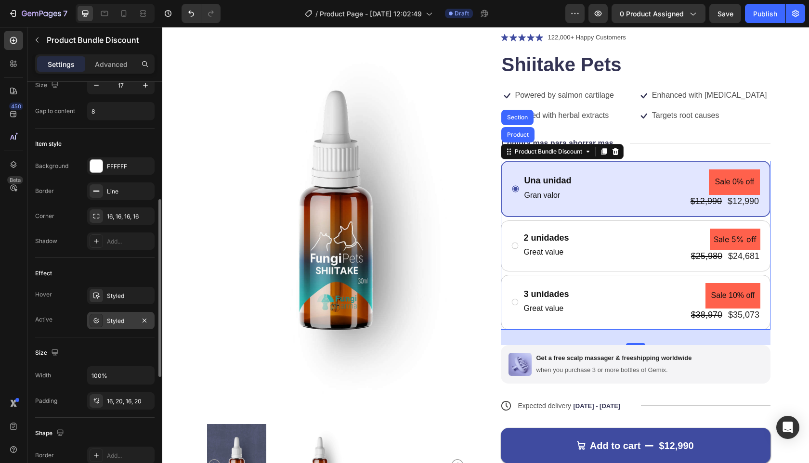
scroll to position [377, 0]
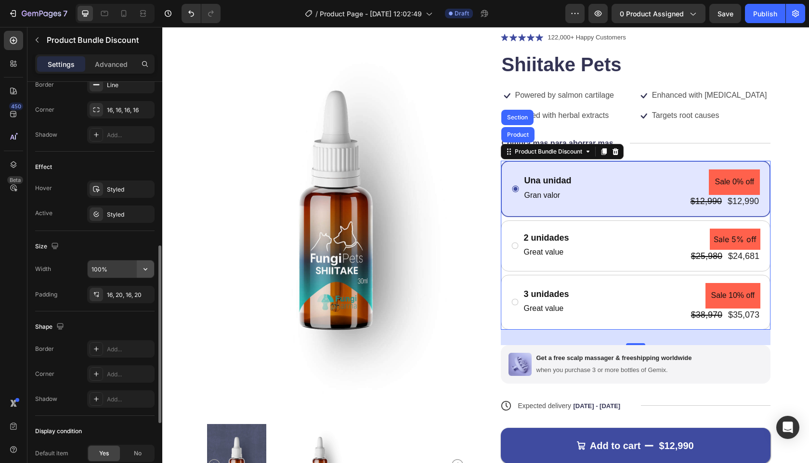
click at [142, 265] on icon "button" at bounding box center [146, 270] width 10 height 10
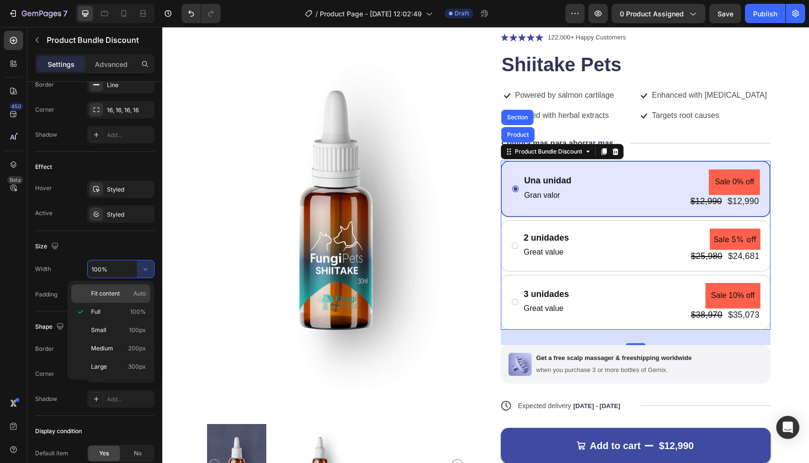
click at [127, 292] on p "Fit content Auto" at bounding box center [118, 294] width 55 height 9
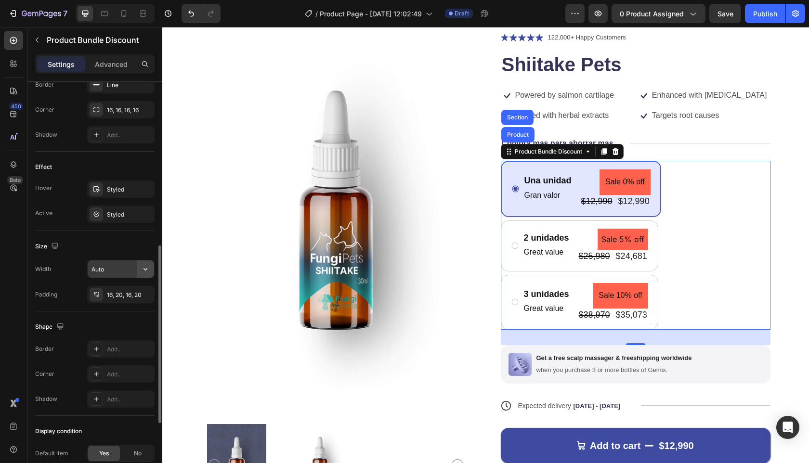
click at [141, 268] on icon "button" at bounding box center [146, 270] width 10 height 10
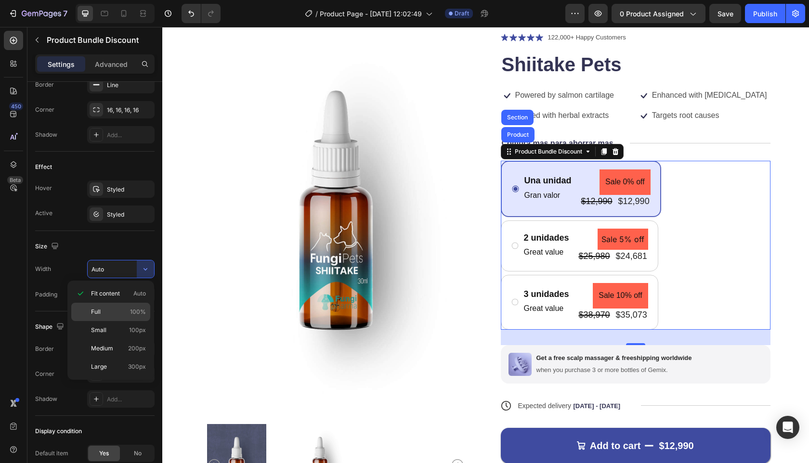
click at [107, 313] on p "Full 100%" at bounding box center [118, 312] width 55 height 9
type input "100%"
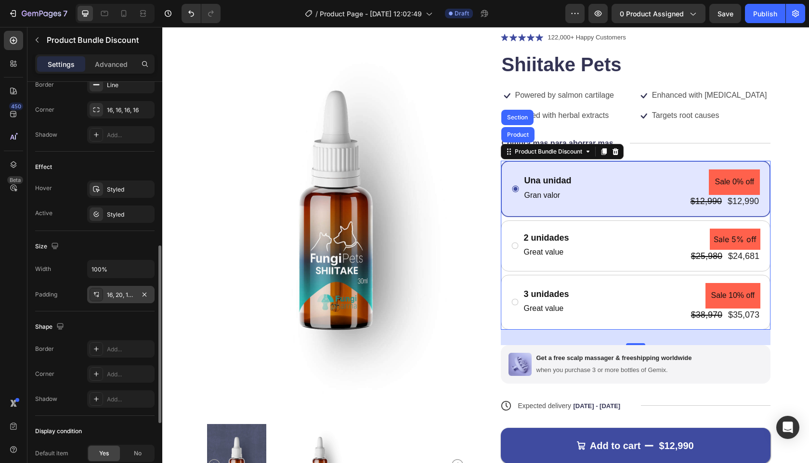
click at [124, 296] on div "16, 20, 16, 20" at bounding box center [121, 295] width 28 height 9
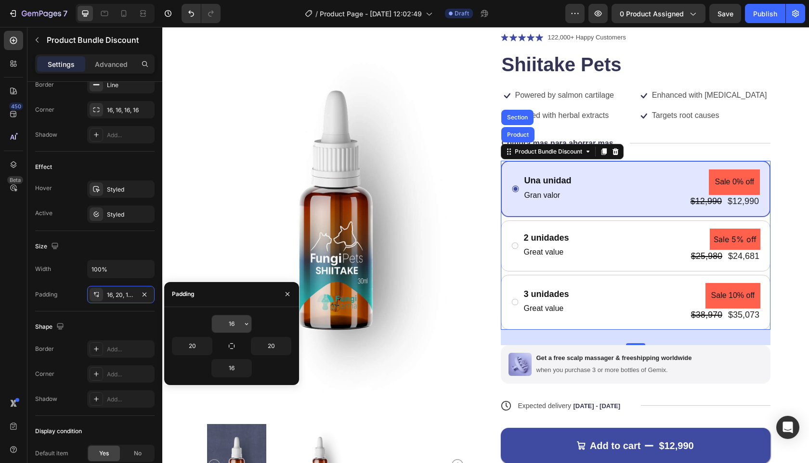
click at [231, 324] on input "16" at bounding box center [232, 324] width 40 height 17
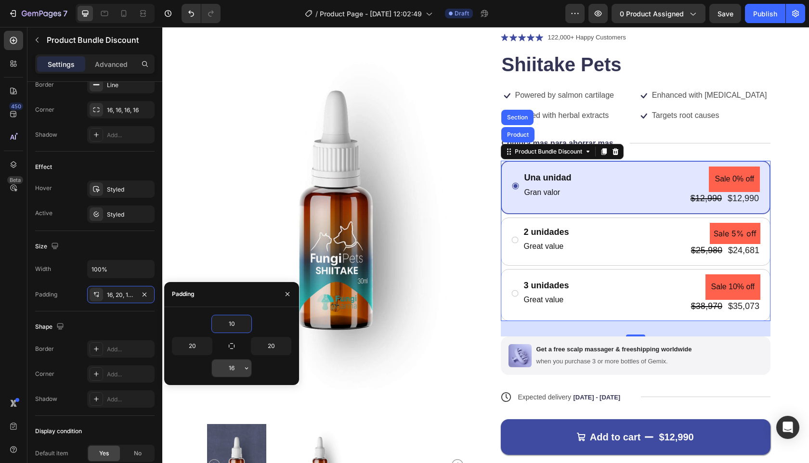
type input "10"
click at [229, 365] on input "16" at bounding box center [232, 368] width 40 height 17
click at [229, 364] on input "16" at bounding box center [232, 368] width 40 height 17
click at [234, 365] on input "16" at bounding box center [232, 368] width 40 height 17
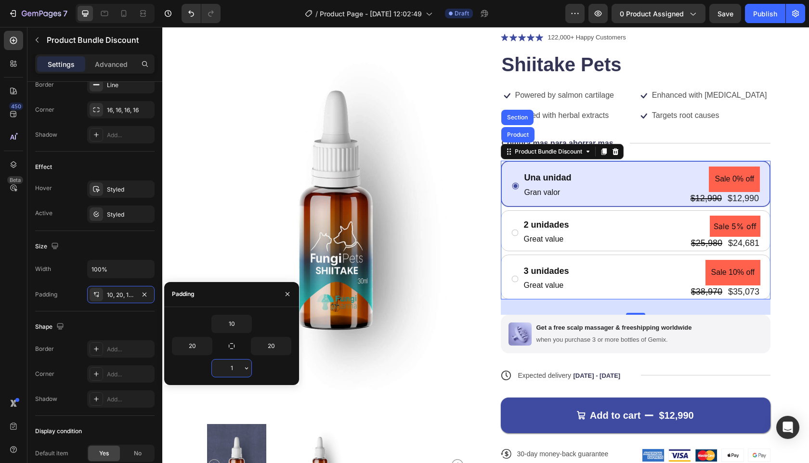
type input "10"
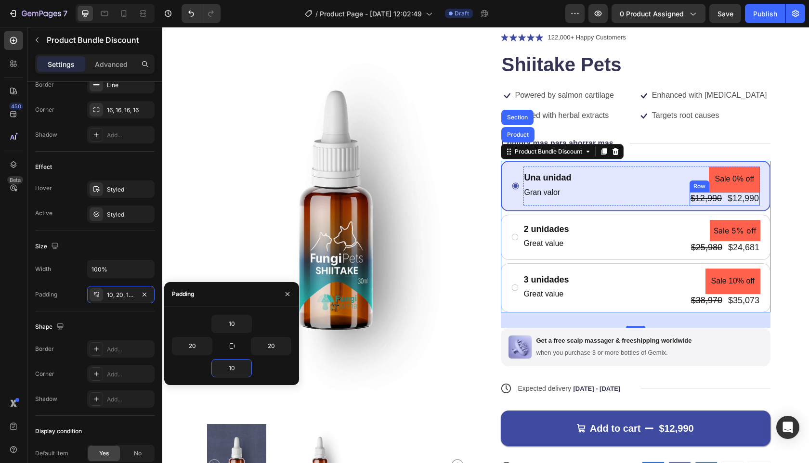
click at [717, 198] on div "$12,990 Product Price Product Price $12,990 Product Price Product Price Row" at bounding box center [725, 198] width 70 height 13
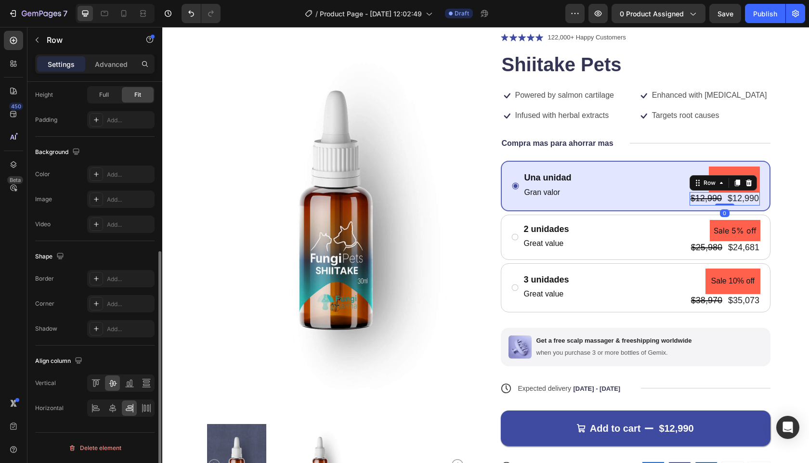
scroll to position [0, 0]
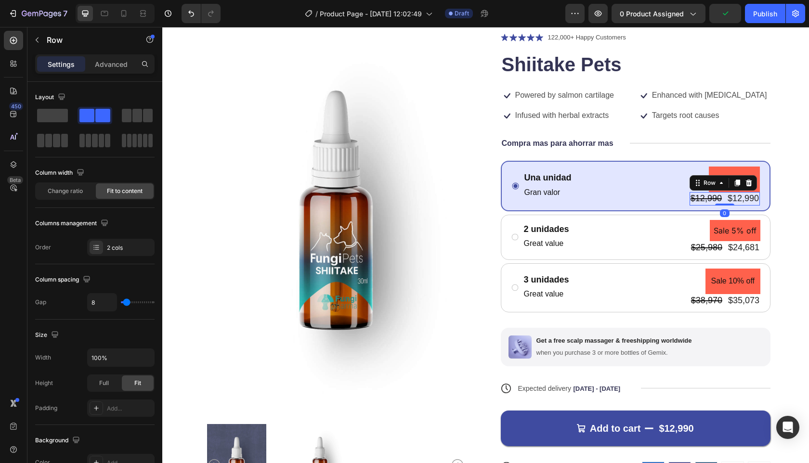
click at [715, 175] on div "Row" at bounding box center [723, 182] width 67 height 15
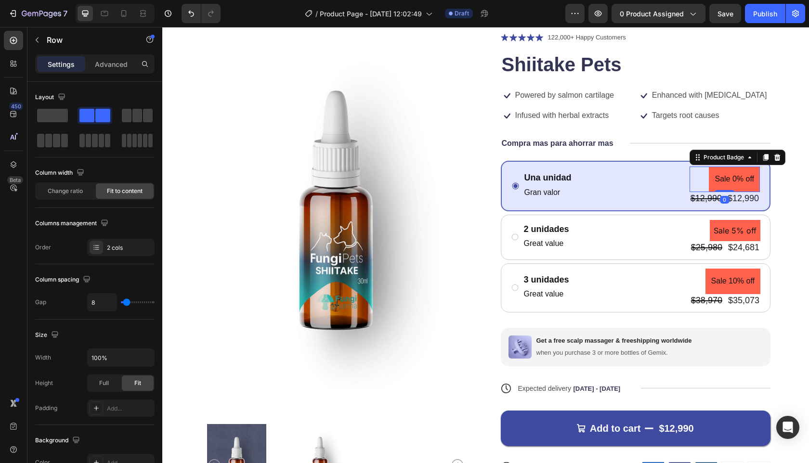
click at [717, 171] on pre "Sale 0% off" at bounding box center [734, 180] width 51 height 26
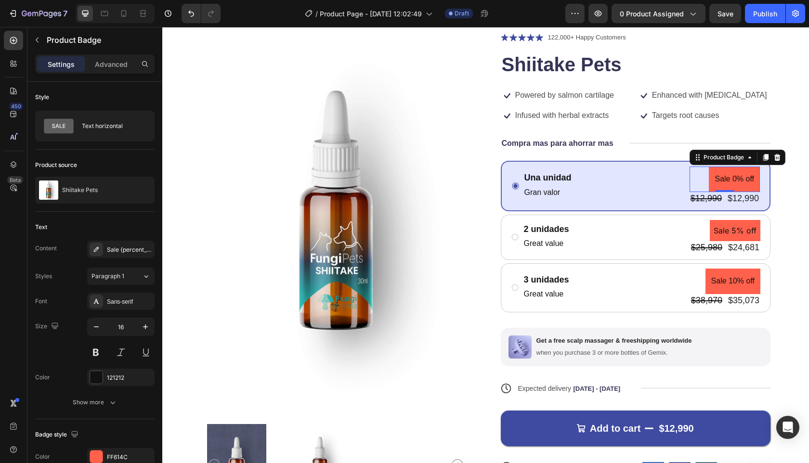
click at [715, 183] on pre "Sale 0% off" at bounding box center [734, 180] width 51 height 26
click at [122, 248] on div "Sale {percent_discount} off" at bounding box center [129, 250] width 45 height 9
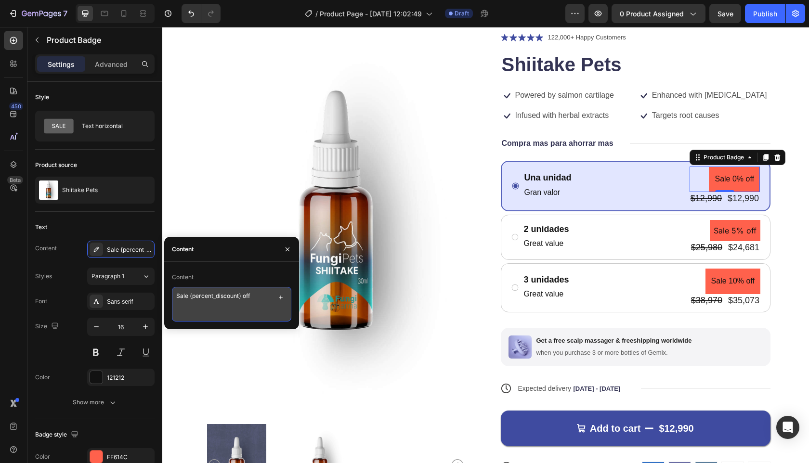
click at [181, 292] on textarea "Sale {percent_discount} off" at bounding box center [231, 304] width 119 height 35
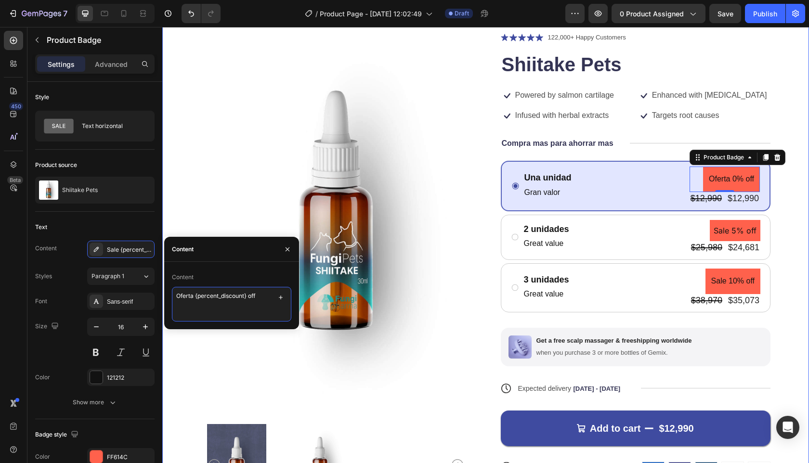
drag, startPoint x: 357, startPoint y: 322, endPoint x: 162, endPoint y: 296, distance: 196.3
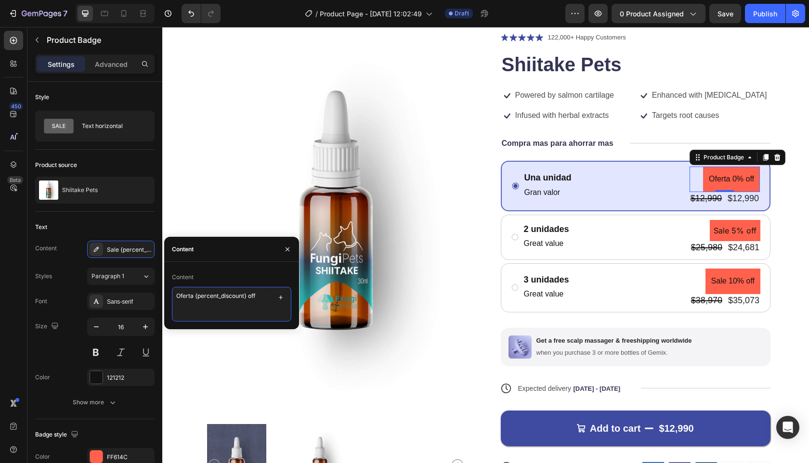
type textarea "{percent_discount} off"
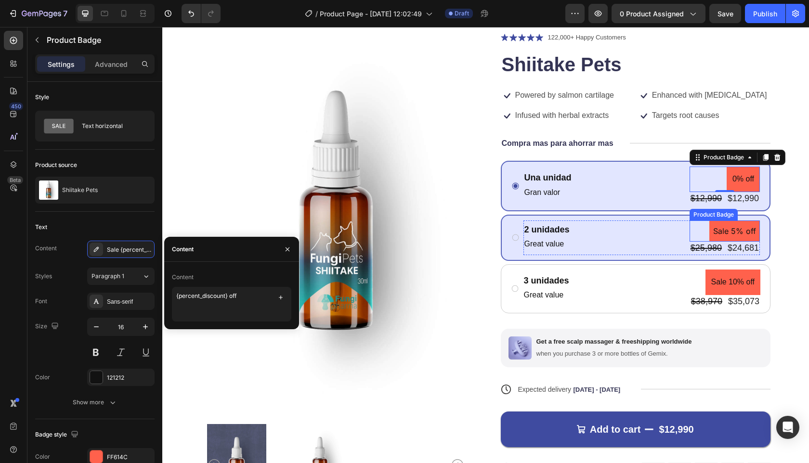
click at [752, 235] on pre "Sale 5% off" at bounding box center [735, 232] width 51 height 22
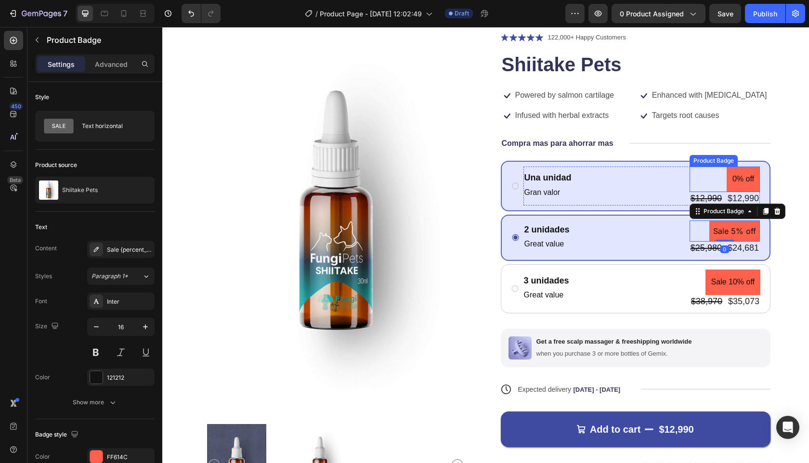
click at [702, 182] on div "0% off" at bounding box center [725, 180] width 70 height 26
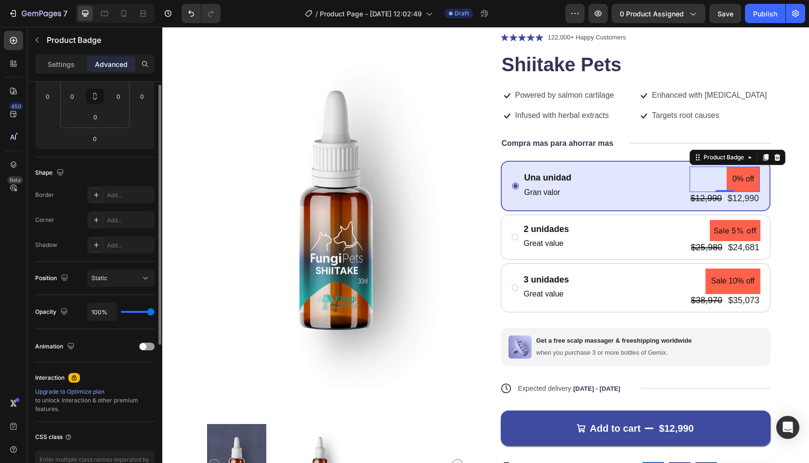
scroll to position [234, 0]
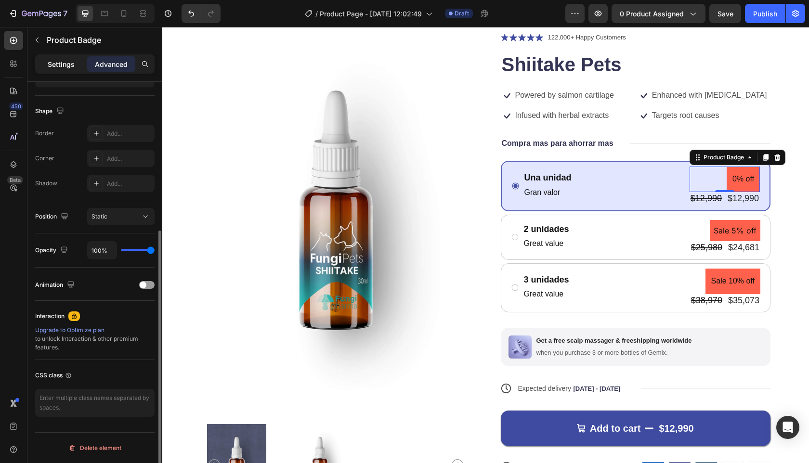
click at [68, 64] on p "Settings" at bounding box center [61, 64] width 27 height 10
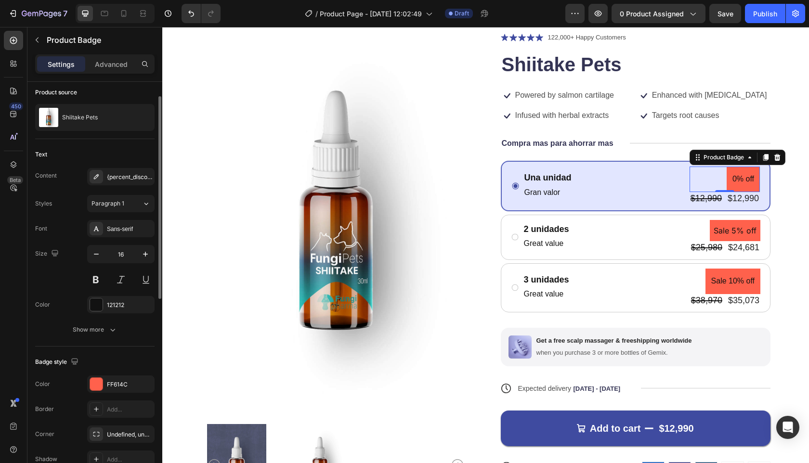
scroll to position [0, 0]
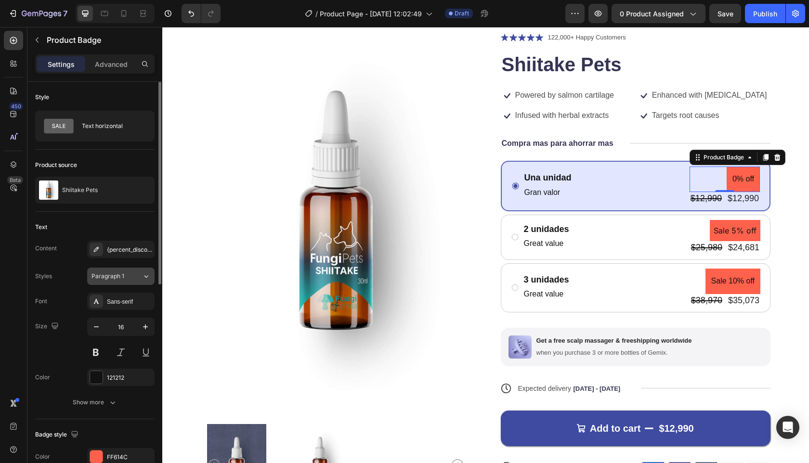
click at [137, 274] on div "Paragraph 1" at bounding box center [117, 276] width 51 height 9
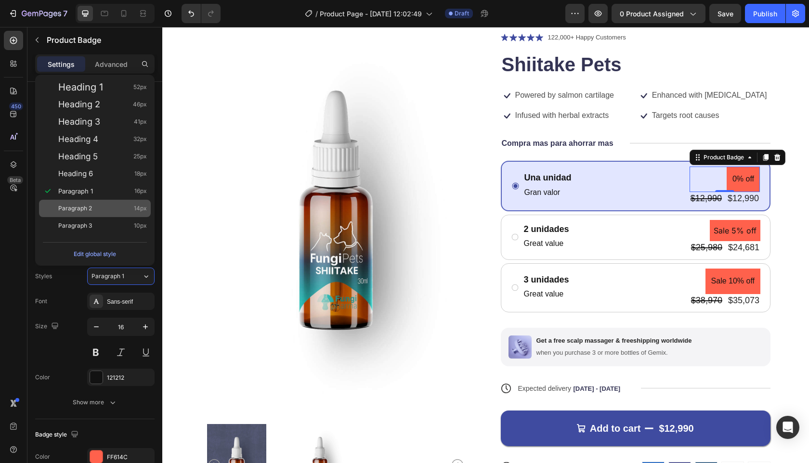
click at [61, 212] on span "Paragraph 2" at bounding box center [75, 209] width 34 height 10
type input "14"
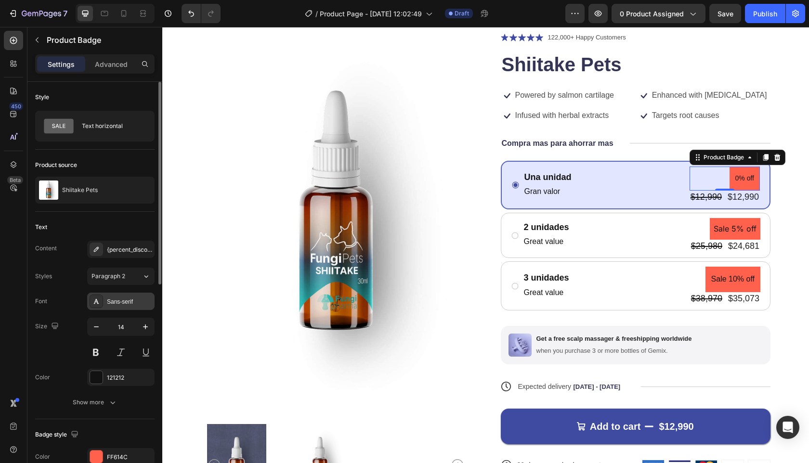
click at [124, 303] on div "Sans-serif" at bounding box center [129, 302] width 45 height 9
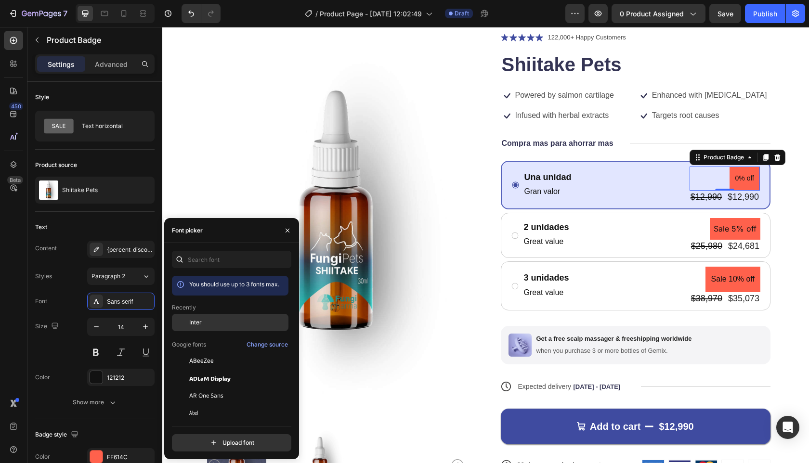
click at [194, 326] on span "Inter" at bounding box center [195, 322] width 13 height 9
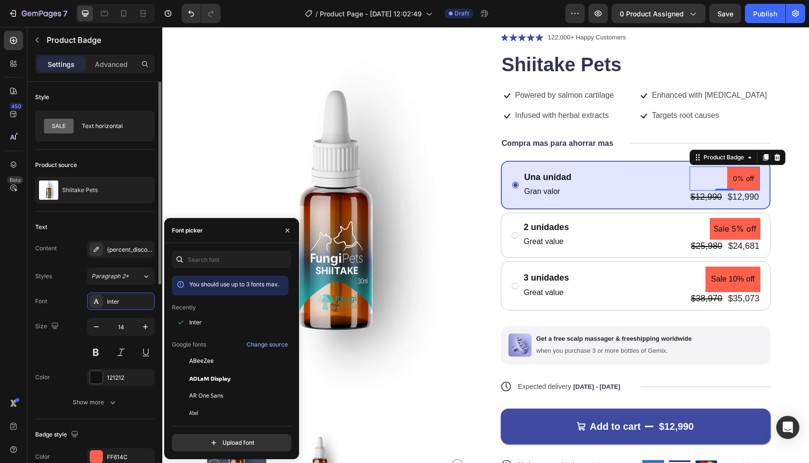
click at [119, 226] on div "Text" at bounding box center [94, 227] width 119 height 15
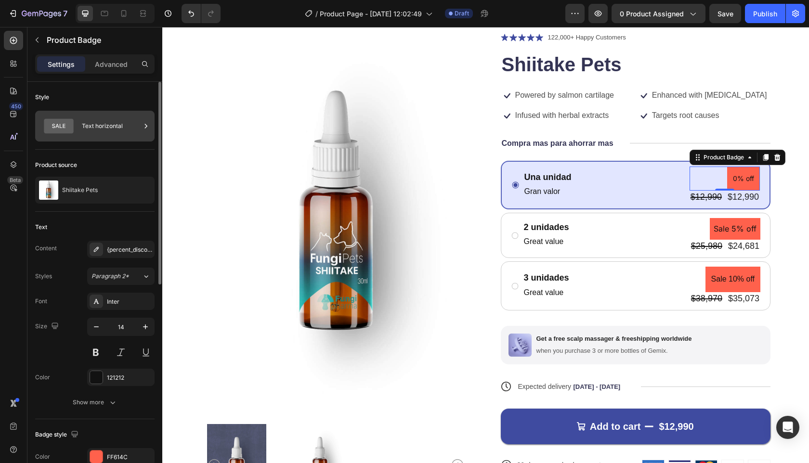
click at [99, 126] on div "Text horizontal" at bounding box center [111, 126] width 59 height 22
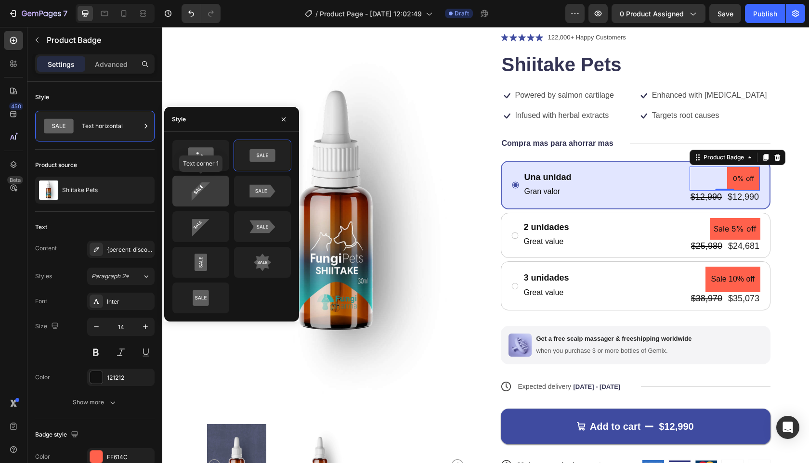
click at [200, 190] on icon at bounding box center [201, 192] width 18 height 18
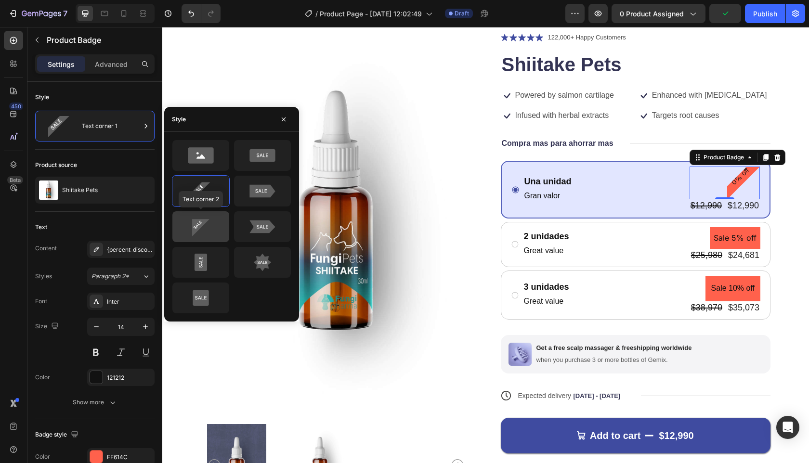
click at [191, 229] on icon at bounding box center [200, 226] width 45 height 19
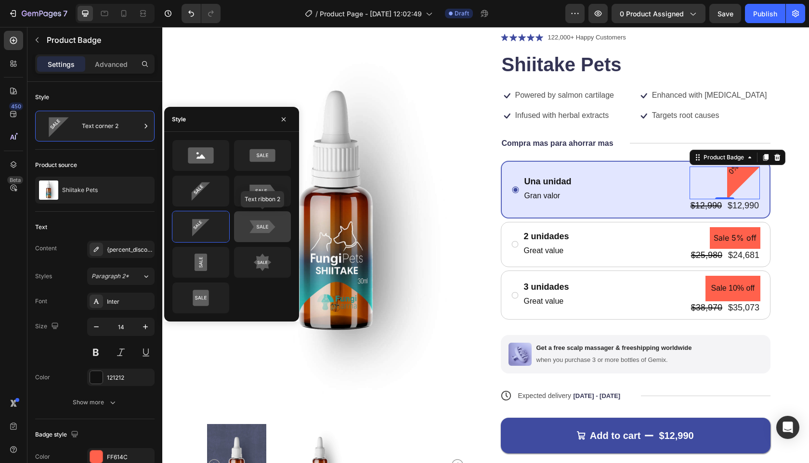
click at [266, 225] on icon at bounding box center [263, 227] width 26 height 13
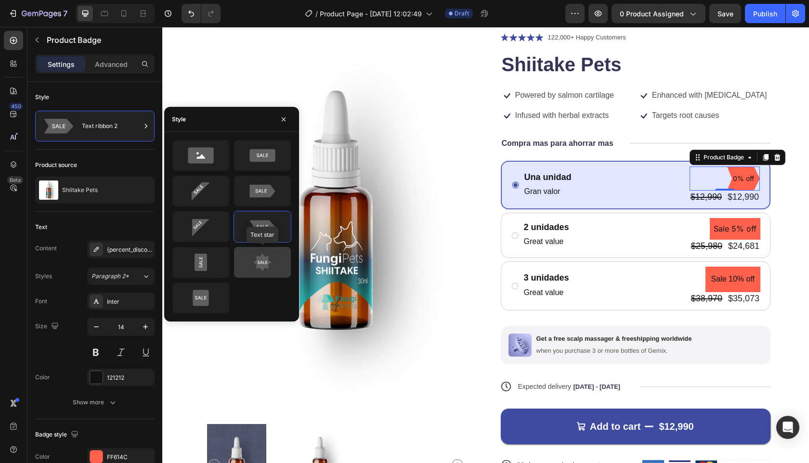
click at [261, 262] on icon at bounding box center [263, 262] width 10 height 3
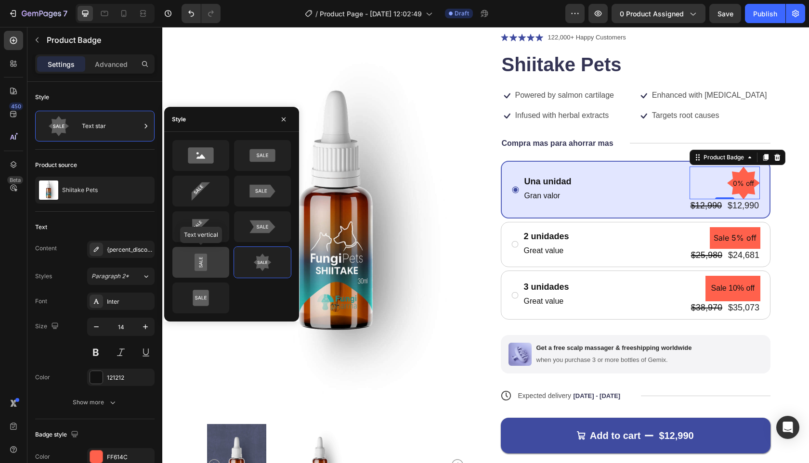
click at [198, 258] on icon at bounding box center [201, 263] width 13 height 18
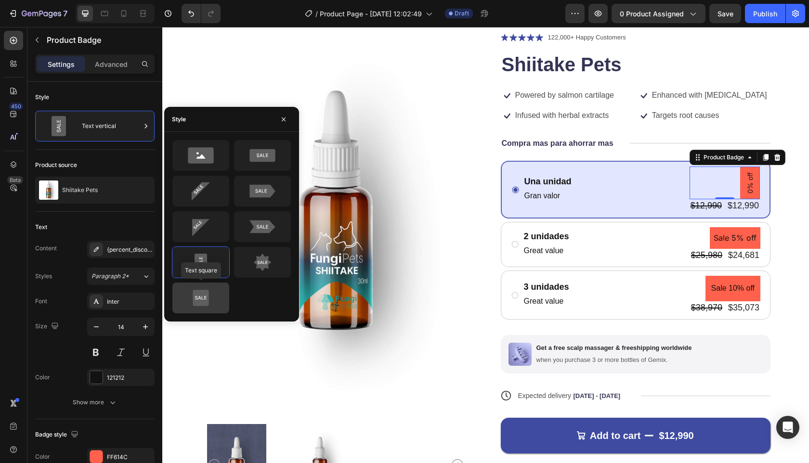
click at [196, 291] on icon at bounding box center [201, 298] width 16 height 16
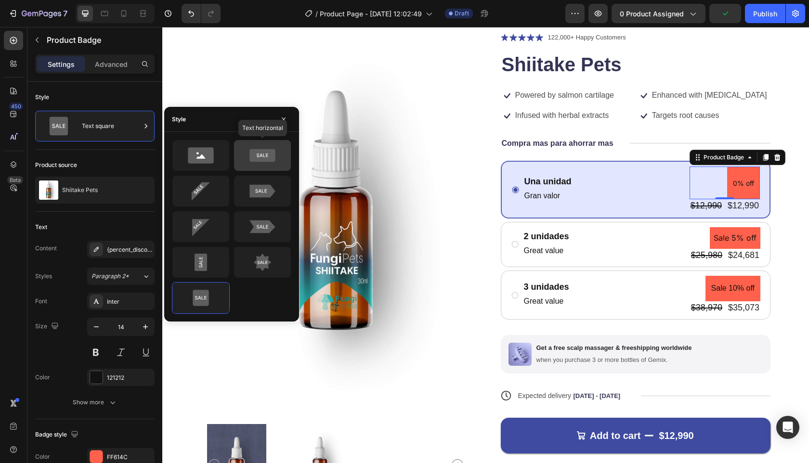
click at [256, 161] on icon at bounding box center [263, 155] width 26 height 13
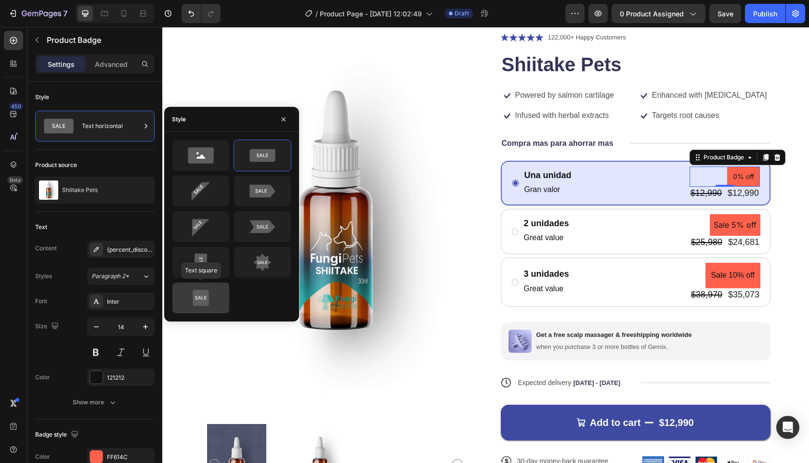
click at [208, 304] on icon at bounding box center [201, 298] width 16 height 16
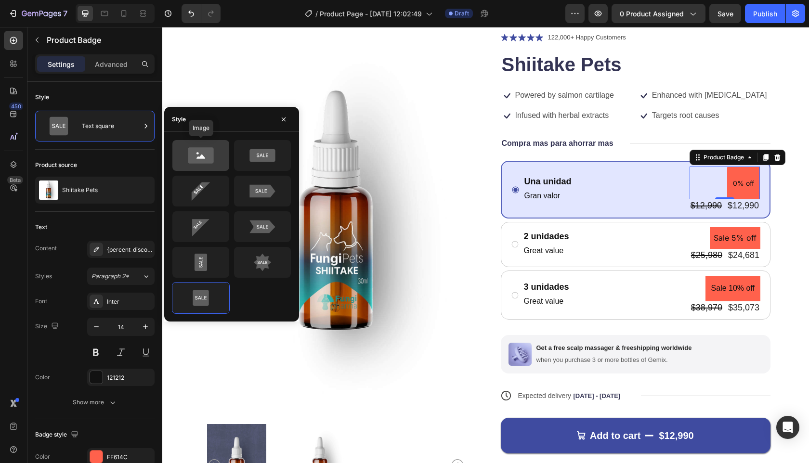
click at [213, 155] on icon at bounding box center [201, 155] width 26 height 16
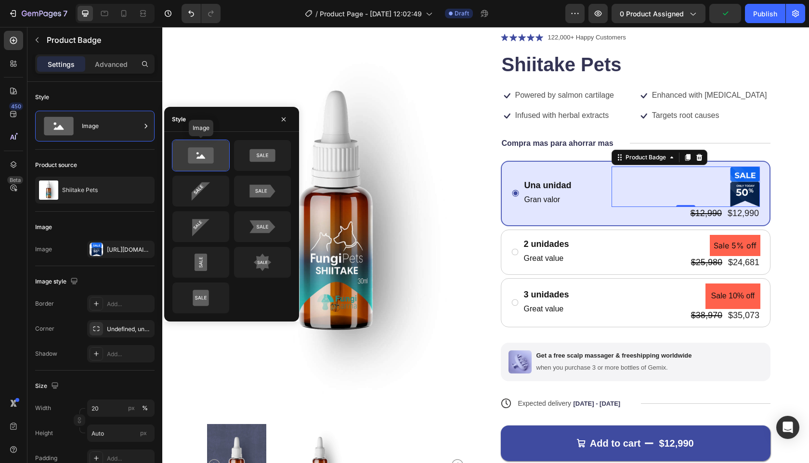
click at [217, 160] on icon at bounding box center [200, 155] width 45 height 19
click at [212, 177] on div at bounding box center [200, 191] width 57 height 31
type input "Auto"
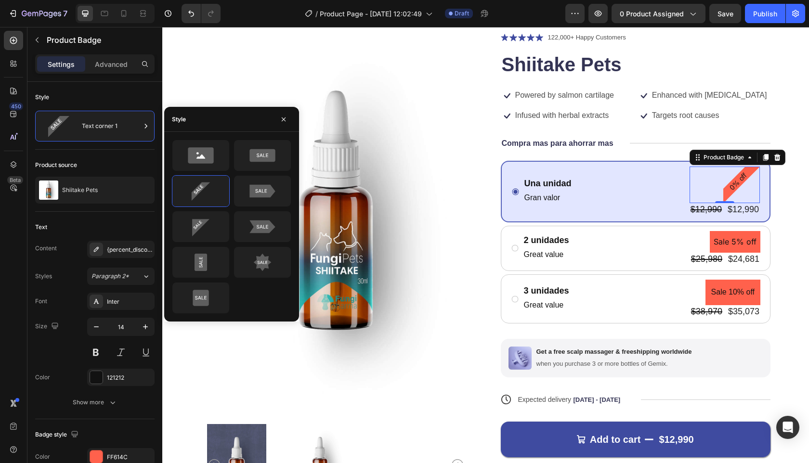
click at [693, 183] on div "0% off" at bounding box center [725, 185] width 70 height 37
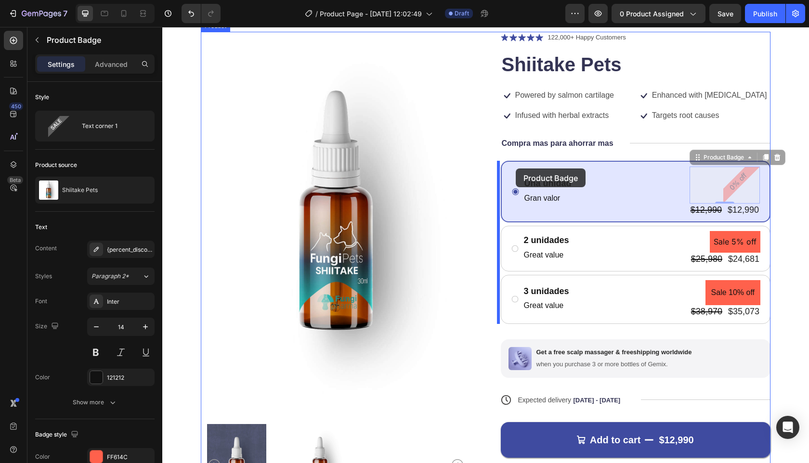
drag, startPoint x: 728, startPoint y: 184, endPoint x: 516, endPoint y: 169, distance: 212.5
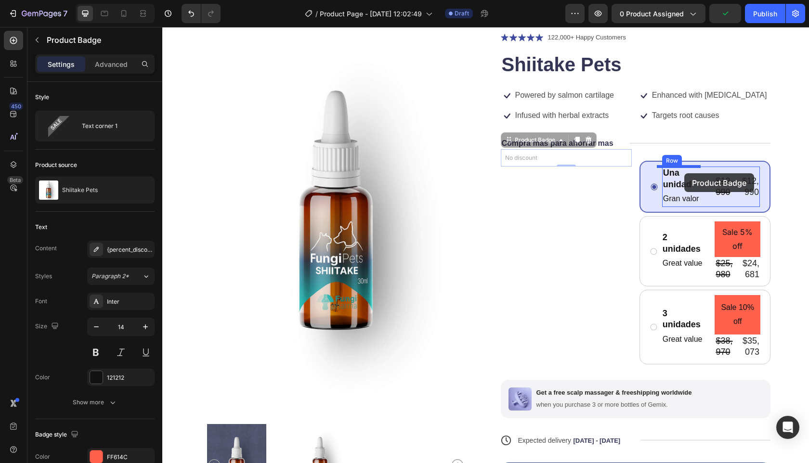
drag, startPoint x: 536, startPoint y: 159, endPoint x: 685, endPoint y: 173, distance: 149.1
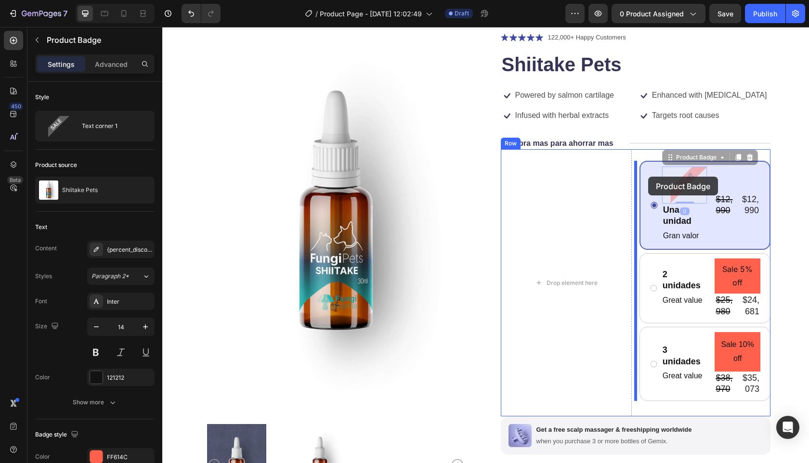
drag, startPoint x: 685, startPoint y: 180, endPoint x: 648, endPoint y: 177, distance: 36.3
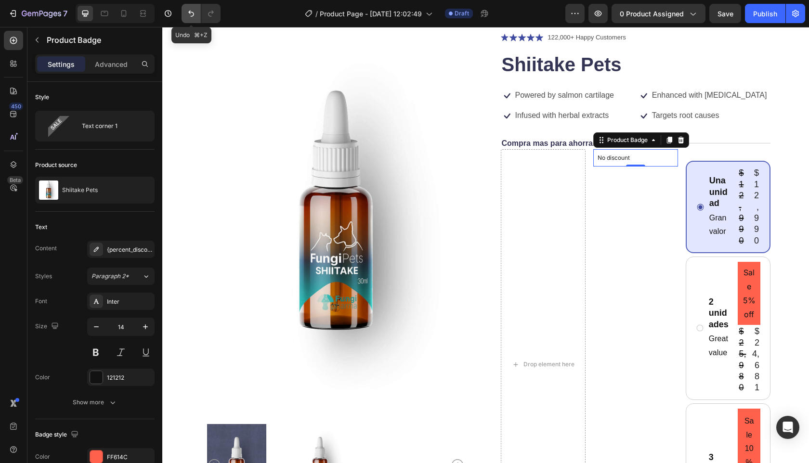
click at [191, 6] on button "Undo/Redo" at bounding box center [191, 13] width 19 height 19
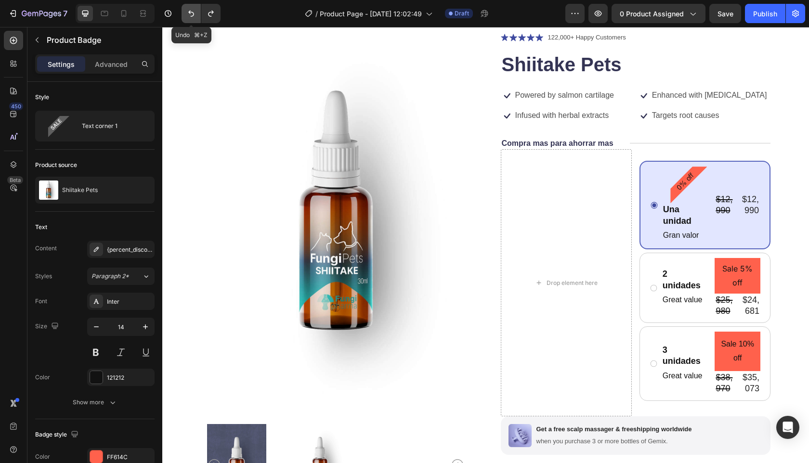
click at [191, 11] on icon "Undo/Redo" at bounding box center [191, 14] width 10 height 10
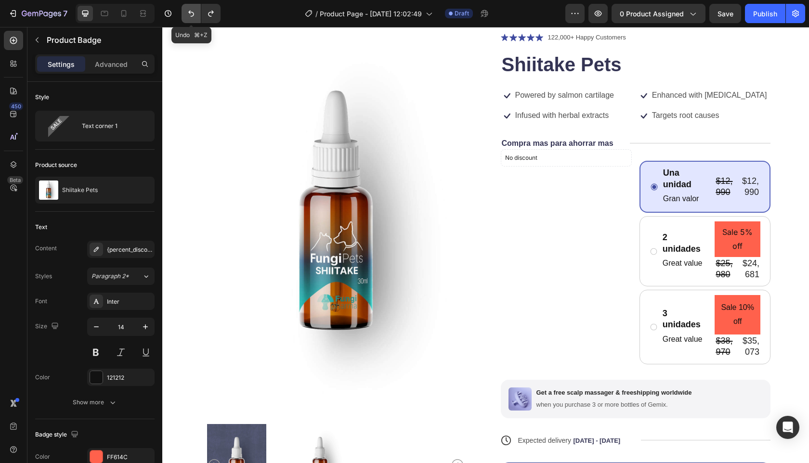
click at [191, 11] on icon "Undo/Redo" at bounding box center [191, 14] width 10 height 10
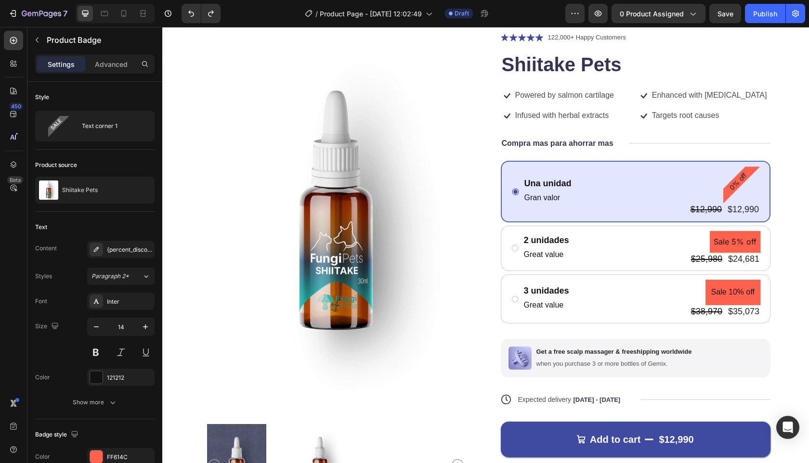
click at [742, 176] on pre "0% off" at bounding box center [738, 181] width 35 height 35
click at [736, 192] on div "0% off" at bounding box center [742, 185] width 37 height 37
click at [694, 181] on div "0% off" at bounding box center [725, 185] width 70 height 37
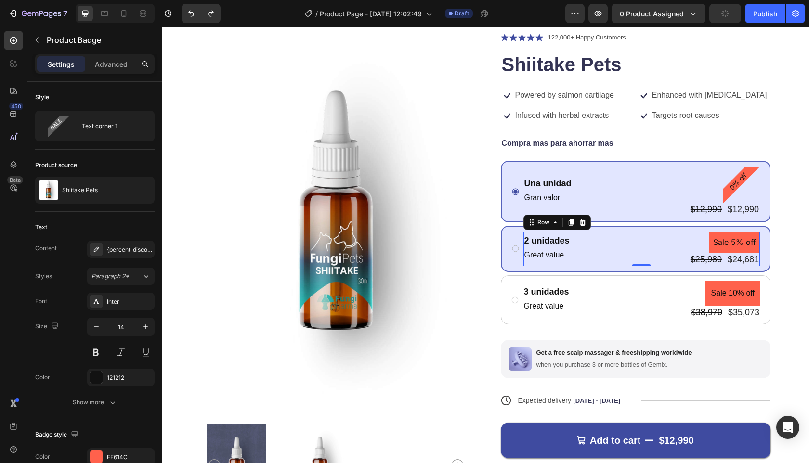
click at [597, 246] on div "2 unidades Text Block Great value Text Block Sale 5% off Product Badge $25,980 …" at bounding box center [642, 249] width 237 height 35
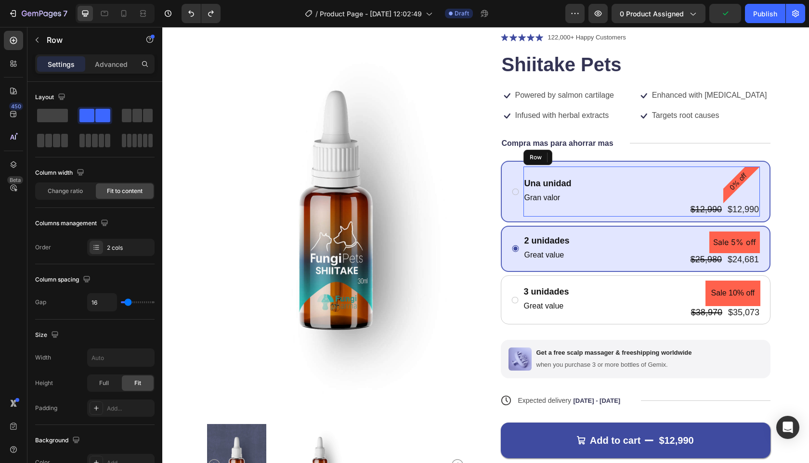
click at [620, 195] on div "Una unidad Text Block Gran valor Text Block 0% off Product Badge $12,990 Produc…" at bounding box center [642, 192] width 237 height 50
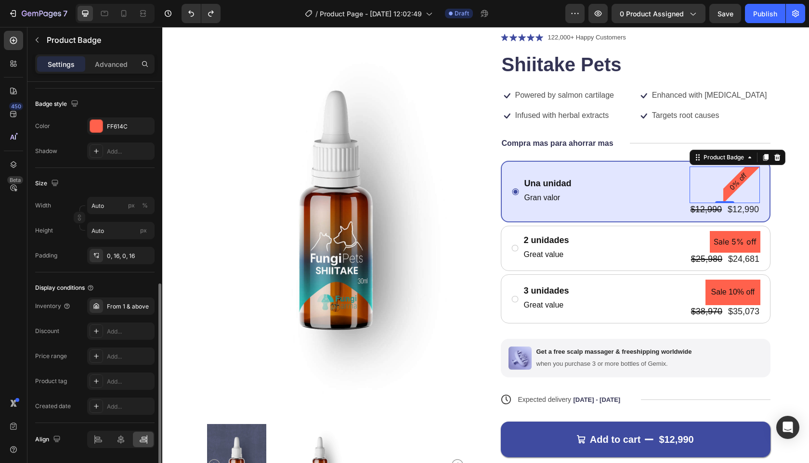
scroll to position [362, 0]
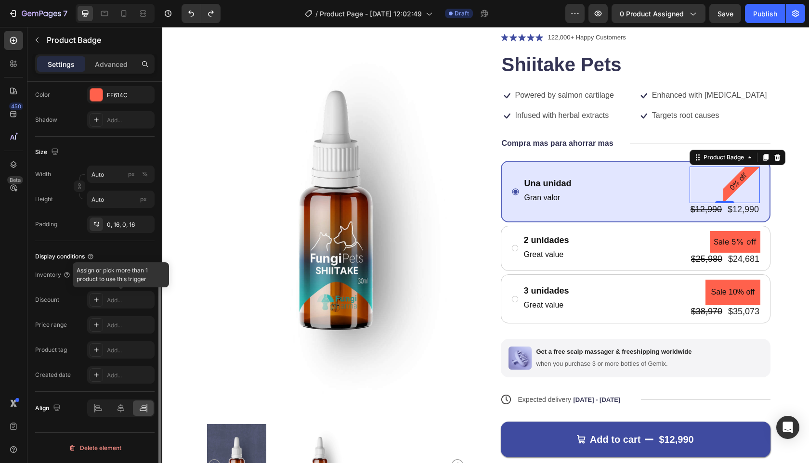
click at [124, 303] on div at bounding box center [120, 299] width 67 height 17
click at [120, 411] on icon at bounding box center [121, 409] width 10 height 10
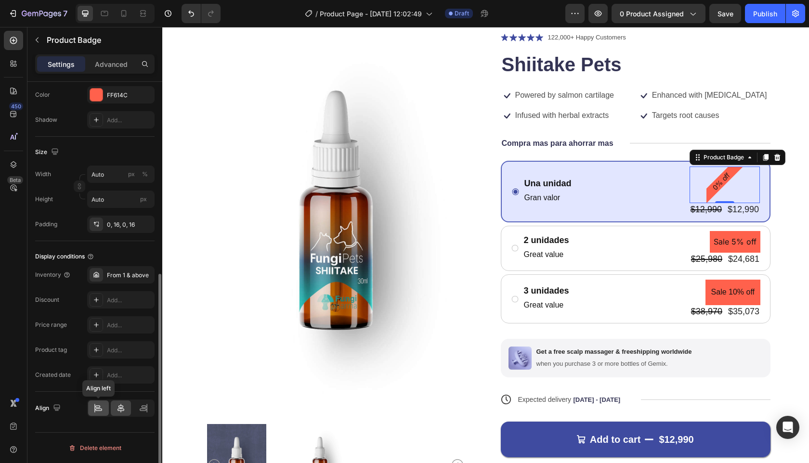
click at [96, 406] on icon at bounding box center [98, 409] width 10 height 10
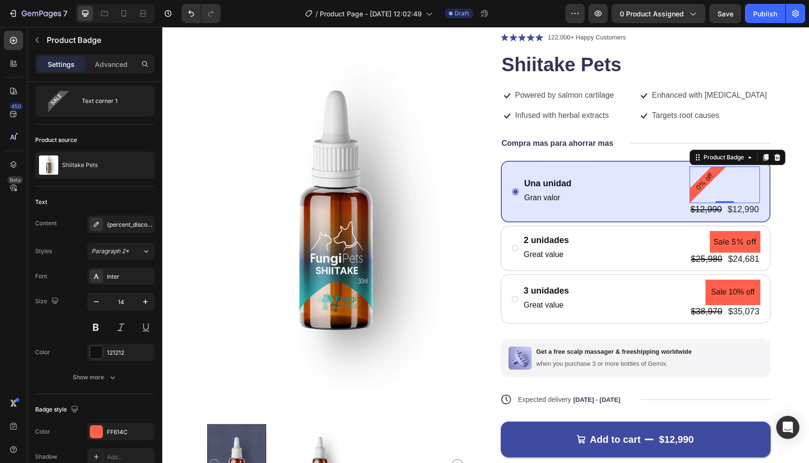
scroll to position [0, 0]
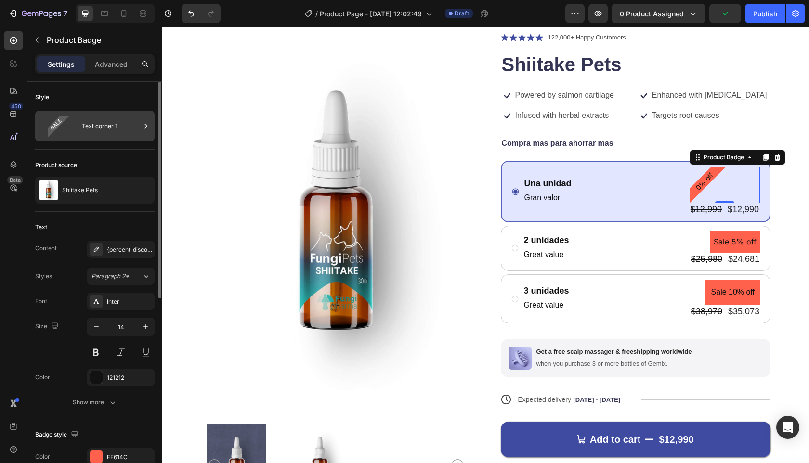
click at [106, 129] on div "Text corner 1" at bounding box center [111, 126] width 59 height 22
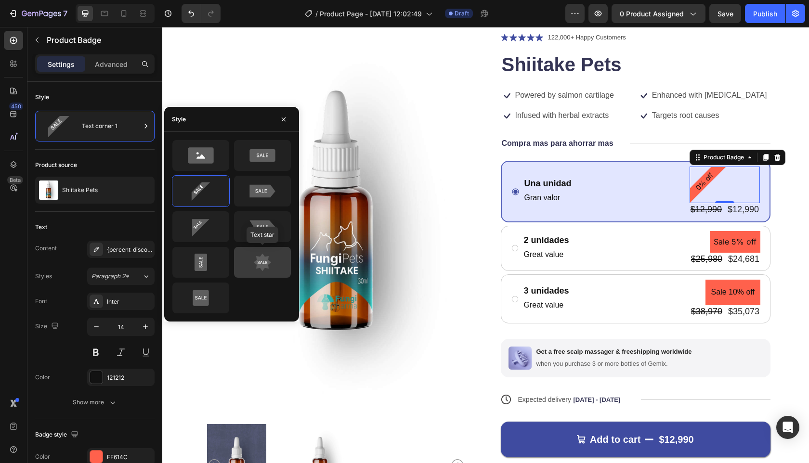
click at [265, 259] on icon at bounding box center [263, 263] width 18 height 18
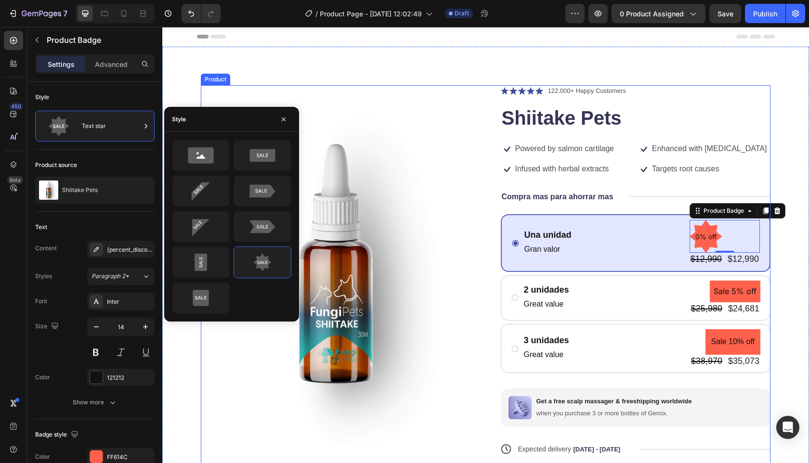
click at [618, 183] on div "Icon Icon Icon Icon Icon Icon List 122,000+ Happy Customers Text Block Row Shii…" at bounding box center [636, 322] width 270 height 475
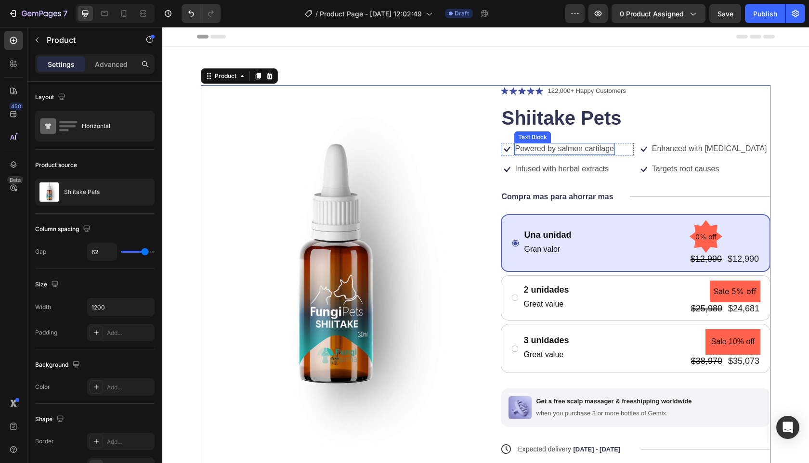
click at [598, 154] on p "Powered by salmon cartilage" at bounding box center [565, 149] width 99 height 10
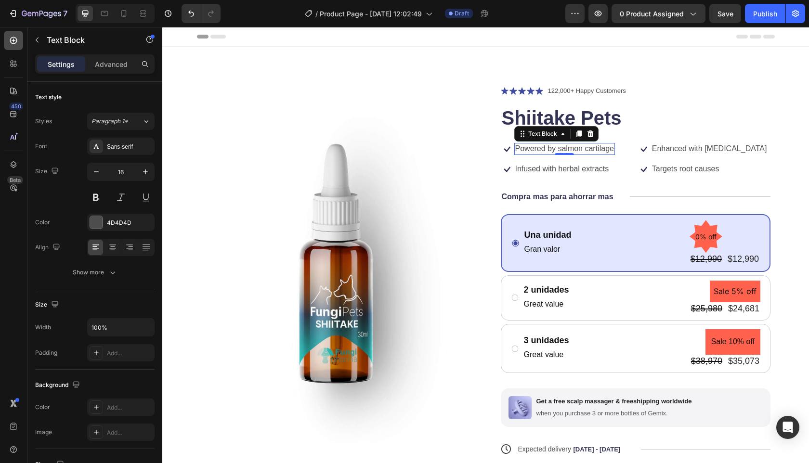
click at [14, 39] on icon at bounding box center [14, 41] width 10 height 10
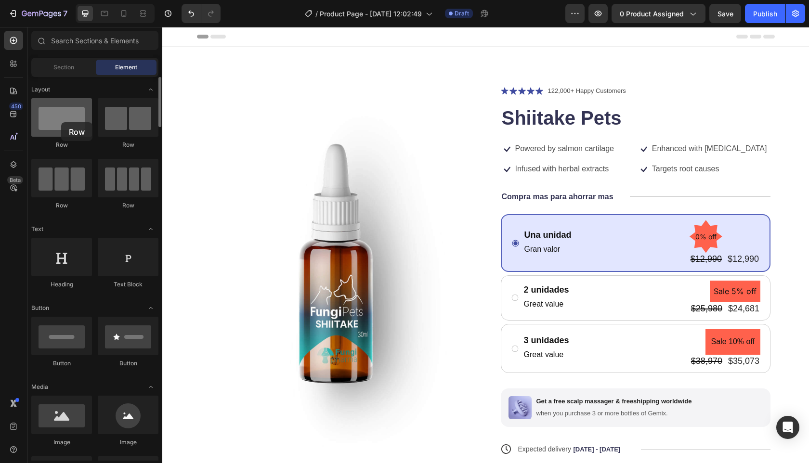
click at [61, 122] on div at bounding box center [61, 117] width 61 height 39
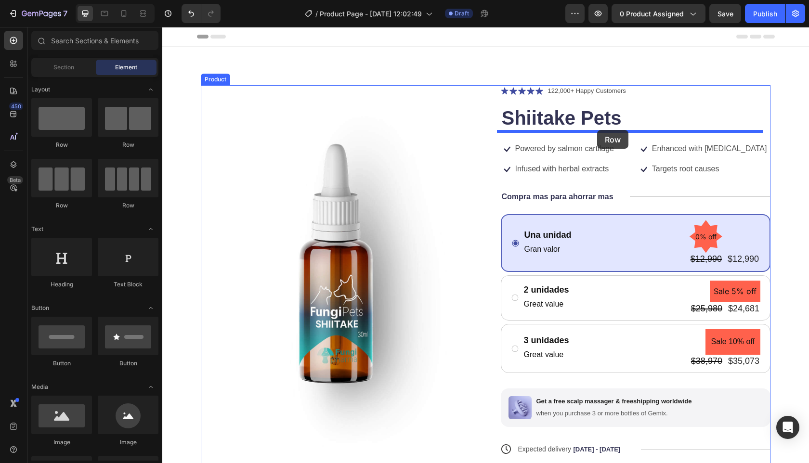
drag, startPoint x: 226, startPoint y: 146, endPoint x: 597, endPoint y: 130, distance: 371.3
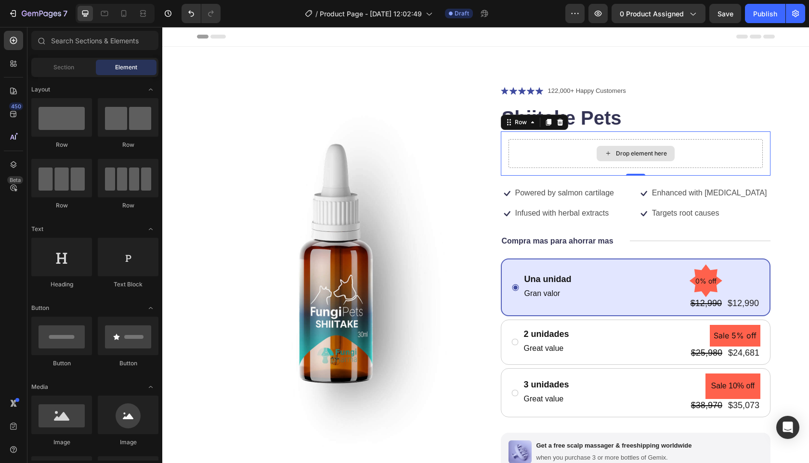
click at [618, 154] on div "Drop element here" at bounding box center [641, 154] width 51 height 8
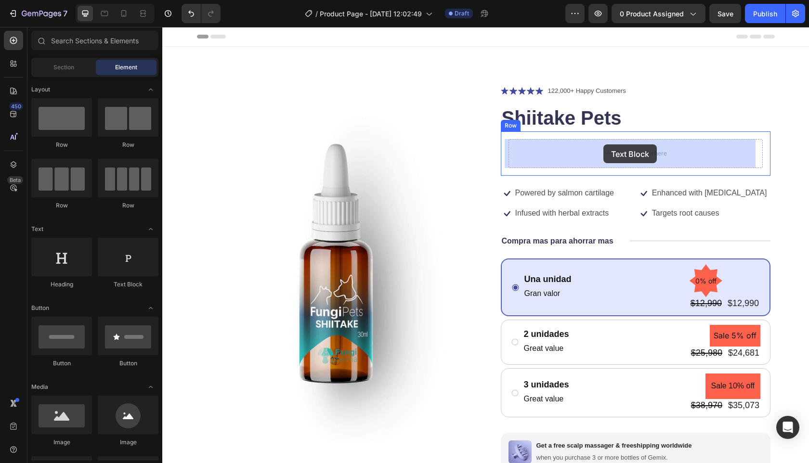
drag, startPoint x: 287, startPoint y: 291, endPoint x: 604, endPoint y: 145, distance: 348.8
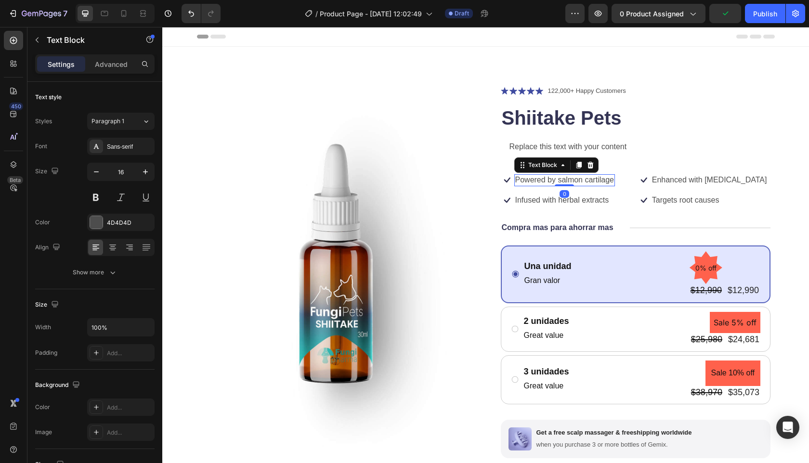
click at [531, 181] on p "Powered by salmon cartilage" at bounding box center [565, 180] width 99 height 10
click at [587, 166] on icon at bounding box center [590, 165] width 6 height 7
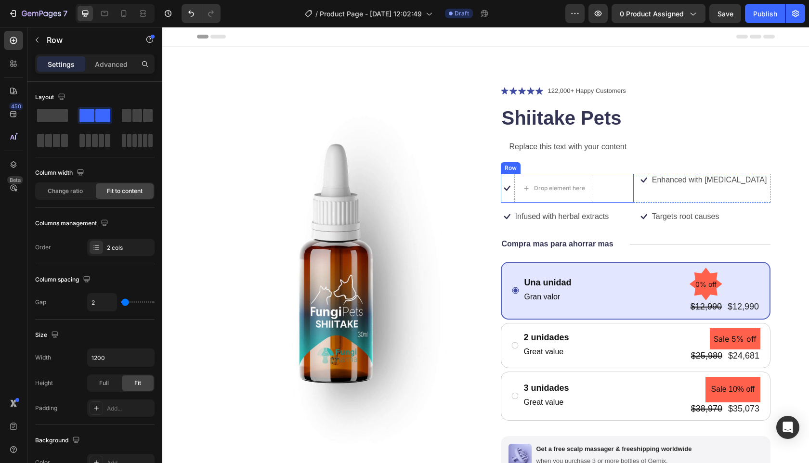
click at [604, 188] on div "Icon Drop element here Row" at bounding box center [567, 188] width 133 height 29
click at [560, 162] on icon at bounding box center [560, 165] width 8 height 8
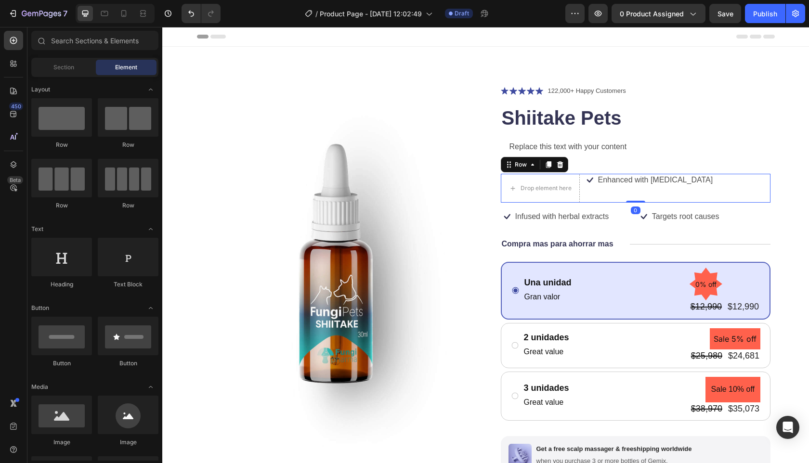
click at [584, 194] on div "Icon Enhanced with biotin Text Block Row" at bounding box center [677, 188] width 187 height 29
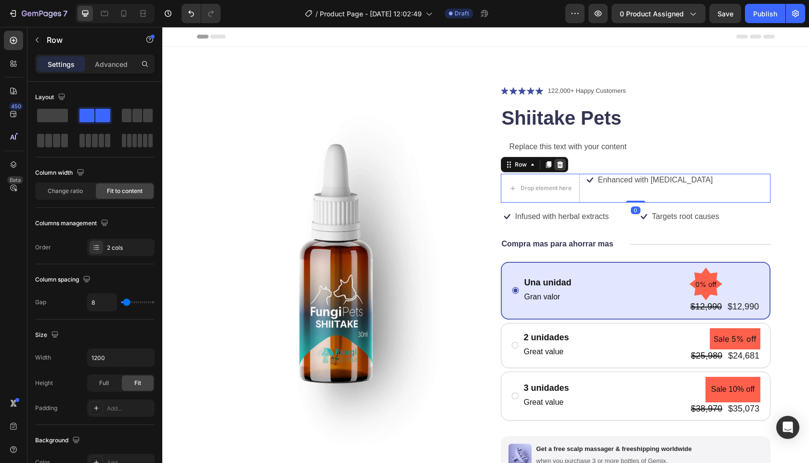
click at [559, 163] on icon at bounding box center [560, 165] width 8 height 8
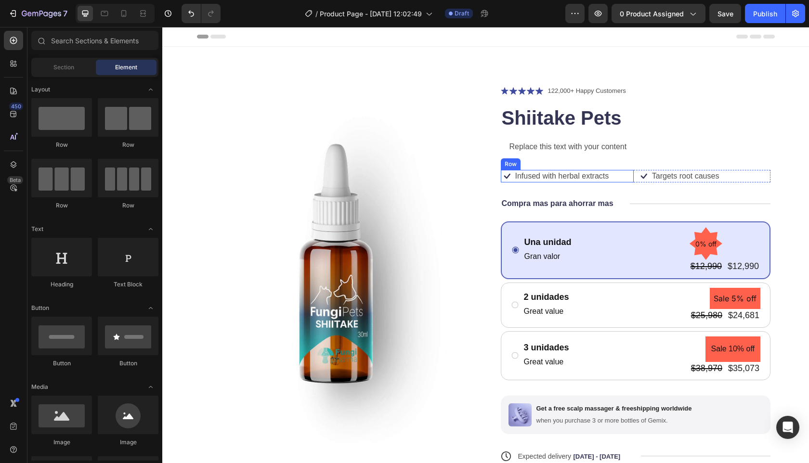
click at [618, 178] on div "Icon Infused with herbal extracts Text Block Row" at bounding box center [567, 176] width 133 height 13
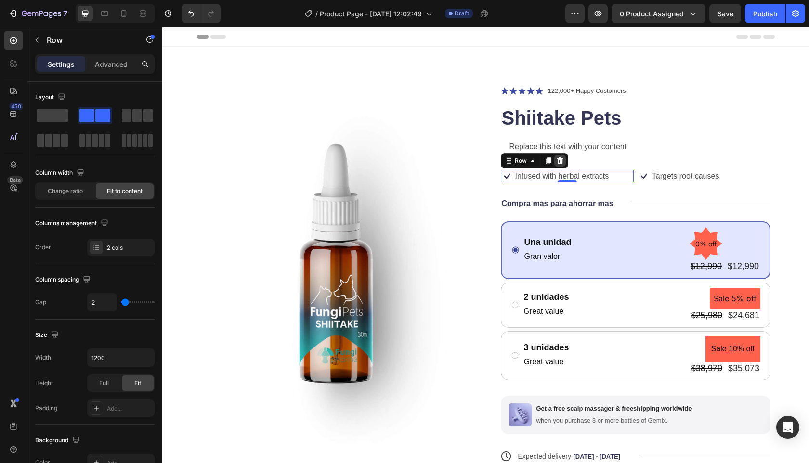
click at [557, 162] on icon at bounding box center [560, 161] width 6 height 7
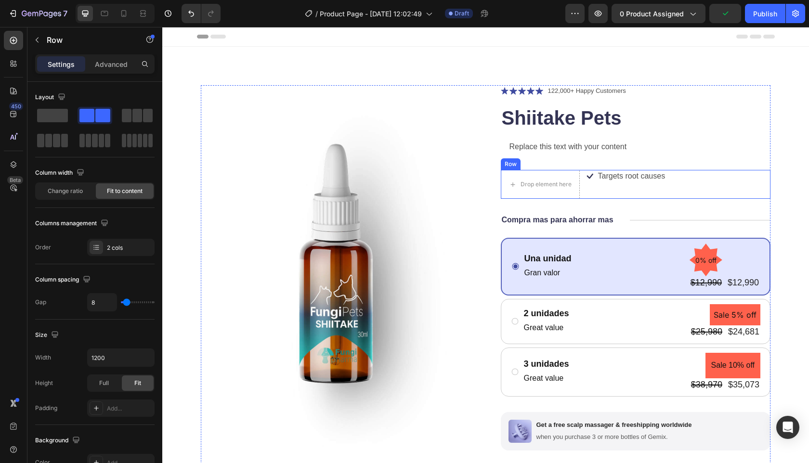
click at [513, 166] on div "Row" at bounding box center [511, 164] width 16 height 9
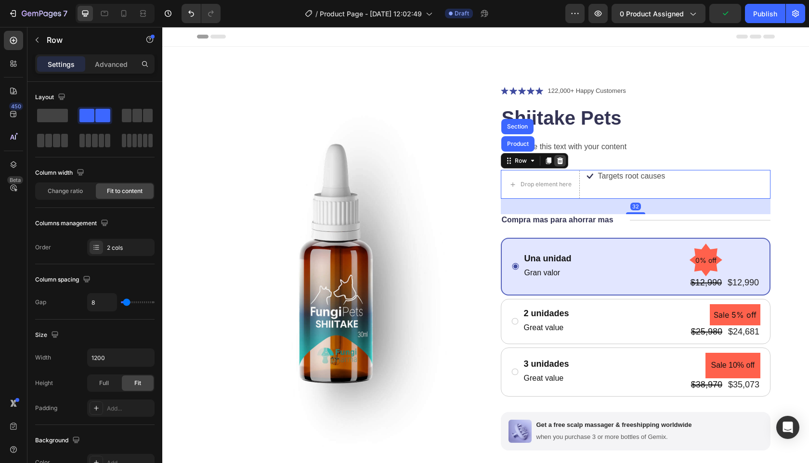
click at [560, 159] on div at bounding box center [561, 161] width 12 height 12
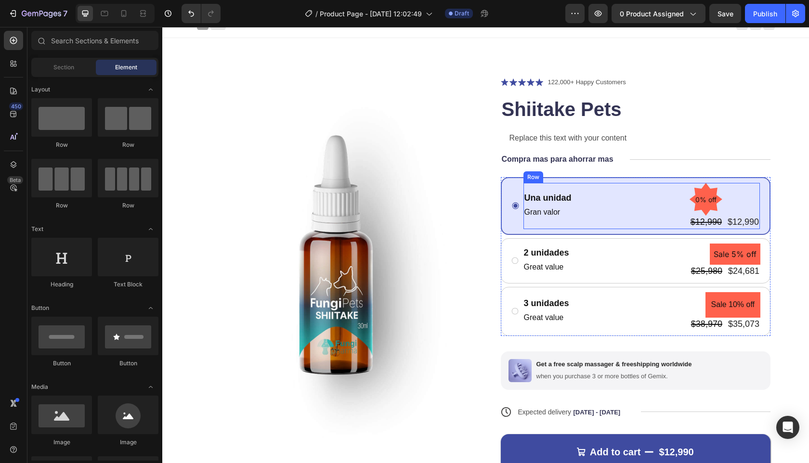
scroll to position [22, 0]
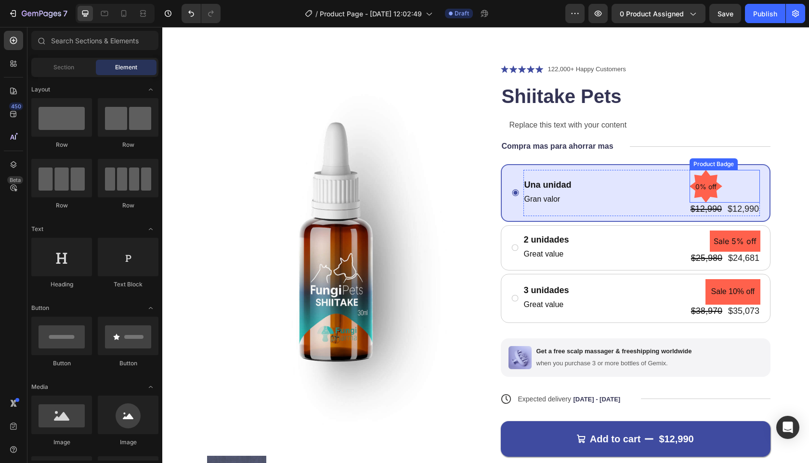
click at [722, 183] on div "0% off" at bounding box center [725, 186] width 70 height 33
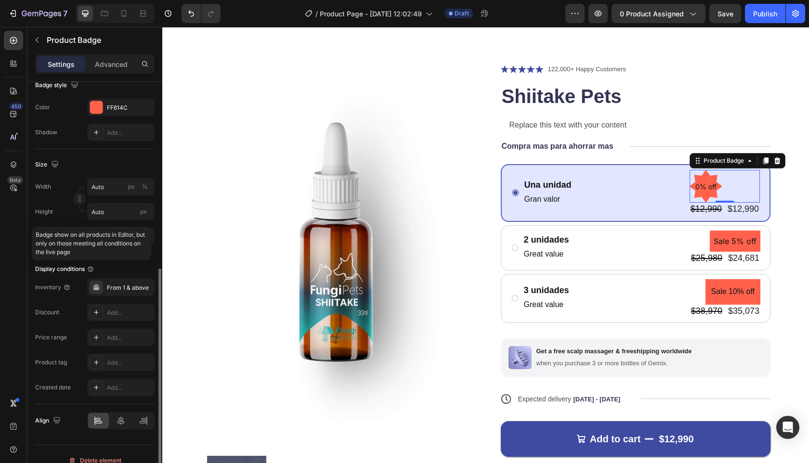
scroll to position [362, 0]
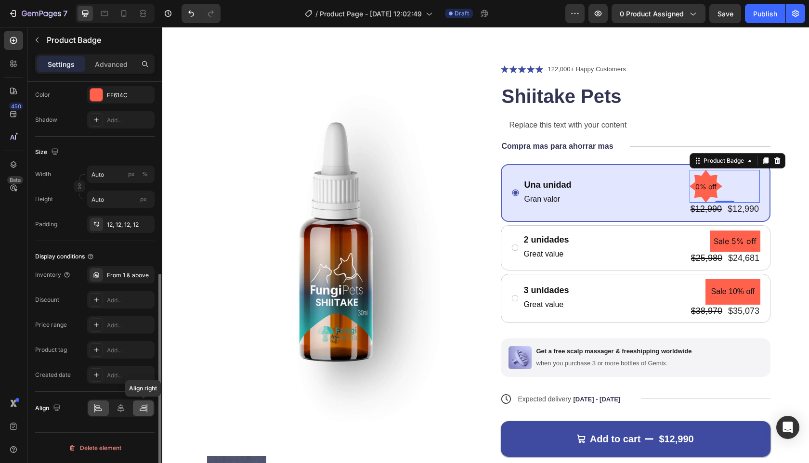
click at [142, 410] on icon at bounding box center [144, 409] width 10 height 10
click at [129, 410] on div at bounding box center [121, 408] width 21 height 15
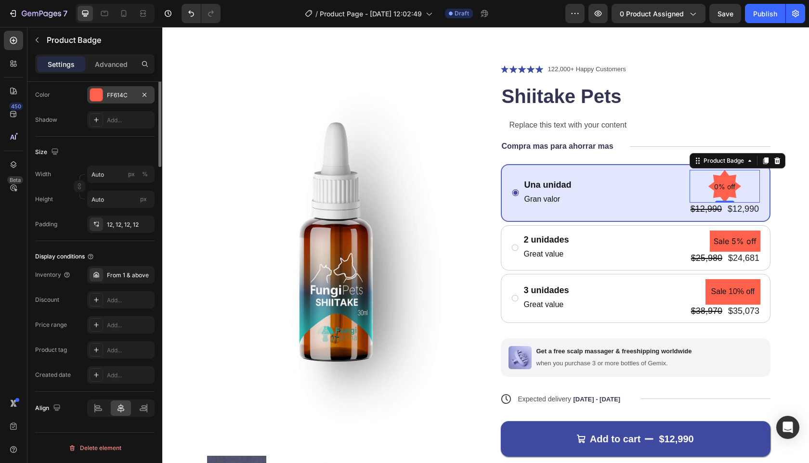
scroll to position [0, 0]
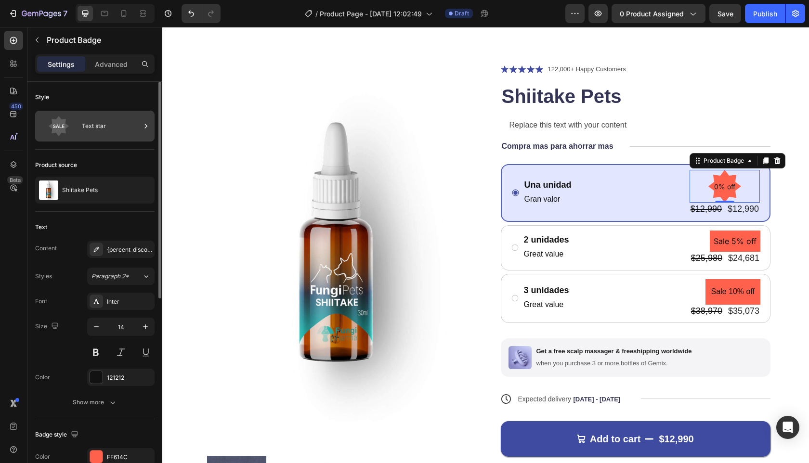
click at [98, 126] on div "Text star" at bounding box center [111, 126] width 59 height 22
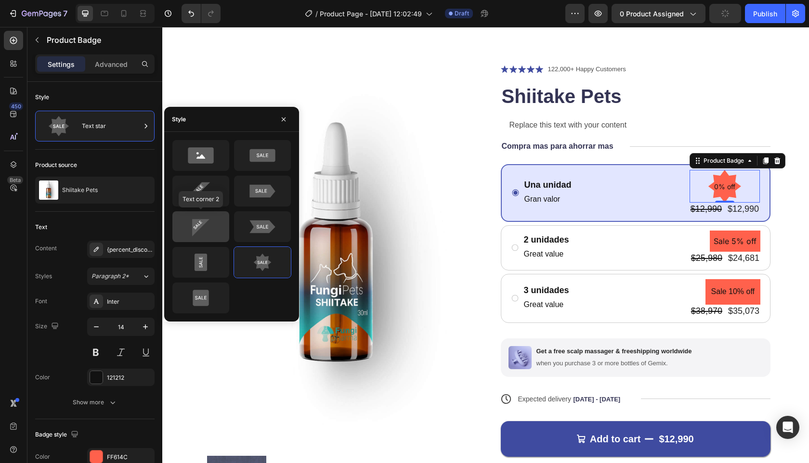
click at [196, 232] on icon at bounding box center [200, 227] width 17 height 17
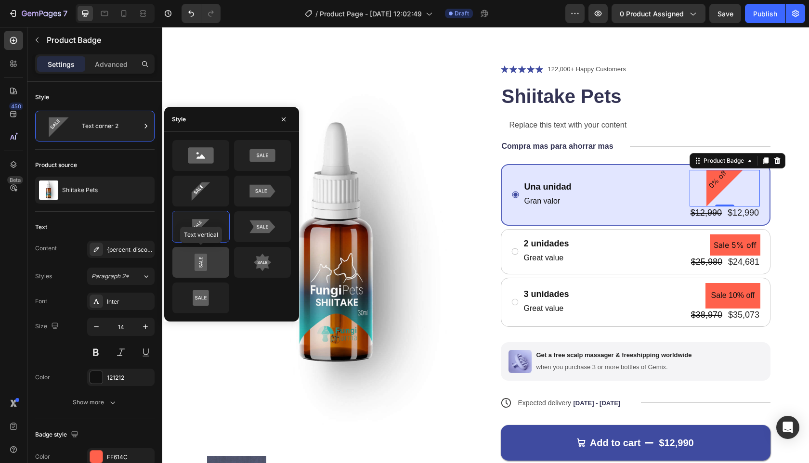
click at [196, 268] on icon at bounding box center [201, 263] width 13 height 18
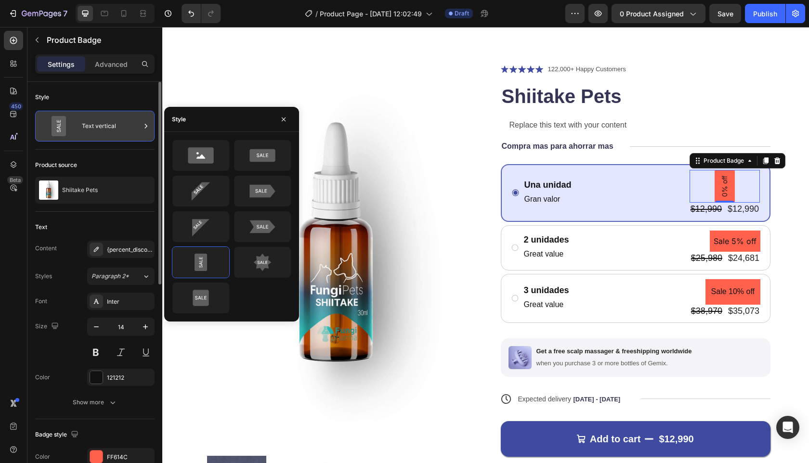
click at [94, 124] on div "Text vertical" at bounding box center [111, 126] width 59 height 22
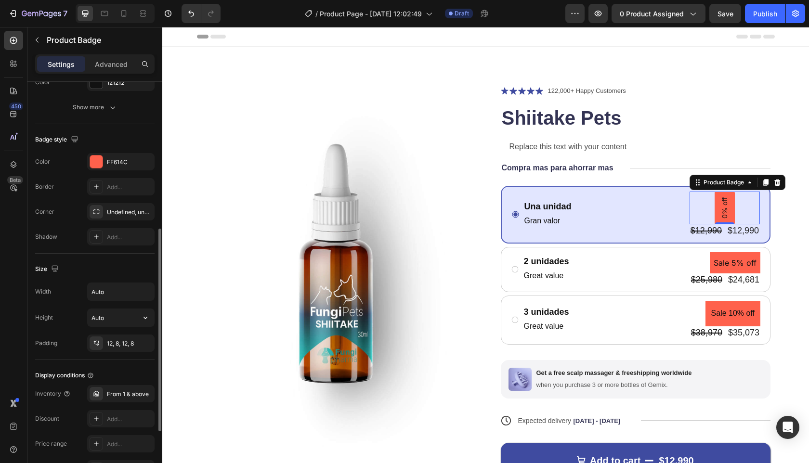
scroll to position [414, 0]
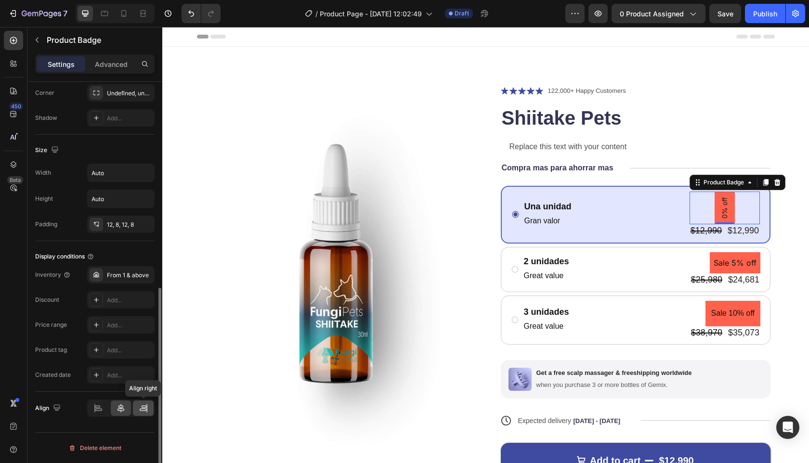
click at [146, 407] on icon at bounding box center [144, 409] width 10 height 10
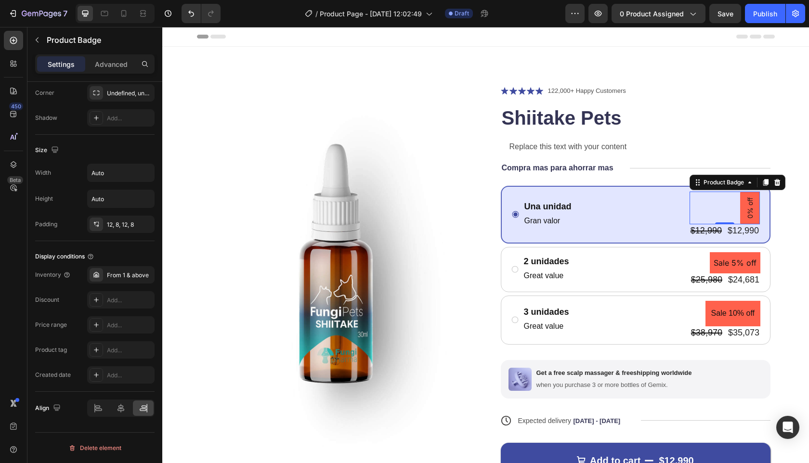
click at [710, 209] on div "0% off" at bounding box center [725, 208] width 70 height 33
click at [757, 236] on div "Una unidad Text Block Gran valor Text Block 0% off Product Badge 0 $12,990 Prod…" at bounding box center [636, 214] width 270 height 57
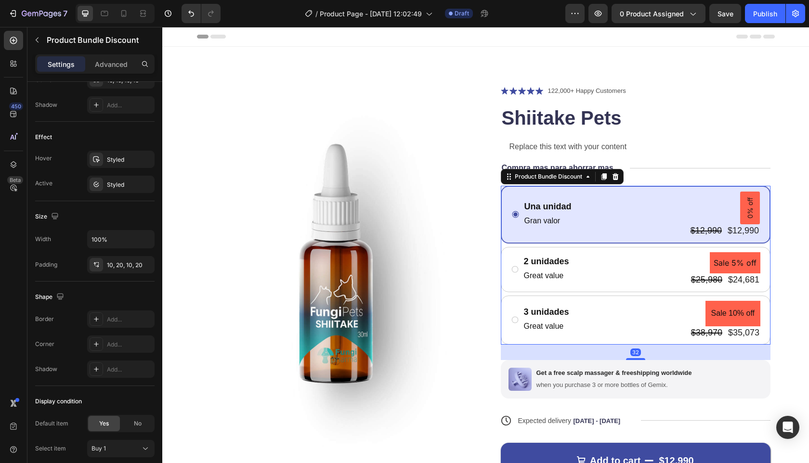
scroll to position [0, 0]
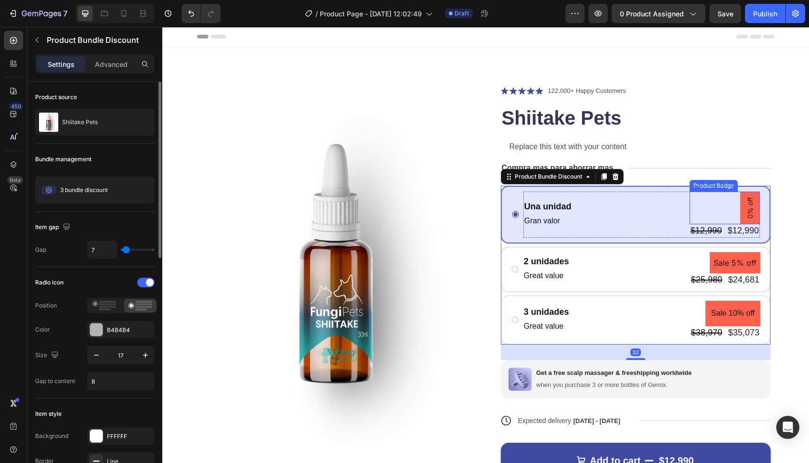
click at [744, 212] on pre "0% off" at bounding box center [751, 208] width 20 height 33
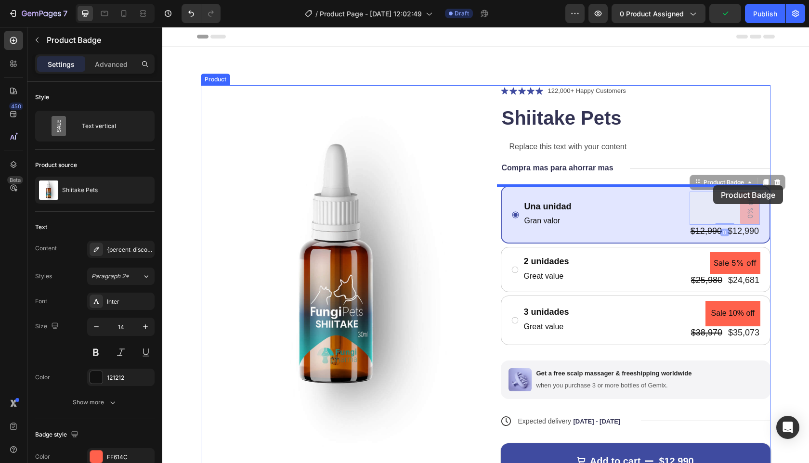
drag, startPoint x: 741, startPoint y: 211, endPoint x: 714, endPoint y: 185, distance: 37.5
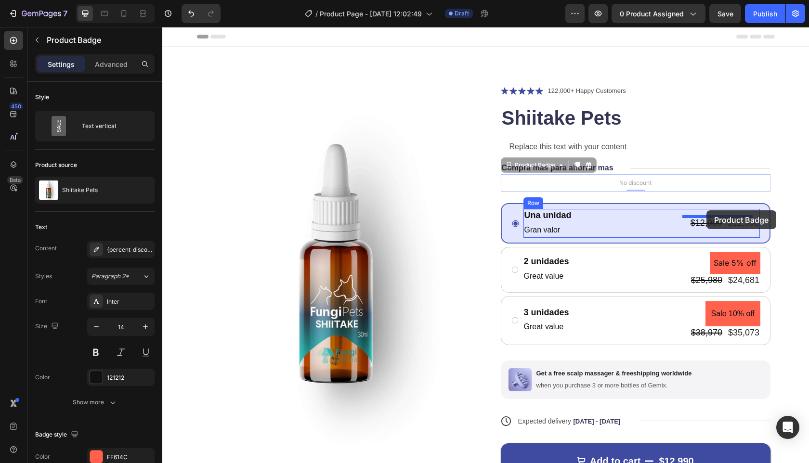
drag, startPoint x: 634, startPoint y: 179, endPoint x: 707, endPoint y: 211, distance: 79.6
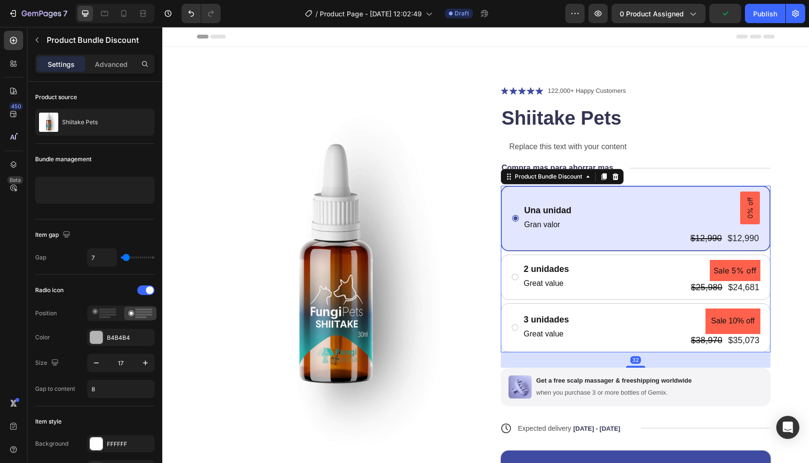
click at [501, 195] on div "Una unidad Text Block Gran valor Text Block 0% off Product Badge $12,990 Produc…" at bounding box center [636, 218] width 270 height 65
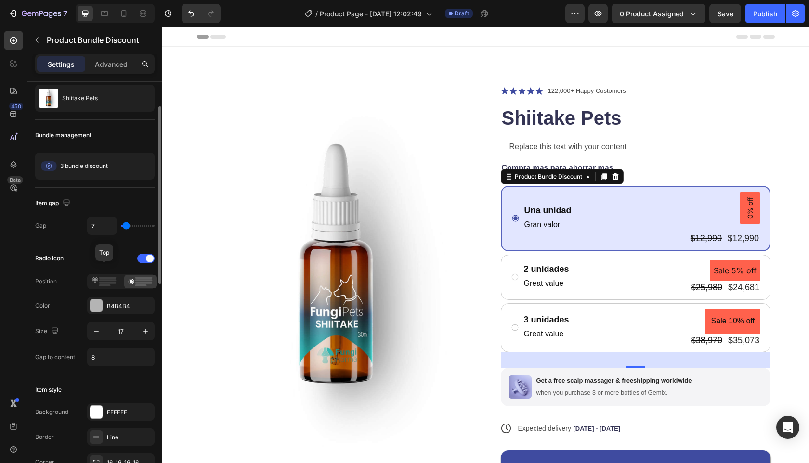
scroll to position [44, 0]
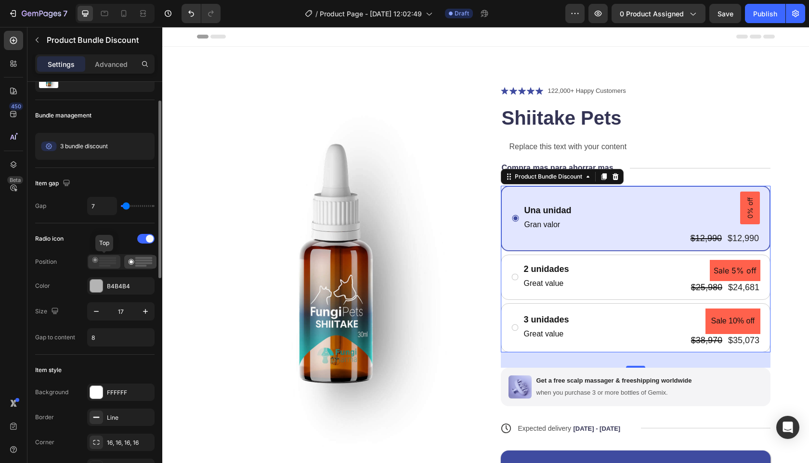
click at [104, 267] on div at bounding box center [104, 261] width 32 height 13
click at [132, 265] on icon at bounding box center [140, 262] width 25 height 10
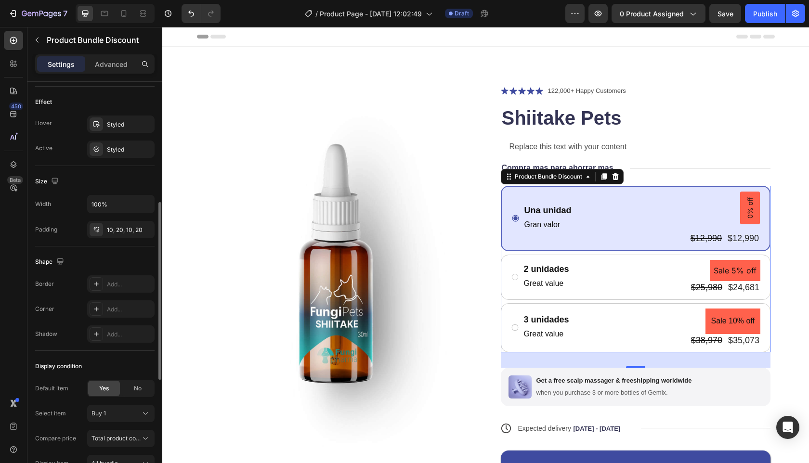
scroll to position [376, 0]
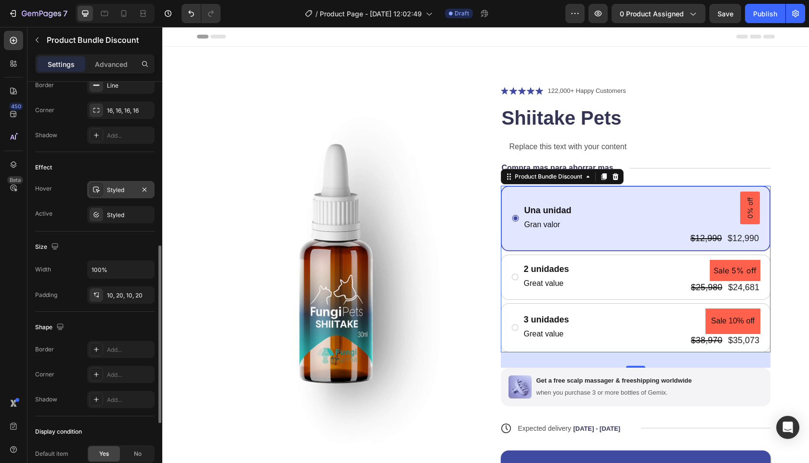
click at [113, 187] on div "Styled" at bounding box center [121, 190] width 28 height 9
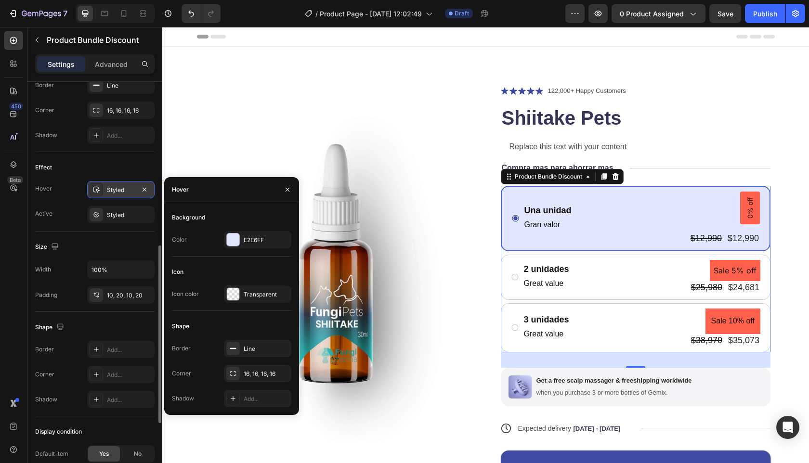
click at [113, 187] on div "Styled" at bounding box center [121, 190] width 28 height 9
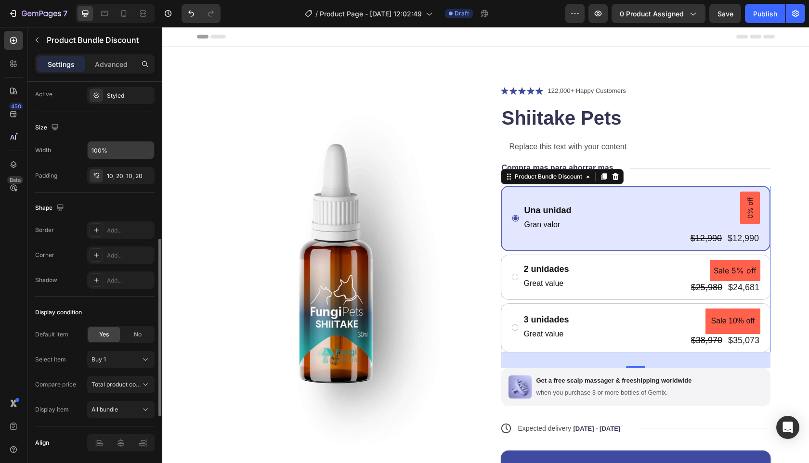
scroll to position [530, 0]
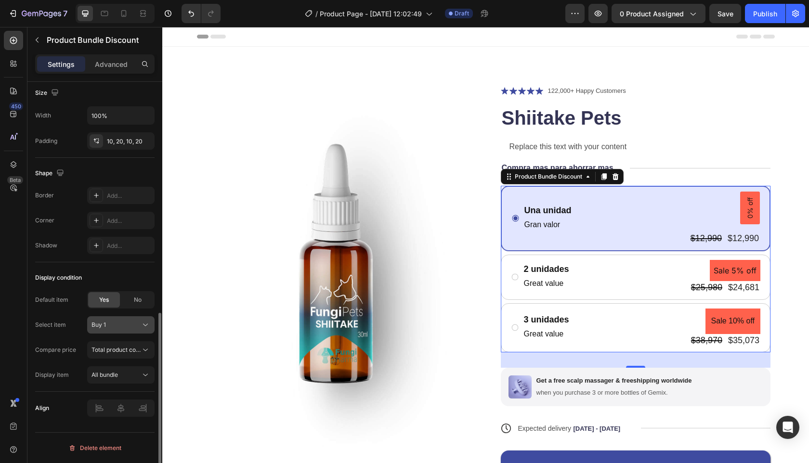
click at [112, 323] on div "Buy 1" at bounding box center [115, 325] width 47 height 9
click at [140, 301] on span "No" at bounding box center [138, 300] width 8 height 9
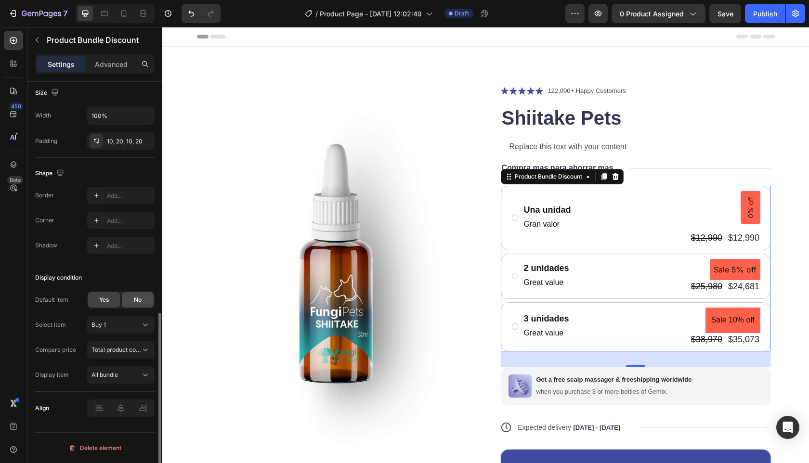
scroll to position [505, 0]
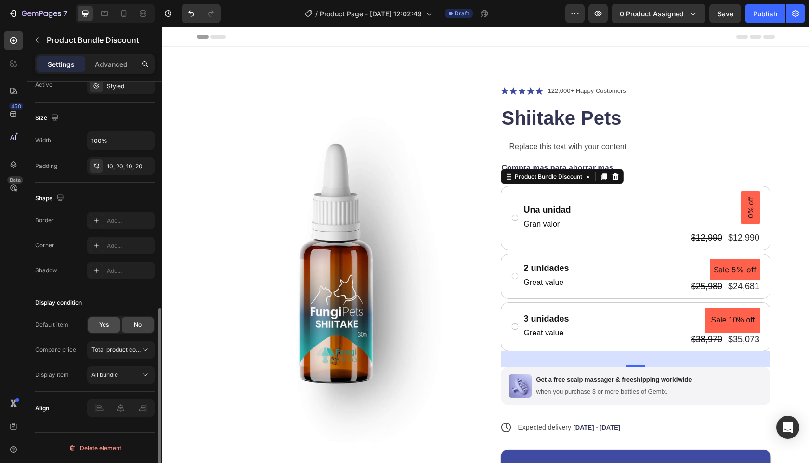
click at [109, 327] on span "Yes" at bounding box center [104, 325] width 10 height 9
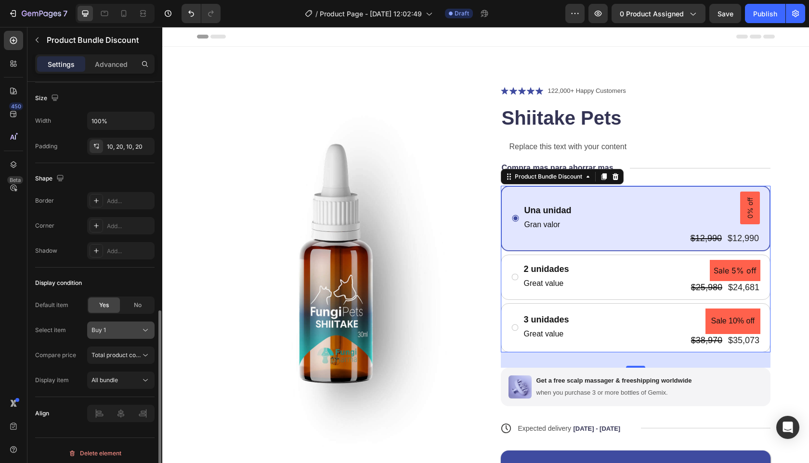
scroll to position [530, 0]
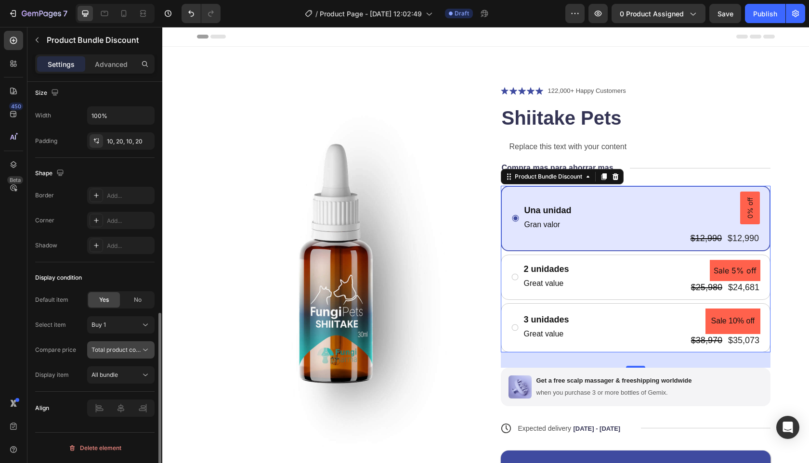
click at [116, 350] on span "Total product compare-at price" at bounding box center [135, 349] width 86 height 7
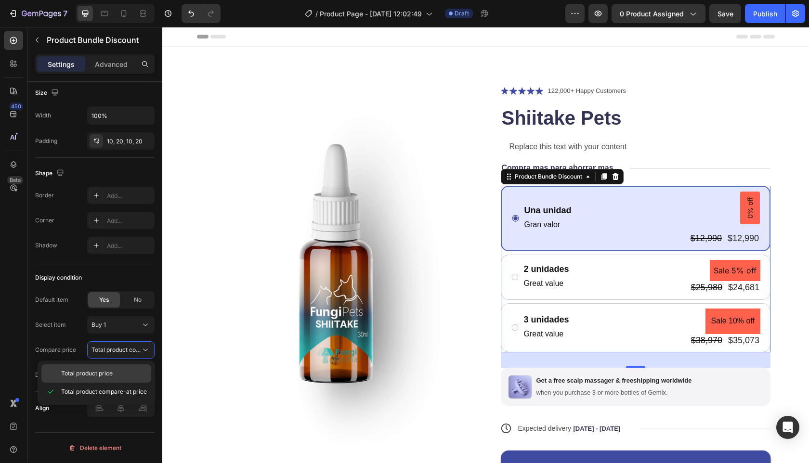
click at [91, 377] on span "Total product price" at bounding box center [87, 374] width 52 height 9
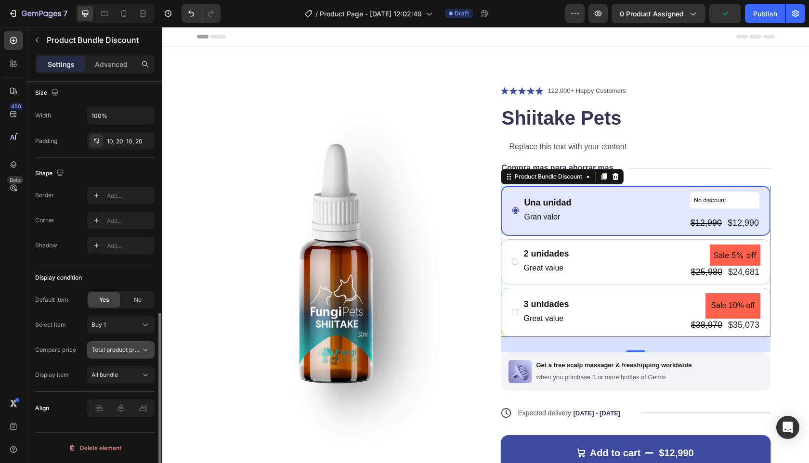
click at [119, 349] on span "Total product price" at bounding box center [118, 349] width 52 height 7
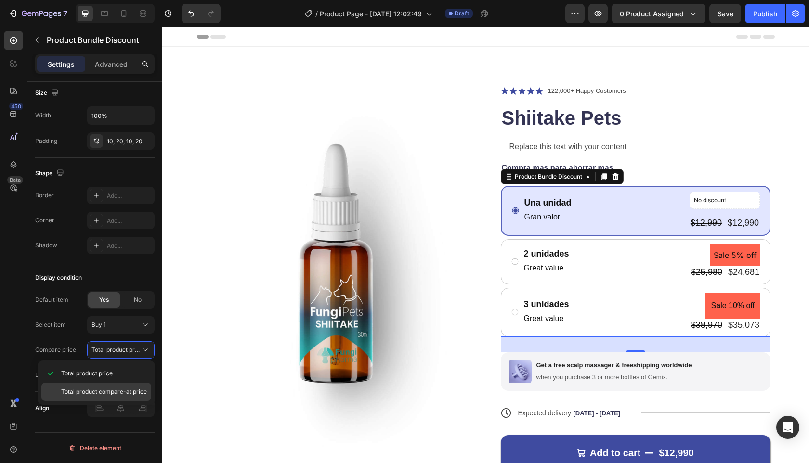
click at [91, 393] on span "Total product compare-at price" at bounding box center [104, 392] width 86 height 9
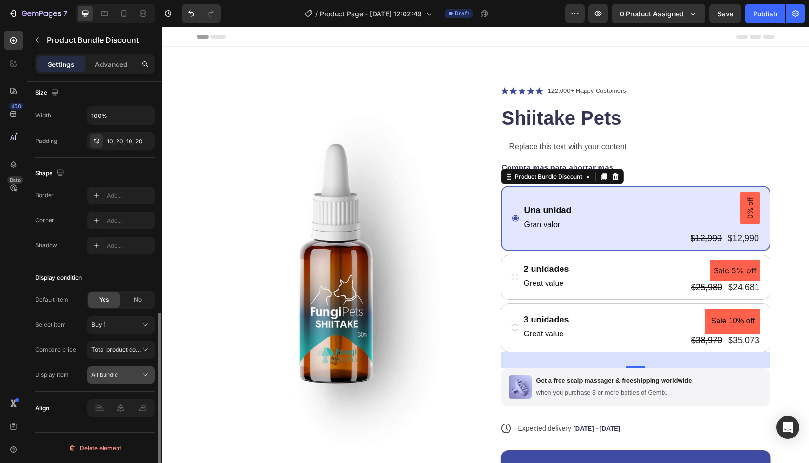
click at [115, 373] on span "All bundle" at bounding box center [105, 374] width 26 height 7
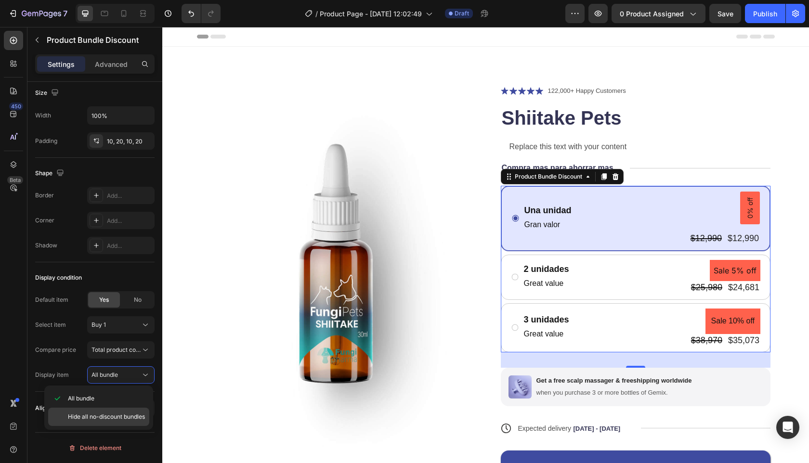
click at [94, 418] on span "Hide all no-discount bundles" at bounding box center [106, 417] width 77 height 9
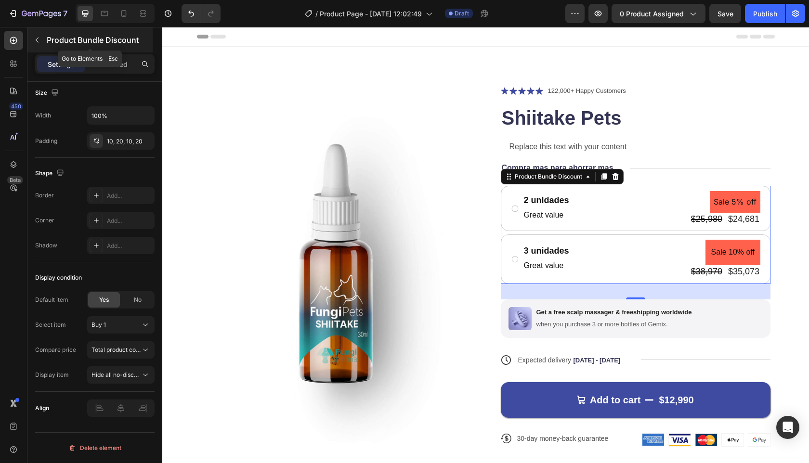
click at [40, 40] on icon "button" at bounding box center [37, 40] width 8 height 8
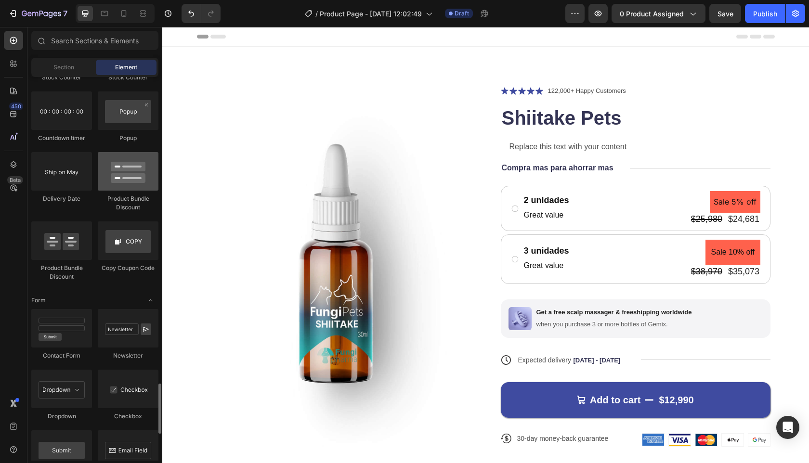
scroll to position [2077, 0]
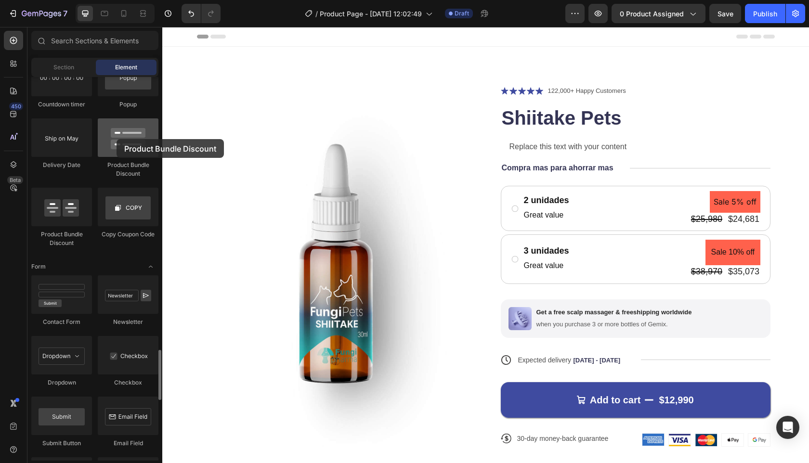
click at [117, 139] on div at bounding box center [128, 138] width 61 height 39
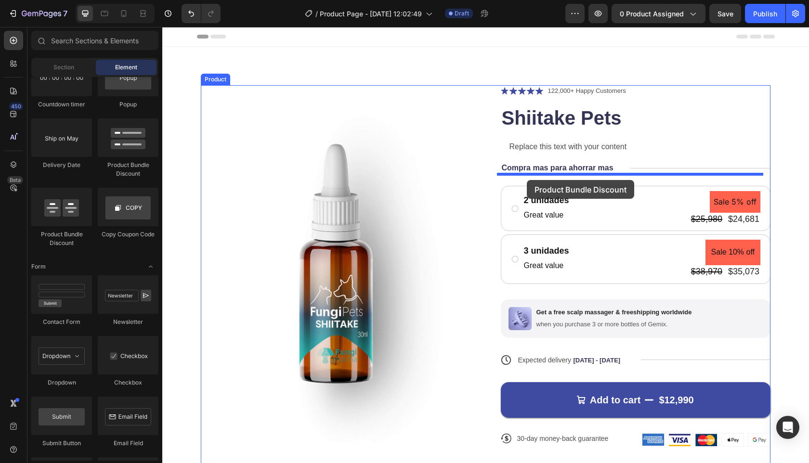
drag, startPoint x: 273, startPoint y: 171, endPoint x: 527, endPoint y: 180, distance: 254.6
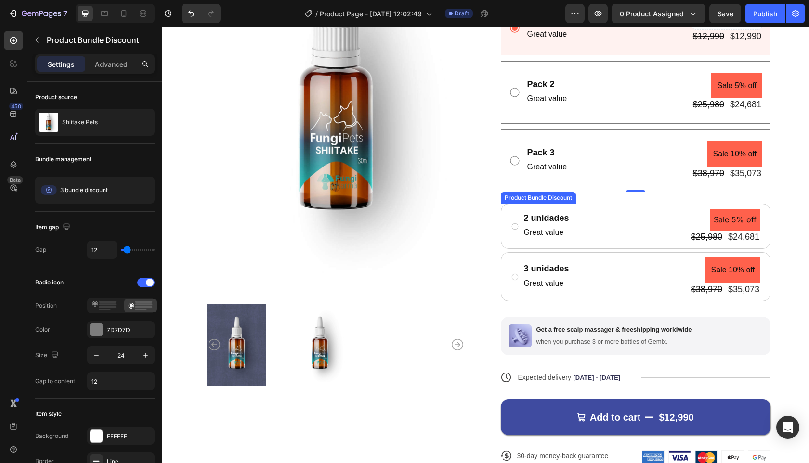
scroll to position [65, 0]
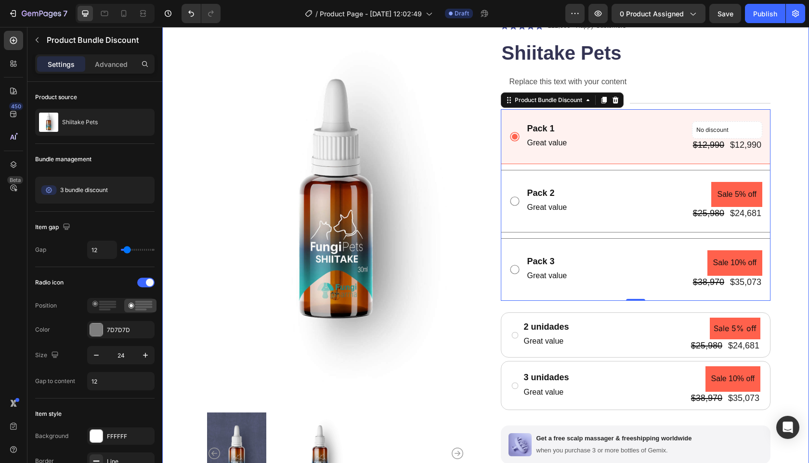
click at [793, 196] on div "Product Images Icon Icon Icon Icon Icon Icon List 122,000+ Happy Customers Text…" at bounding box center [485, 310] width 647 height 656
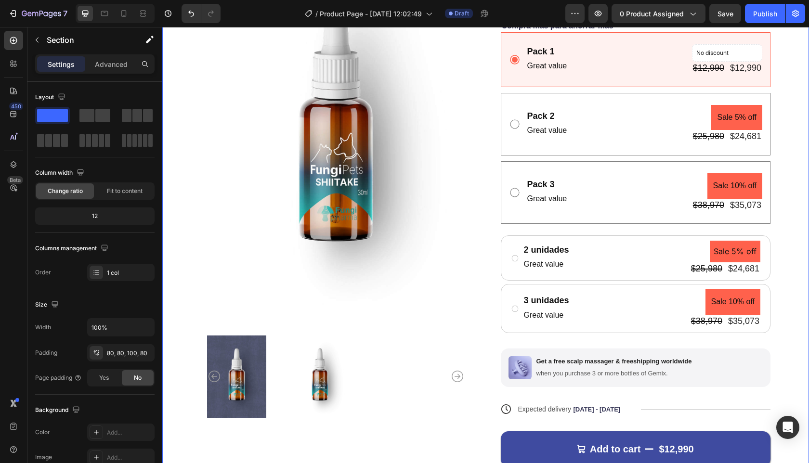
scroll to position [86, 0]
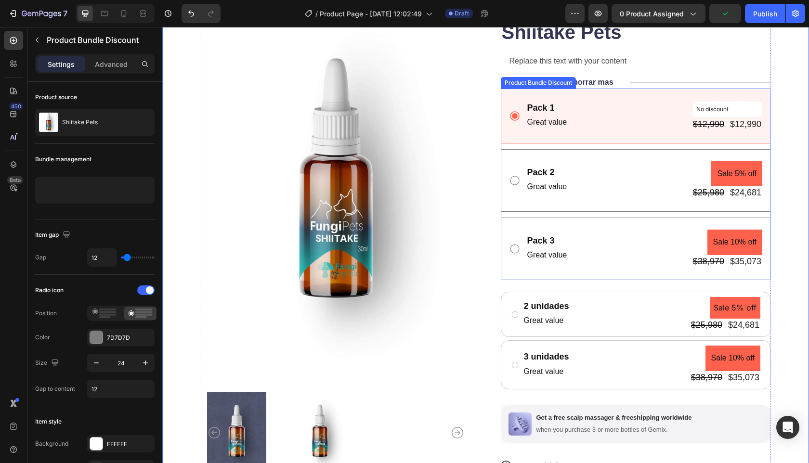
click at [512, 147] on div "Pack 1 Text Block Great value Text Block No discount Not be displayed when publ…" at bounding box center [636, 185] width 270 height 192
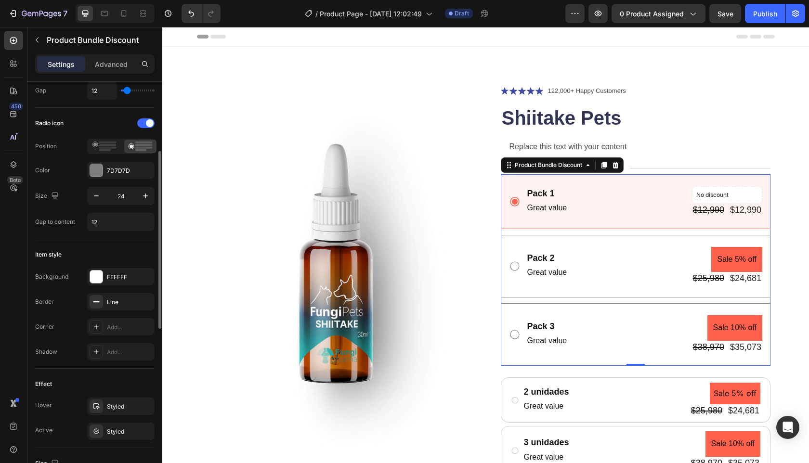
scroll to position [0, 0]
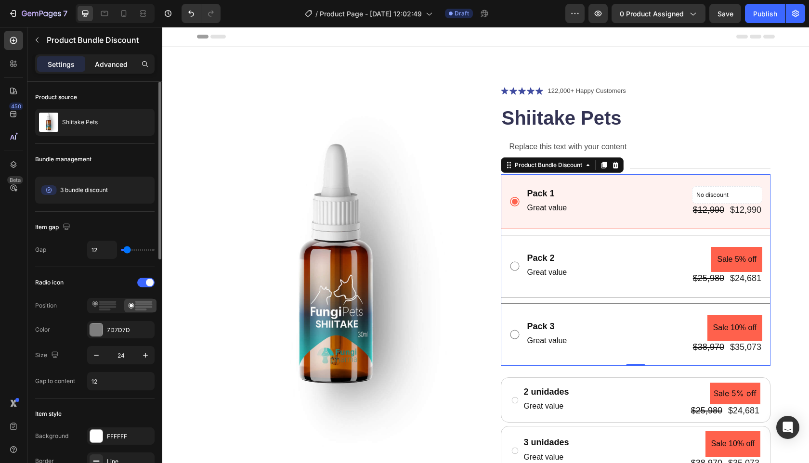
click at [109, 58] on div "Advanced" at bounding box center [111, 63] width 48 height 15
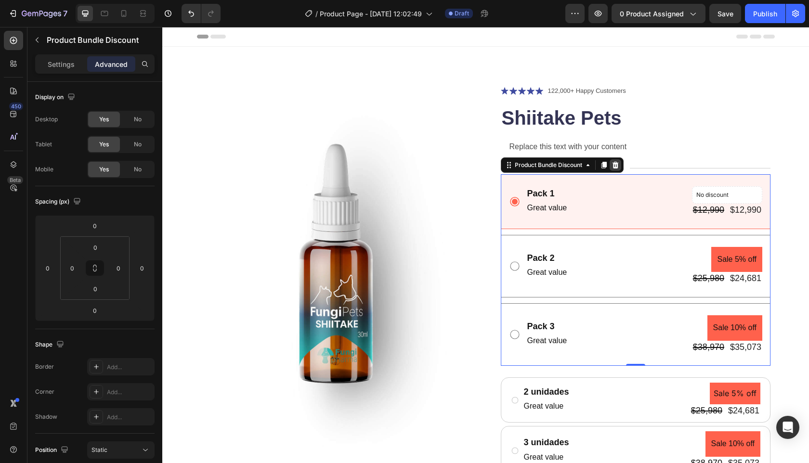
click at [612, 166] on icon at bounding box center [615, 165] width 6 height 7
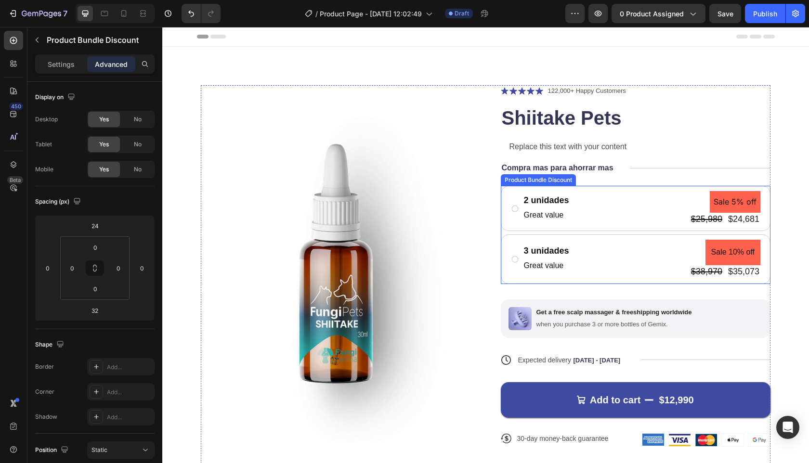
click at [501, 231] on div "2 unidades Text Block Great value Text Block Sale 5% off Product Badge $25,980 …" at bounding box center [636, 235] width 270 height 98
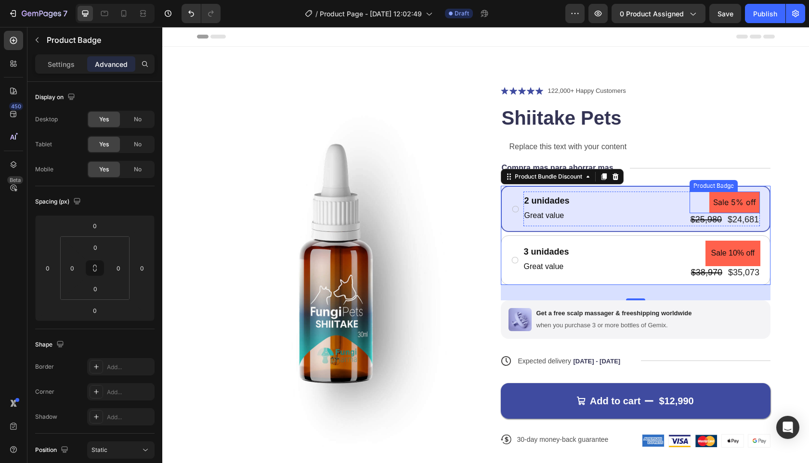
click at [733, 204] on pre "Sale 5% off" at bounding box center [735, 203] width 51 height 22
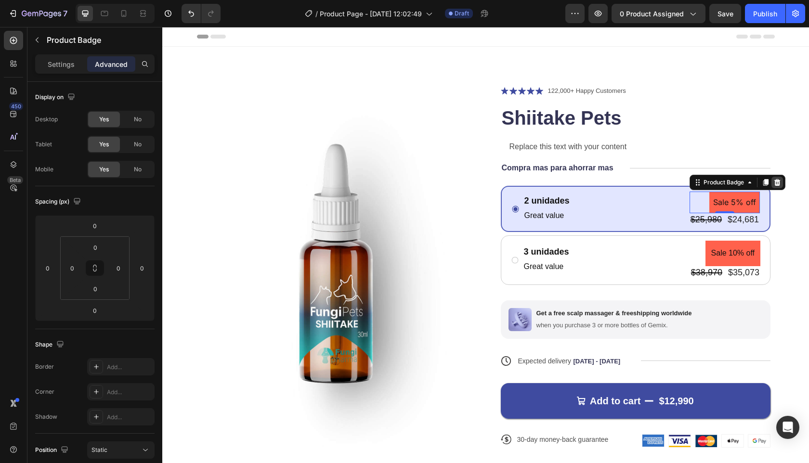
click at [775, 184] on div at bounding box center [778, 183] width 12 height 12
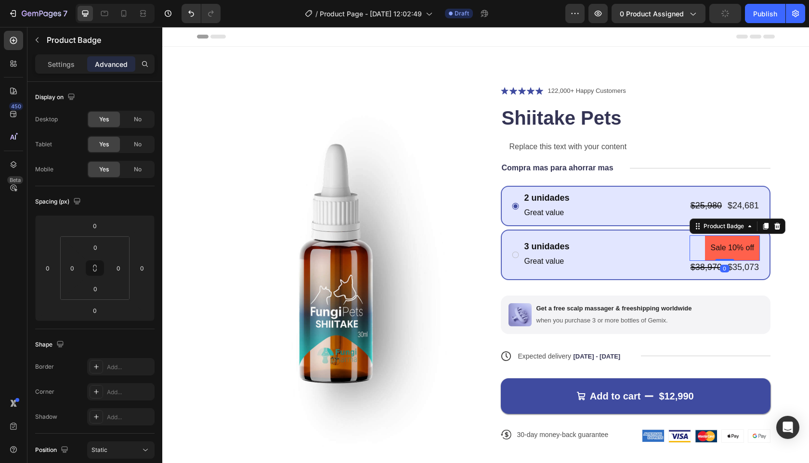
click at [741, 247] on pre "Sale 10% off" at bounding box center [732, 249] width 55 height 26
click at [774, 226] on icon at bounding box center [777, 226] width 6 height 7
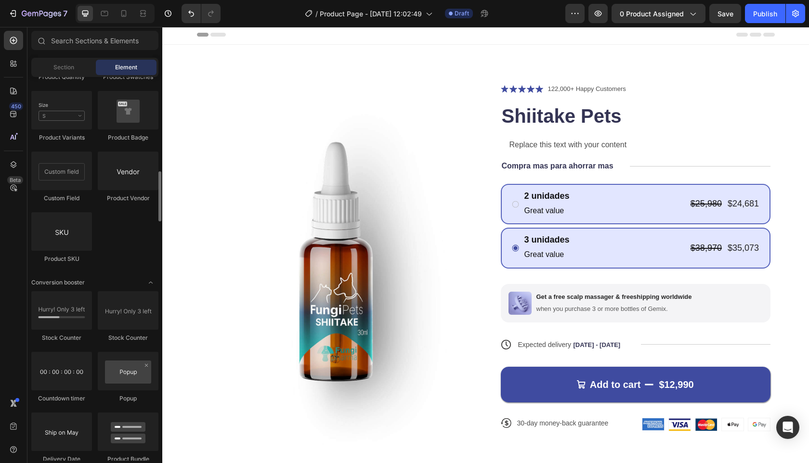
scroll to position [1659, 0]
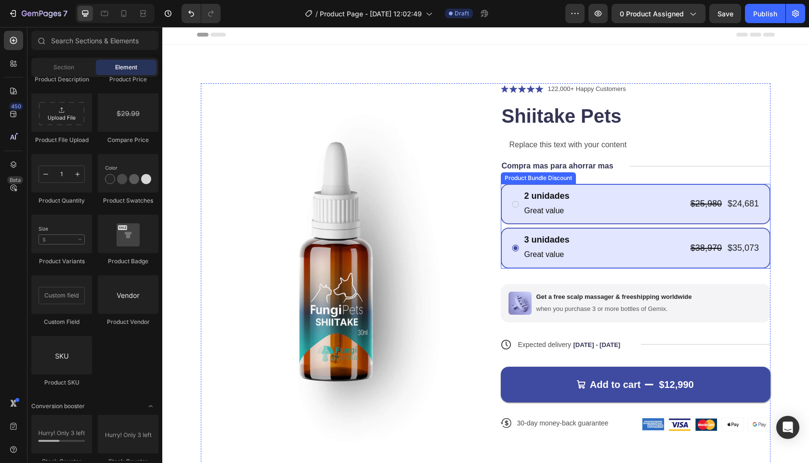
click at [582, 225] on div "2 unidades Text Block Great value Text Block $25,980 Product Price Product Pric…" at bounding box center [636, 226] width 270 height 84
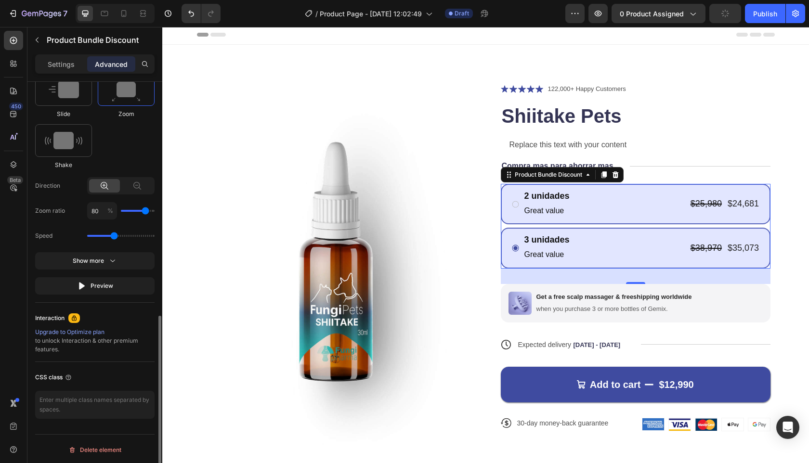
scroll to position [553, 0]
click at [66, 60] on p "Settings" at bounding box center [61, 64] width 27 height 10
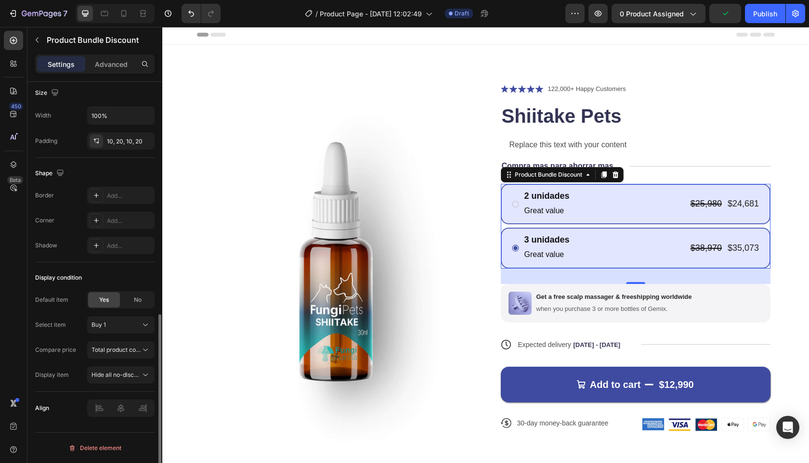
scroll to position [538, 0]
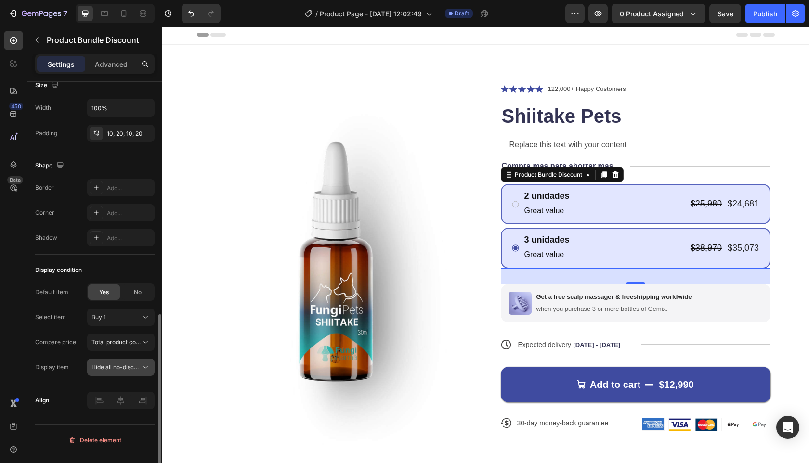
click at [138, 369] on span "Hide all no-discount bundles" at bounding box center [130, 367] width 77 height 7
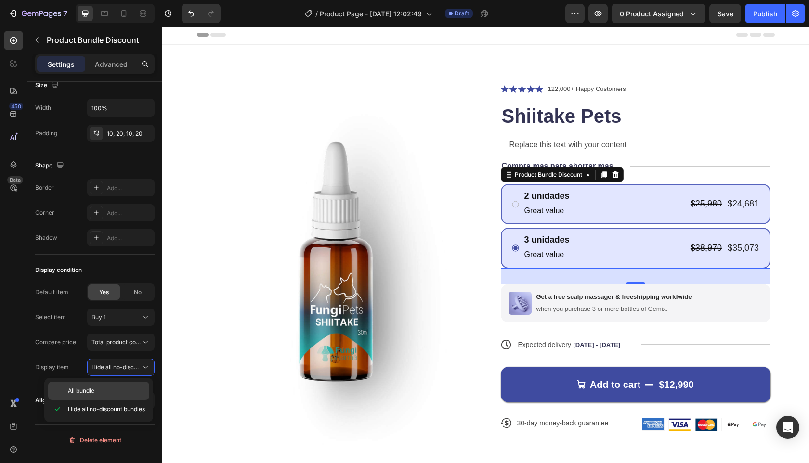
click at [111, 390] on p "All bundle" at bounding box center [106, 391] width 77 height 9
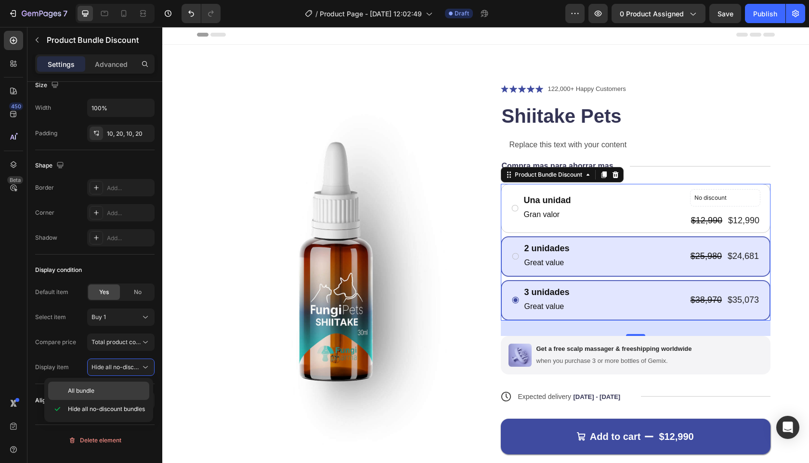
scroll to position [530, 0]
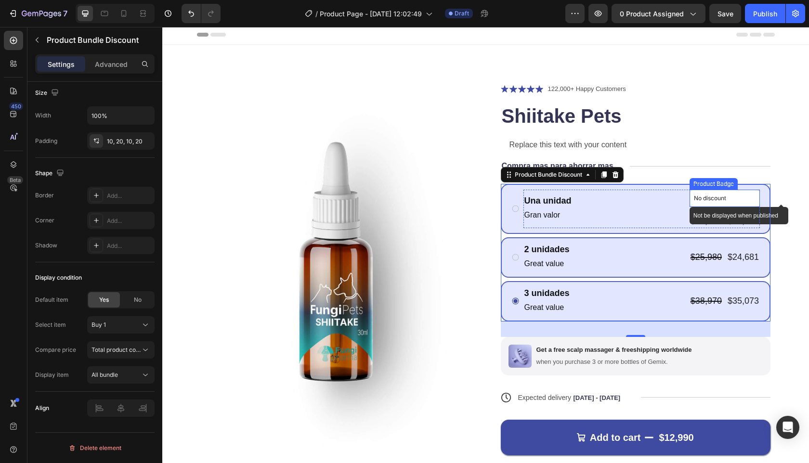
click at [727, 196] on p "No discount" at bounding box center [725, 198] width 62 height 9
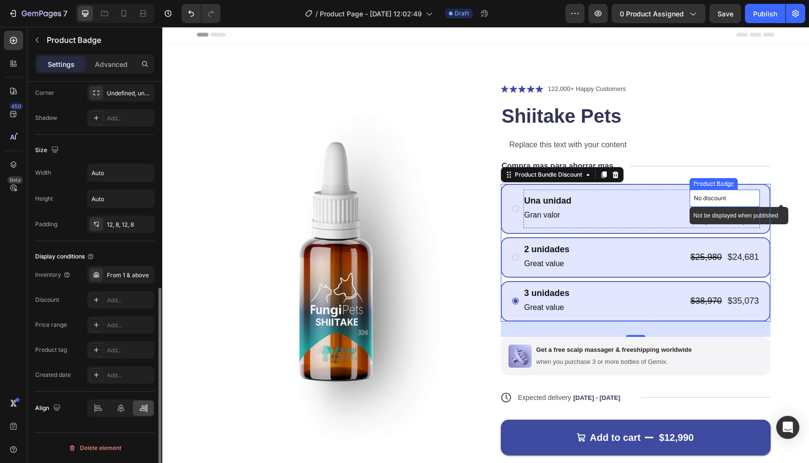
scroll to position [0, 0]
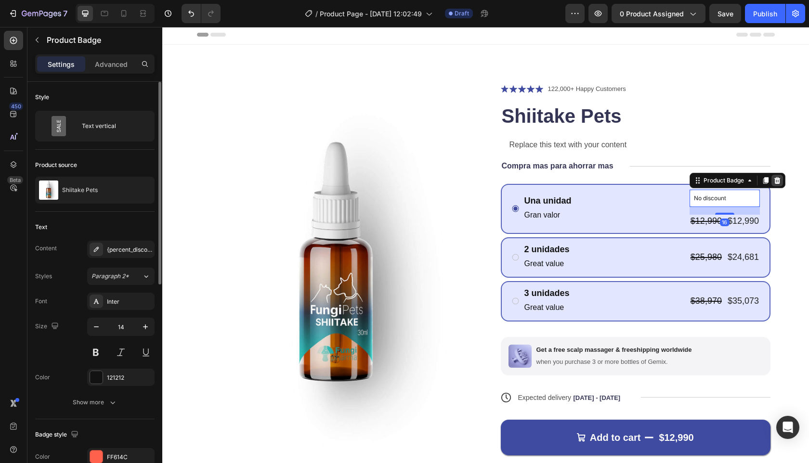
click at [774, 181] on icon at bounding box center [777, 180] width 6 height 7
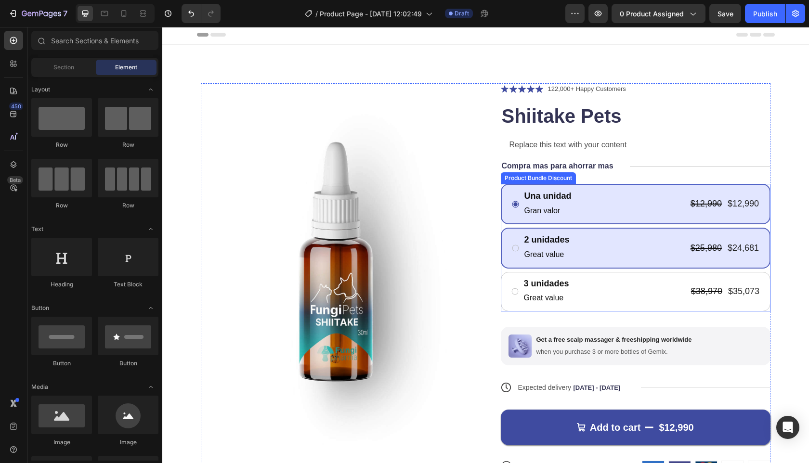
scroll to position [1659, 0]
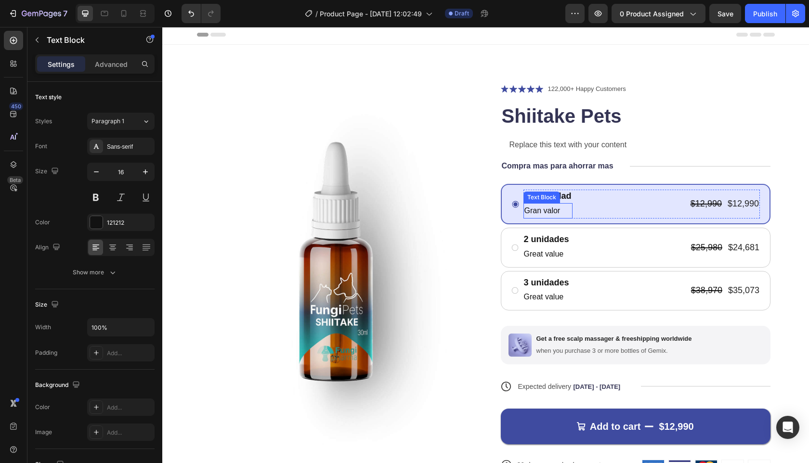
click at [558, 211] on p "Gran valor" at bounding box center [548, 211] width 47 height 14
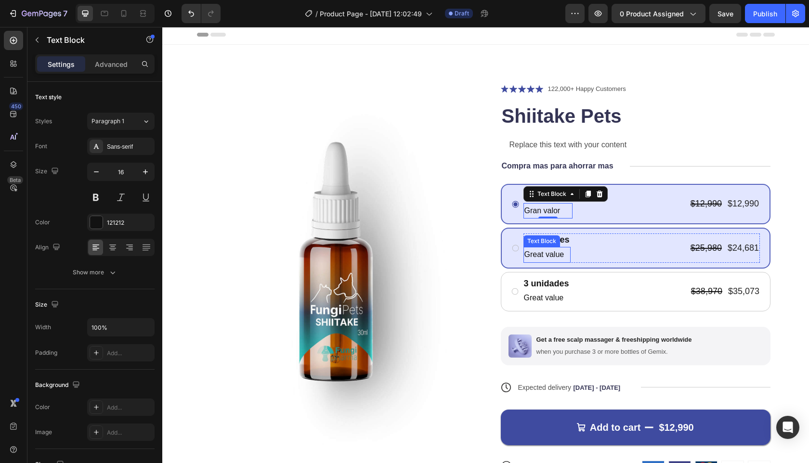
click at [562, 256] on p "Great value" at bounding box center [547, 255] width 45 height 14
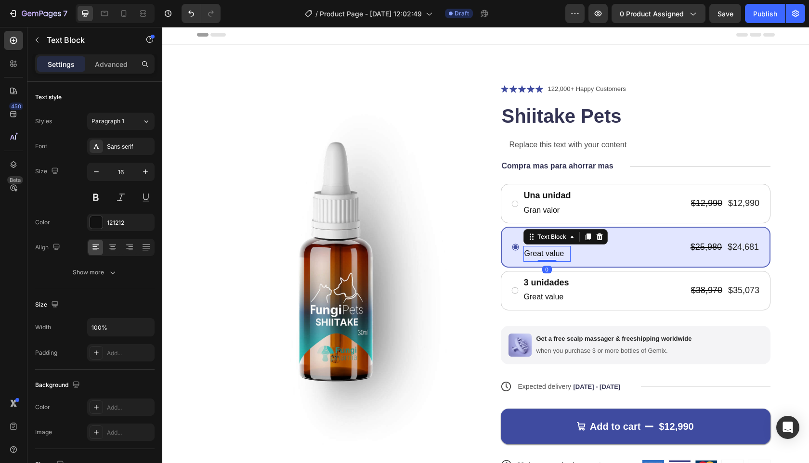
click at [562, 256] on p "Great value" at bounding box center [547, 254] width 45 height 14
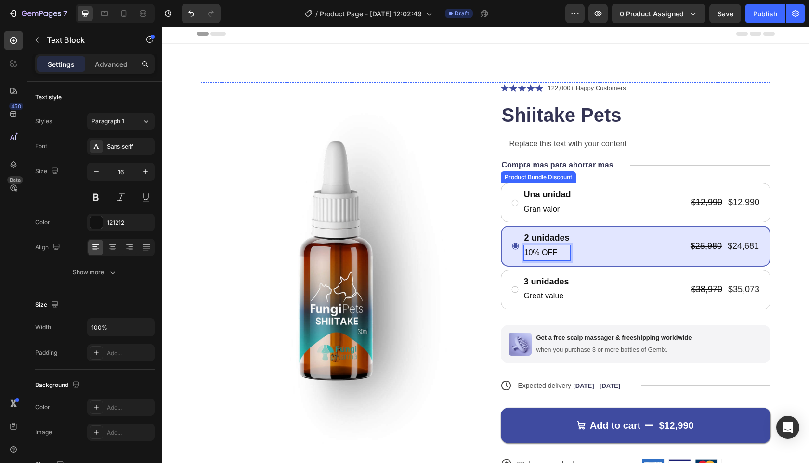
scroll to position [2, 0]
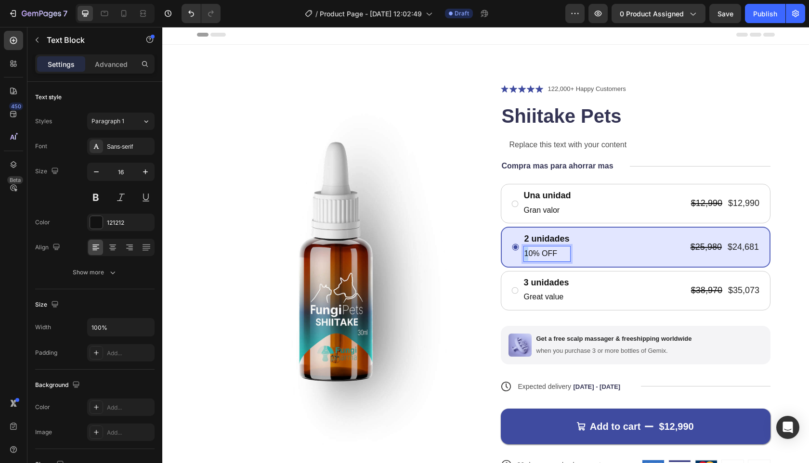
click at [529, 243] on div "2 unidades Text Block 10% OFF Text Block 0" at bounding box center [547, 247] width 47 height 29
click at [536, 254] on p "05% OFF" at bounding box center [547, 254] width 45 height 14
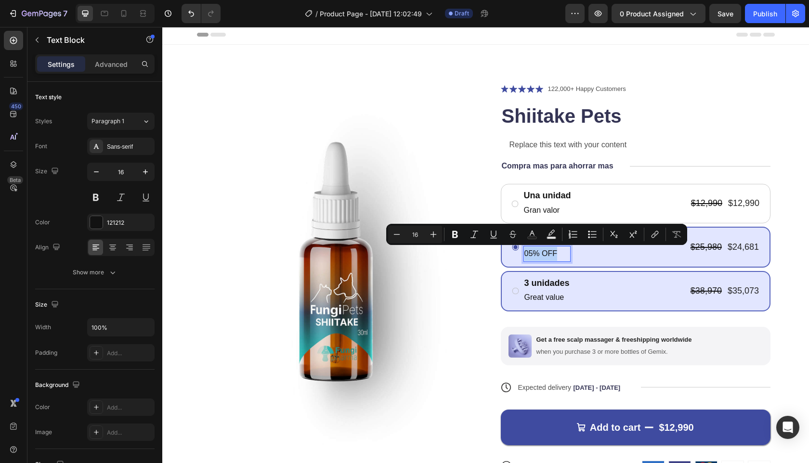
copy p "05% OFF"
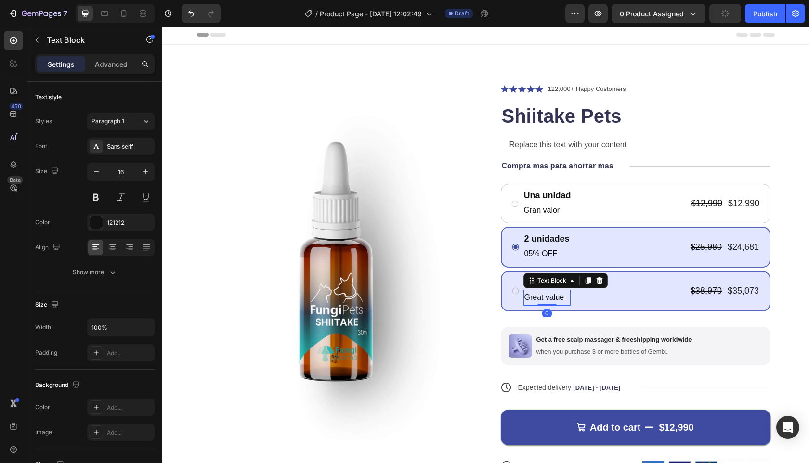
click at [531, 304] on p "Great value" at bounding box center [547, 298] width 45 height 14
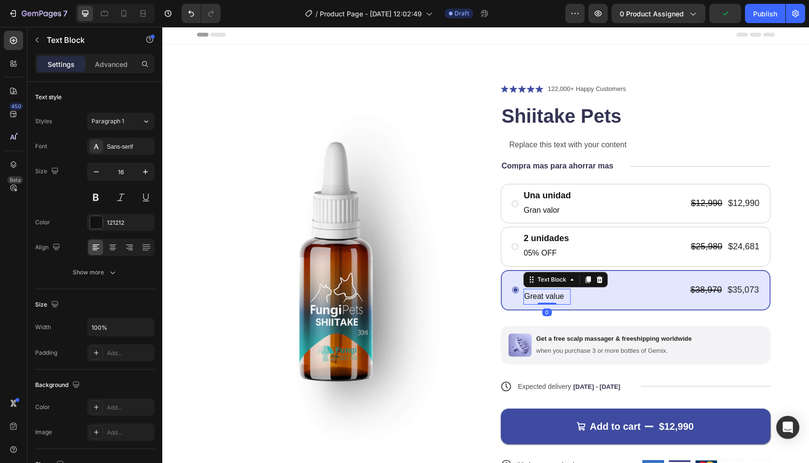
click at [537, 298] on p "Great value" at bounding box center [547, 297] width 45 height 14
click at [528, 294] on p "05% OFF" at bounding box center [547, 297] width 45 height 14
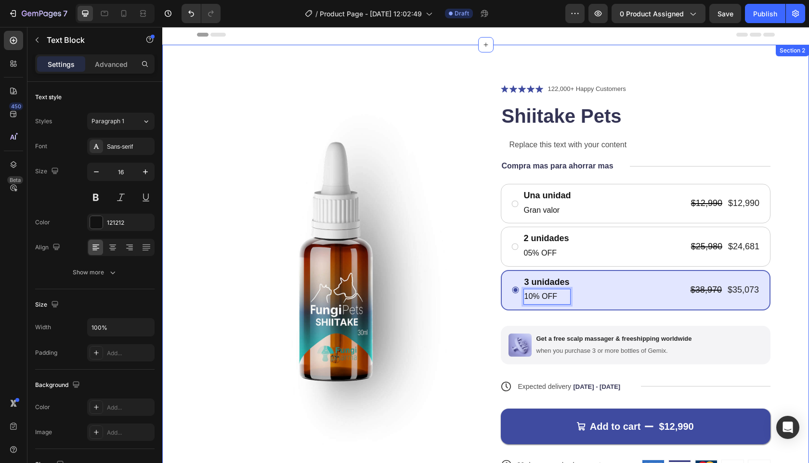
click at [799, 295] on div "Product Images Icon Icon Icon Icon Icon Icon List 122,000+ Happy Customers Text…" at bounding box center [485, 326] width 647 height 562
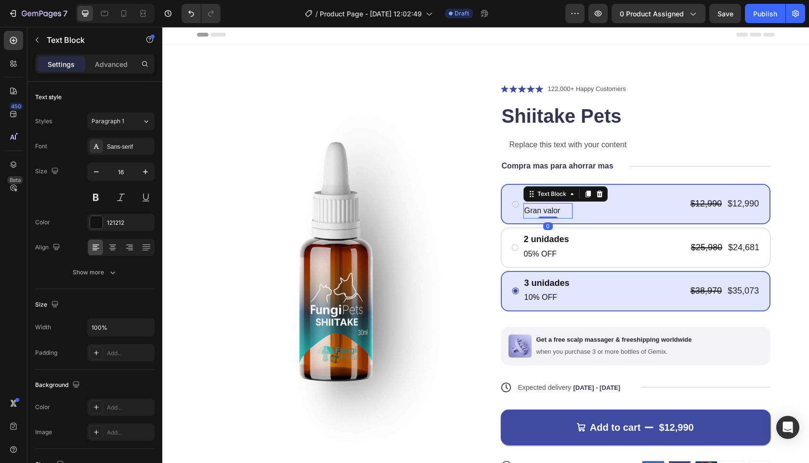
click at [545, 212] on p "Gran valor" at bounding box center [548, 211] width 47 height 14
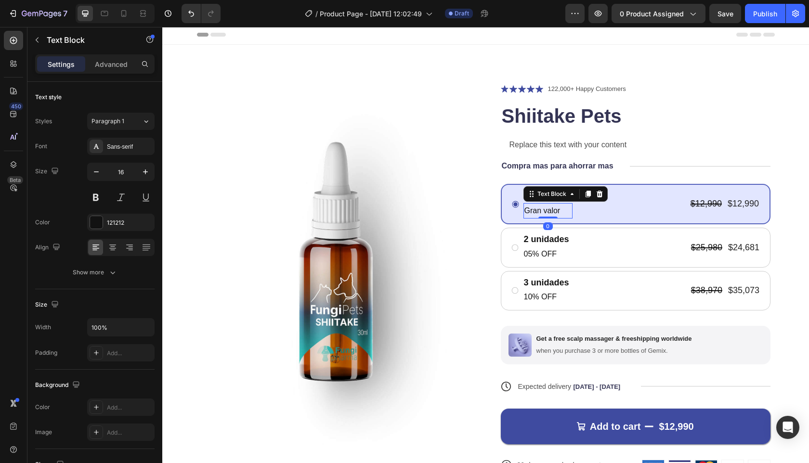
click at [542, 211] on p "Gran valor" at bounding box center [548, 211] width 47 height 14
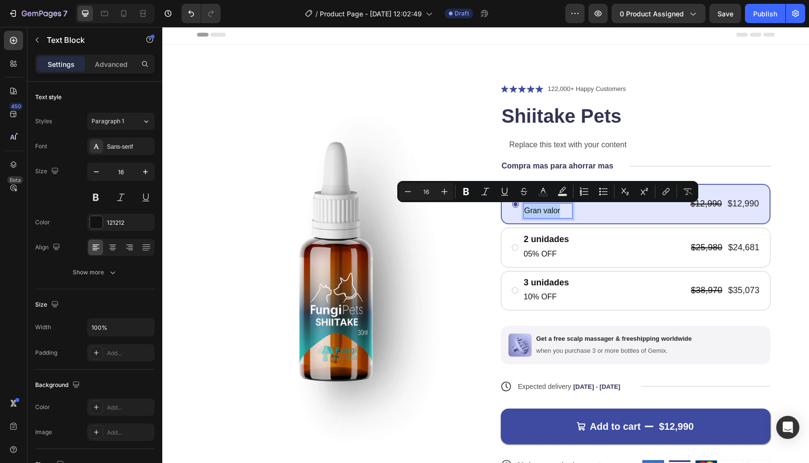
click at [542, 211] on p "Gran valor" at bounding box center [548, 211] width 47 height 14
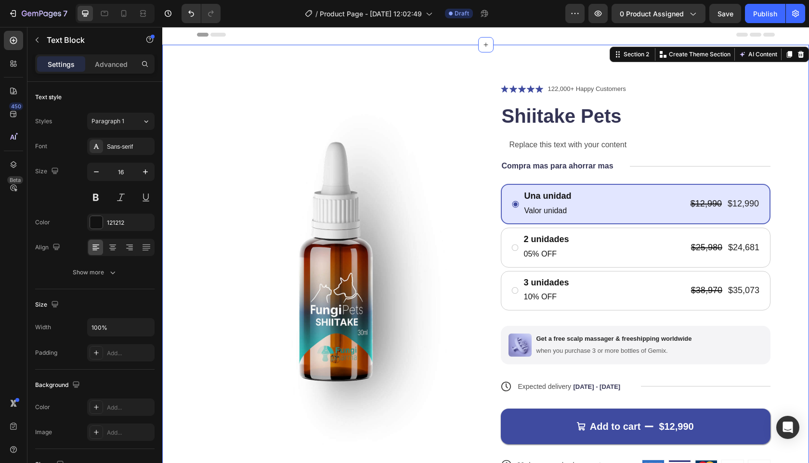
click at [773, 257] on div "Product Images Icon Icon Icon Icon Icon Icon List 122,000+ Happy Customers Text…" at bounding box center [485, 326] width 647 height 562
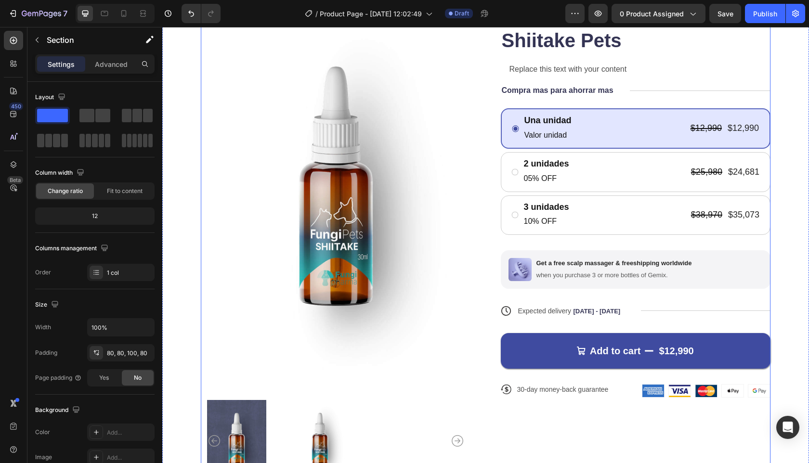
scroll to position [26, 0]
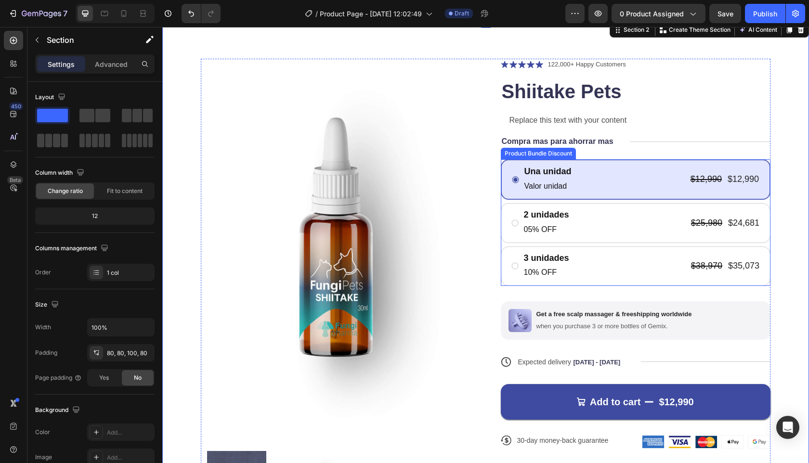
click at [501, 203] on div "Una unidad Text Block Valor unidad Text Block $12,990 Product Price Product Pri…" at bounding box center [636, 222] width 270 height 127
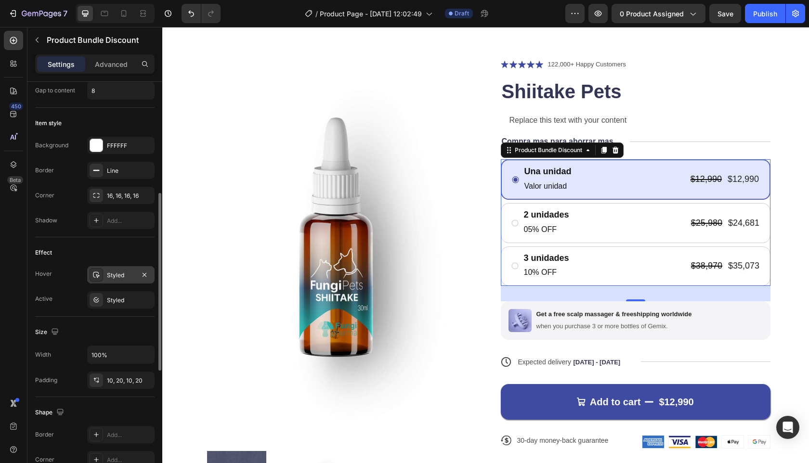
scroll to position [310, 0]
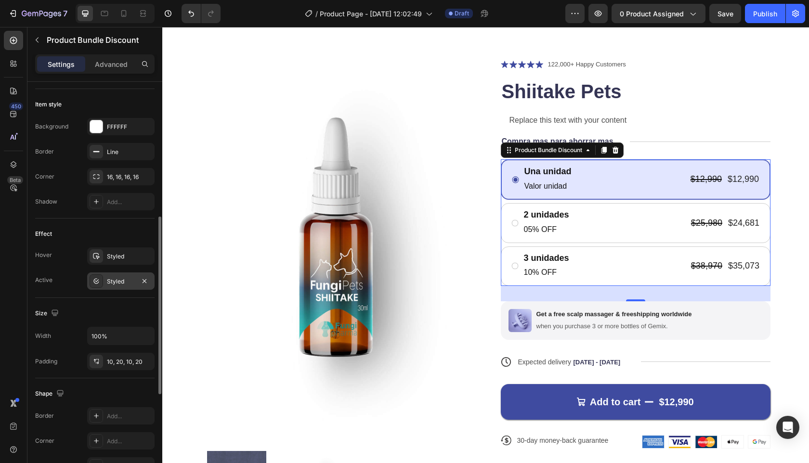
click at [119, 286] on div "Styled" at bounding box center [120, 281] width 67 height 17
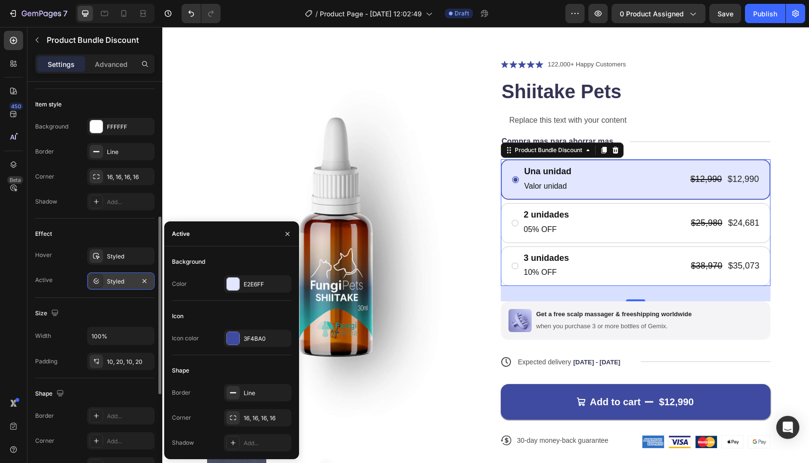
click at [119, 285] on div "Styled" at bounding box center [121, 282] width 28 height 9
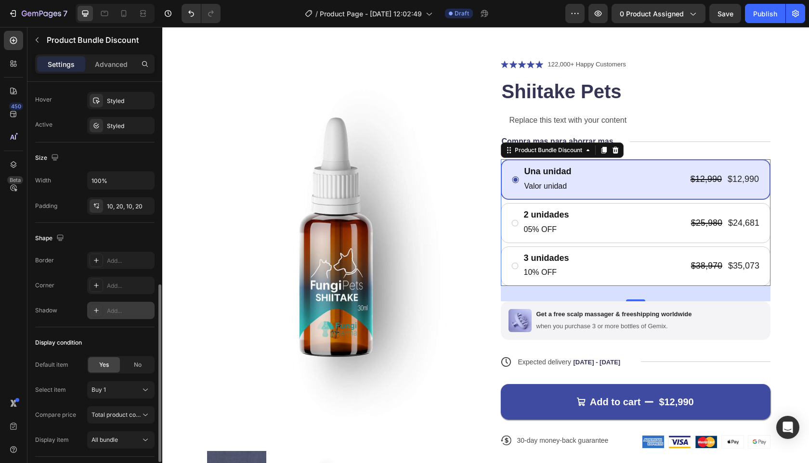
scroll to position [505, 0]
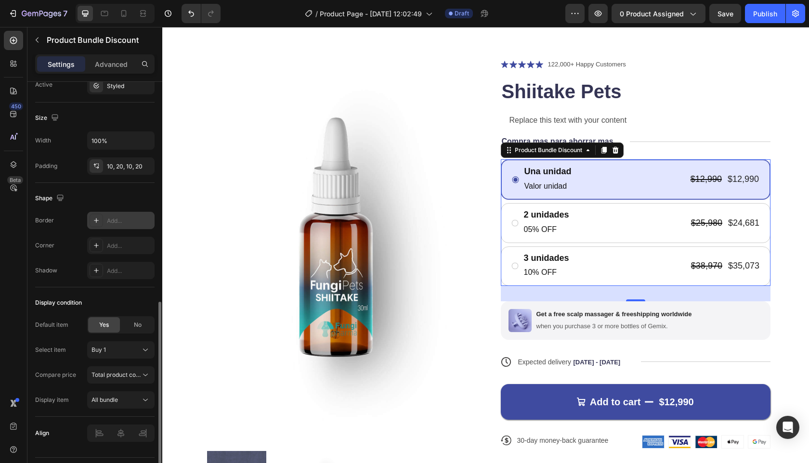
click at [119, 223] on div "Add..." at bounding box center [129, 221] width 45 height 9
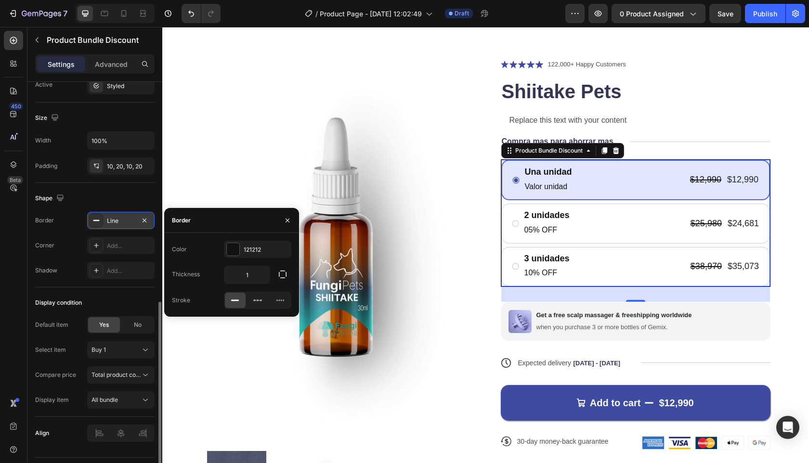
click at [119, 195] on div "Shape" at bounding box center [94, 198] width 119 height 15
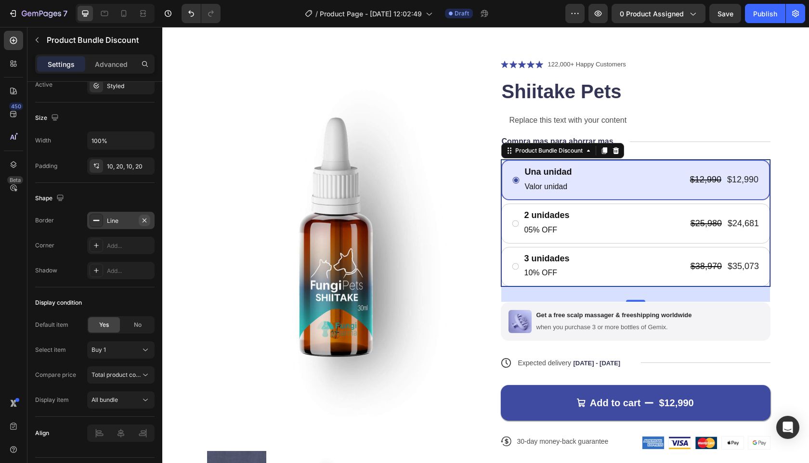
click at [144, 217] on icon "button" at bounding box center [145, 221] width 8 height 8
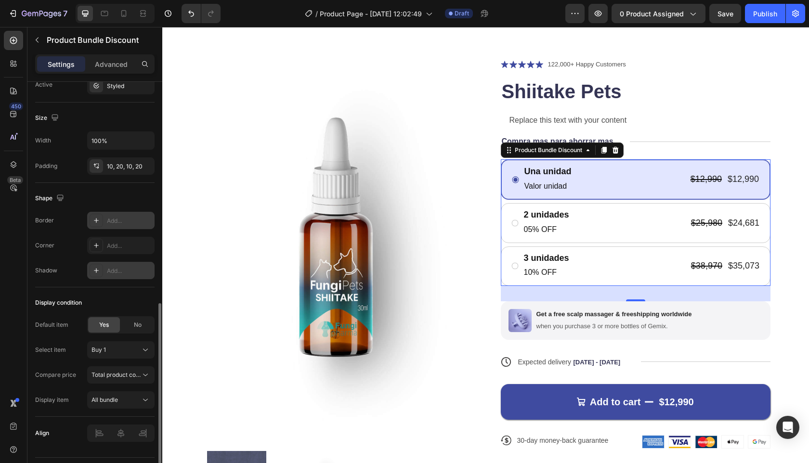
scroll to position [530, 0]
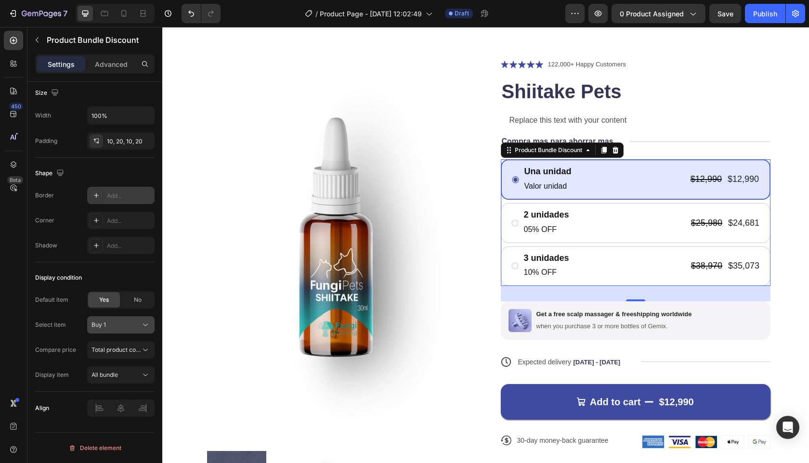
click at [139, 328] on div "Buy 1" at bounding box center [121, 325] width 59 height 10
click at [137, 325] on div "Buy 1" at bounding box center [115, 325] width 47 height 9
click at [125, 355] on div "Total product compare-at price" at bounding box center [121, 350] width 59 height 10
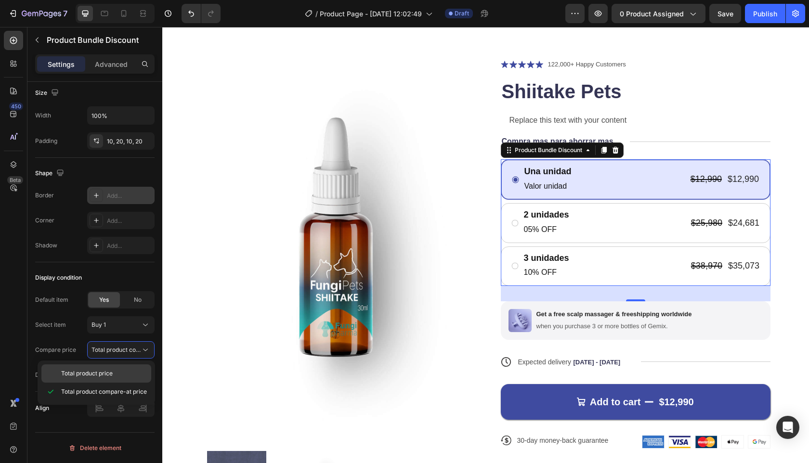
click at [98, 376] on span "Total product price" at bounding box center [87, 374] width 52 height 9
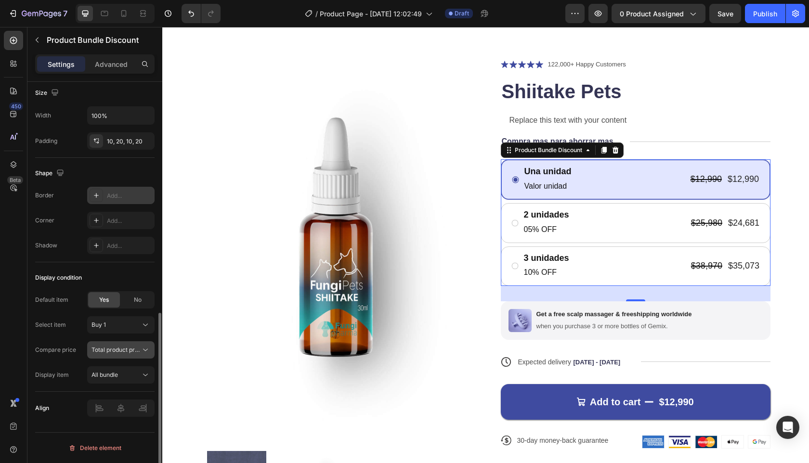
click at [126, 346] on span "Total product price" at bounding box center [118, 349] width 52 height 7
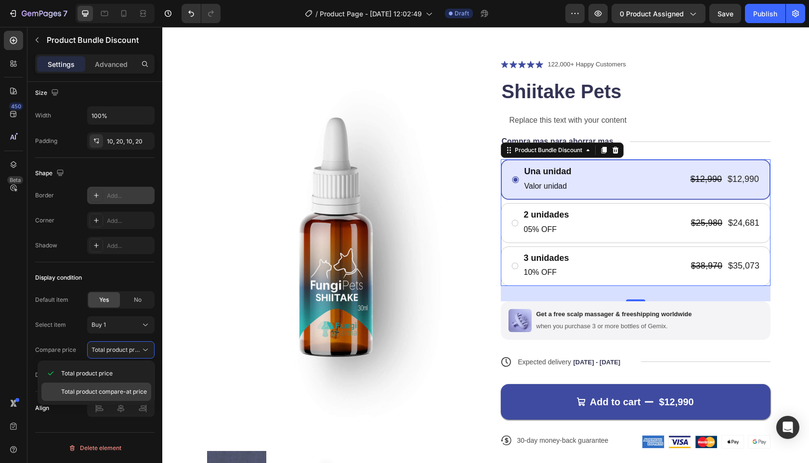
click at [101, 387] on div "Total product compare-at price" at bounding box center [96, 392] width 110 height 18
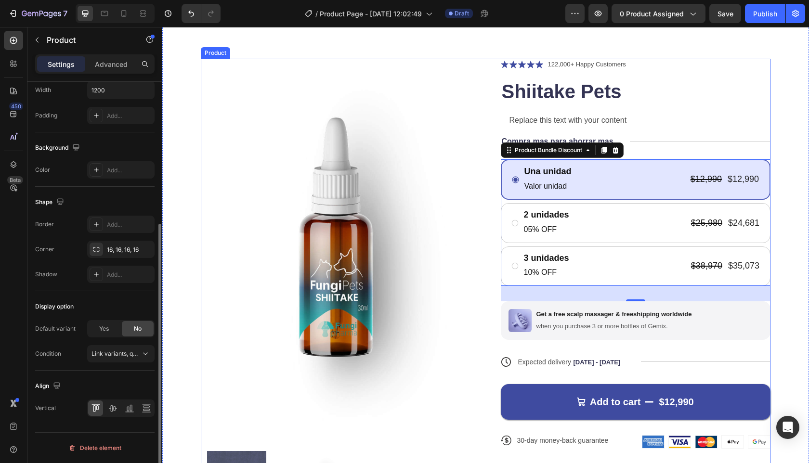
click at [474, 311] on div "Product Images Icon Icon Icon Icon Icon Icon List 122,000+ Happy Customers Text…" at bounding box center [486, 296] width 570 height 475
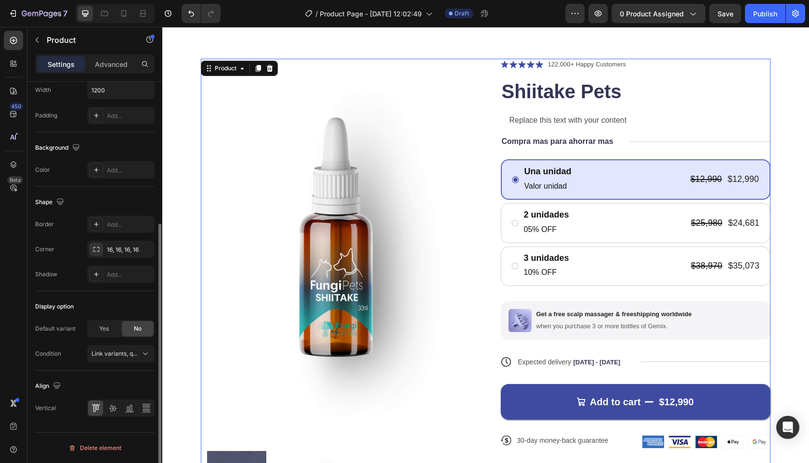
scroll to position [0, 0]
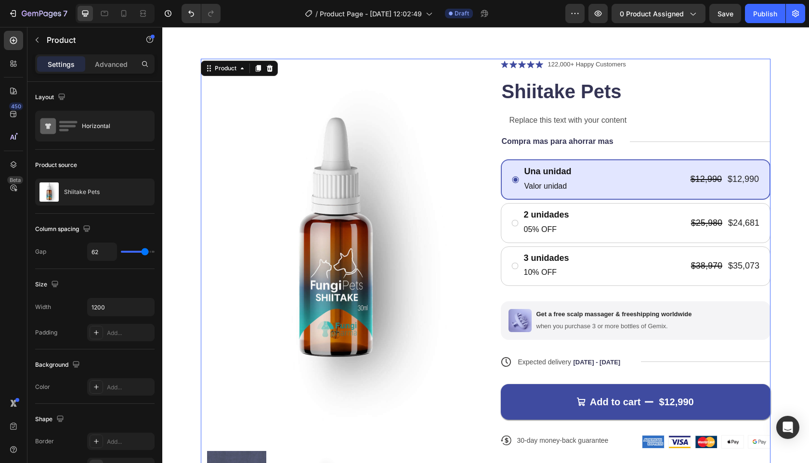
click at [731, 292] on div "Icon Icon Icon Icon Icon Icon List 122,000+ Happy Customers Text Block Row Shii…" at bounding box center [636, 296] width 270 height 475
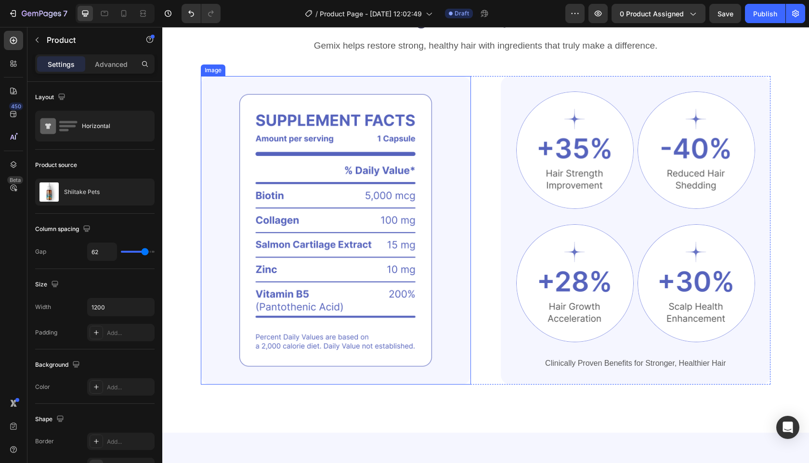
scroll to position [591, 0]
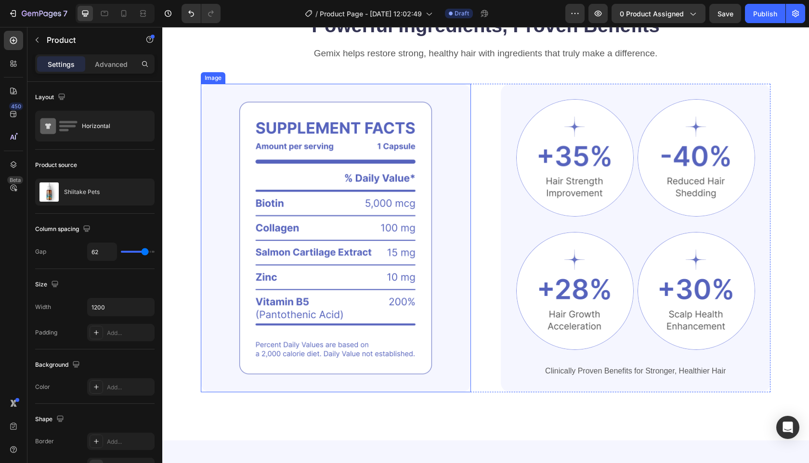
click at [434, 190] on img at bounding box center [336, 238] width 270 height 309
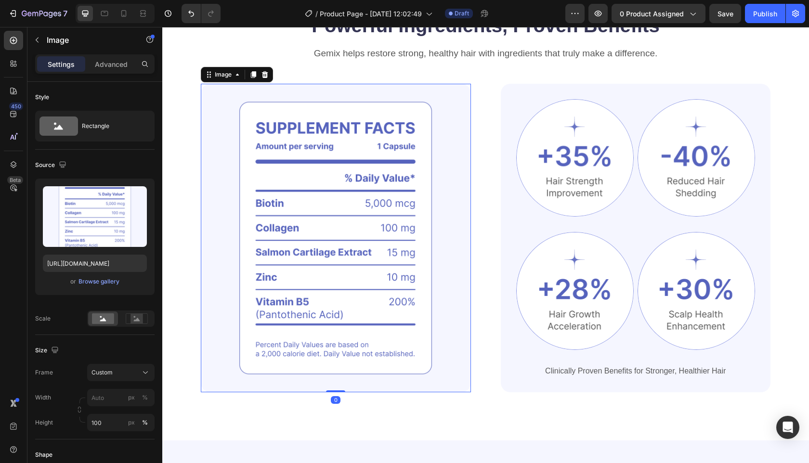
click at [413, 172] on img at bounding box center [336, 238] width 270 height 309
click at [601, 155] on img at bounding box center [575, 158] width 118 height 118
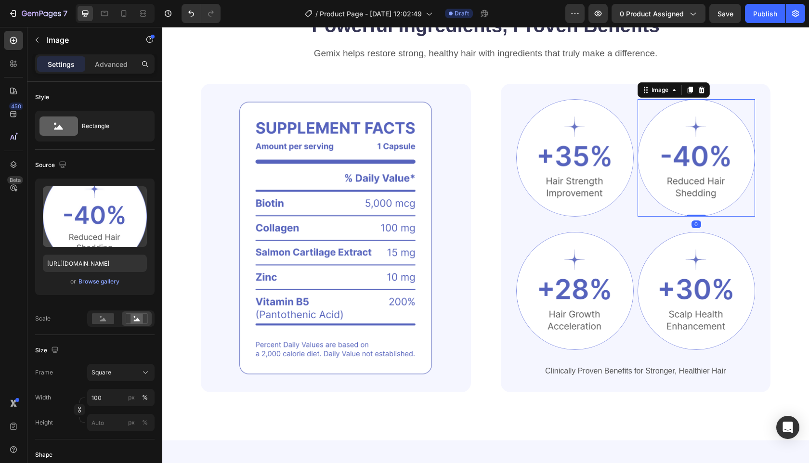
click at [663, 173] on img at bounding box center [697, 158] width 118 height 118
click at [614, 263] on img at bounding box center [575, 291] width 118 height 118
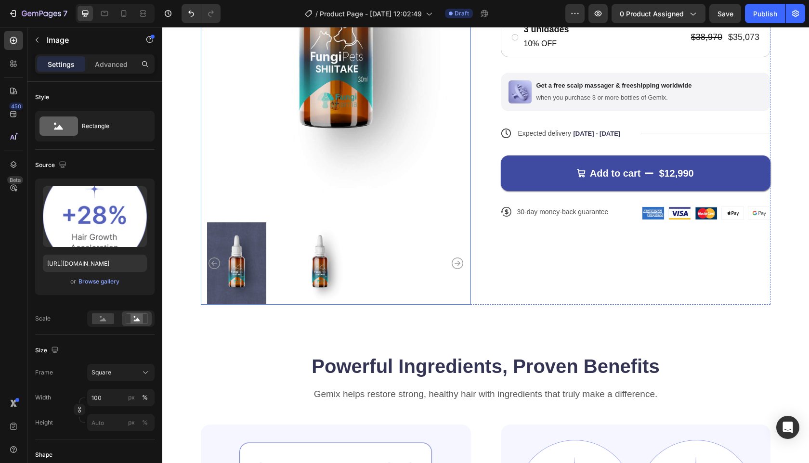
scroll to position [189, 0]
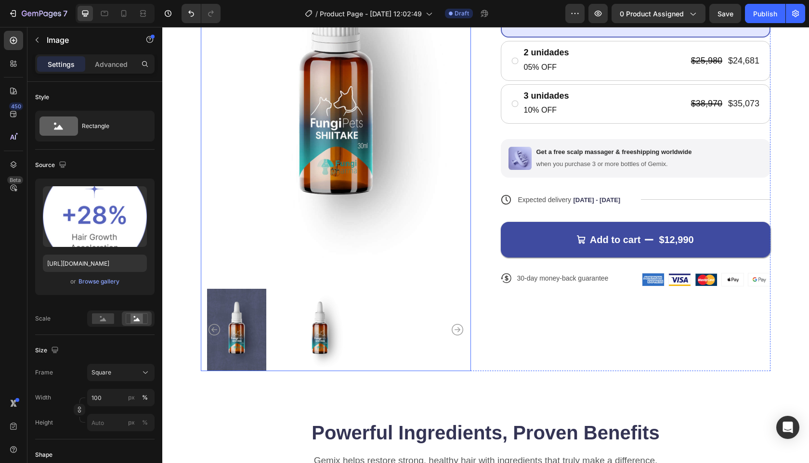
click at [459, 324] on icon "Carousel Next Arrow" at bounding box center [458, 330] width 12 height 12
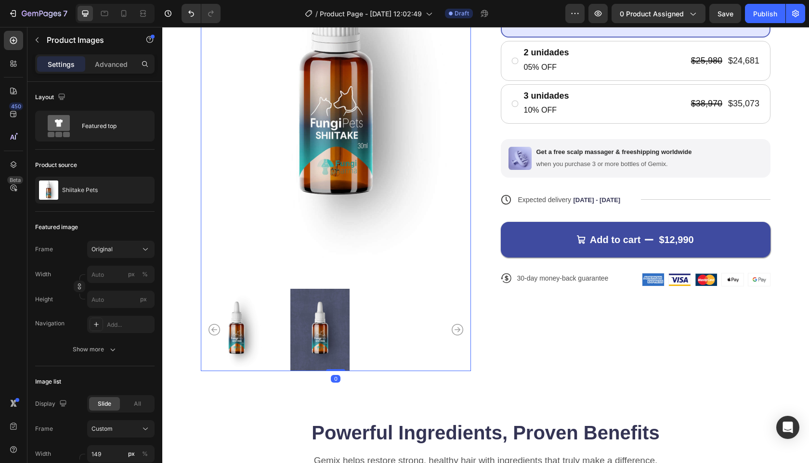
click at [459, 324] on icon "Carousel Next Arrow" at bounding box center [458, 330] width 12 height 12
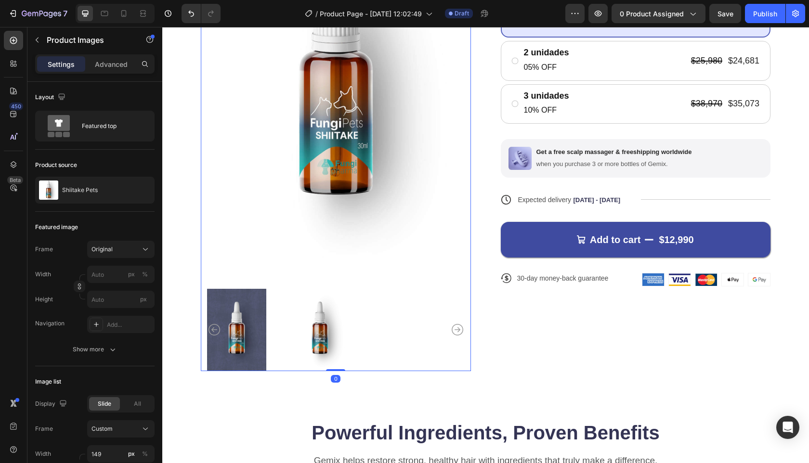
click at [459, 324] on icon "Carousel Next Arrow" at bounding box center [458, 330] width 12 height 12
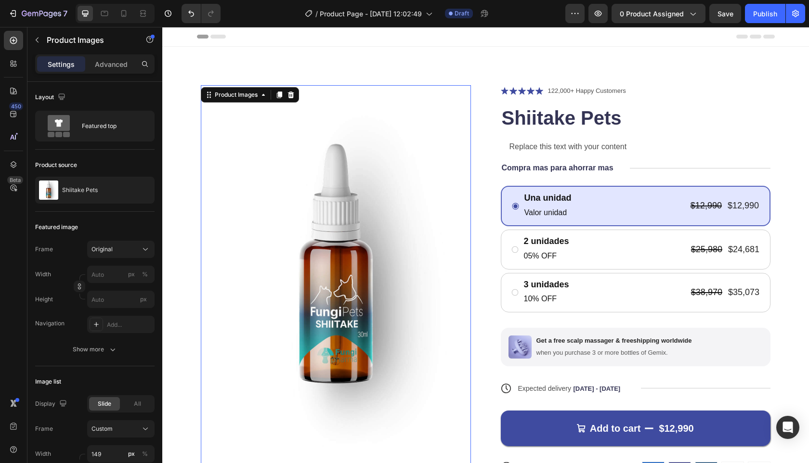
scroll to position [119, 0]
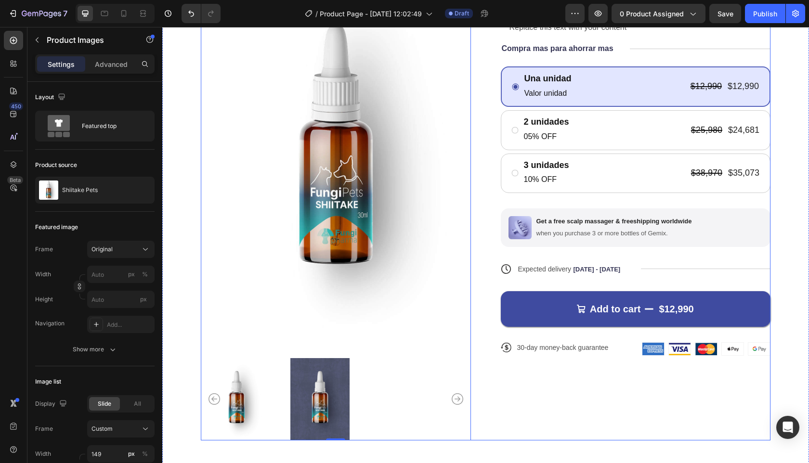
click at [487, 250] on div "Product Images 0 Icon Icon Icon Icon Icon Icon List 122,000+ Happy Customers Te…" at bounding box center [486, 203] width 570 height 475
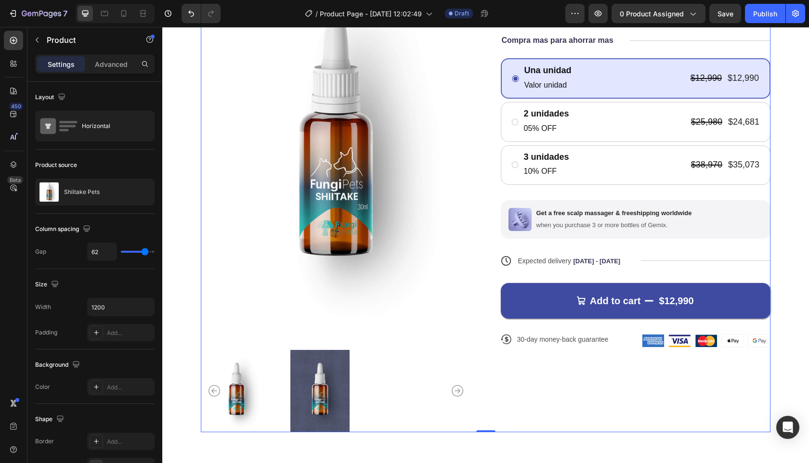
scroll to position [260, 0]
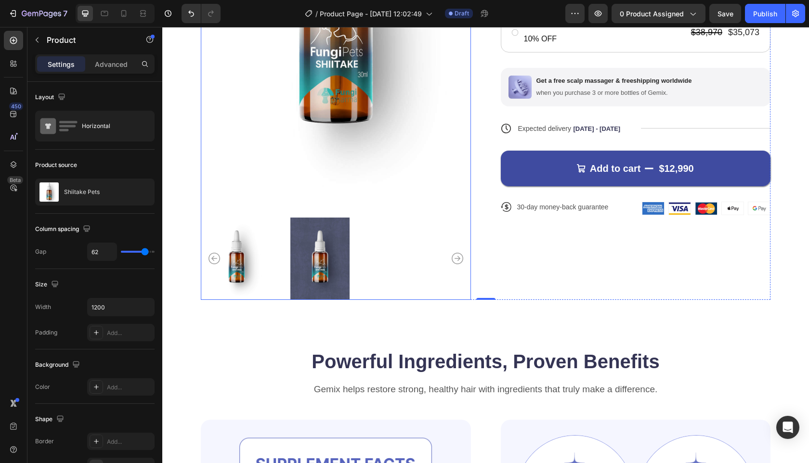
click at [406, 145] on img at bounding box center [336, 13] width 270 height 377
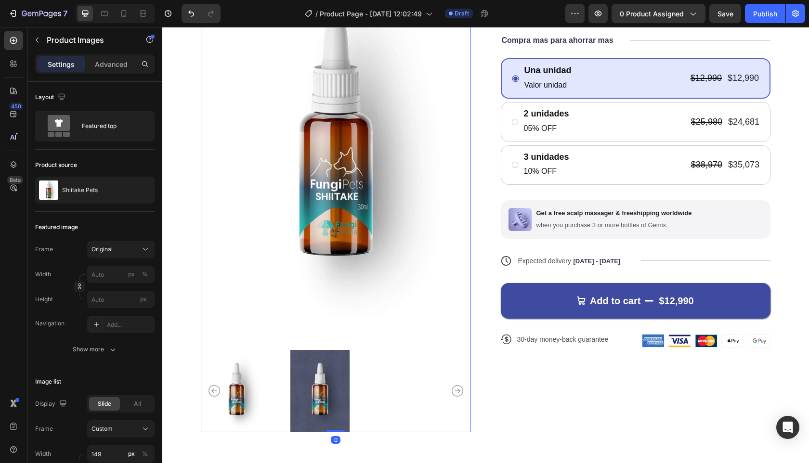
scroll to position [125, 0]
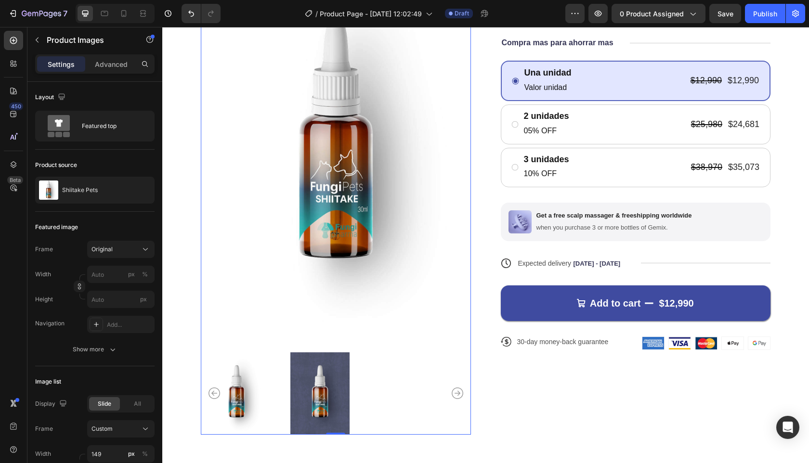
click at [323, 163] on img at bounding box center [336, 148] width 270 height 377
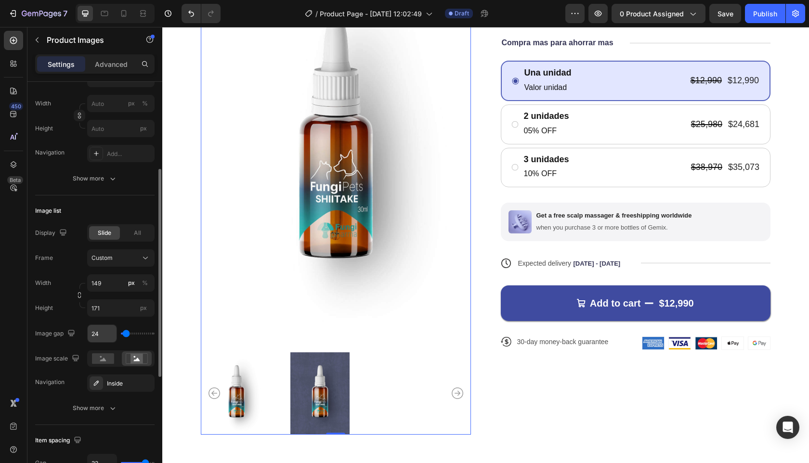
scroll to position [269, 0]
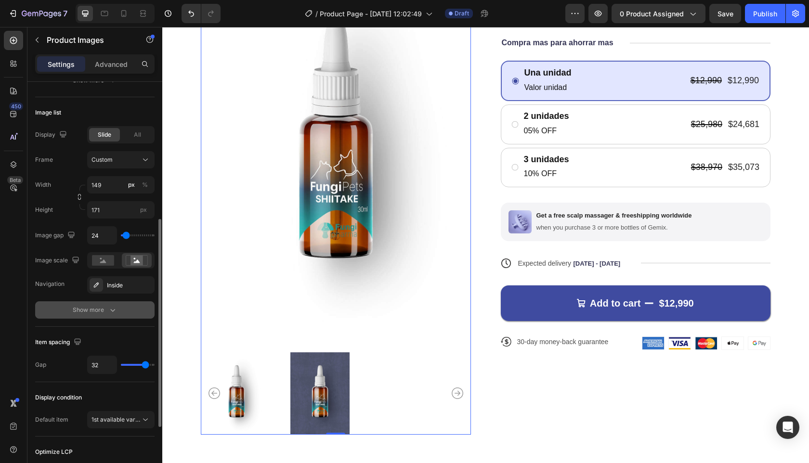
click at [114, 309] on icon "button" at bounding box center [112, 310] width 5 height 3
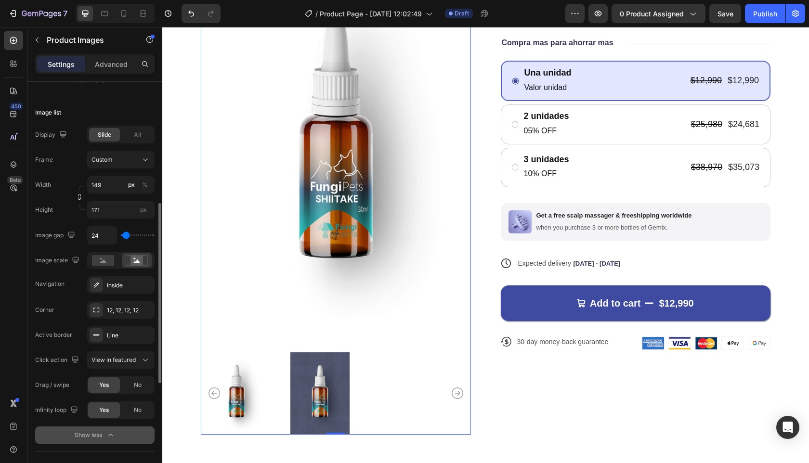
scroll to position [384, 0]
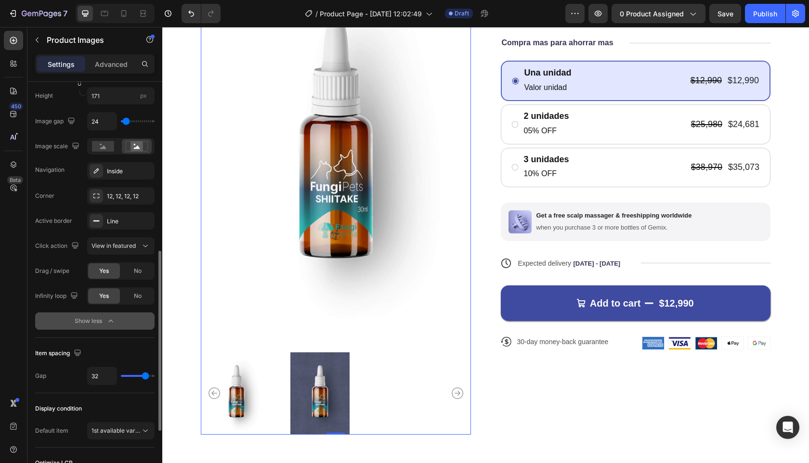
click at [340, 357] on img at bounding box center [320, 394] width 72 height 82
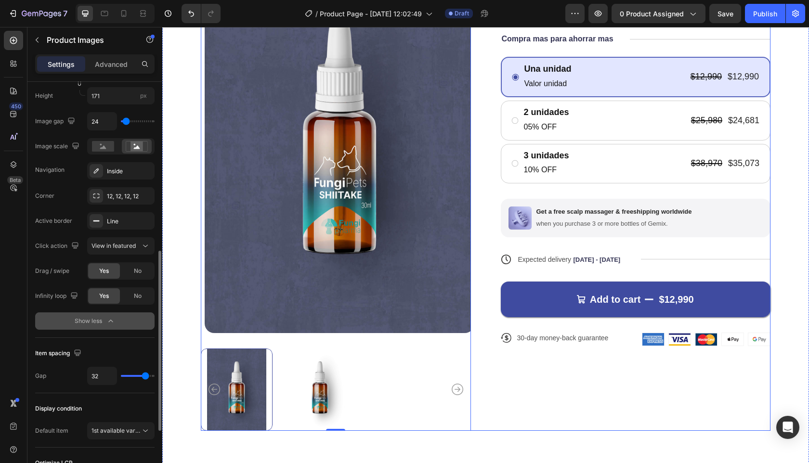
scroll to position [130, 0]
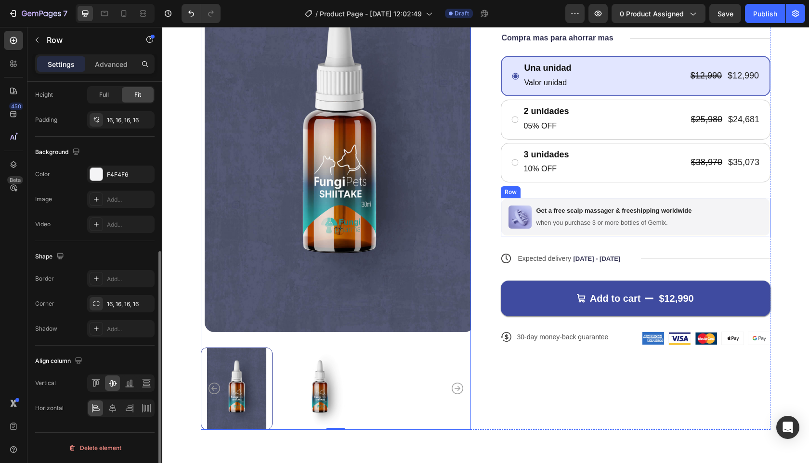
click at [699, 221] on div "Image Get a free scalp massager & freeshipping worldwide Text Block when you pu…" at bounding box center [636, 217] width 270 height 39
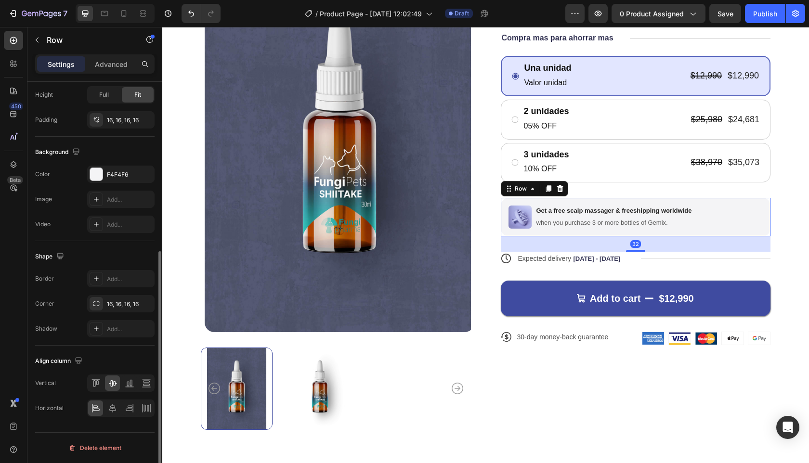
scroll to position [0, 0]
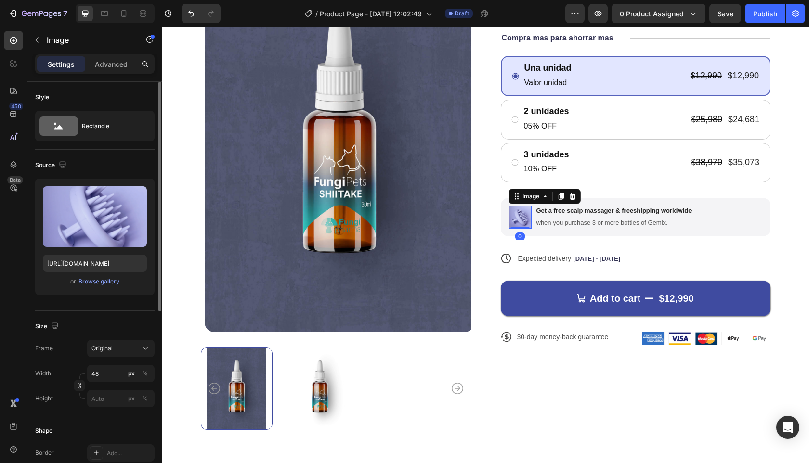
click at [525, 218] on img at bounding box center [520, 217] width 23 height 23
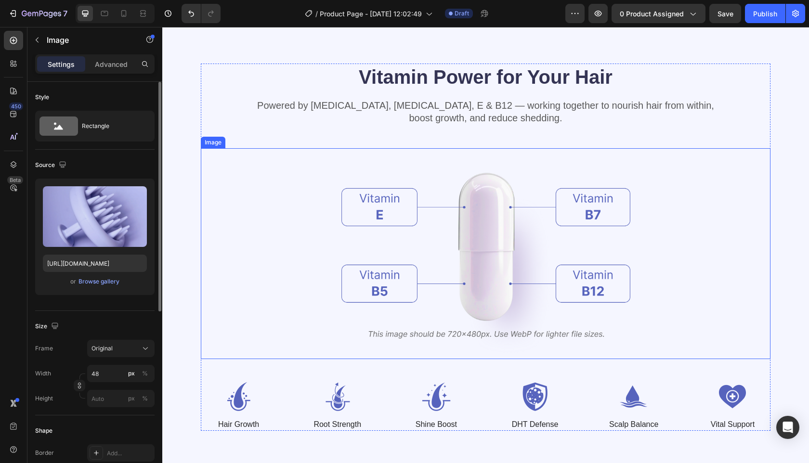
scroll to position [932, 0]
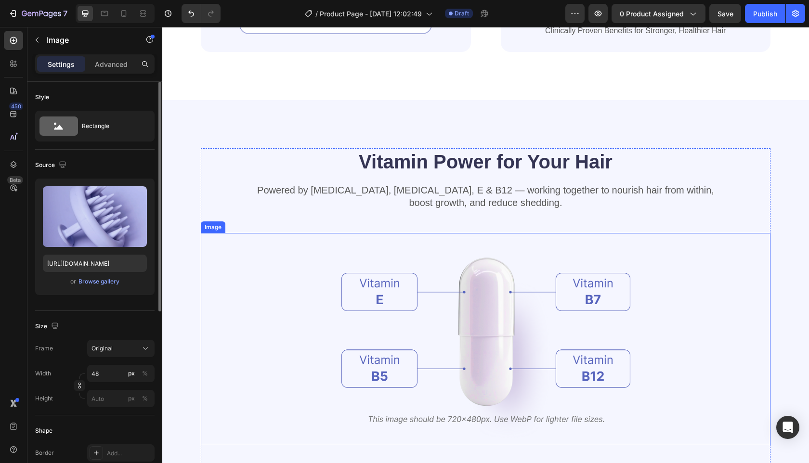
click at [493, 286] on img at bounding box center [486, 338] width 289 height 211
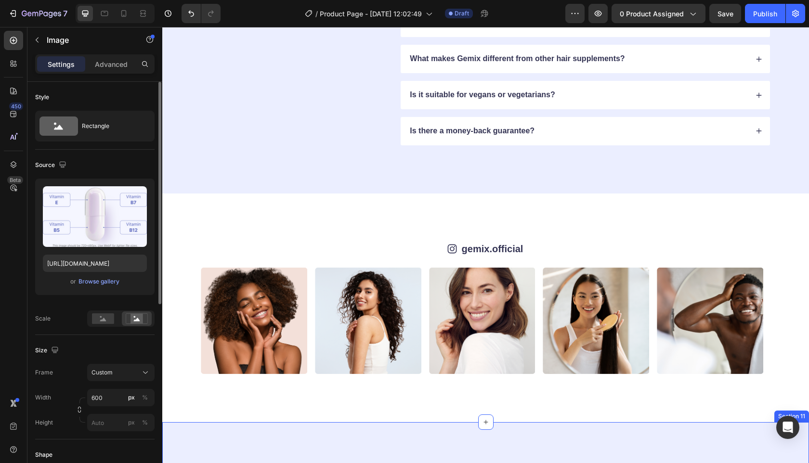
scroll to position [2640, 0]
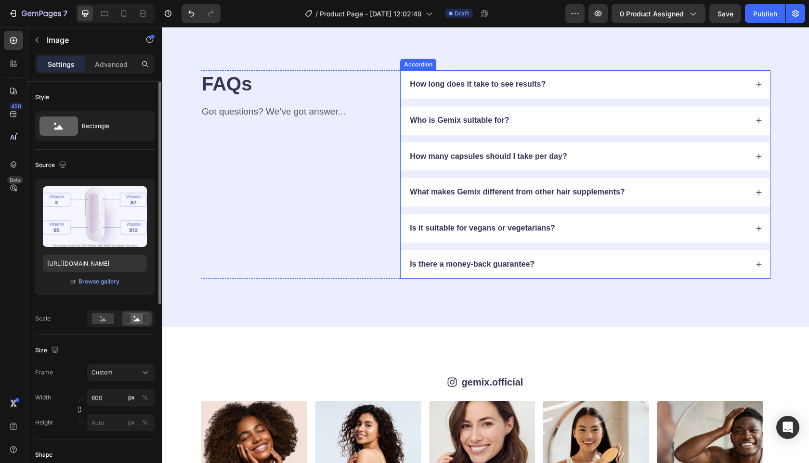
click at [691, 70] on div "How long does it take to see results?" at bounding box center [586, 84] width 370 height 28
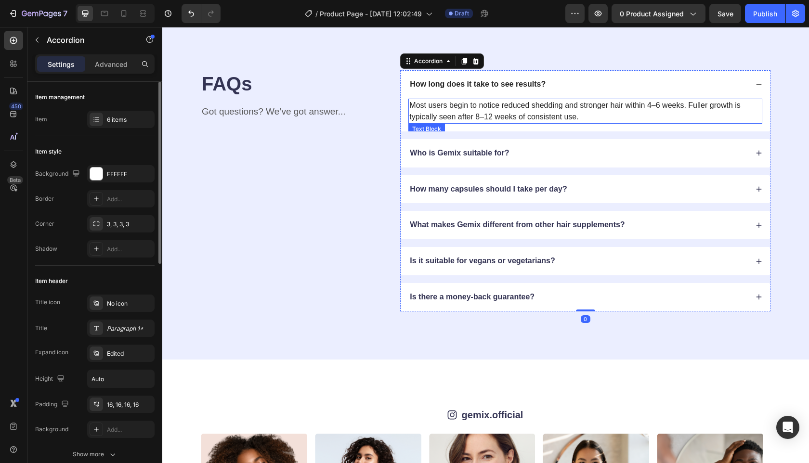
click at [555, 109] on p "Most users begin to notice reduced shedding and stronger hair within 4–6 weeks.…" at bounding box center [586, 111] width 352 height 23
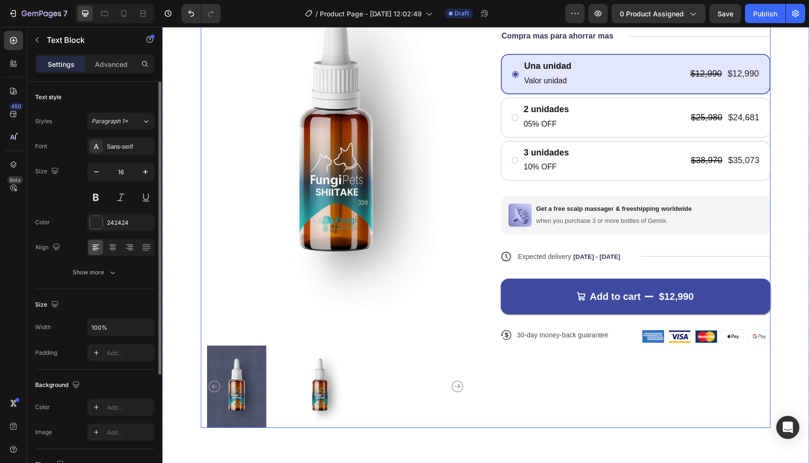
scroll to position [246, 0]
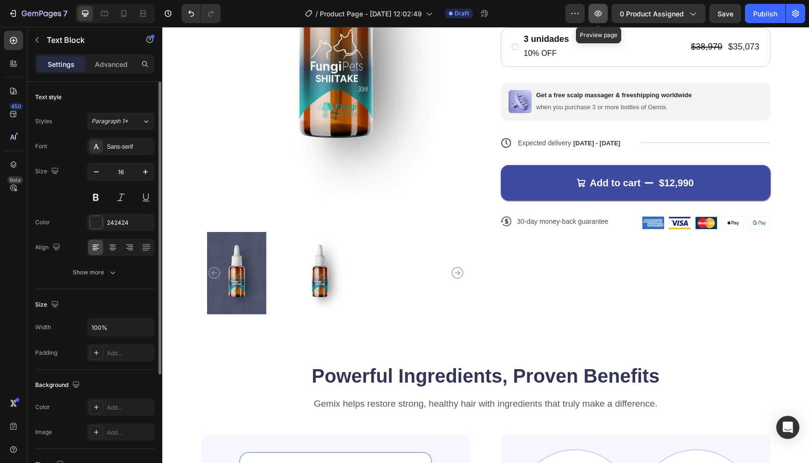
click at [597, 15] on icon "button" at bounding box center [598, 14] width 7 height 6
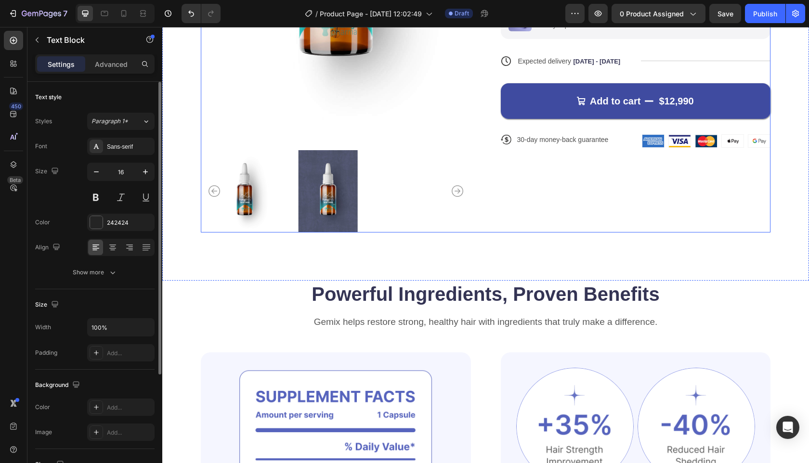
scroll to position [0, 0]
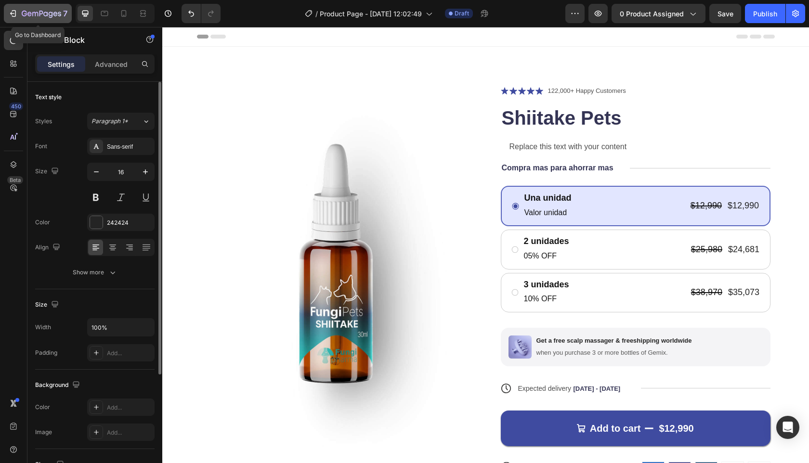
click at [43, 15] on icon "button" at bounding box center [42, 14] width 40 height 8
